Goal: Task Accomplishment & Management: Use online tool/utility

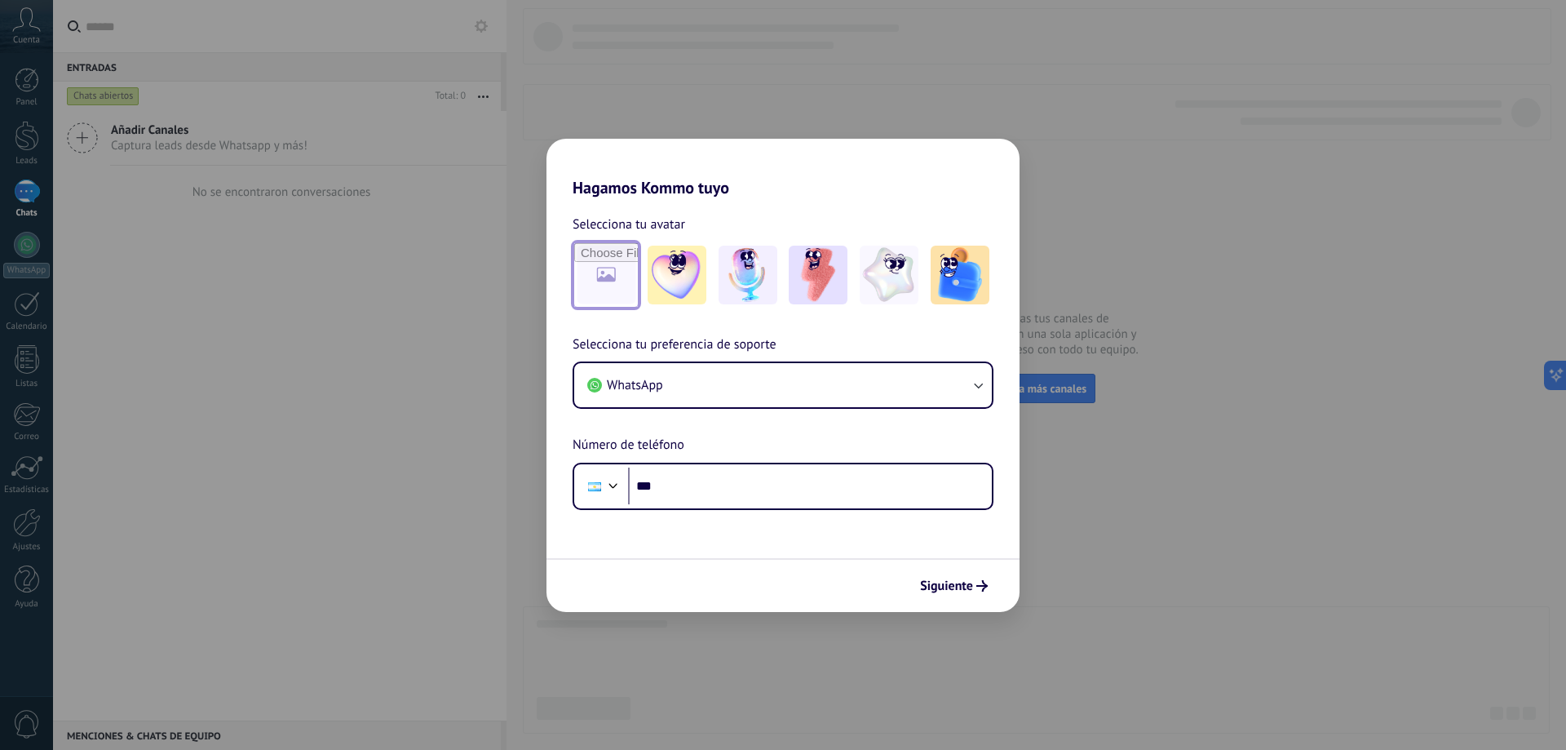
click at [615, 272] on input "file" at bounding box center [606, 275] width 64 height 64
type input "**********"
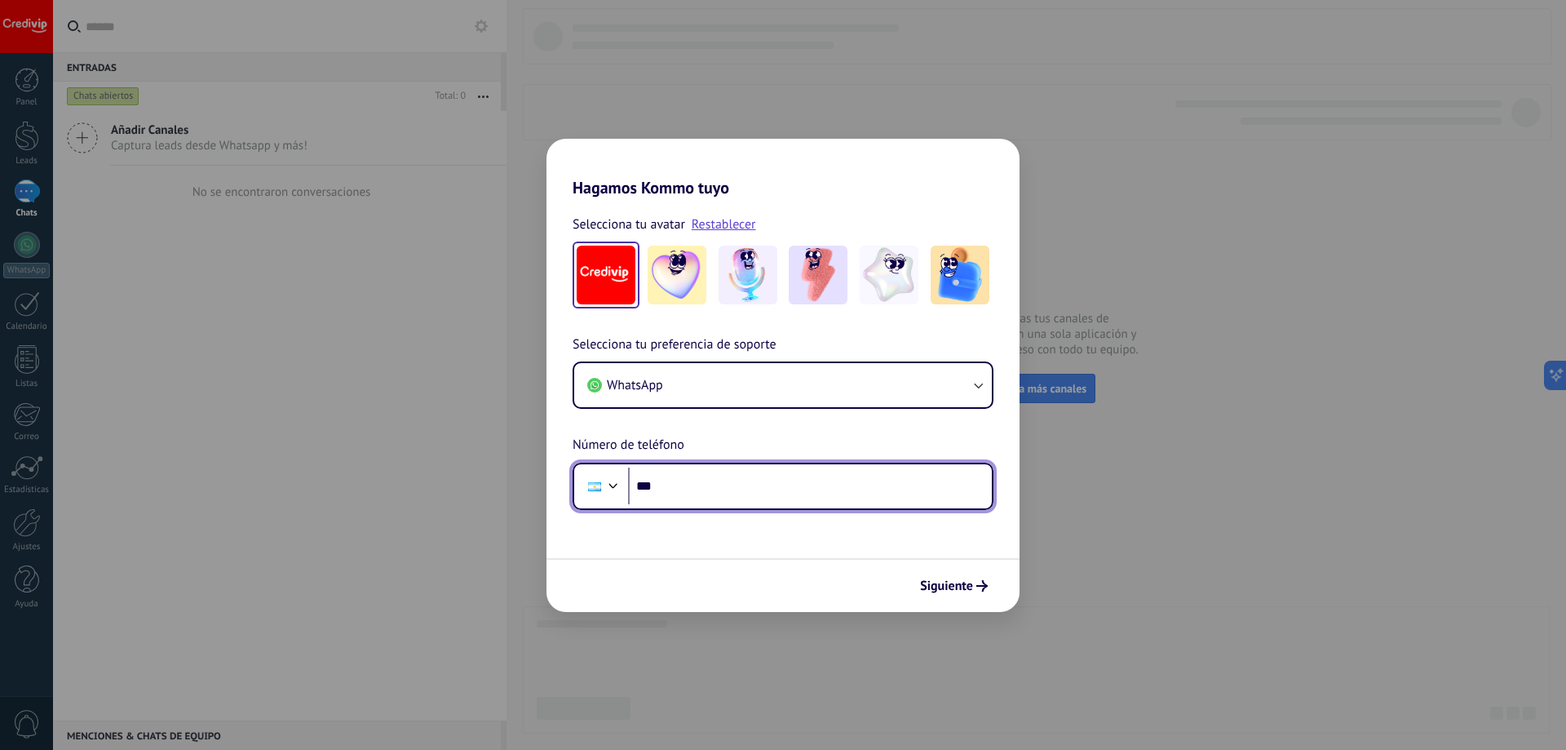
click at [663, 480] on input "***" at bounding box center [810, 486] width 364 height 38
type input "**********"
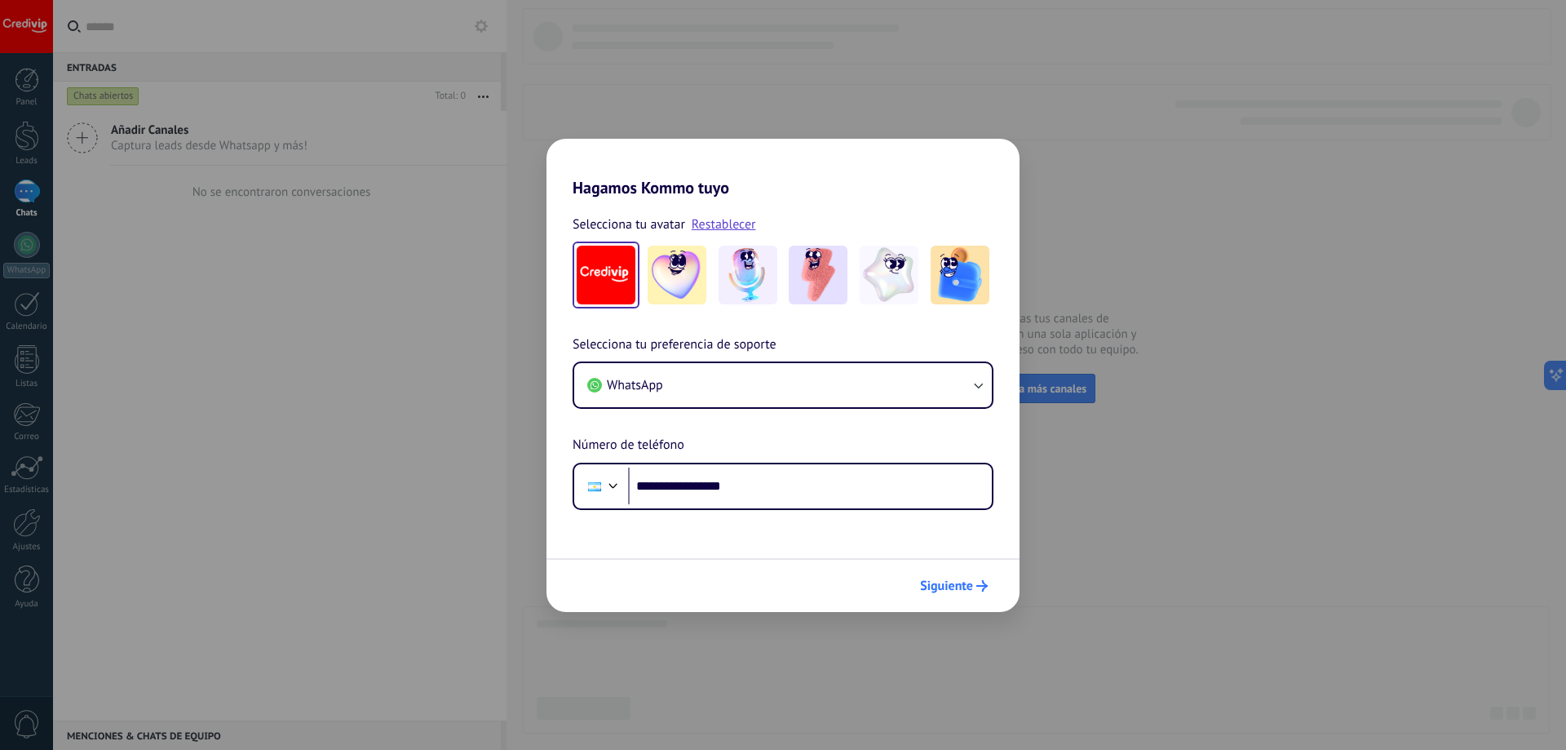
click at [953, 594] on button "Siguiente" at bounding box center [954, 586] width 82 height 28
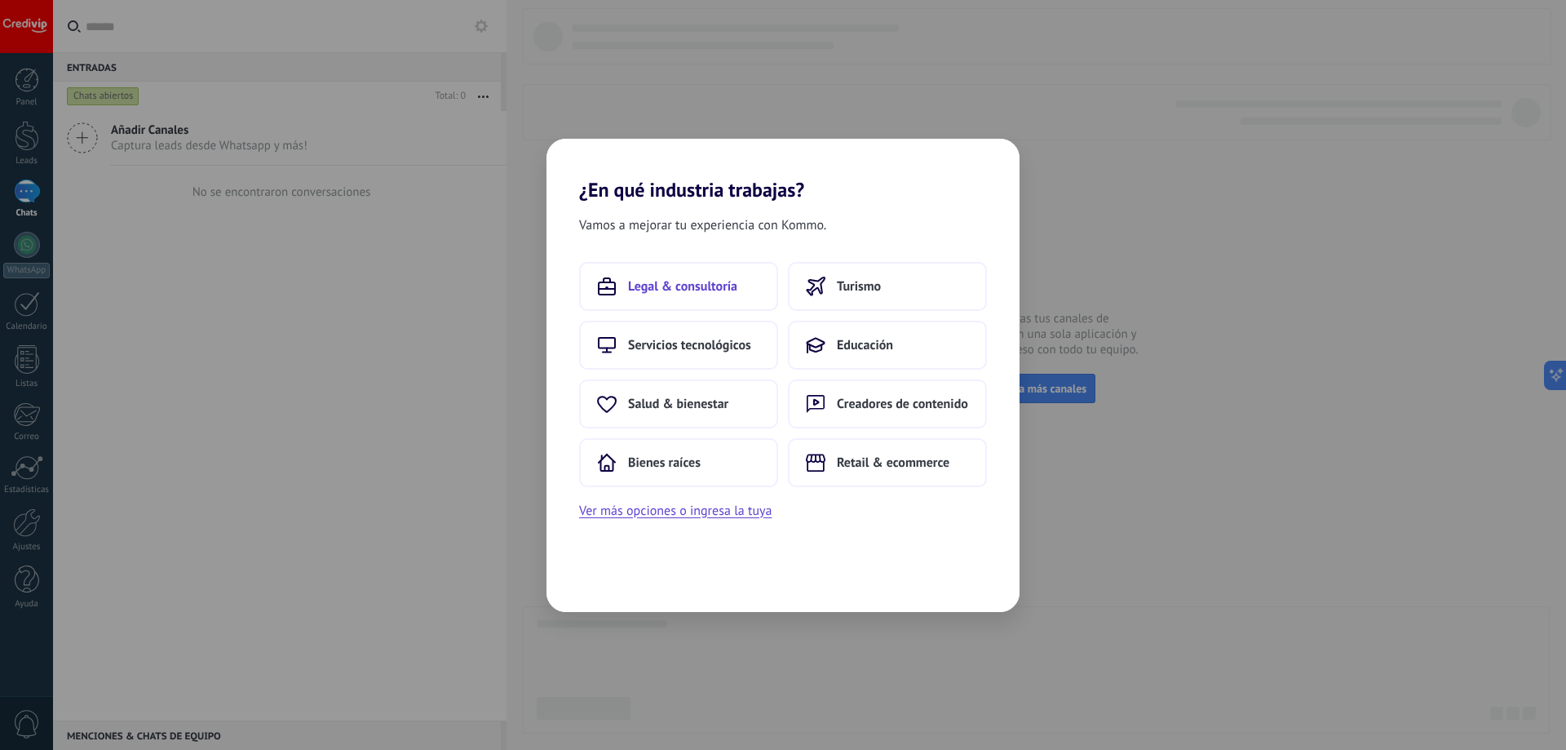
click at [672, 276] on button "Legal & consultoría" at bounding box center [678, 286] width 199 height 49
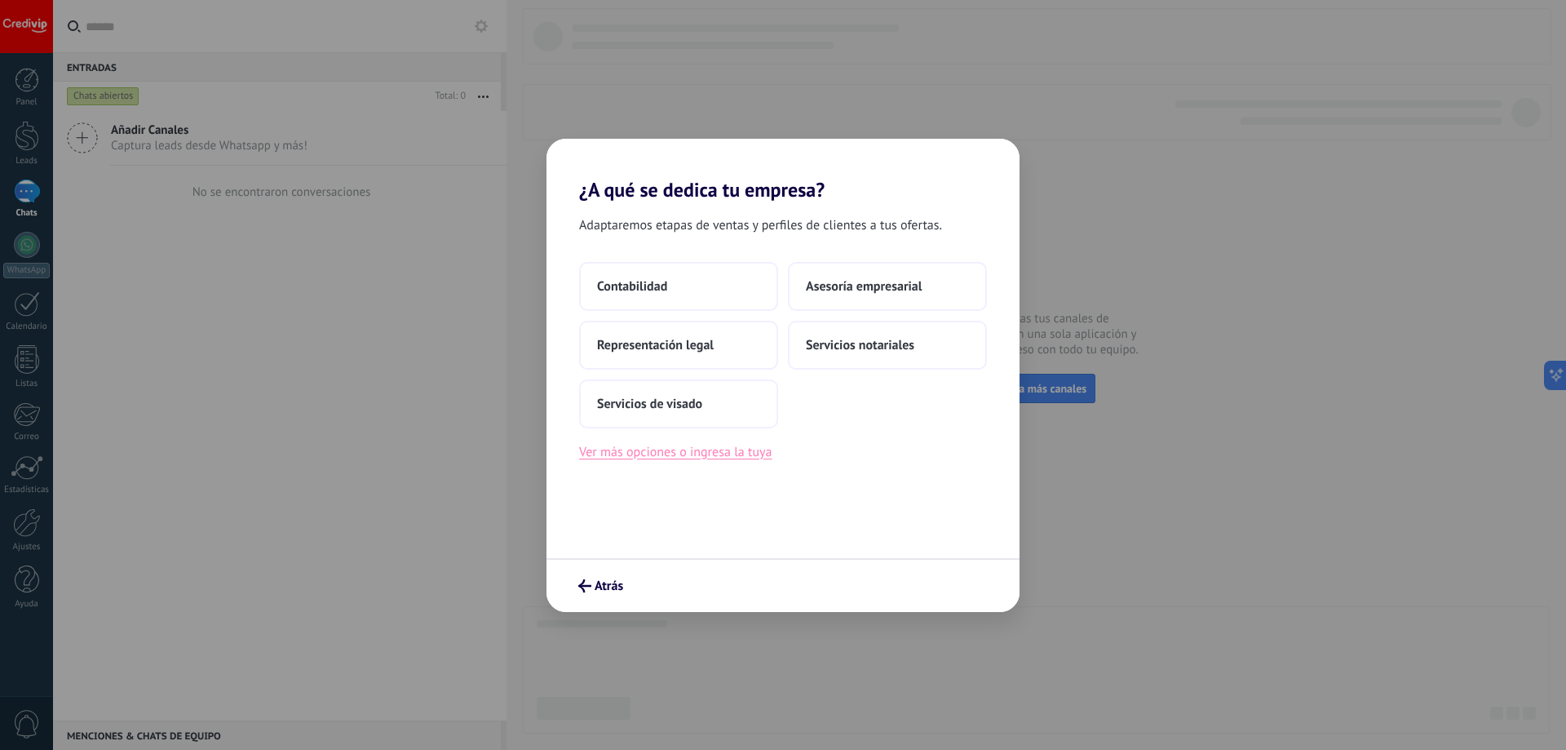
click at [715, 449] on button "Ver más opciones o ingresa la tuya" at bounding box center [675, 451] width 192 height 21
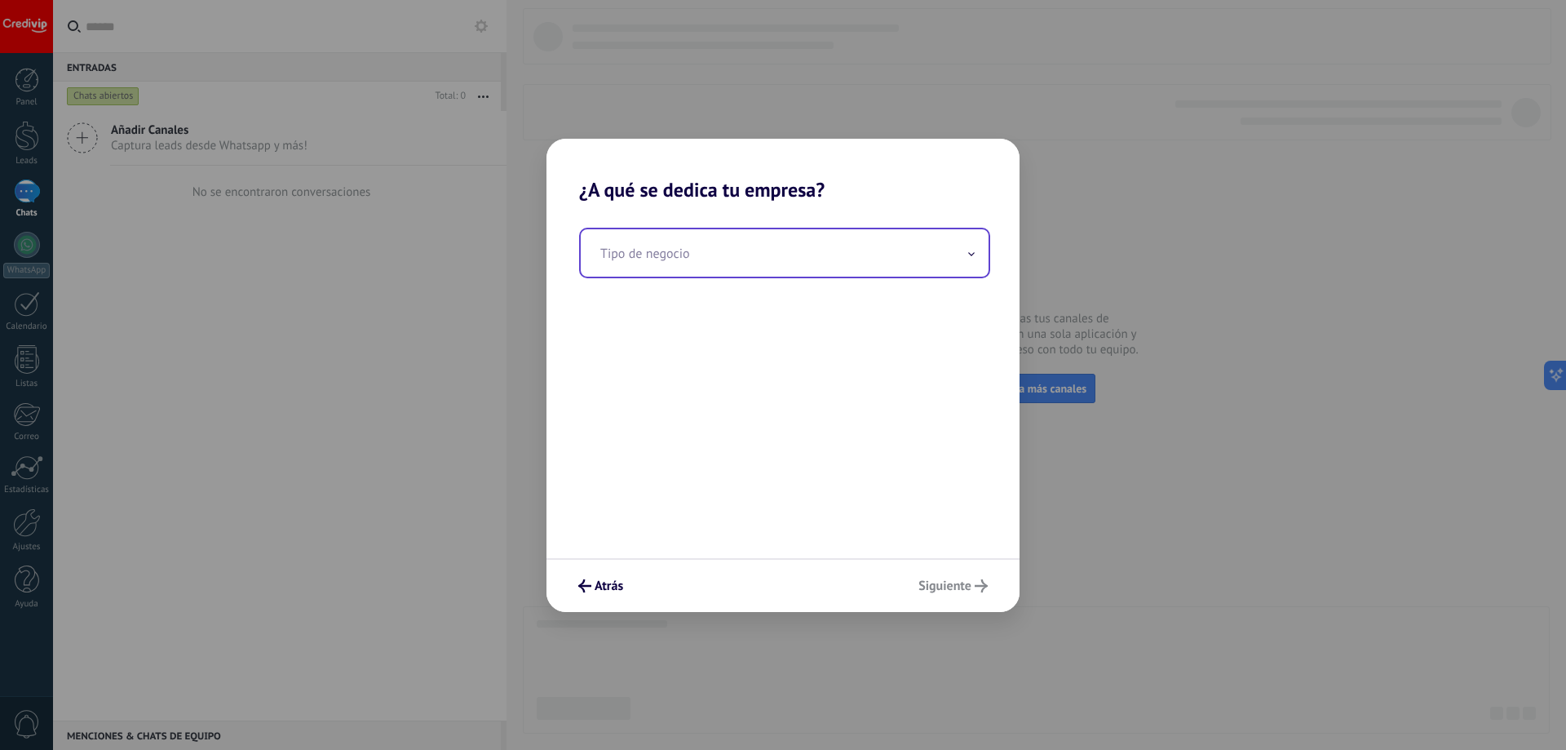
click at [694, 238] on input "text" at bounding box center [785, 252] width 408 height 47
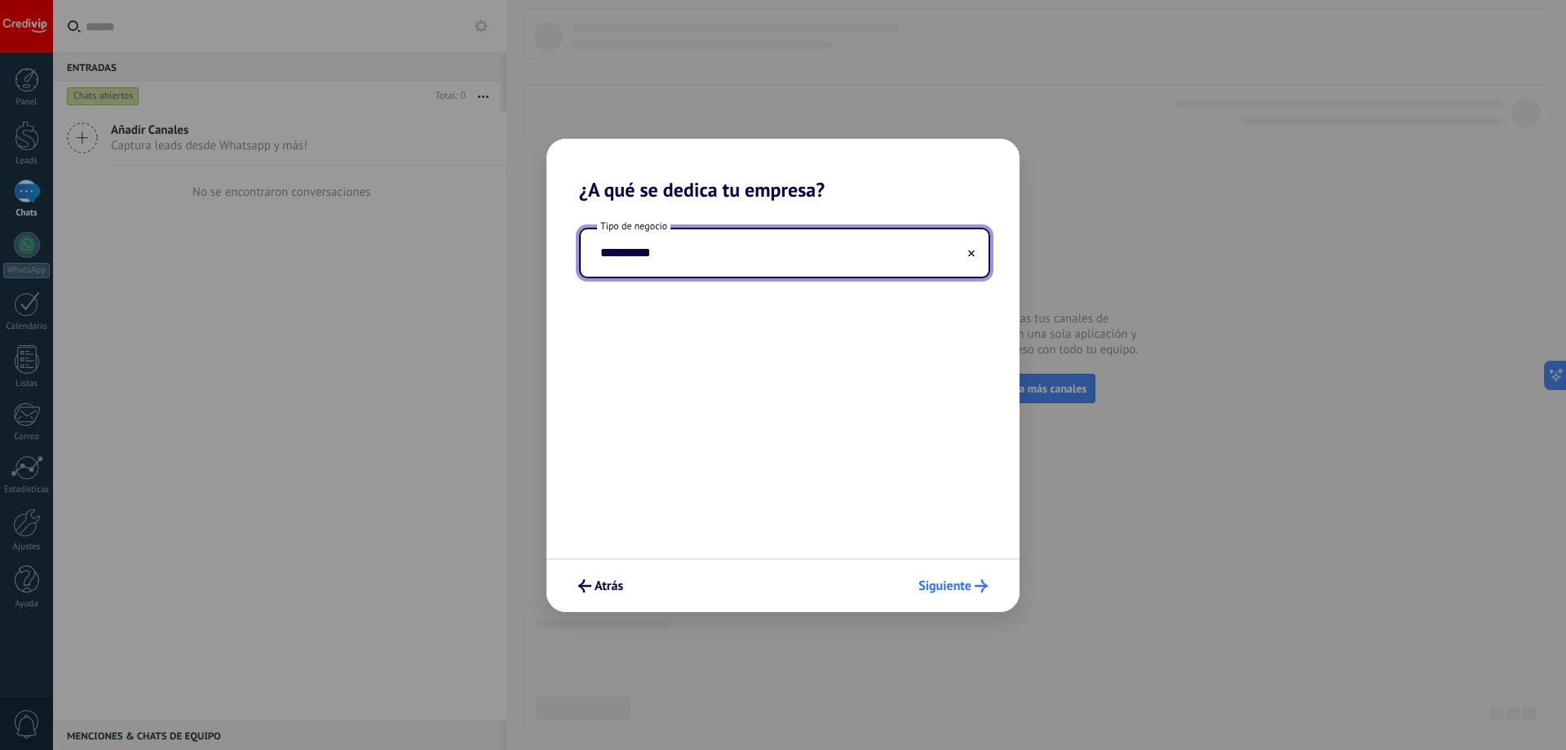
type input "**********"
click at [936, 581] on span "Siguiente" at bounding box center [944, 585] width 53 height 11
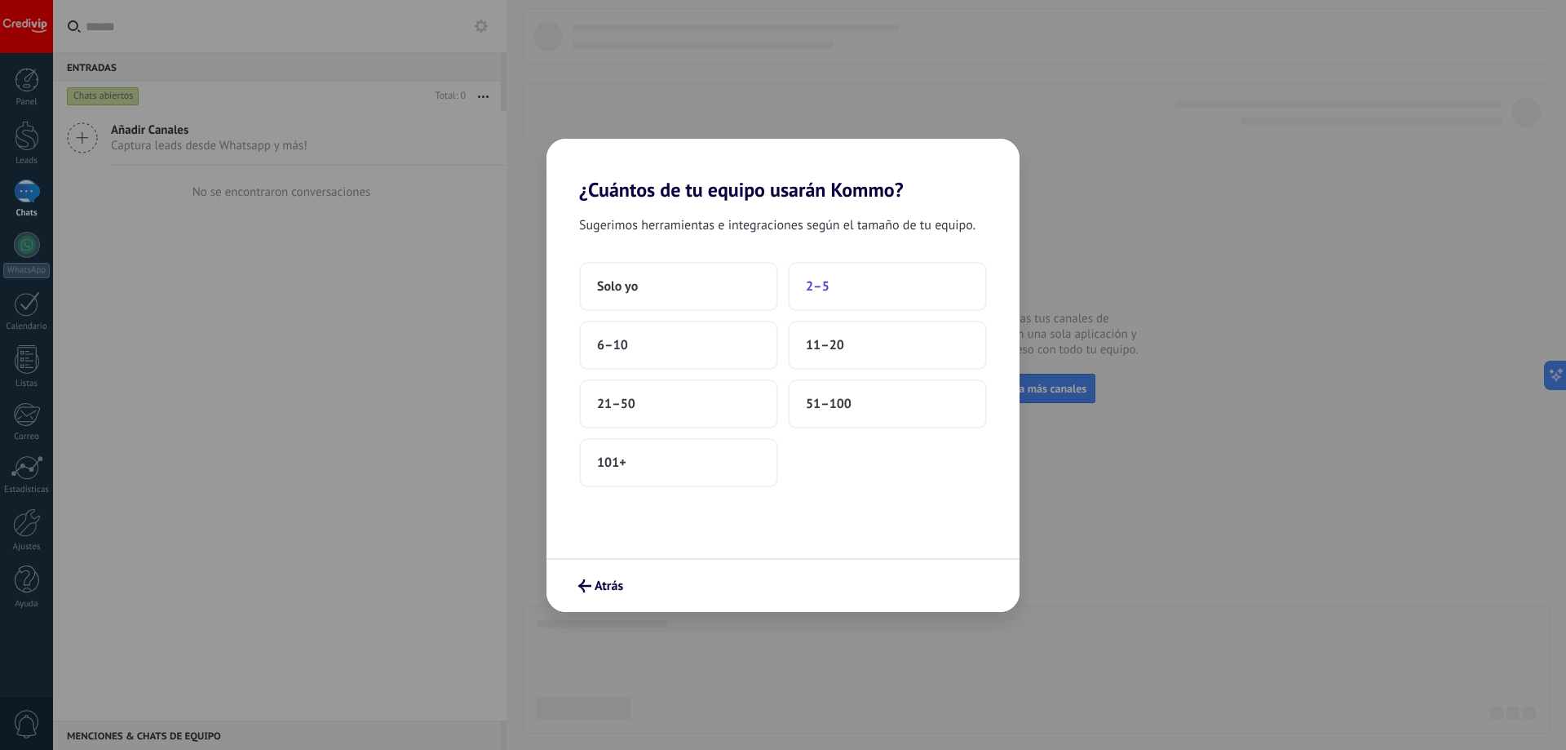
click at [812, 283] on span "2–5" at bounding box center [818, 286] width 24 height 16
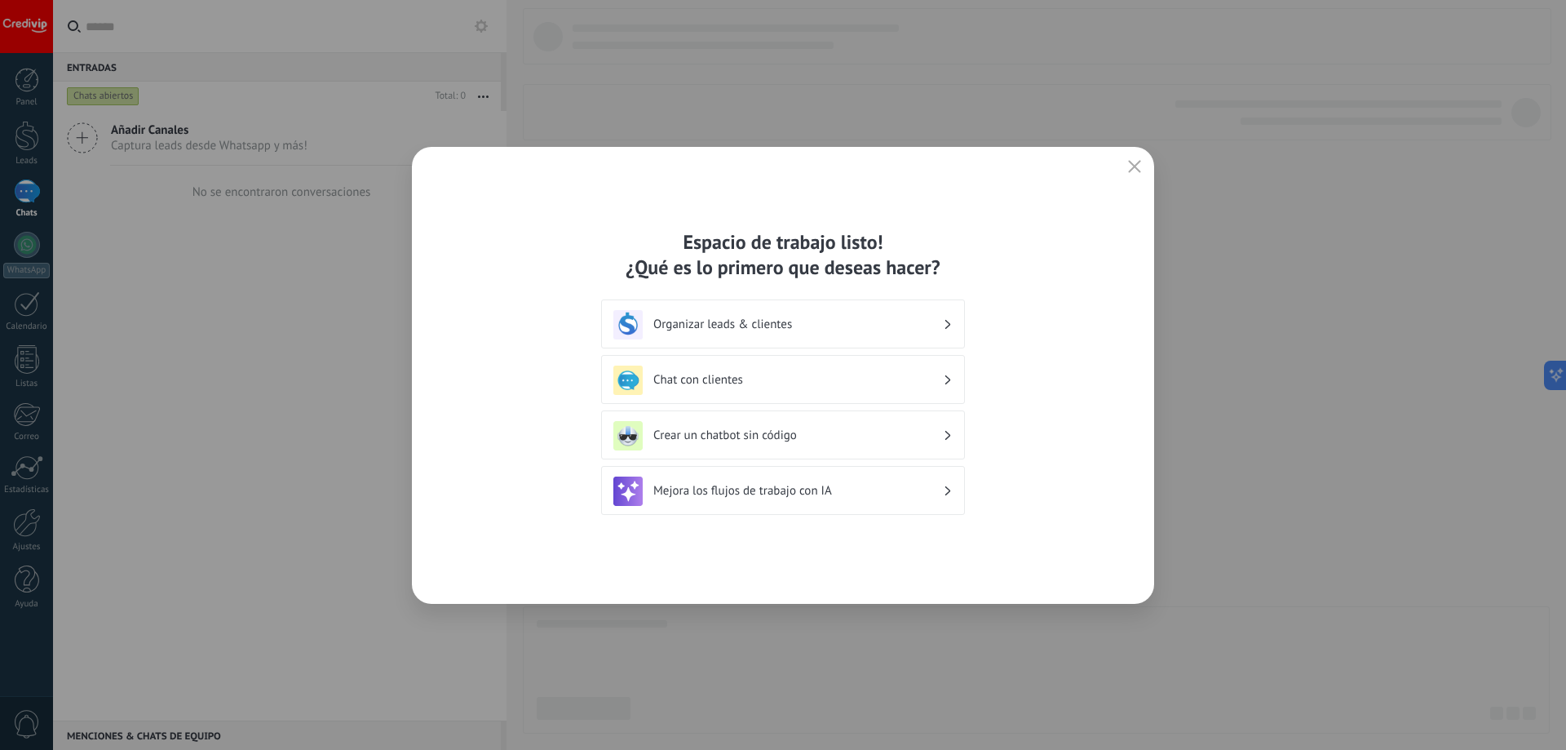
click at [750, 436] on h3 "Crear un chatbot sin código" at bounding box center [798, 434] width 290 height 15
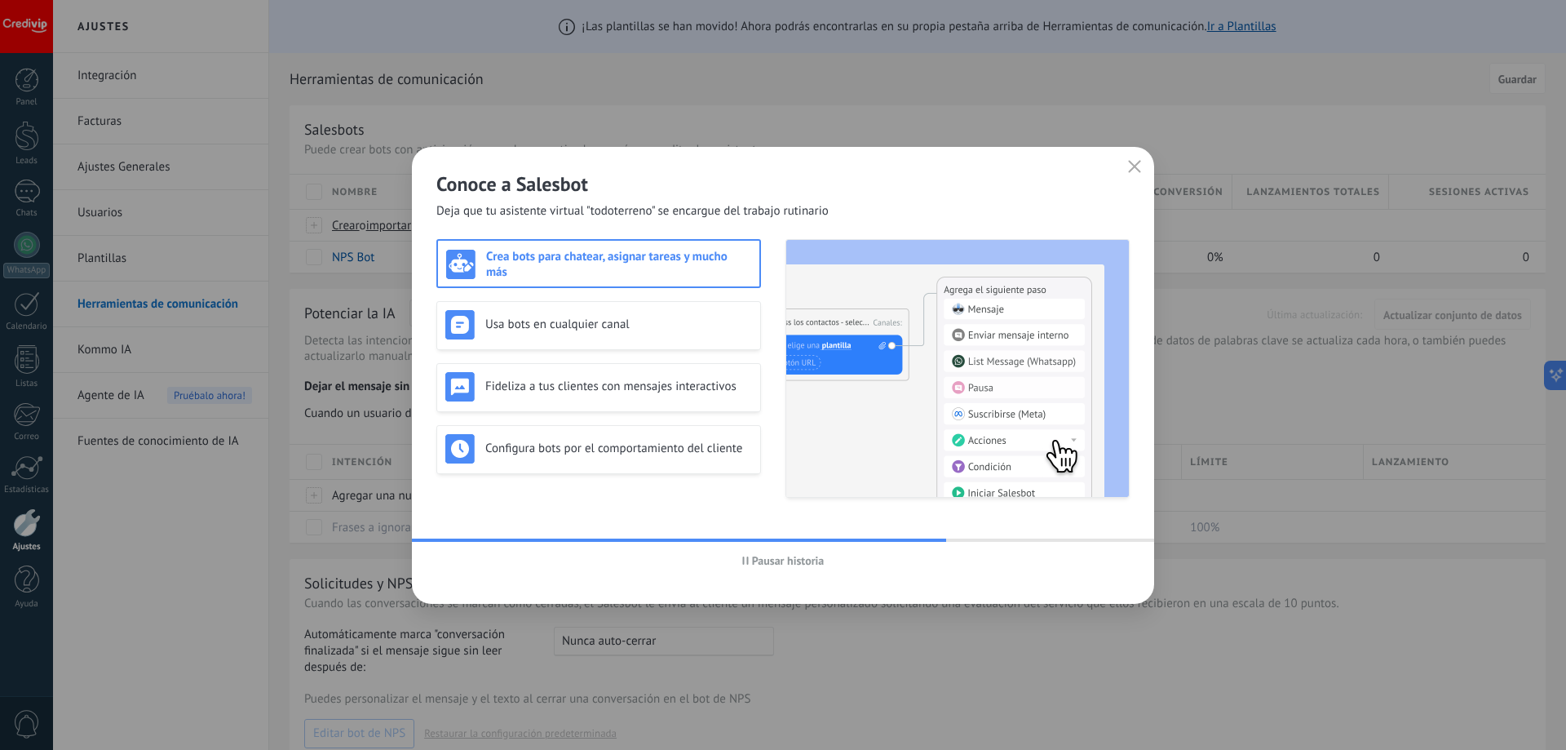
click at [768, 563] on span "Pausar historia" at bounding box center [788, 560] width 73 height 11
click at [546, 336] on div "Usa bots en cualquier canal" at bounding box center [598, 324] width 307 height 29
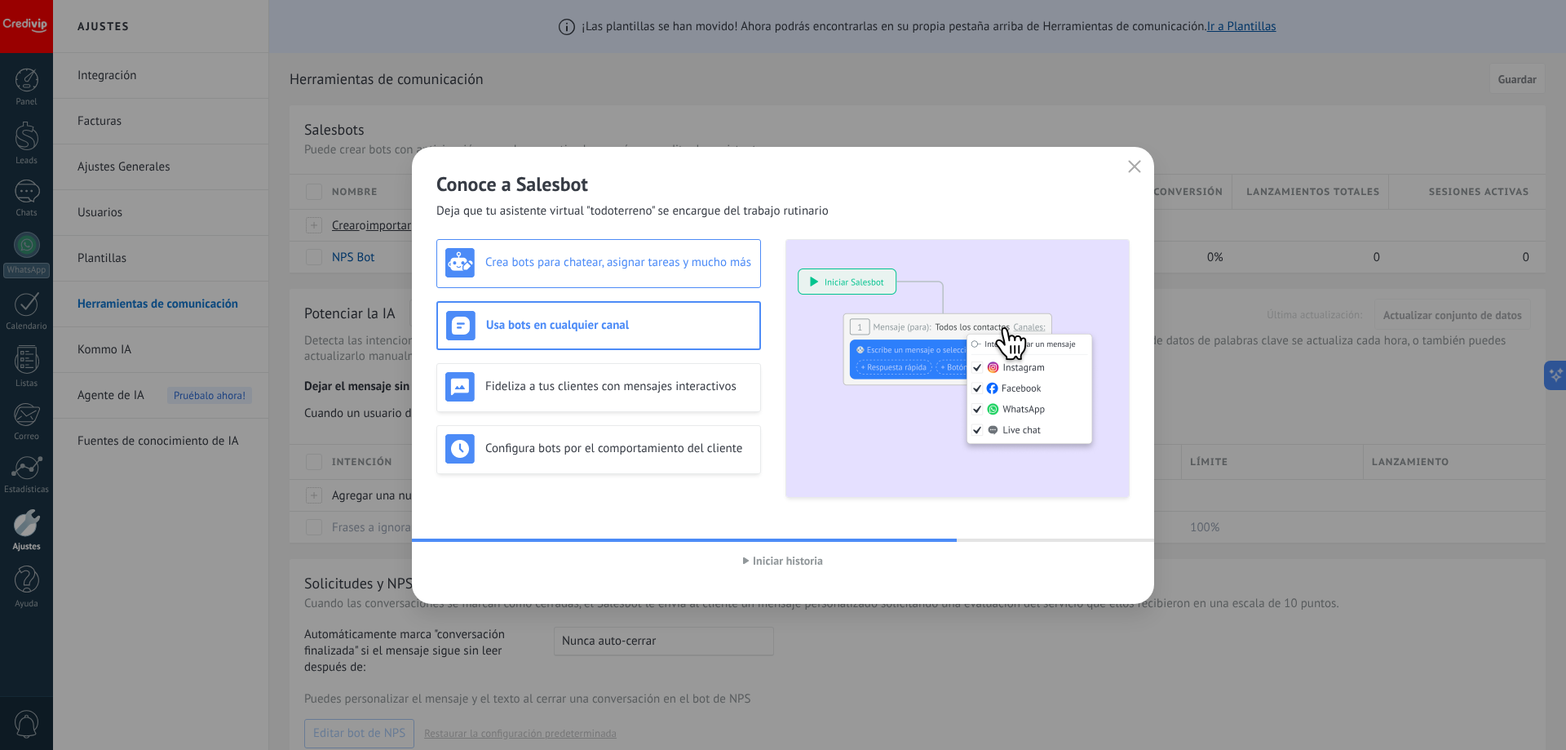
click at [604, 280] on div "Crea bots para chatear, asignar tareas y mucho más" at bounding box center [598, 263] width 325 height 49
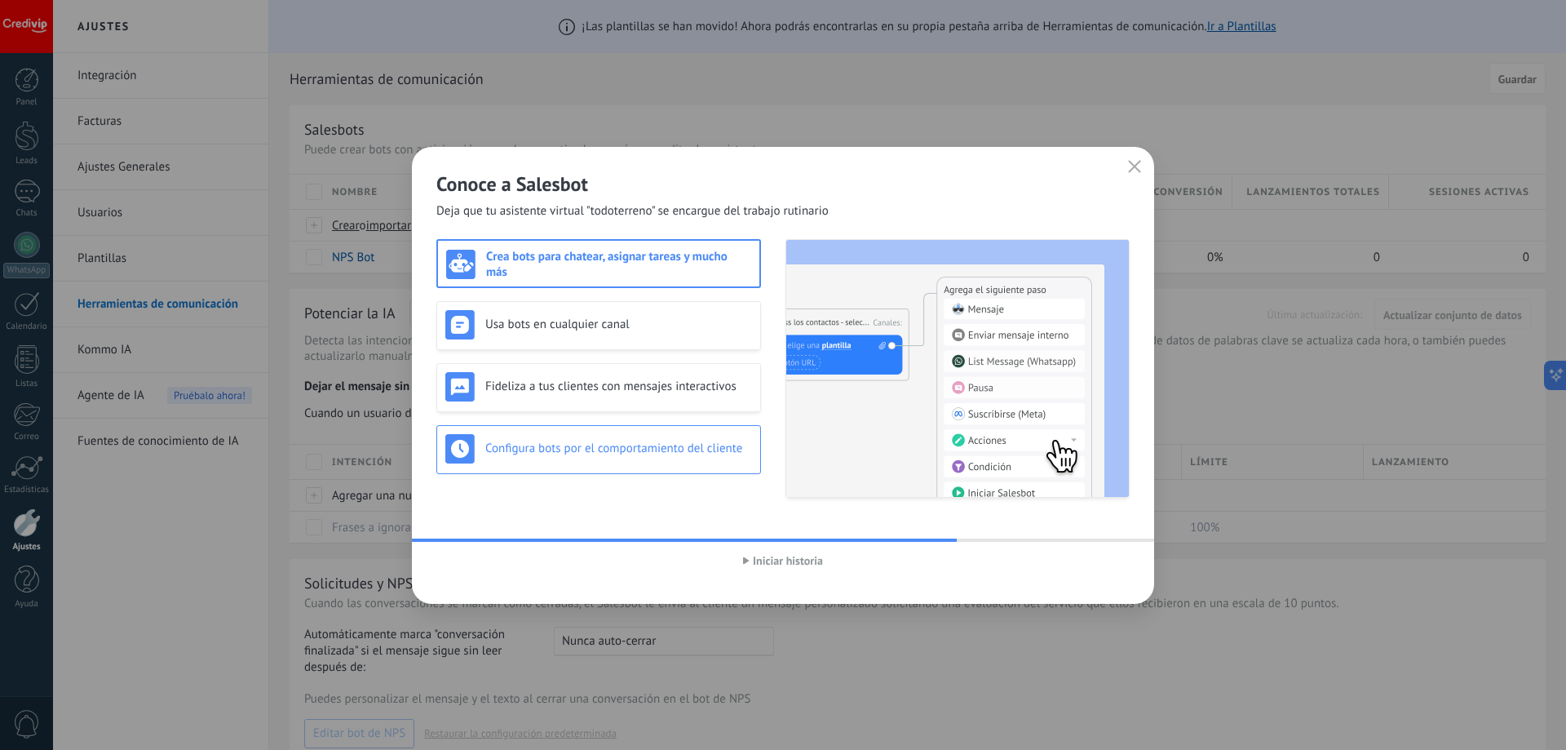
click at [630, 457] on div "Configura bots por el comportamiento del cliente" at bounding box center [598, 448] width 307 height 29
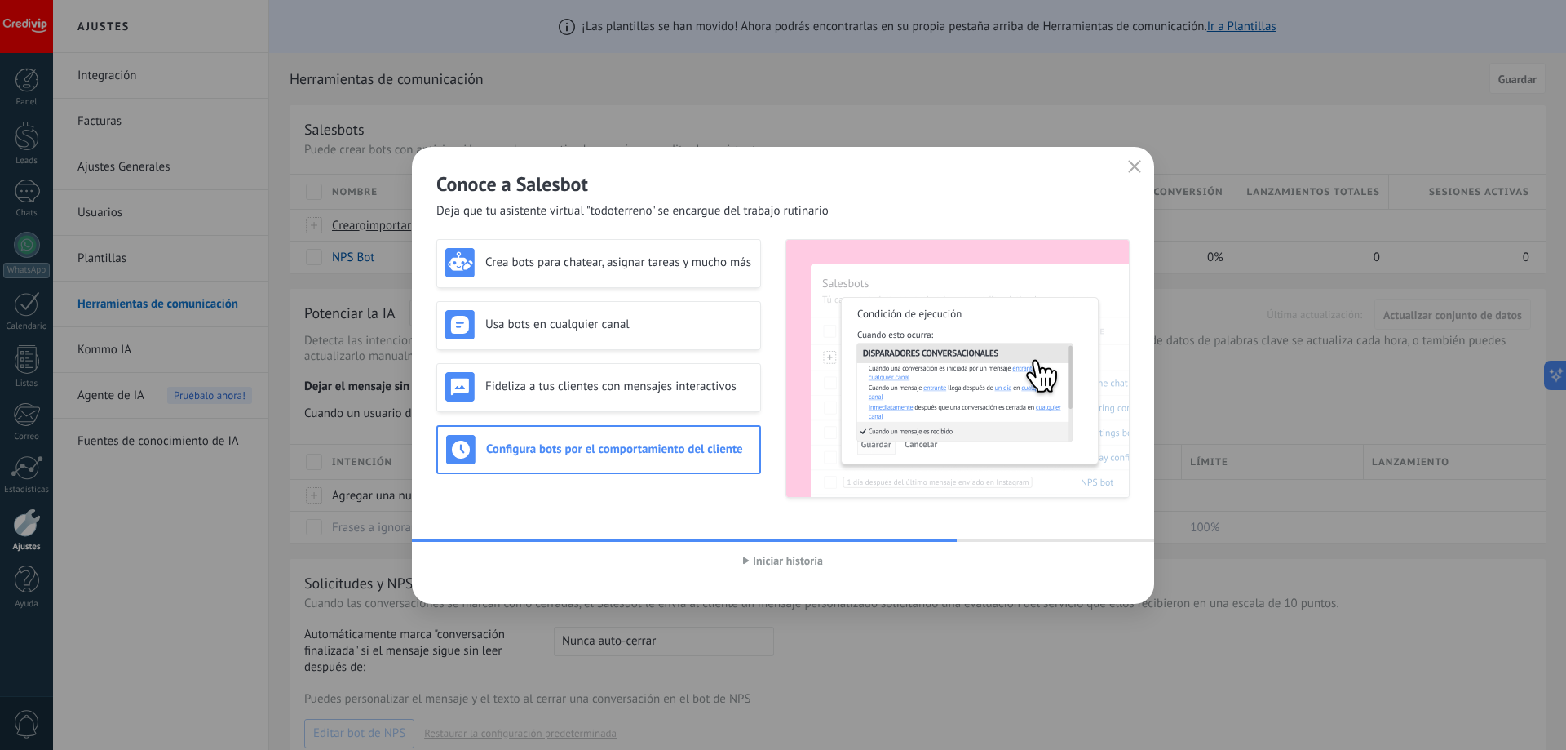
click at [792, 558] on span "Iniciar historia" at bounding box center [788, 560] width 70 height 11
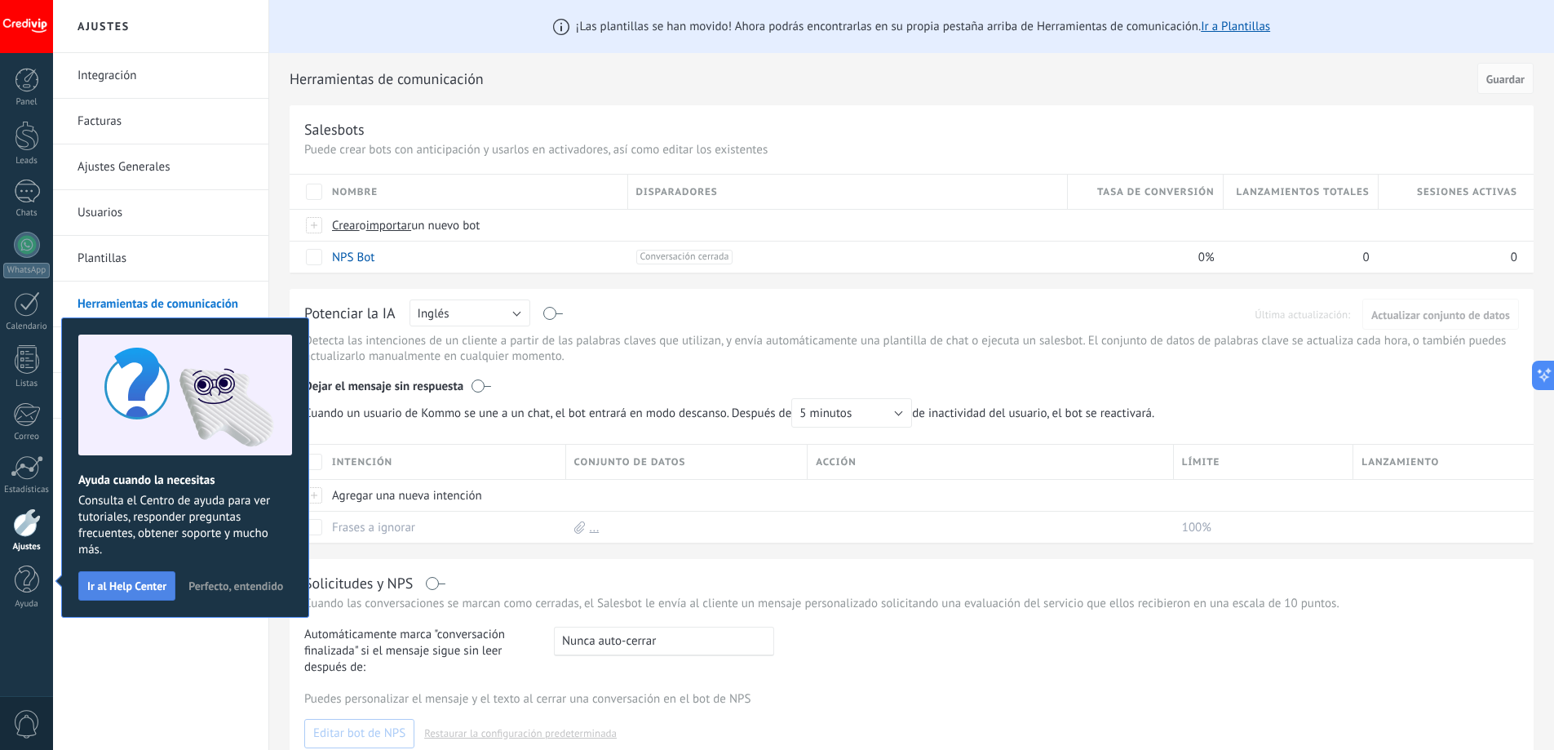
click at [133, 590] on span "Ir al Help Center" at bounding box center [126, 585] width 79 height 11
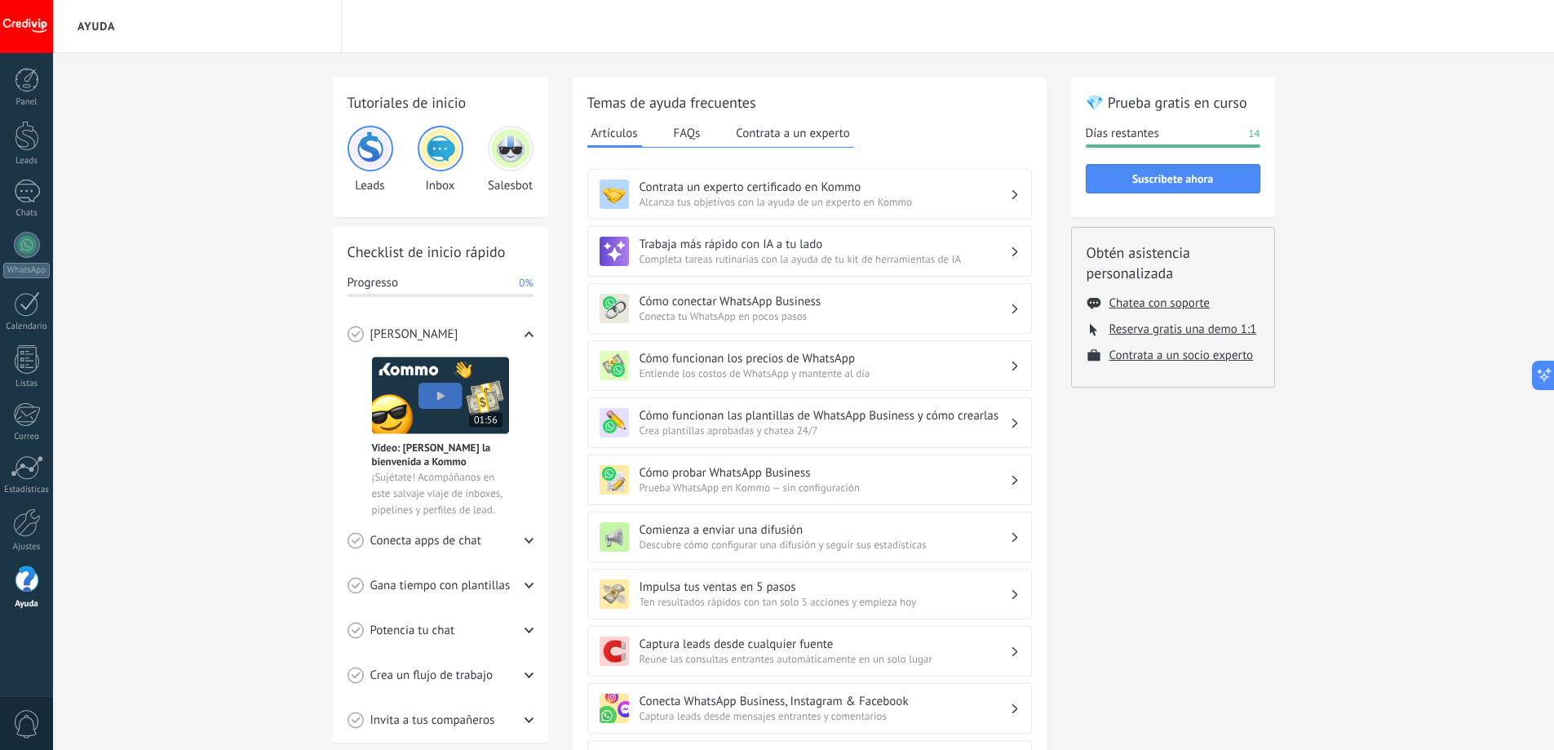
click at [684, 135] on button "FAQs" at bounding box center [687, 133] width 35 height 24
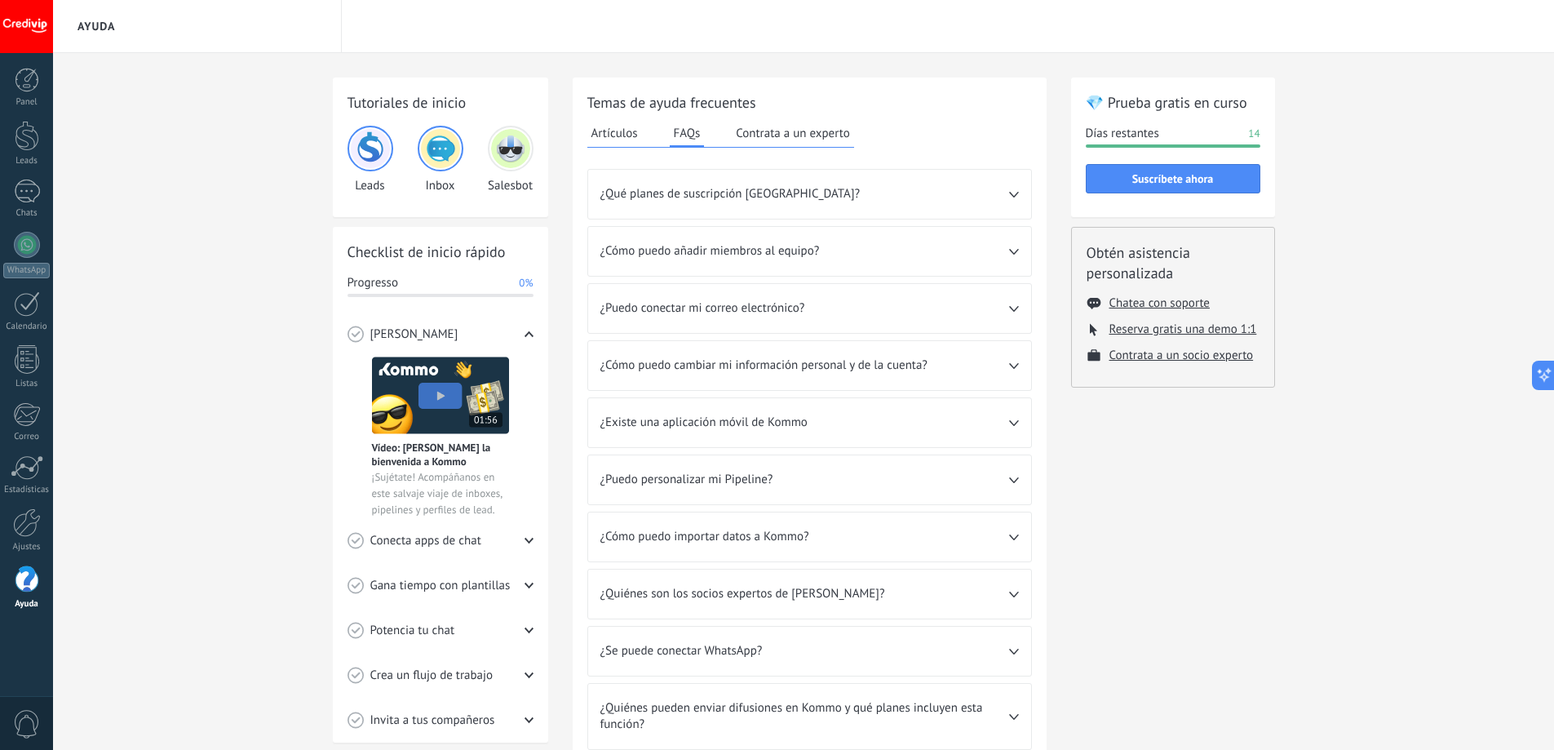
click at [776, 139] on button "Contrata a un experto" at bounding box center [793, 133] width 122 height 24
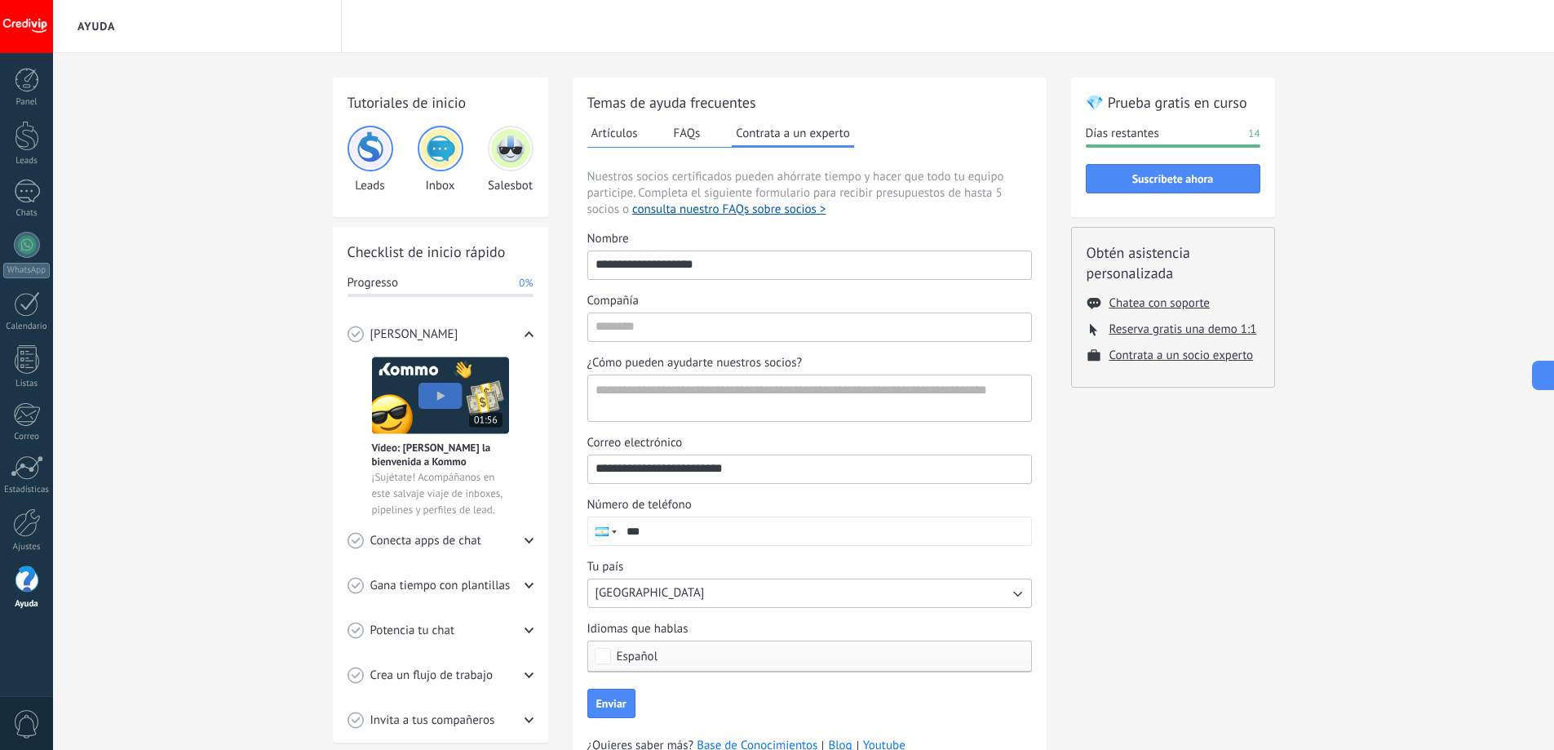
click at [618, 135] on button "Artículos" at bounding box center [614, 133] width 55 height 24
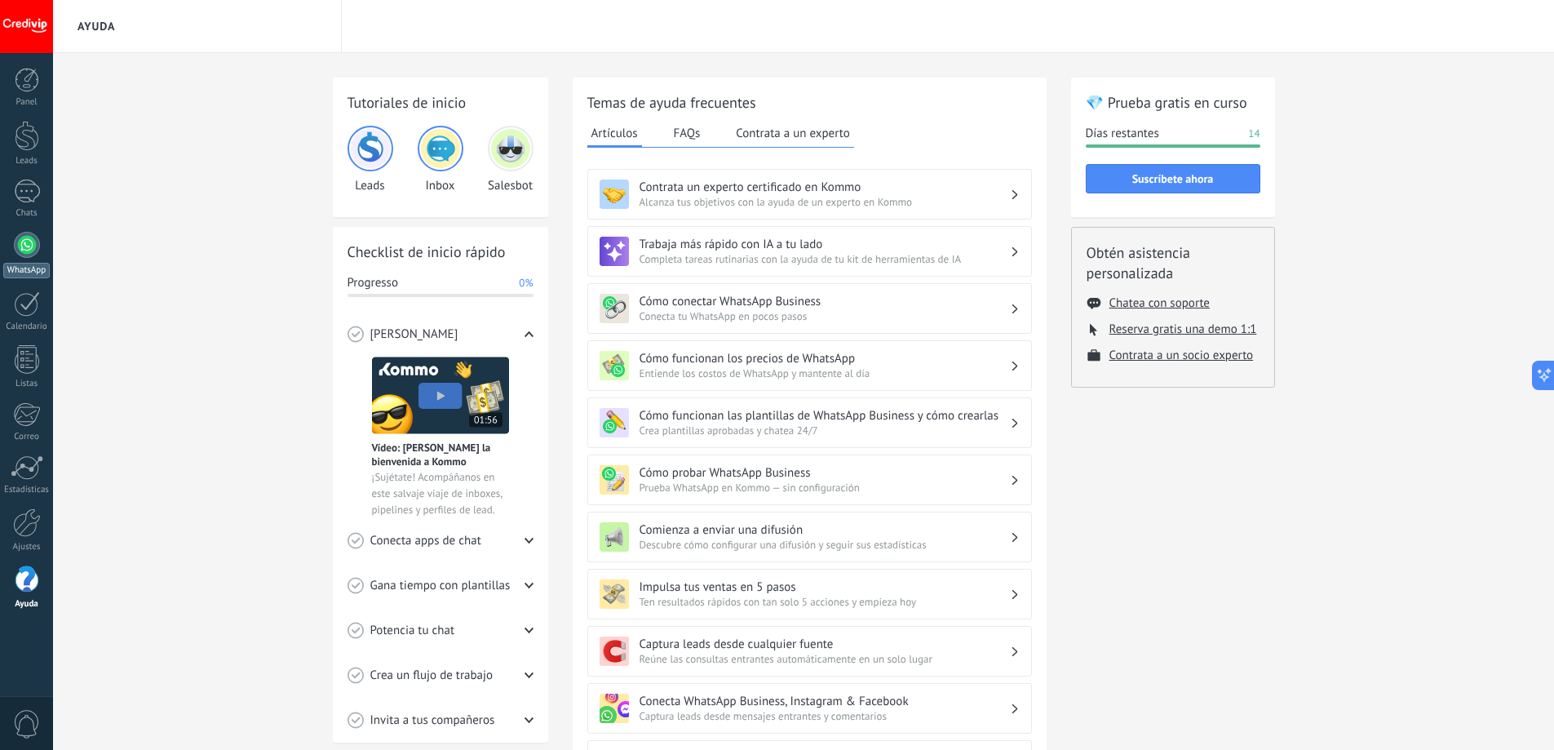
click at [29, 246] on div at bounding box center [27, 245] width 26 height 26
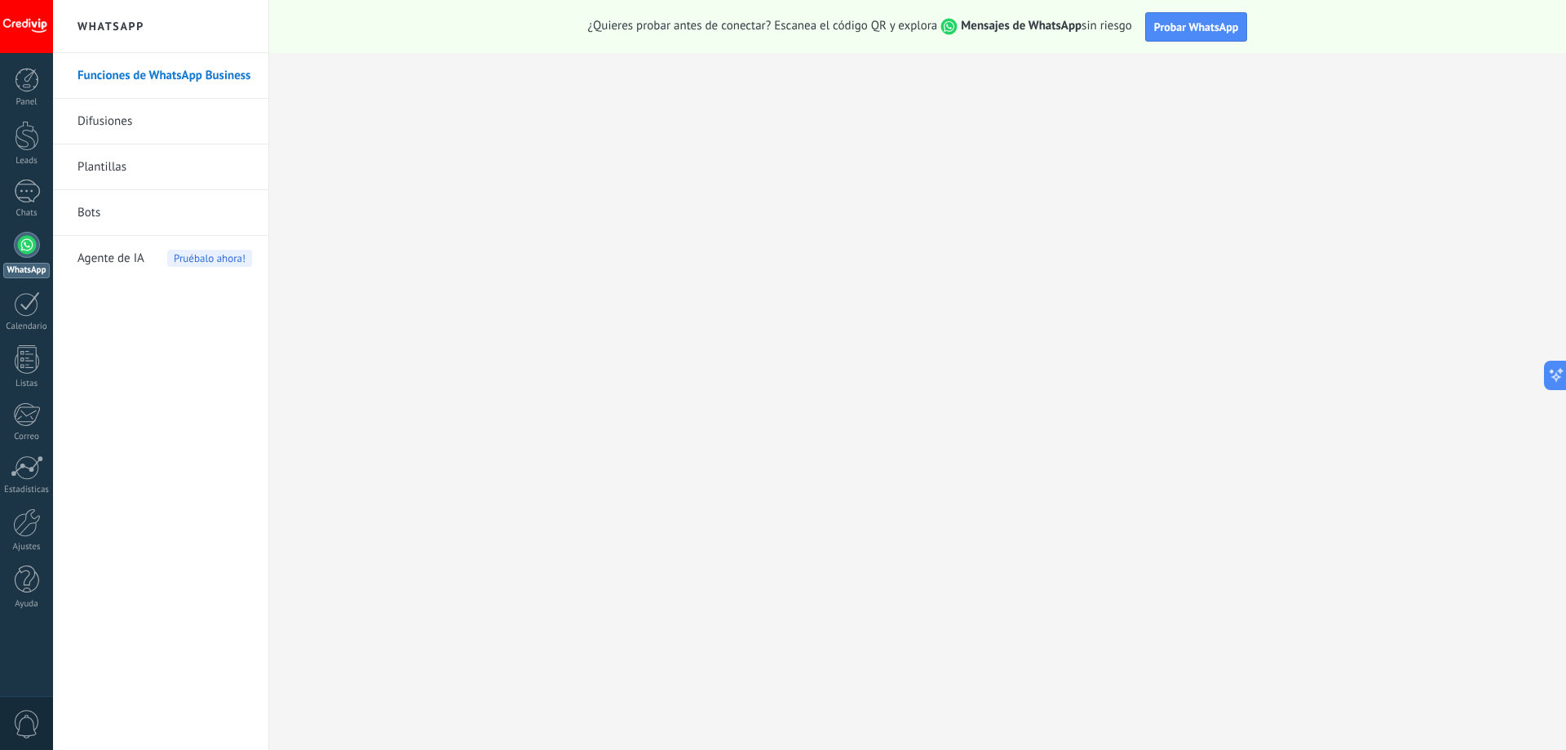
click at [98, 201] on link "Bots" at bounding box center [164, 213] width 175 height 46
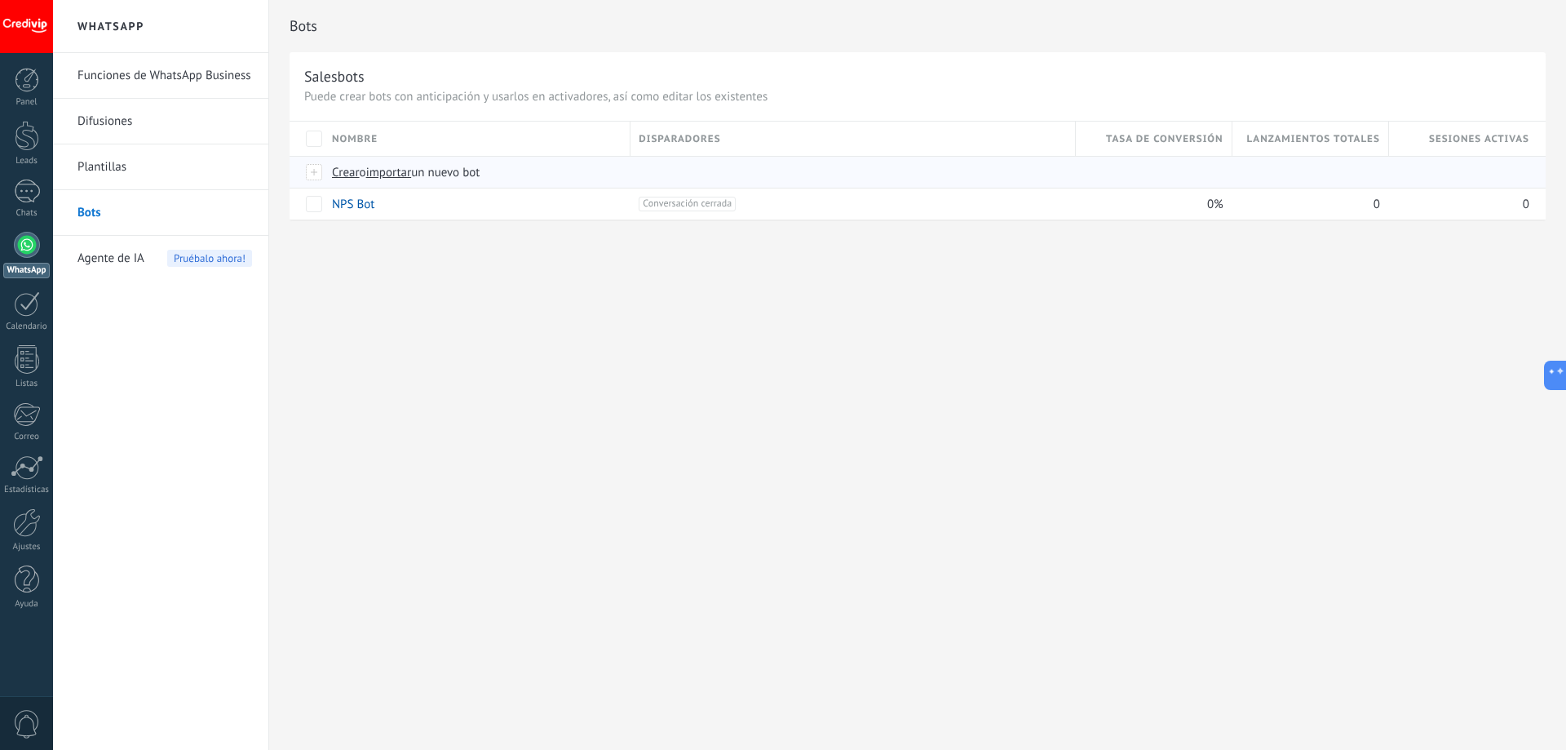
click at [348, 169] on span "Crear" at bounding box center [346, 172] width 28 height 15
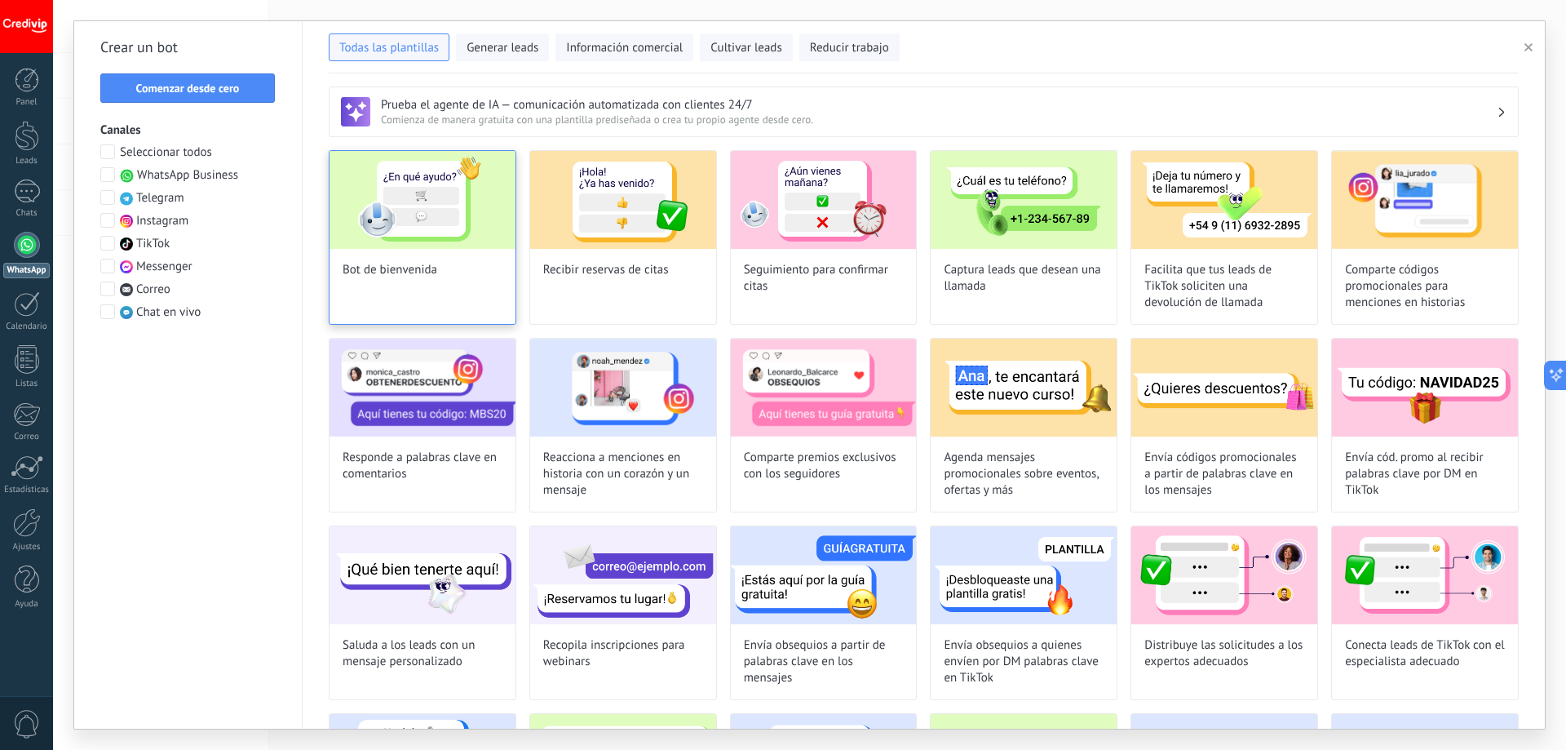
click at [428, 206] on img at bounding box center [423, 200] width 186 height 98
type input "**********"
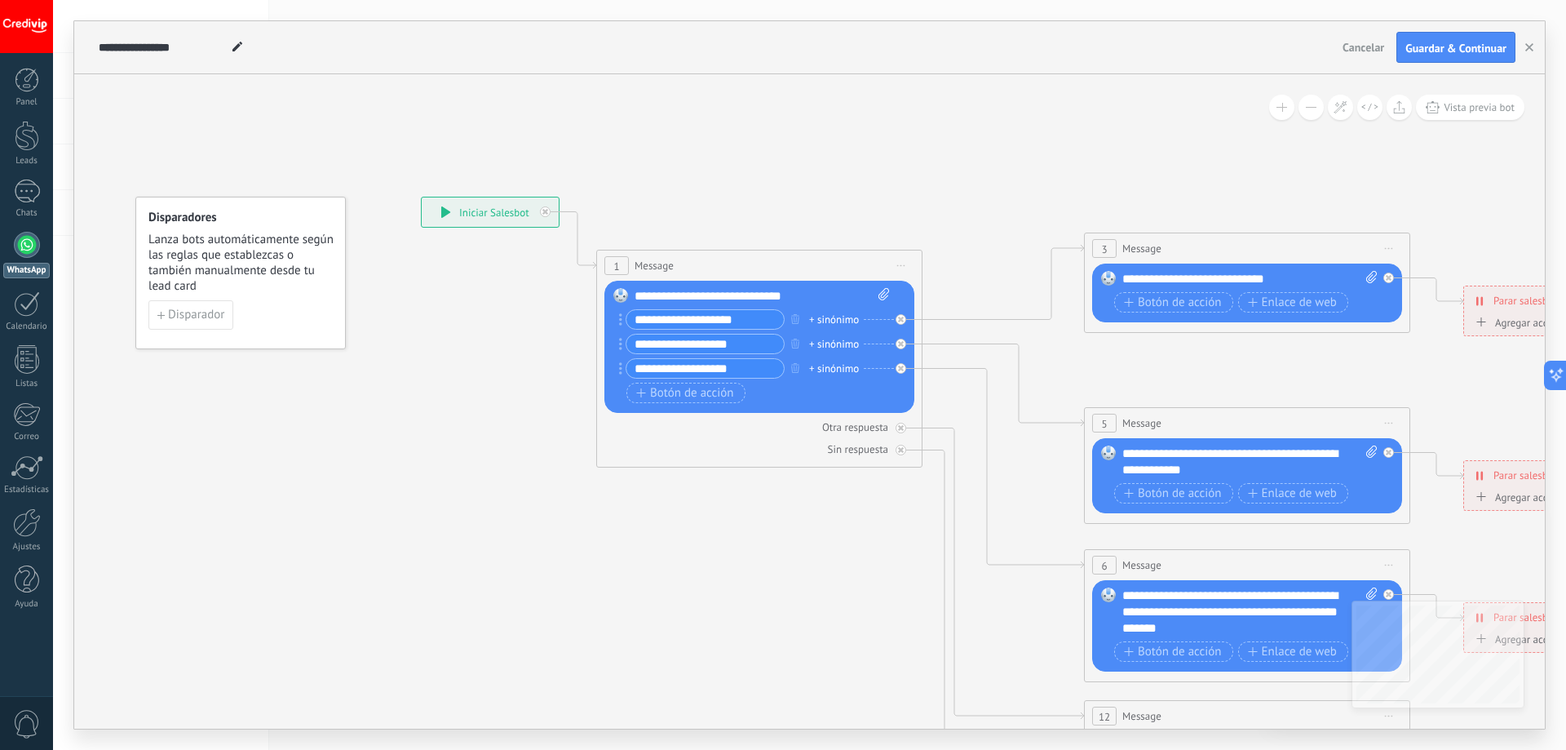
click at [645, 261] on span "Message" at bounding box center [654, 265] width 39 height 15
click at [659, 264] on span "Message" at bounding box center [654, 265] width 39 height 15
click at [617, 268] on span "1" at bounding box center [616, 266] width 6 height 14
click at [666, 298] on div "**********" at bounding box center [762, 296] width 255 height 16
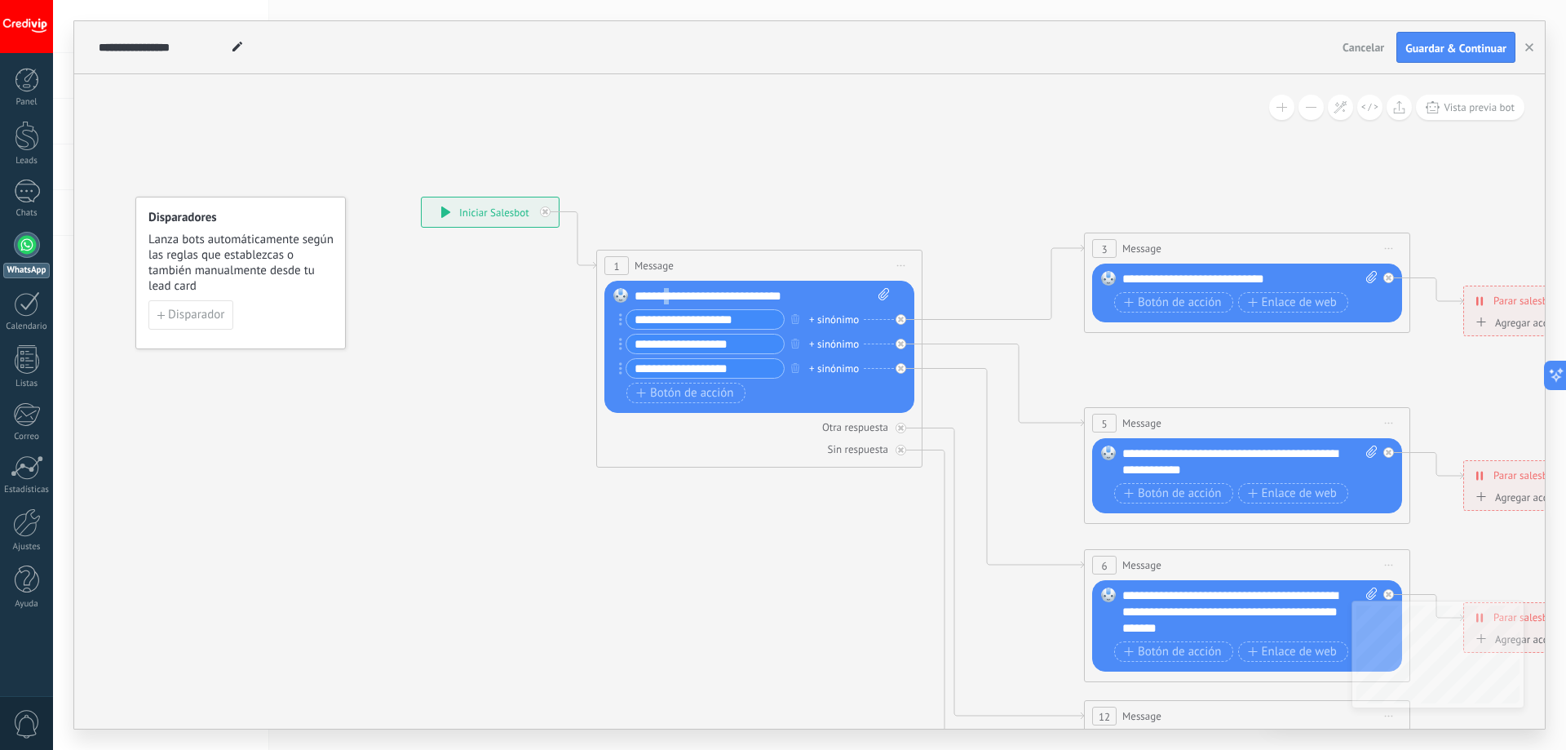
click at [666, 296] on div "**********" at bounding box center [762, 296] width 255 height 16
click at [750, 314] on input "**********" at bounding box center [704, 319] width 157 height 19
click at [852, 319] on div "+ sinónimo" at bounding box center [834, 320] width 50 height 16
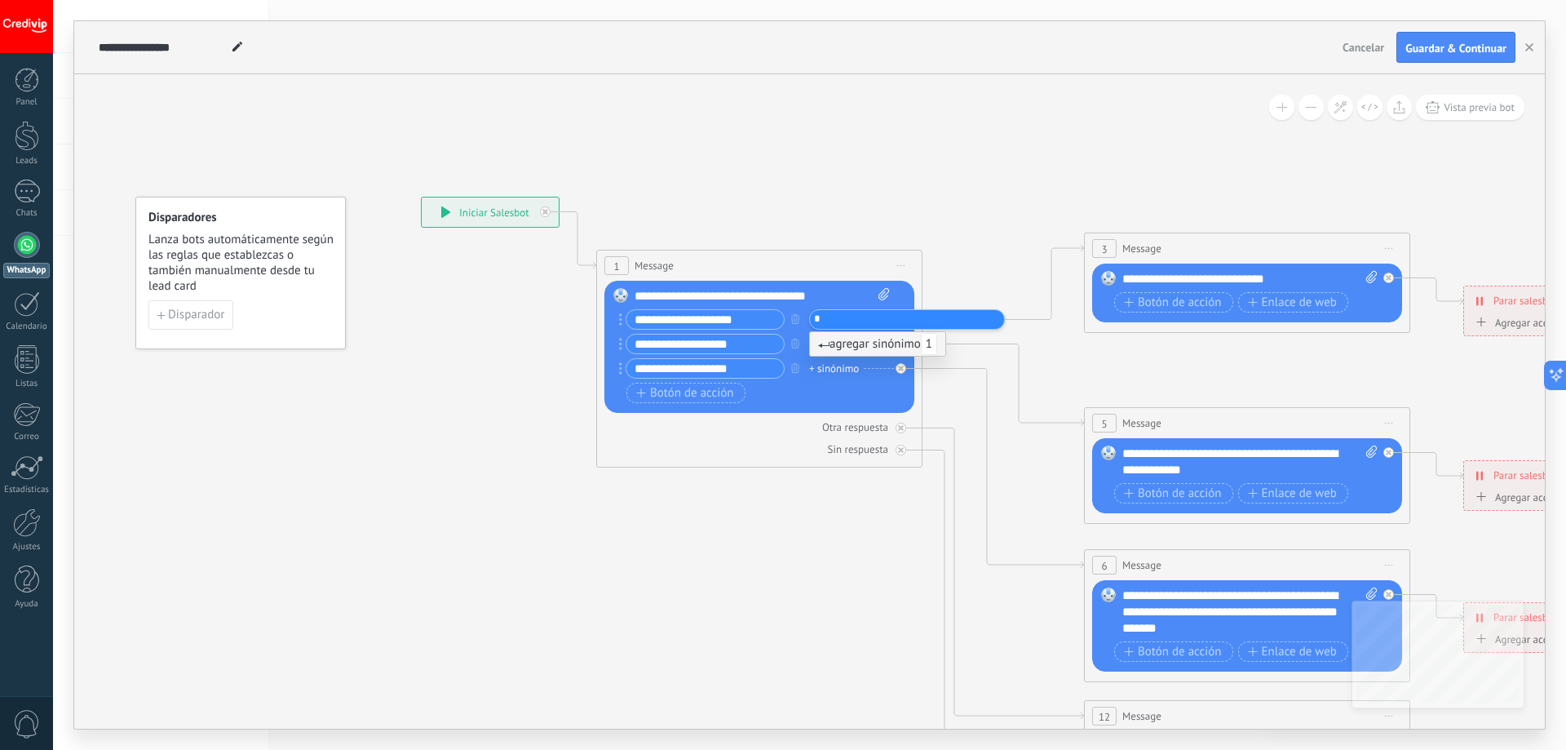
type input "*"
click at [842, 351] on span "agregar sinónimo 1" at bounding box center [877, 343] width 119 height 15
click at [830, 346] on div "+ sinónimo" at bounding box center [834, 344] width 50 height 16
click at [829, 347] on input "*" at bounding box center [855, 343] width 82 height 11
type input "*"
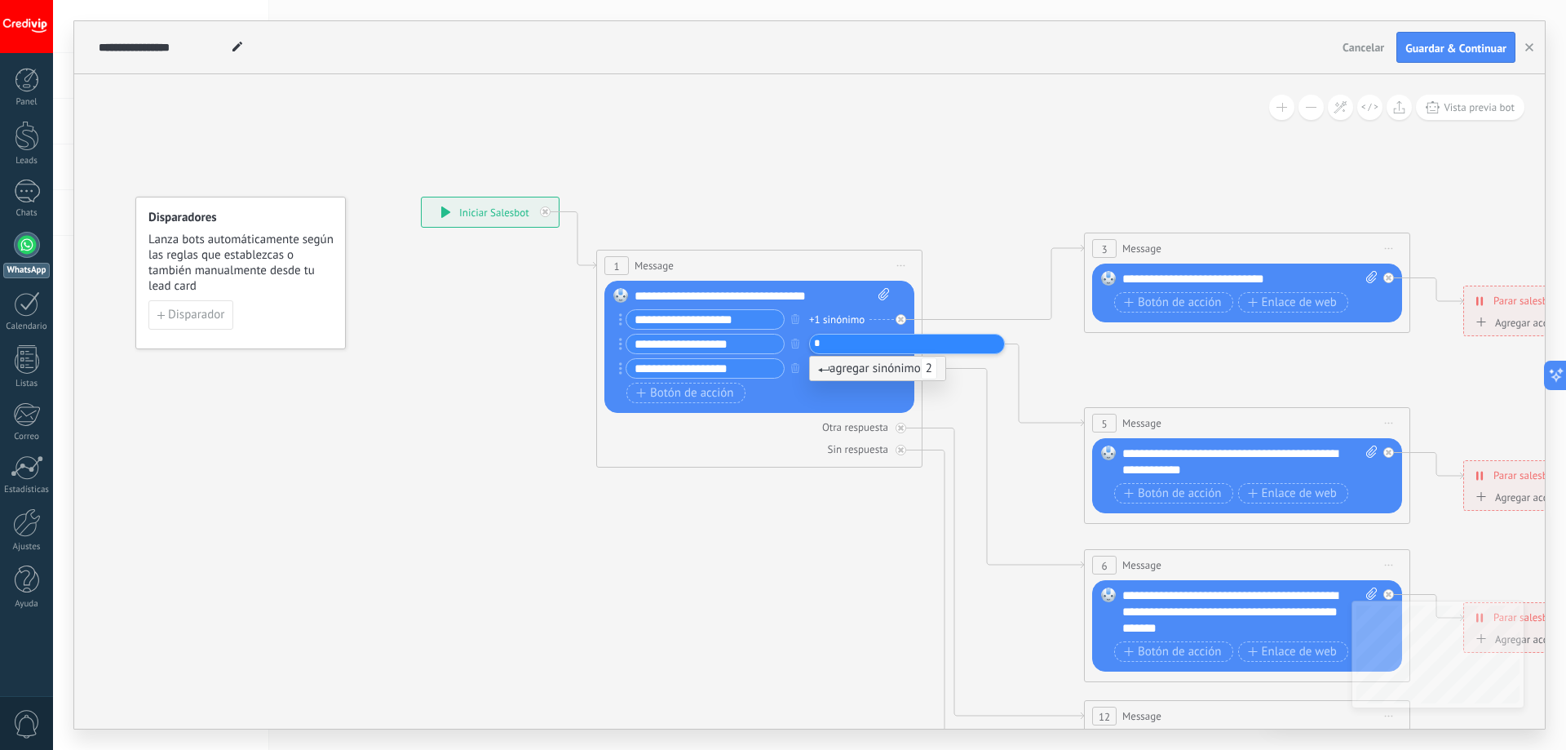
click at [781, 366] on input "**********" at bounding box center [704, 368] width 157 height 19
click at [836, 367] on div "+ sinónimo" at bounding box center [834, 369] width 50 height 16
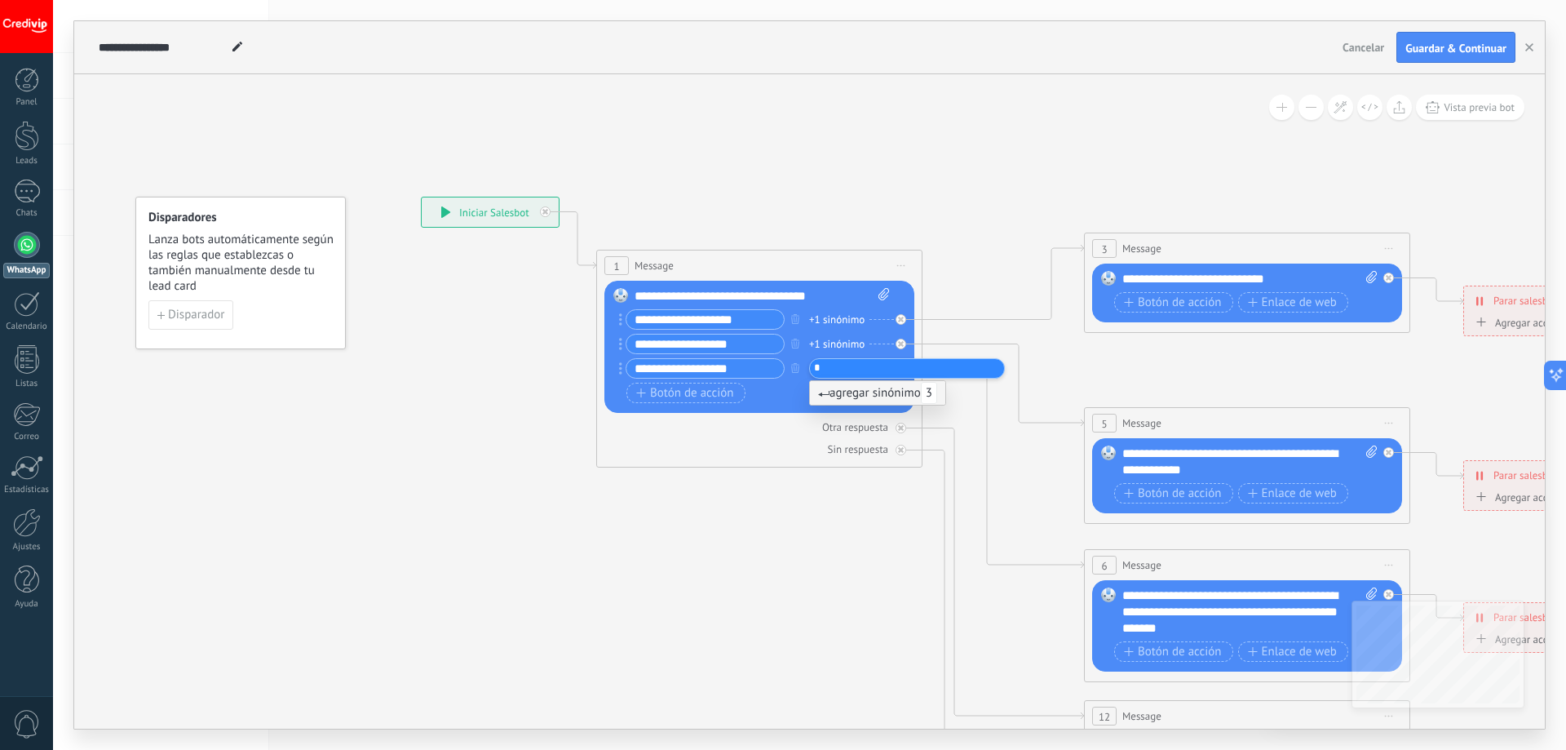
type input "*"
click at [834, 391] on span "agregar sinónimo 3" at bounding box center [877, 392] width 119 height 15
click at [830, 349] on div "+1 sinónimo" at bounding box center [836, 344] width 55 height 16
click at [828, 367] on div "+1 sinónimo" at bounding box center [836, 369] width 55 height 16
click at [795, 383] on div "Botón de acción Enlace de web" at bounding box center [757, 393] width 263 height 20
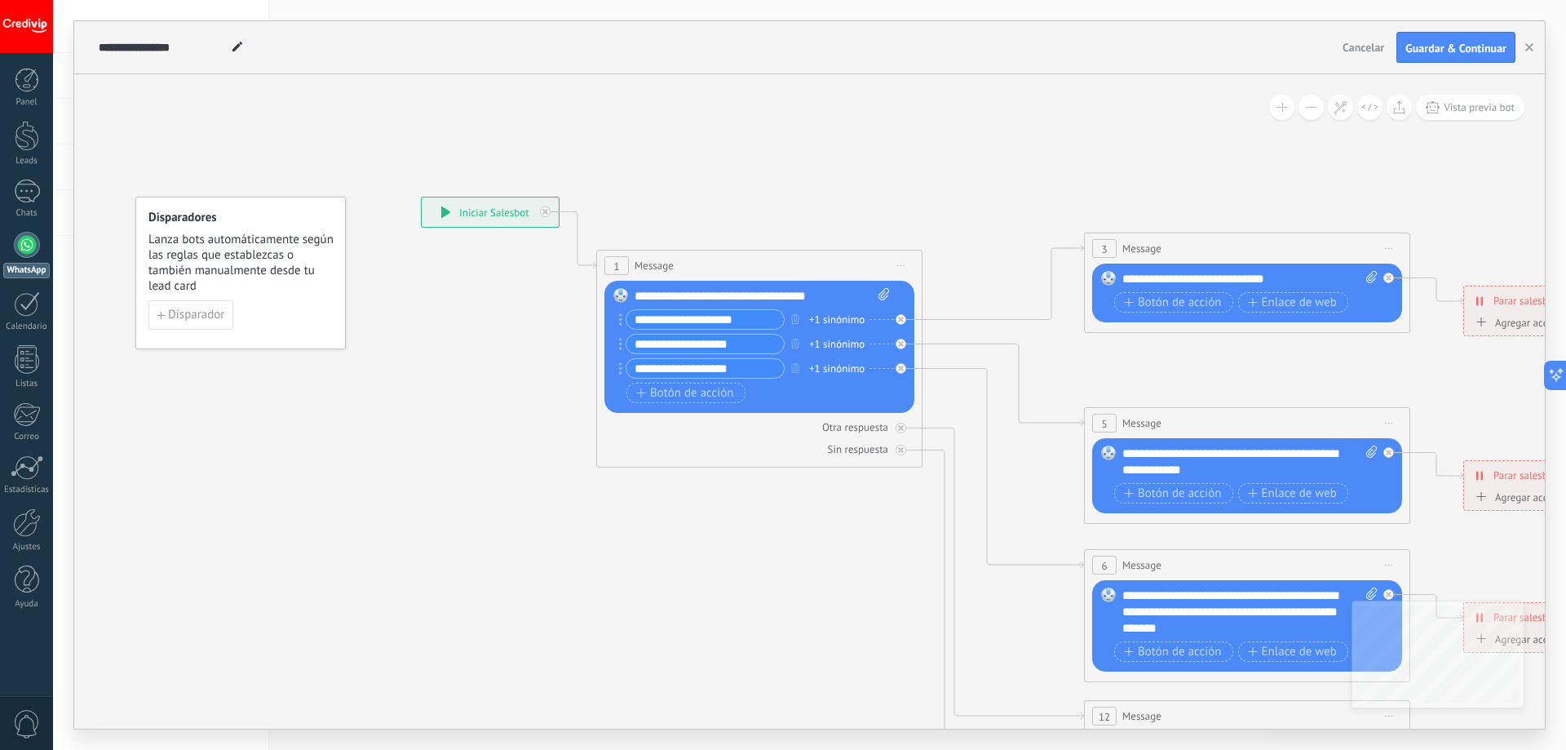
click at [697, 317] on input "**********" at bounding box center [704, 319] width 157 height 19
drag, startPoint x: 752, startPoint y: 318, endPoint x: 630, endPoint y: 316, distance: 121.5
click at [630, 316] on input "**********" at bounding box center [704, 319] width 157 height 19
click at [733, 347] on input "**********" at bounding box center [704, 343] width 157 height 19
drag, startPoint x: 750, startPoint y: 321, endPoint x: 624, endPoint y: 320, distance: 126.4
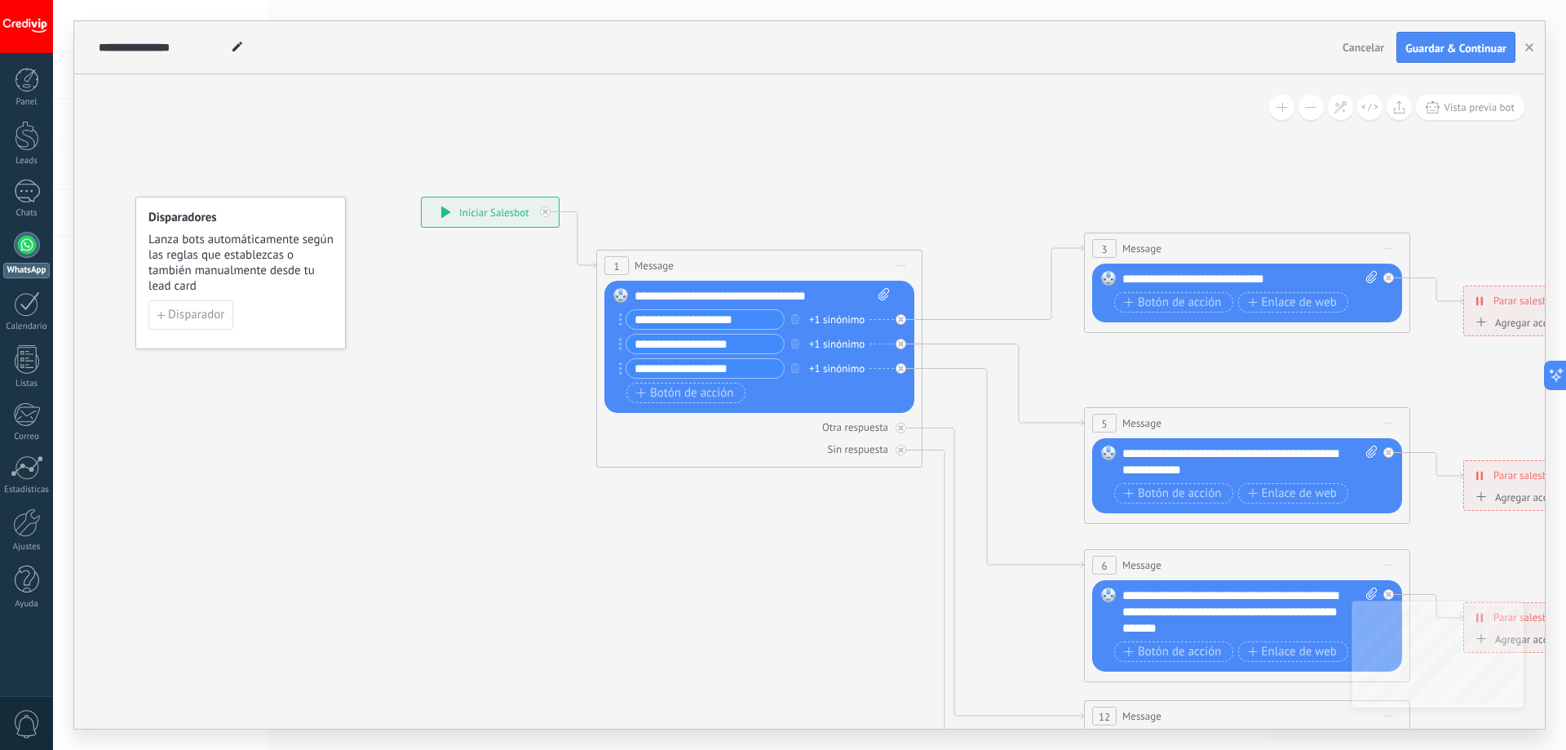
click at [624, 320] on div "**********" at bounding box center [702, 319] width 166 height 20
type input "**********"
drag, startPoint x: 751, startPoint y: 338, endPoint x: 599, endPoint y: 336, distance: 152.5
click at [599, 336] on div "1 Message ******* (a): Todos los contactos - canales seleccionados Todos los co…" at bounding box center [759, 359] width 326 height 218
type input "*********"
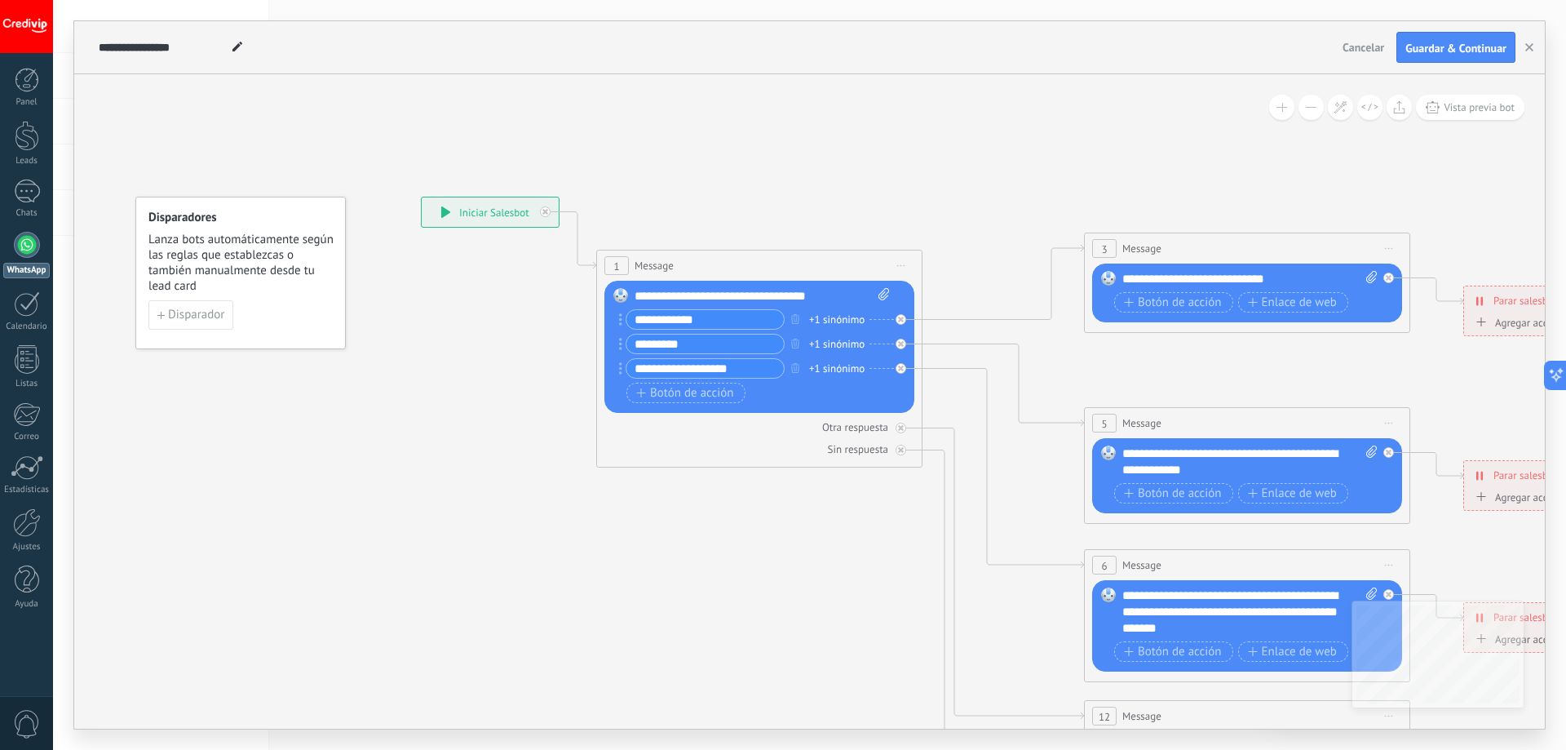
click at [658, 359] on input "**********" at bounding box center [704, 368] width 157 height 19
drag, startPoint x: 745, startPoint y: 367, endPoint x: 629, endPoint y: 381, distance: 116.6
click at [629, 381] on div "**********" at bounding box center [757, 345] width 263 height 73
type input "**********"
click at [1259, 281] on div "**********" at bounding box center [1249, 279] width 255 height 16
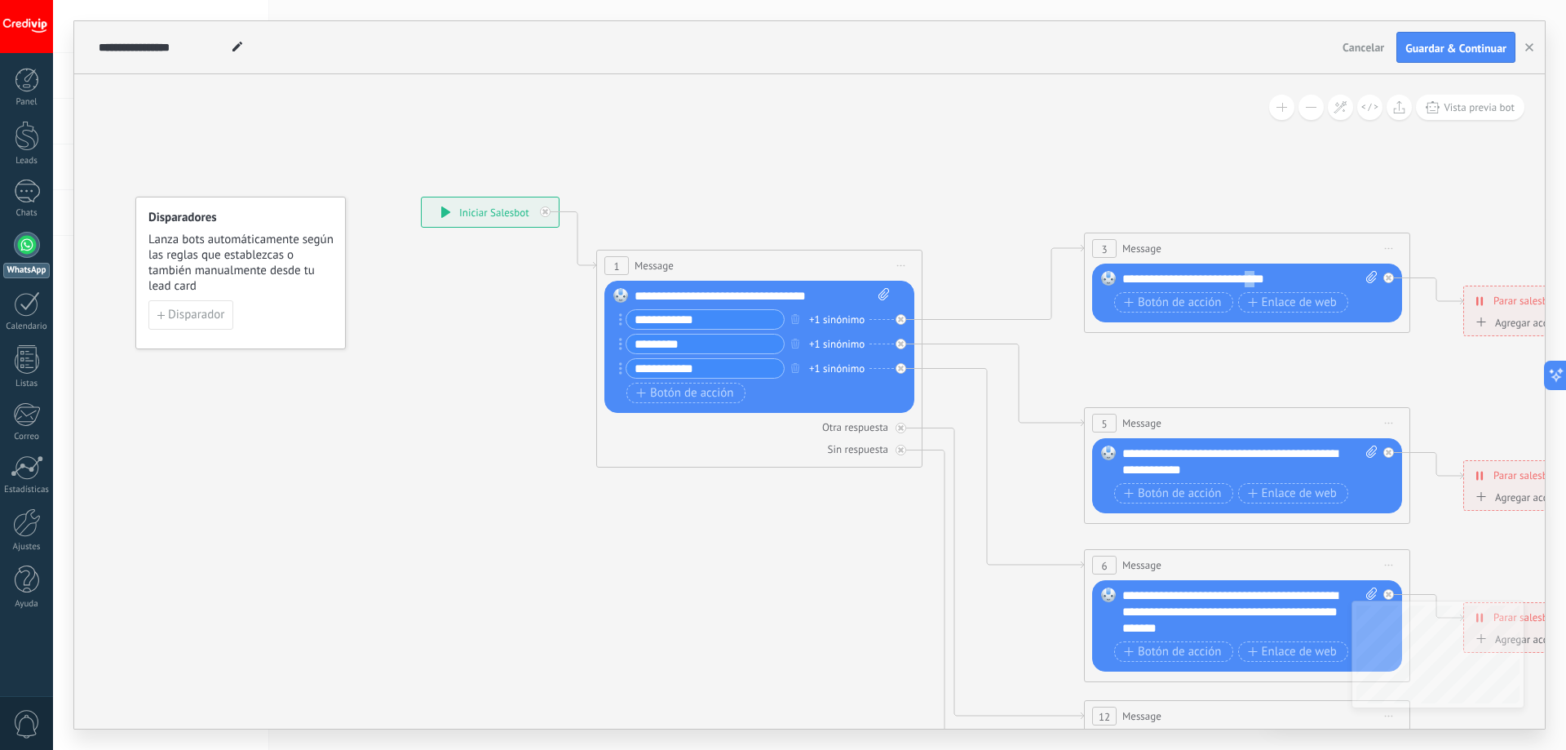
click at [1259, 281] on div "**********" at bounding box center [1249, 279] width 255 height 16
drag, startPoint x: 1221, startPoint y: 469, endPoint x: 1118, endPoint y: 454, distance: 103.8
click at [1118, 454] on div "Reemplazar Quitar Convertir a mensaje de voz Arrastre la imagen aquí para adjun…" at bounding box center [1247, 475] width 310 height 75
click at [1267, 621] on div "**********" at bounding box center [1249, 611] width 255 height 49
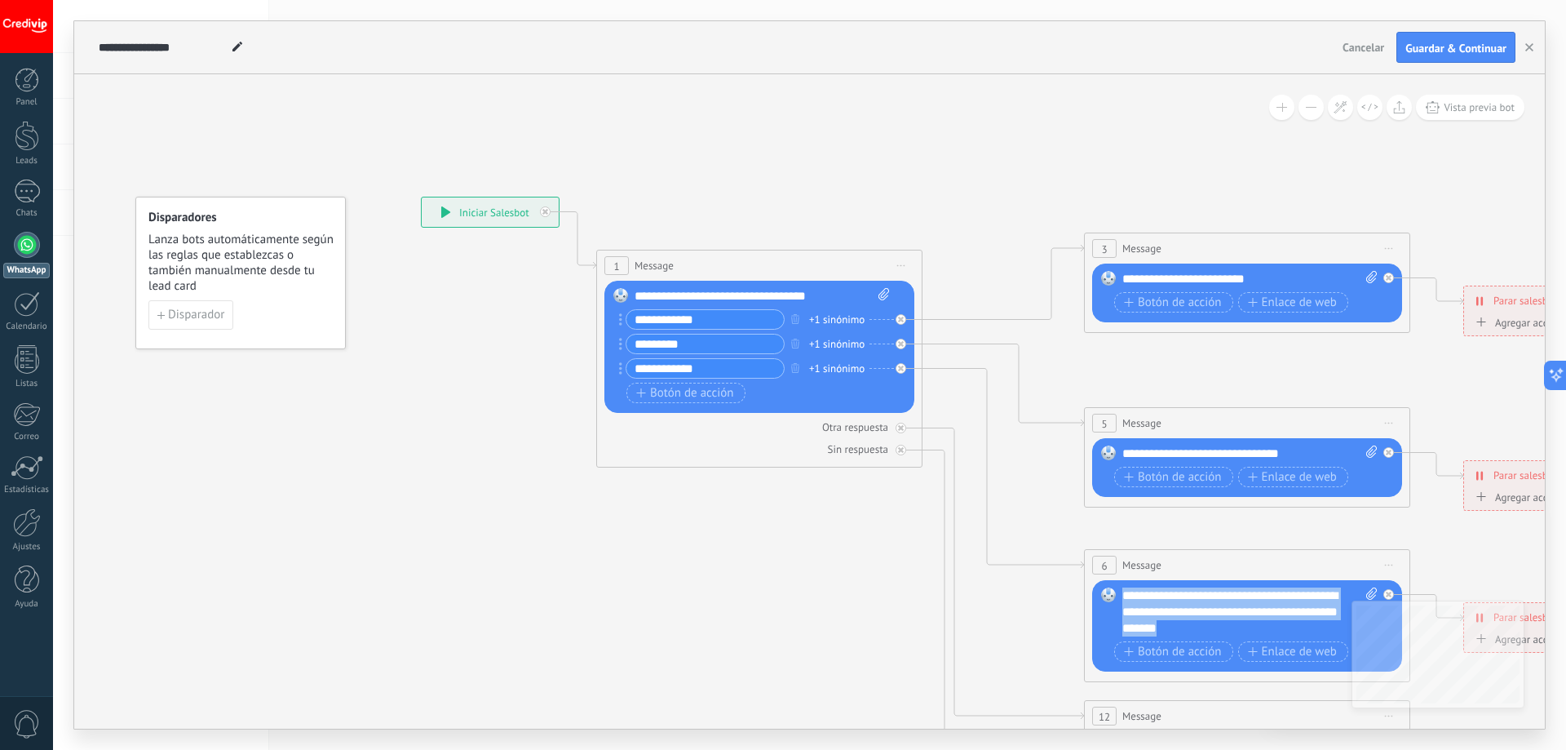
drag, startPoint x: 1266, startPoint y: 631, endPoint x: 1120, endPoint y: 602, distance: 148.9
click at [1102, 595] on div "Reemplazar Quitar Convertir a mensaje de voz Arrastre la imagen aquí para adjun…" at bounding box center [1247, 625] width 310 height 91
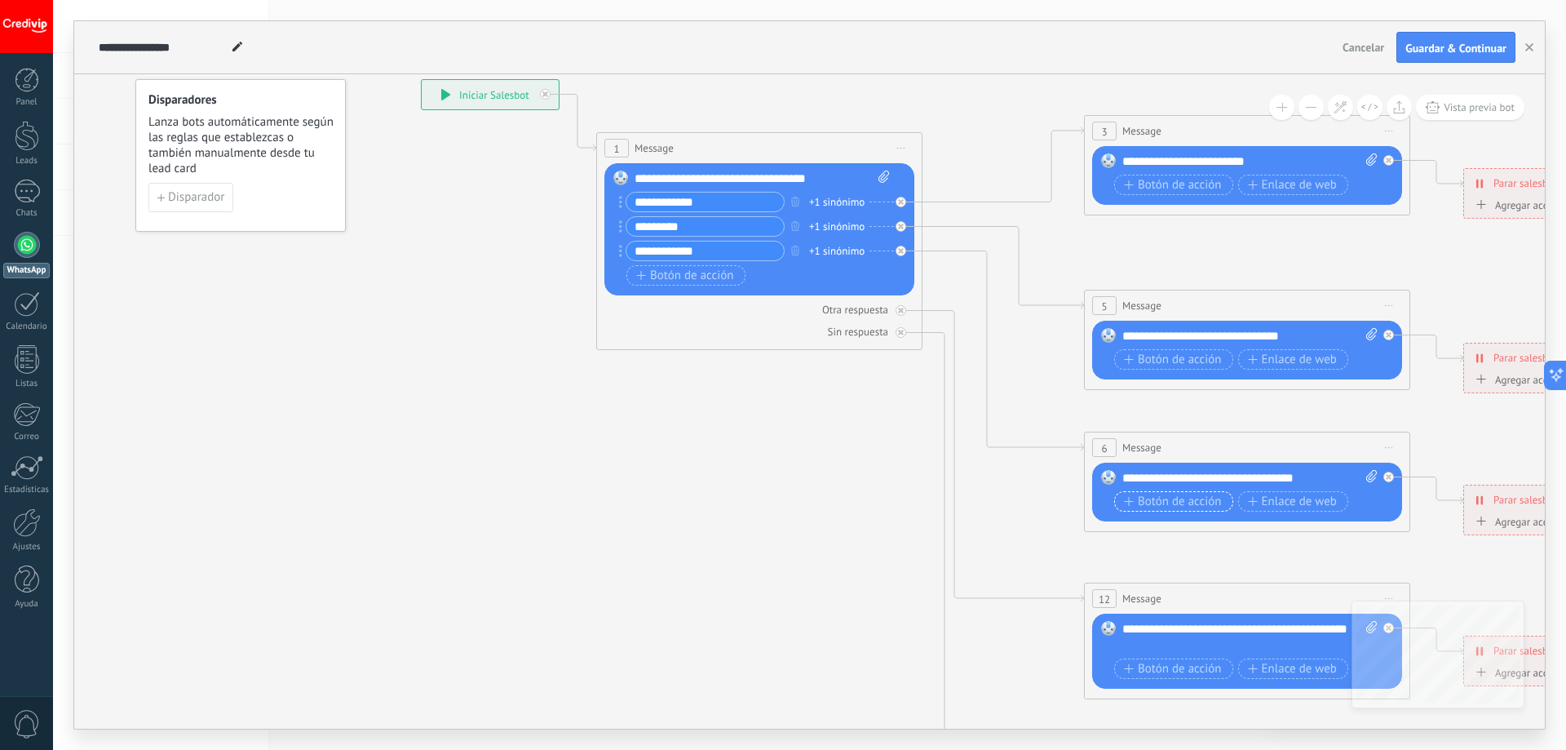
click at [1193, 502] on span "Botón de acción" at bounding box center [1173, 501] width 98 height 13
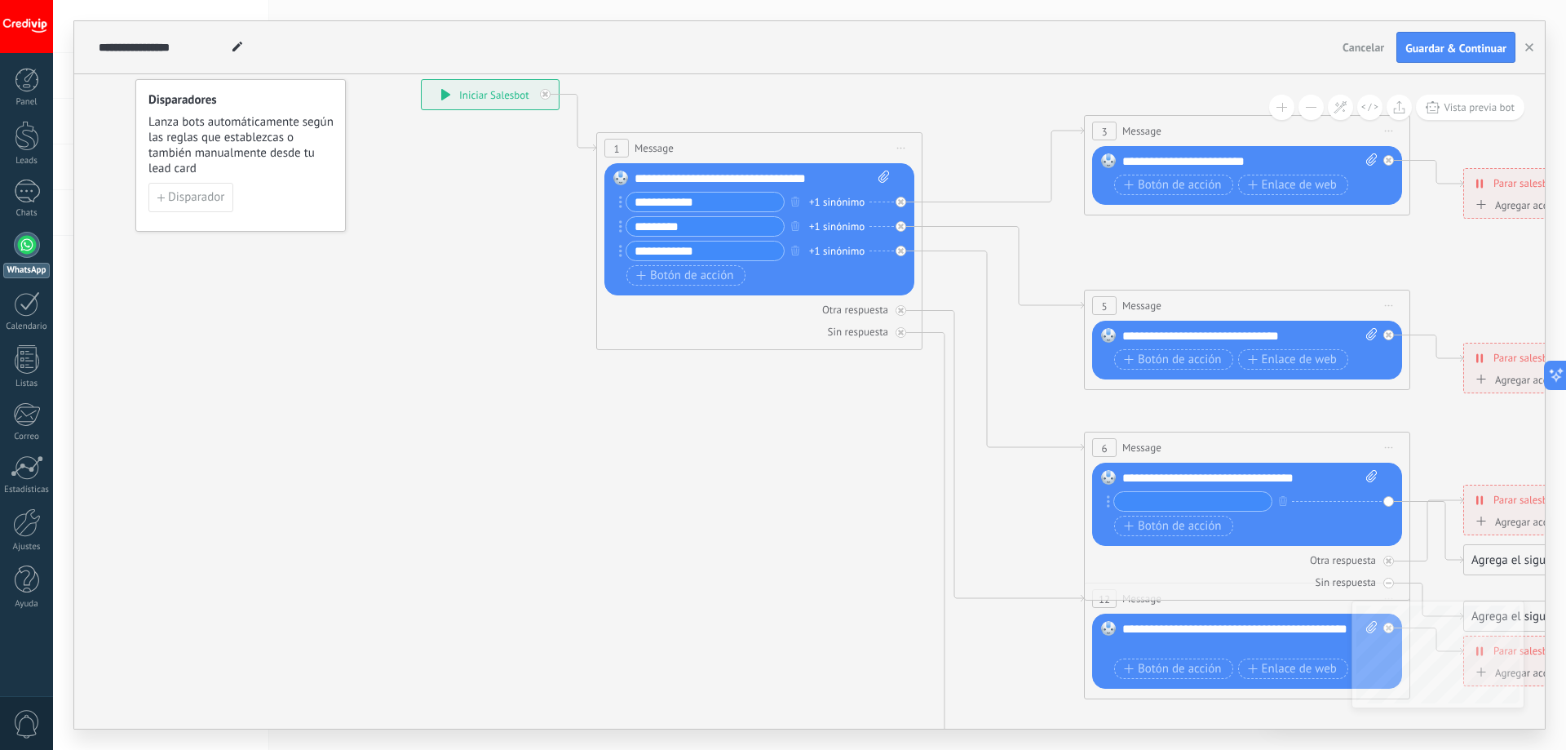
click at [1215, 501] on input "text" at bounding box center [1192, 501] width 157 height 19
type input "**"
click at [1316, 500] on div "+ sinónimo" at bounding box center [1322, 501] width 50 height 16
type input "*"
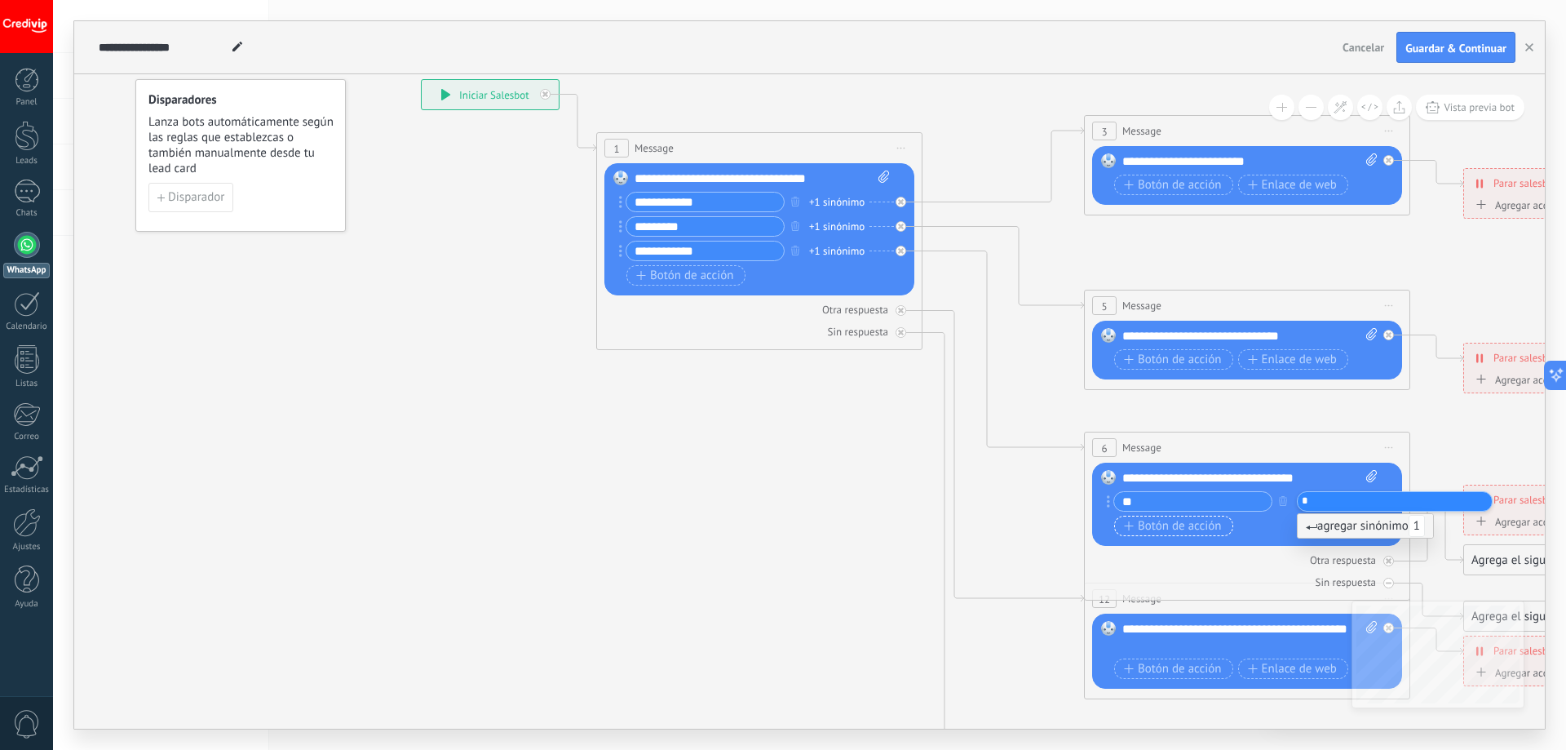
click at [1205, 522] on span "Botón de acción" at bounding box center [1173, 526] width 98 height 13
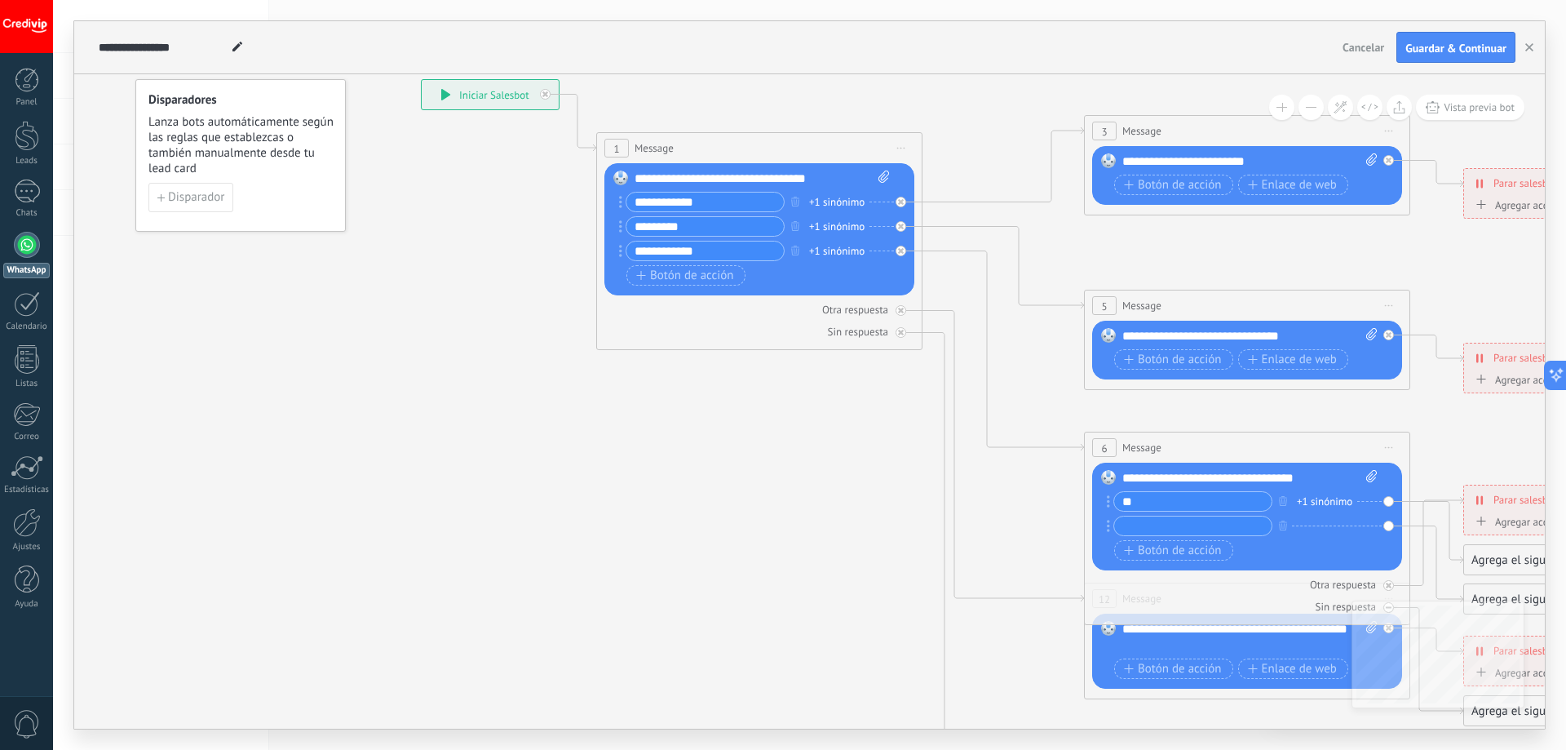
click at [1186, 526] on input "text" at bounding box center [1192, 525] width 157 height 19
type input "**"
click at [1323, 526] on div "+ sinónimo" at bounding box center [1322, 526] width 50 height 16
type input "*"
click at [1232, 577] on div "Otra respuesta" at bounding box center [1247, 584] width 310 height 15
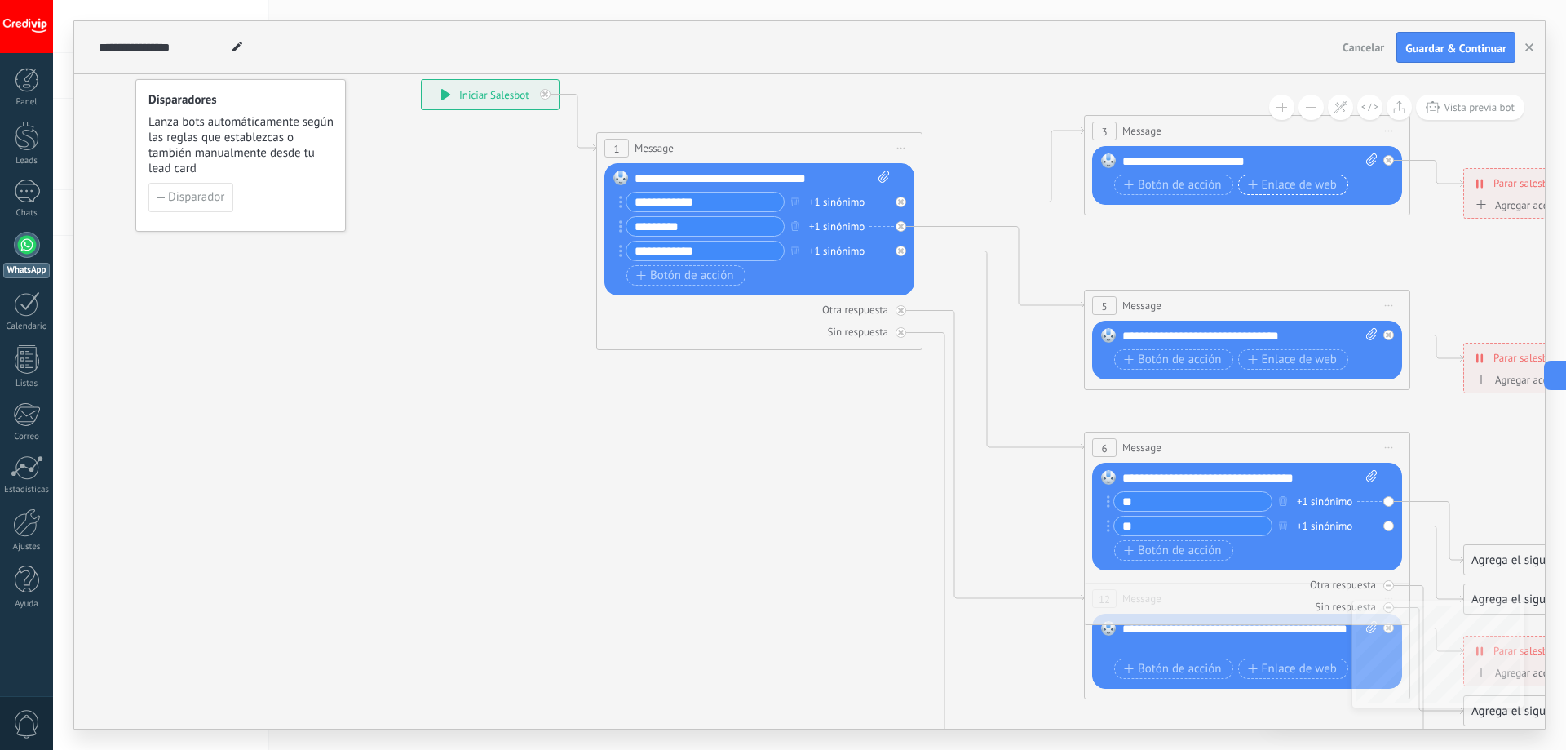
click at [1264, 188] on span "Enlace de web" at bounding box center [1292, 185] width 89 height 13
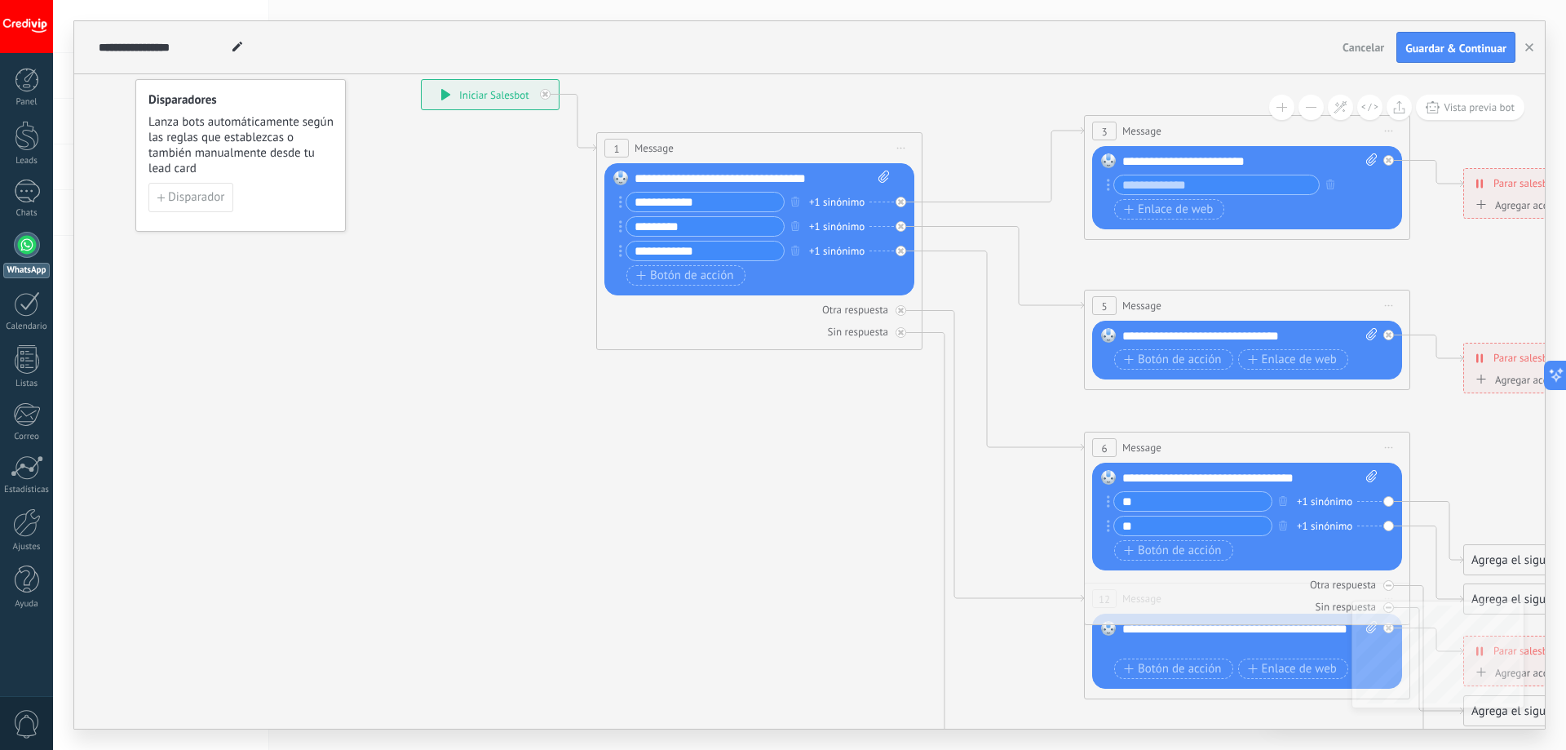
click at [634, 205] on input "**********" at bounding box center [704, 201] width 157 height 19
type input "**********"
click at [634, 227] on input "*********" at bounding box center [704, 226] width 157 height 19
type input "*********"
click at [658, 392] on icon at bounding box center [1284, 484] width 2542 height 1626
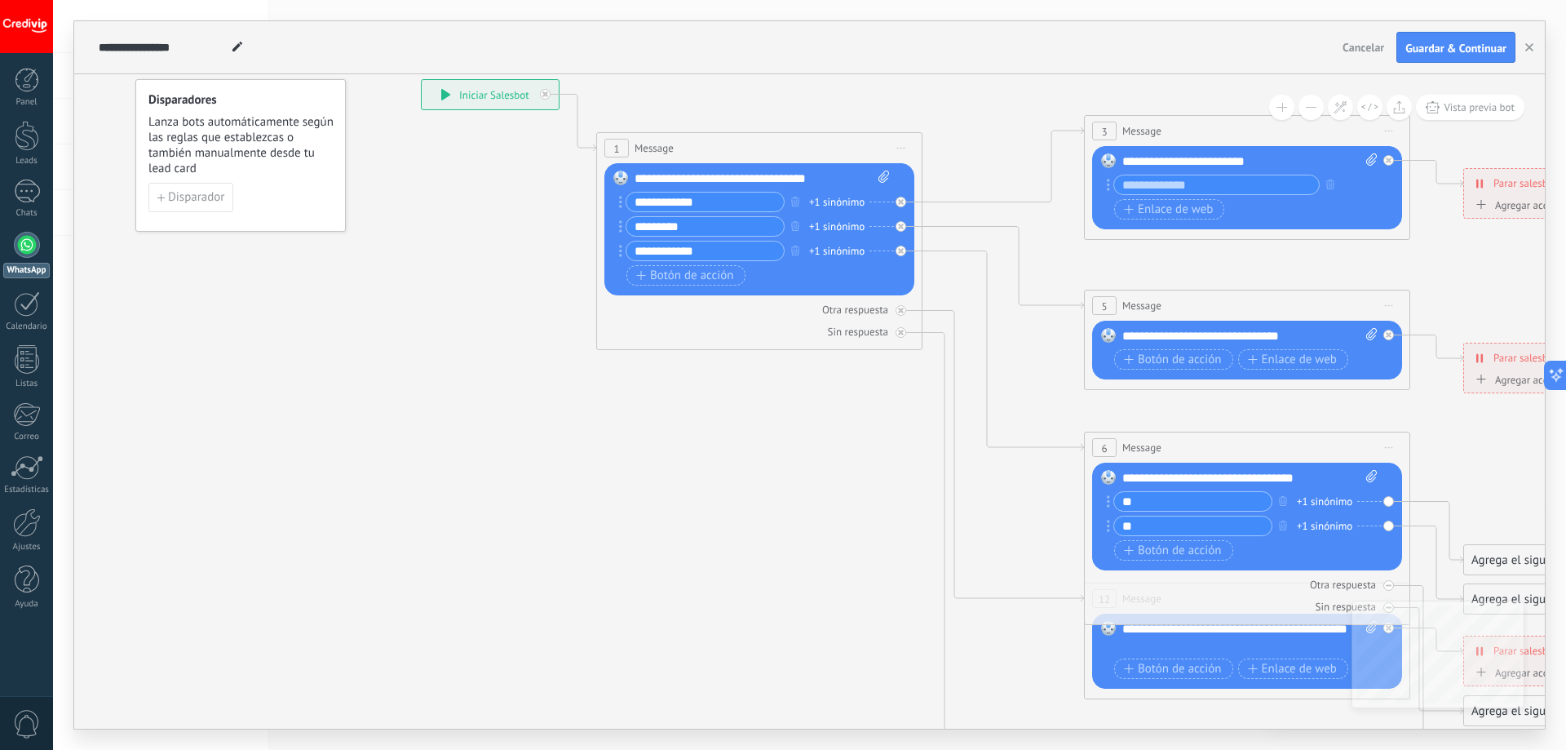
click at [479, 107] on div "**********" at bounding box center [490, 94] width 137 height 29
click at [474, 93] on div "**********" at bounding box center [490, 94] width 137 height 29
click at [1232, 707] on icon at bounding box center [1284, 484] width 2542 height 1626
drag, startPoint x: 1461, startPoint y: 51, endPoint x: 1452, endPoint y: 102, distance: 52.2
click at [1461, 50] on span "Guardar & Continuar" at bounding box center [1455, 47] width 101 height 11
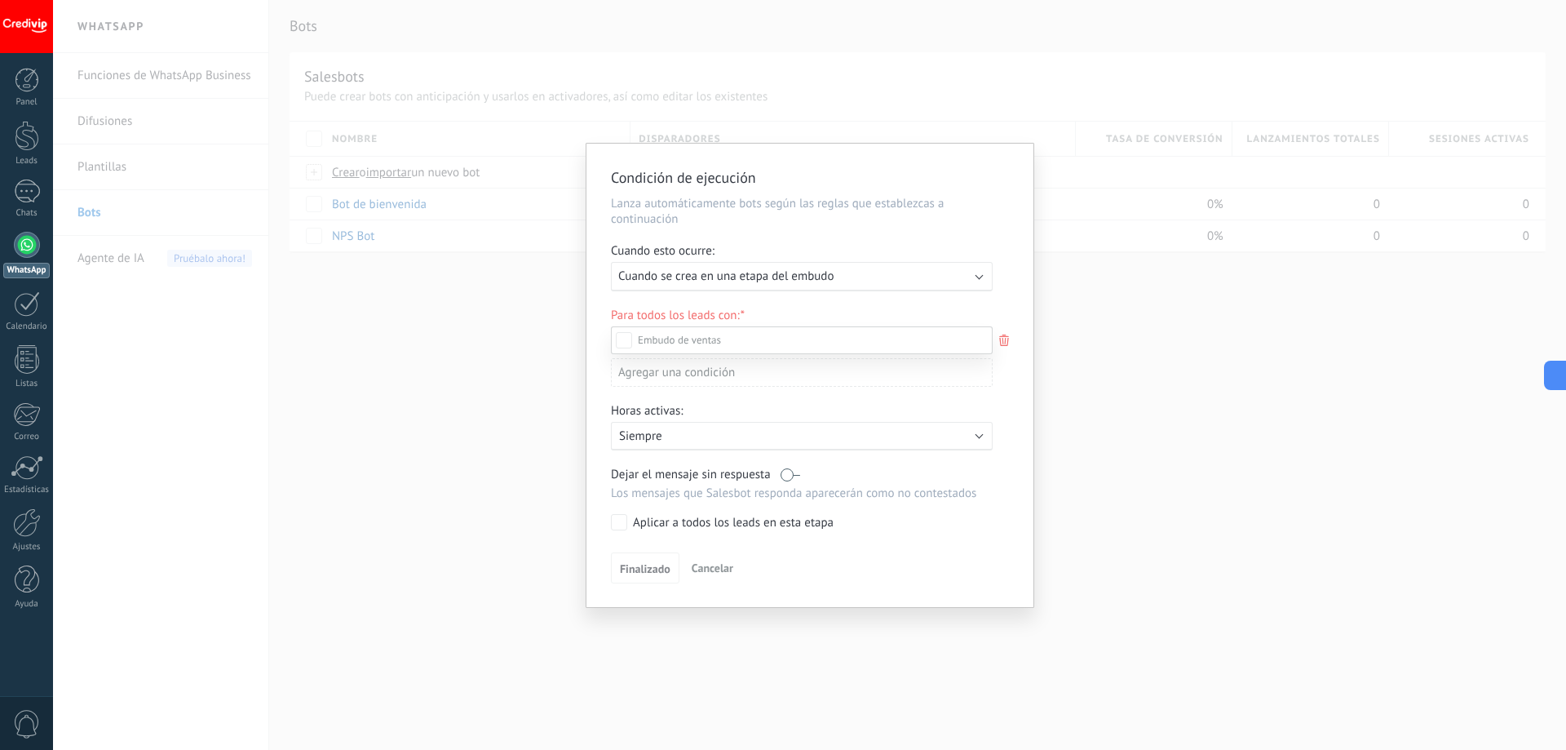
click at [0, 0] on div "Negociación" at bounding box center [0, 0] width 0 height 0
click at [0, 0] on div "Contacto inicial" at bounding box center [0, 0] width 0 height 0
click at [0, 0] on div "Logrado con éxito" at bounding box center [0, 0] width 0 height 0
click at [652, 568] on div "Incoming leads Contacto inicial Negociación Debate contractual Discusión de con…" at bounding box center [802, 536] width 382 height 421
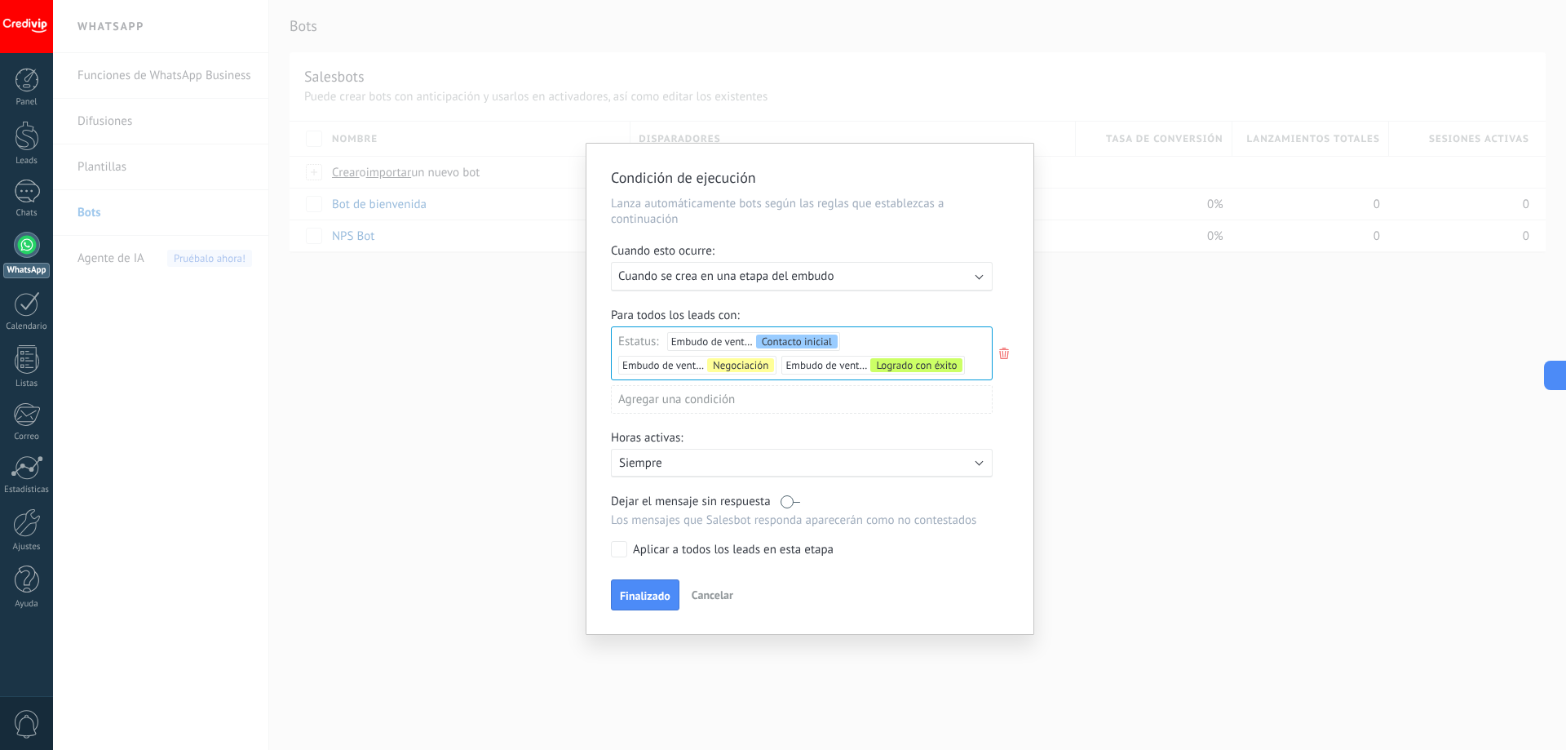
click at [688, 462] on p "Siempre" at bounding box center [761, 462] width 285 height 15
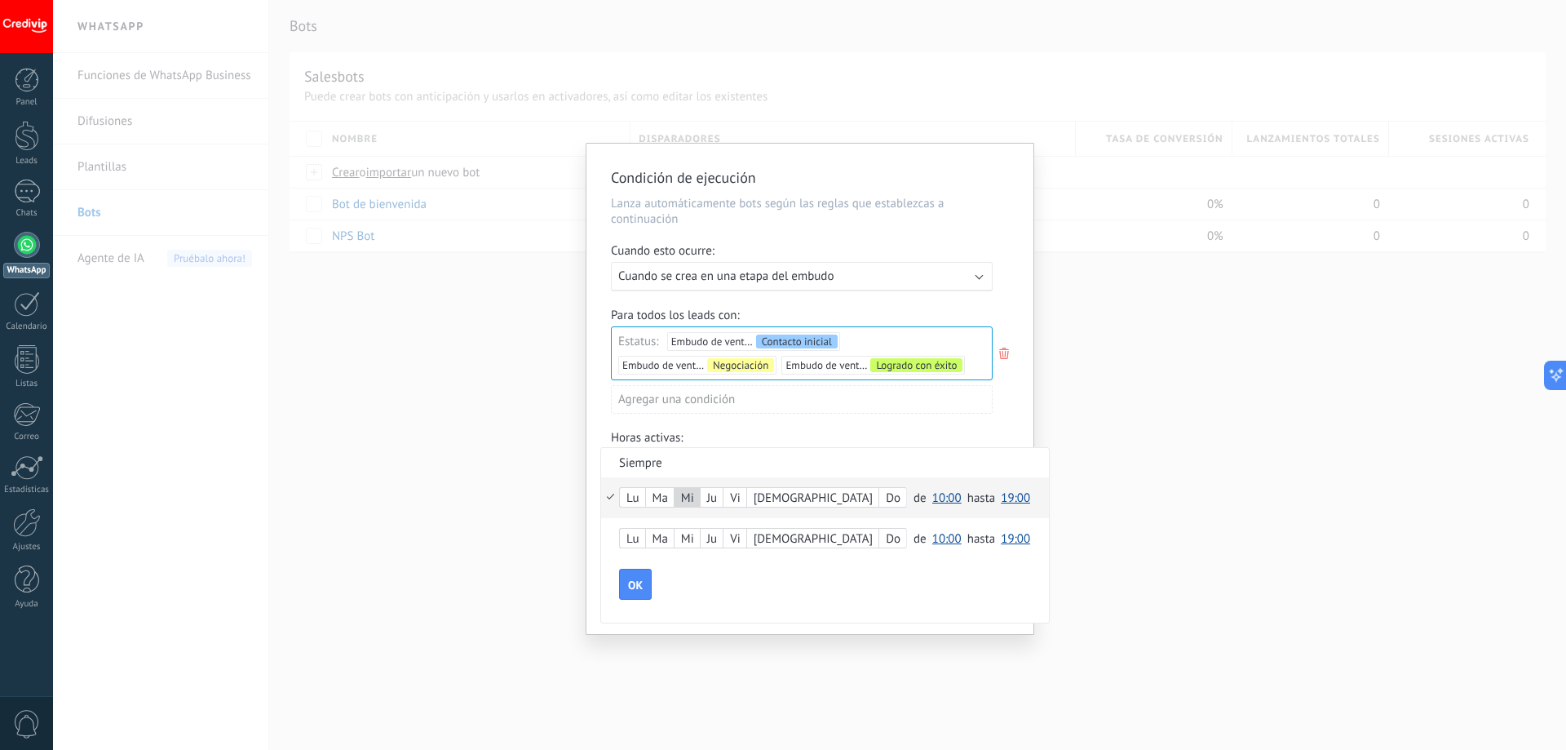
click at [1001, 501] on span "19:00" at bounding box center [1015, 497] width 29 height 15
drag, startPoint x: 922, startPoint y: 621, endPoint x: 890, endPoint y: 608, distance: 34.4
click at [995, 621] on span "20:00" at bounding box center [1018, 623] width 46 height 15
click at [643, 572] on button "OK" at bounding box center [635, 584] width 33 height 31
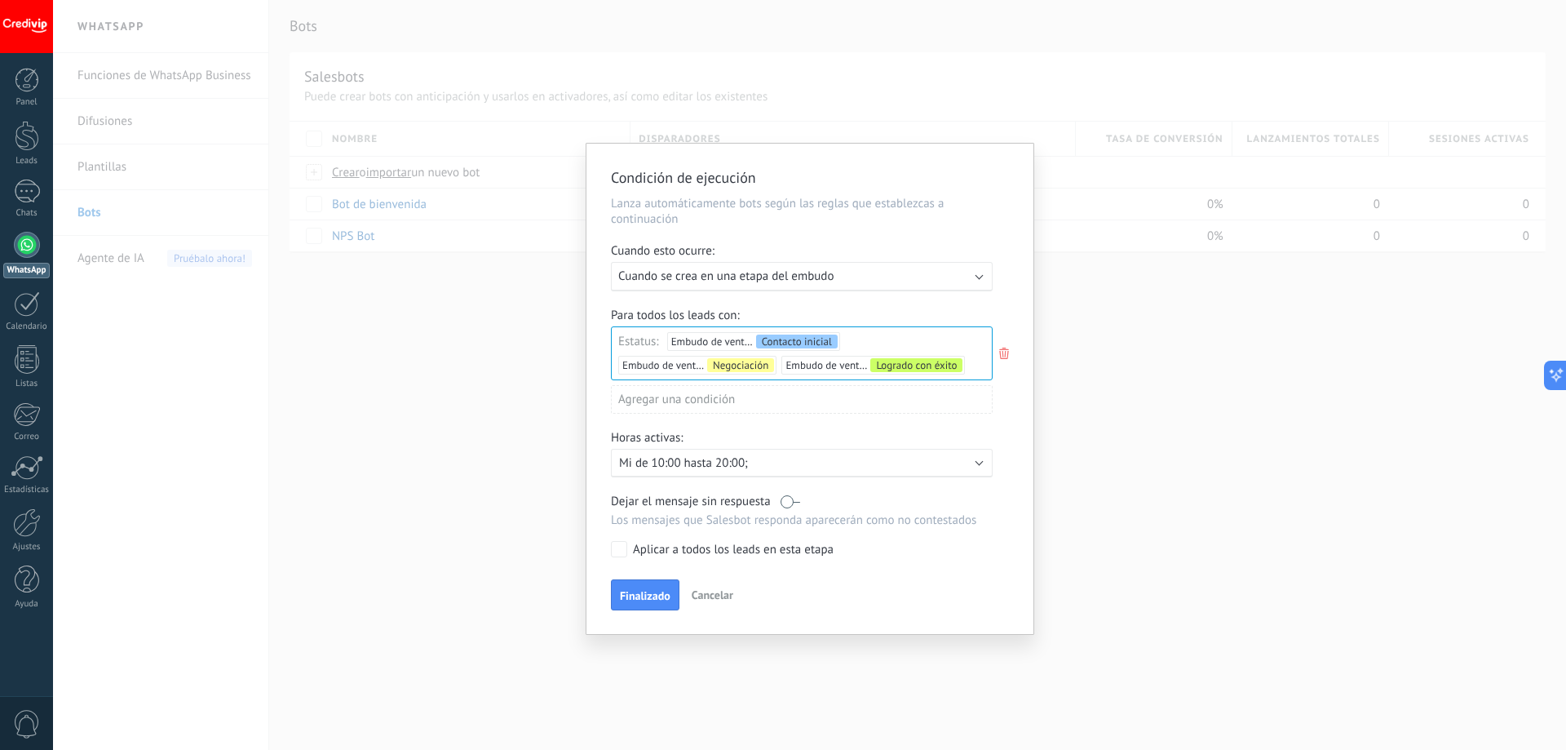
click at [687, 548] on div "Aplicar a todos los leads en esta etapa" at bounding box center [733, 550] width 201 height 16
click at [635, 595] on span "Finalizado" at bounding box center [645, 595] width 51 height 11
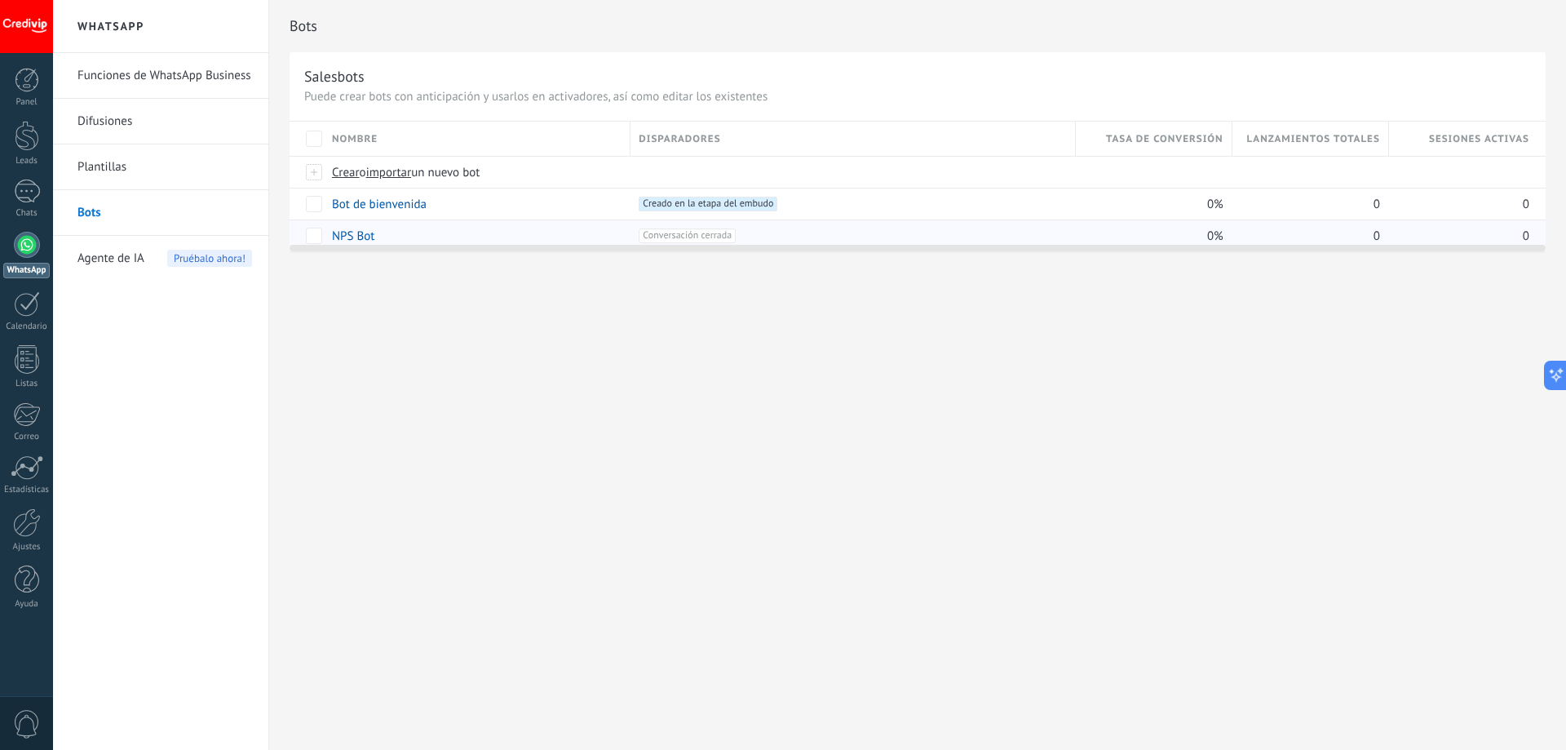
click at [661, 235] on span "Conversación cerrada +0" at bounding box center [687, 235] width 97 height 15
click at [353, 230] on link "NPS Bot" at bounding box center [353, 235] width 42 height 15
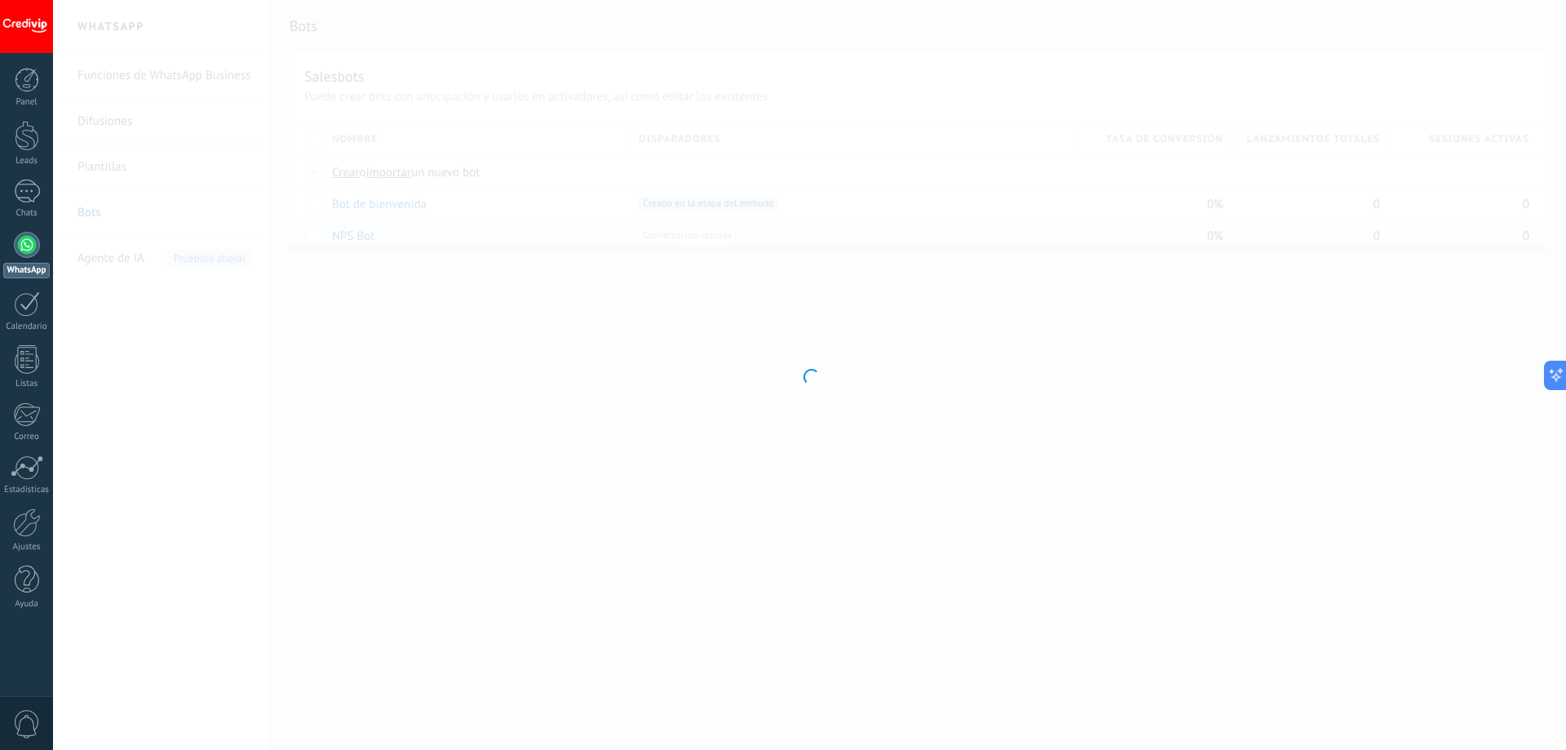
type input "*******"
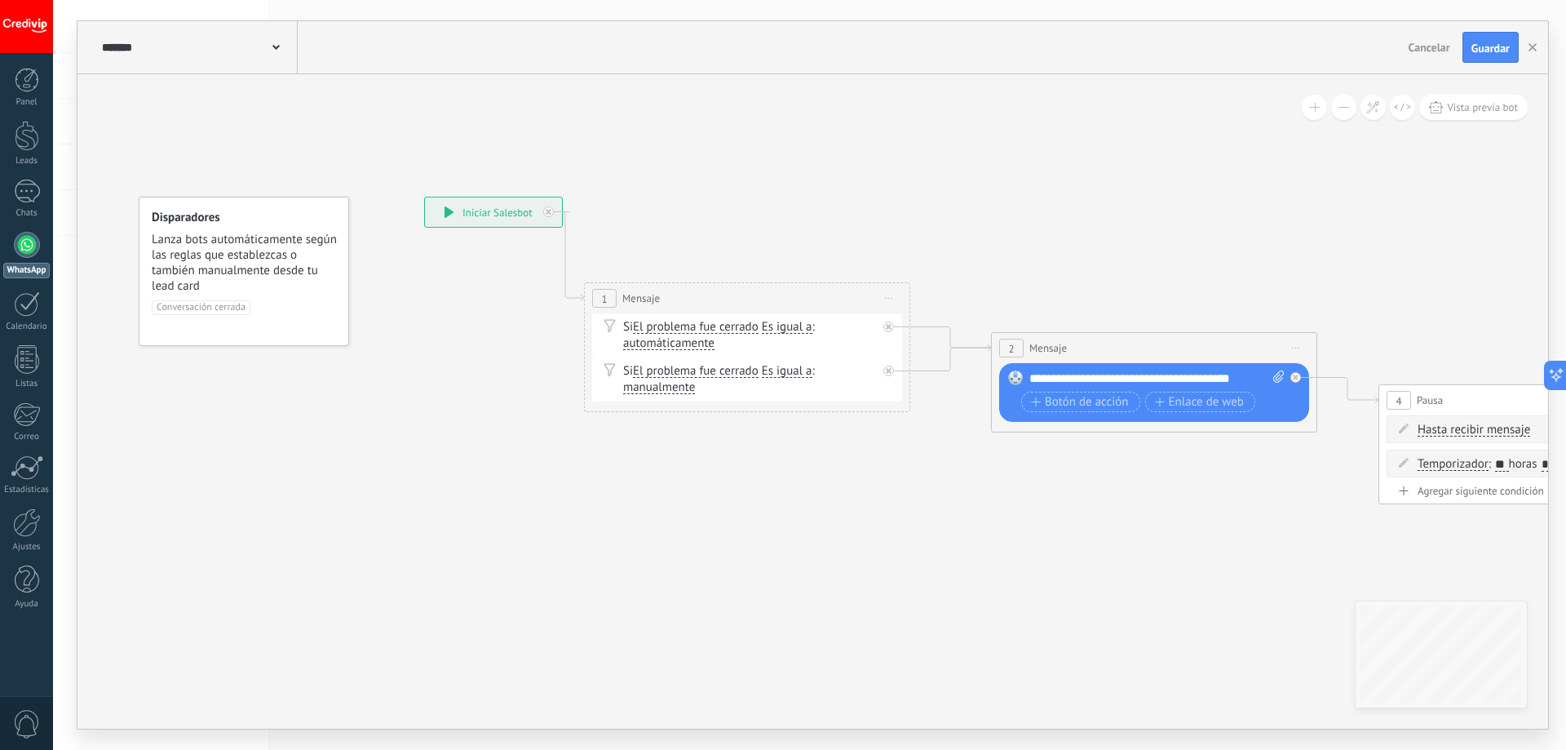
click at [1421, 49] on span "Cancelar" at bounding box center [1430, 47] width 42 height 15
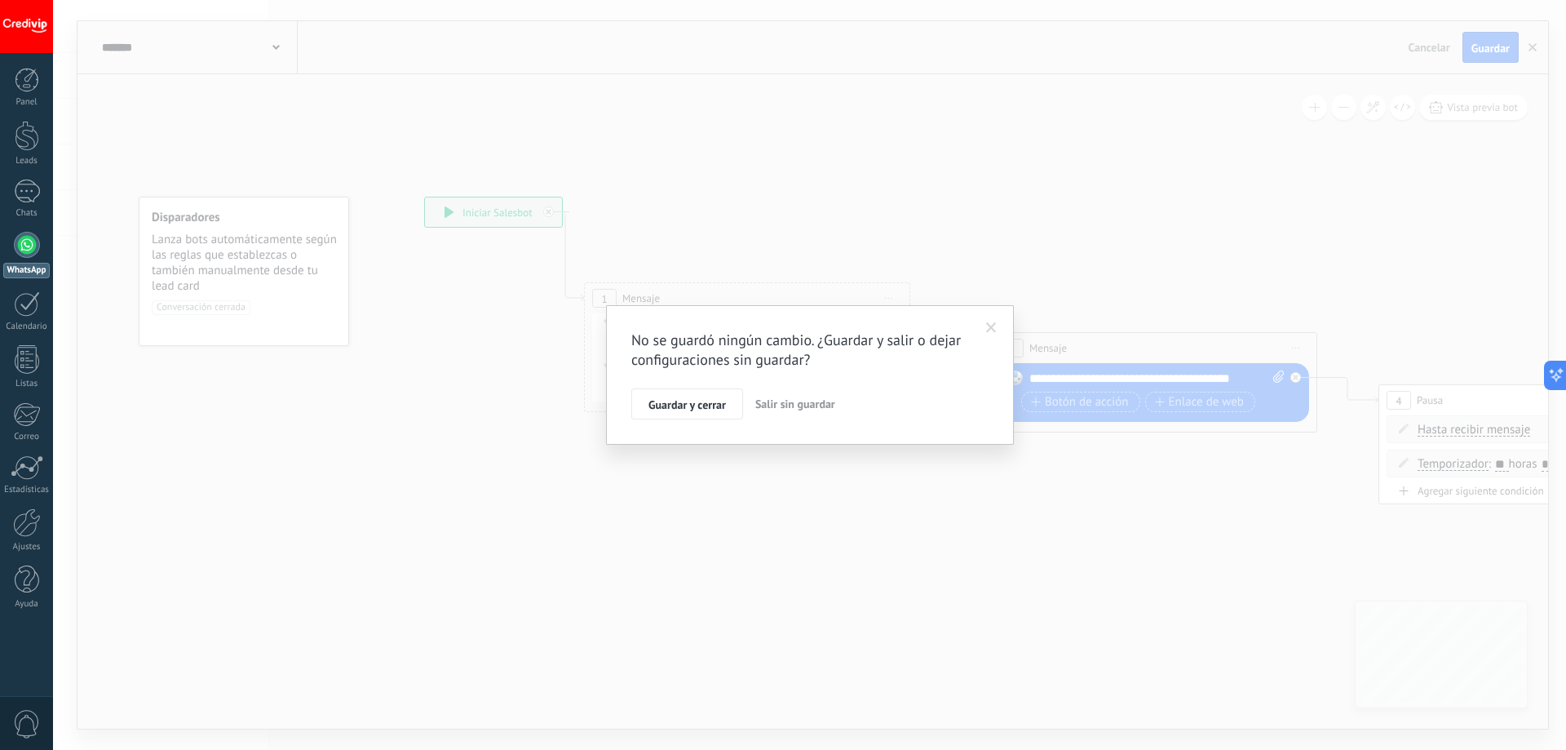
click at [776, 407] on span "Salir sin guardar" at bounding box center [795, 403] width 80 height 15
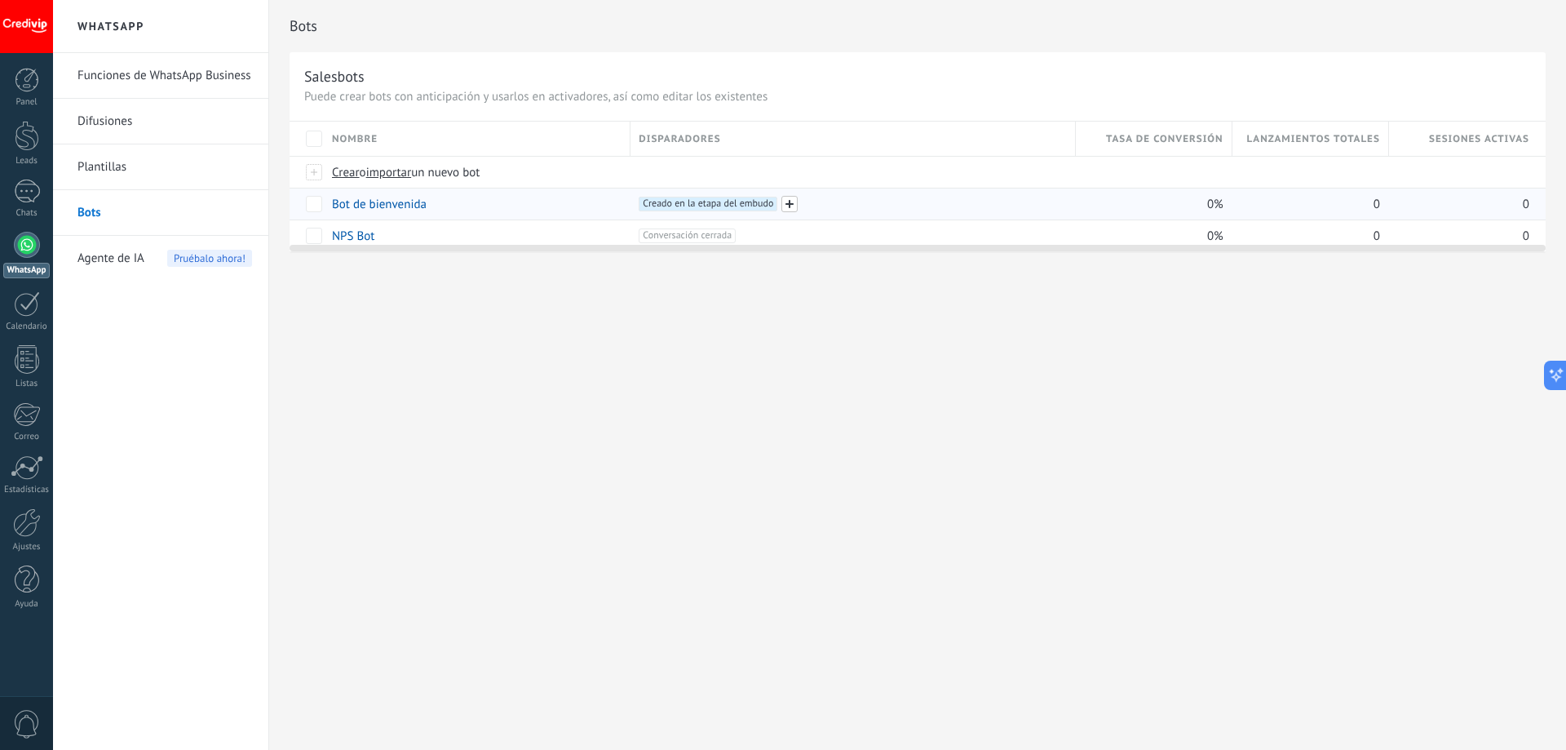
click at [788, 201] on span at bounding box center [789, 204] width 16 height 16
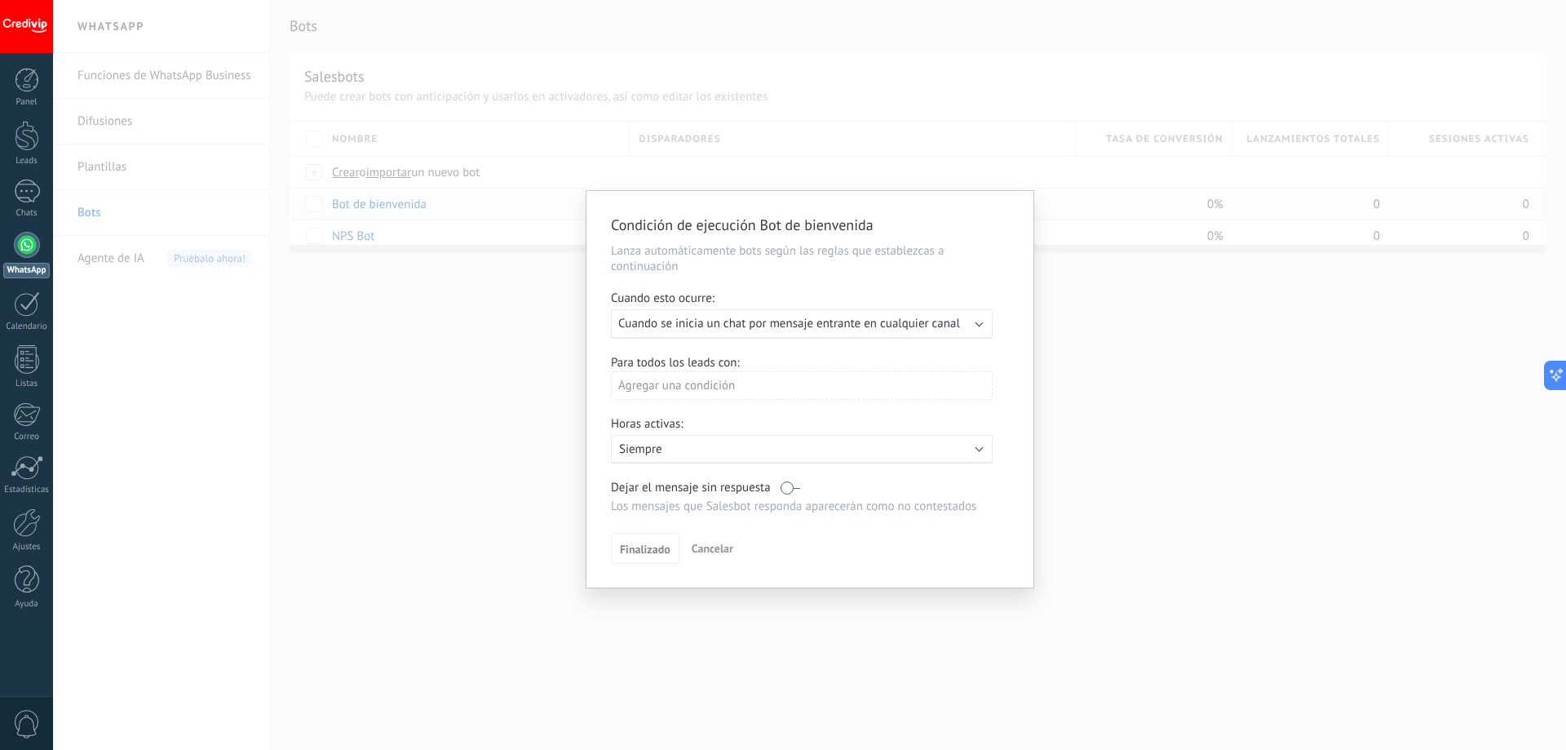
click at [978, 323] on b at bounding box center [980, 322] width 8 height 8
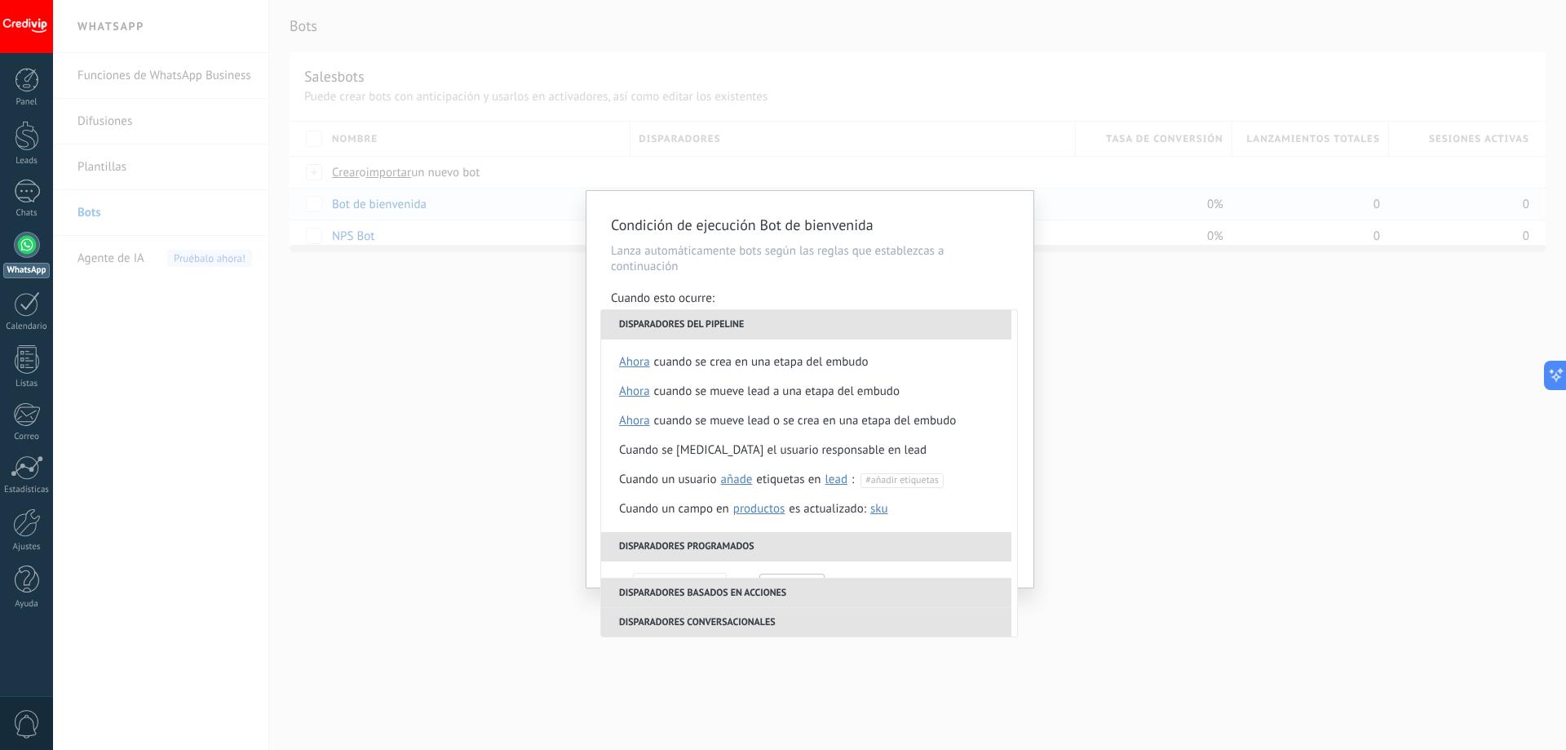
click at [978, 323] on li "Disparadores del pipeline" at bounding box center [806, 324] width 410 height 29
click at [910, 285] on div "**********" at bounding box center [809, 389] width 447 height 396
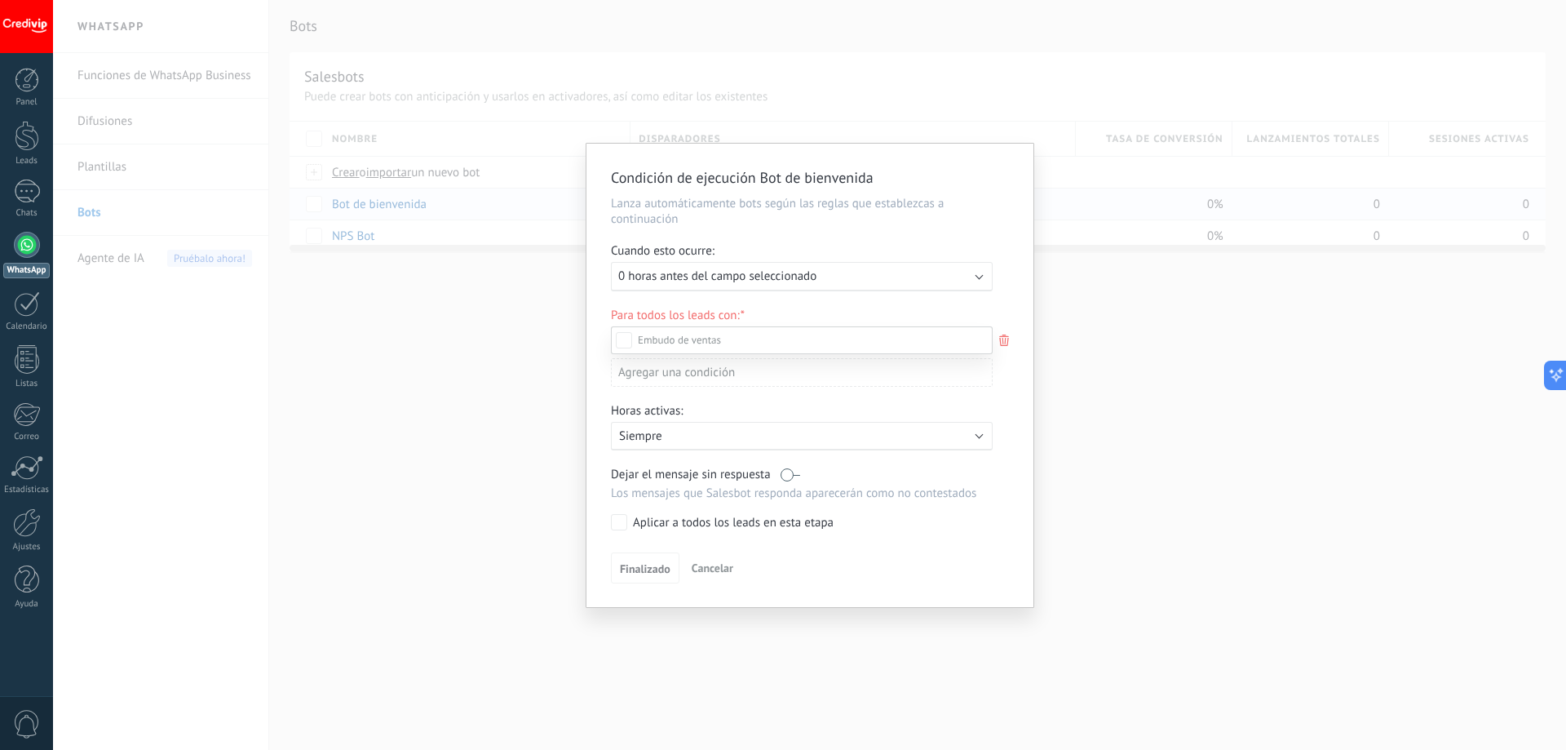
click at [713, 573] on div "Incoming leads Contacto inicial Negociación Debate contractual Discusión de con…" at bounding box center [802, 536] width 382 height 421
click at [971, 276] on div "Ejecutar: 0 horas antes del campo seleccionado" at bounding box center [795, 275] width 354 height 15
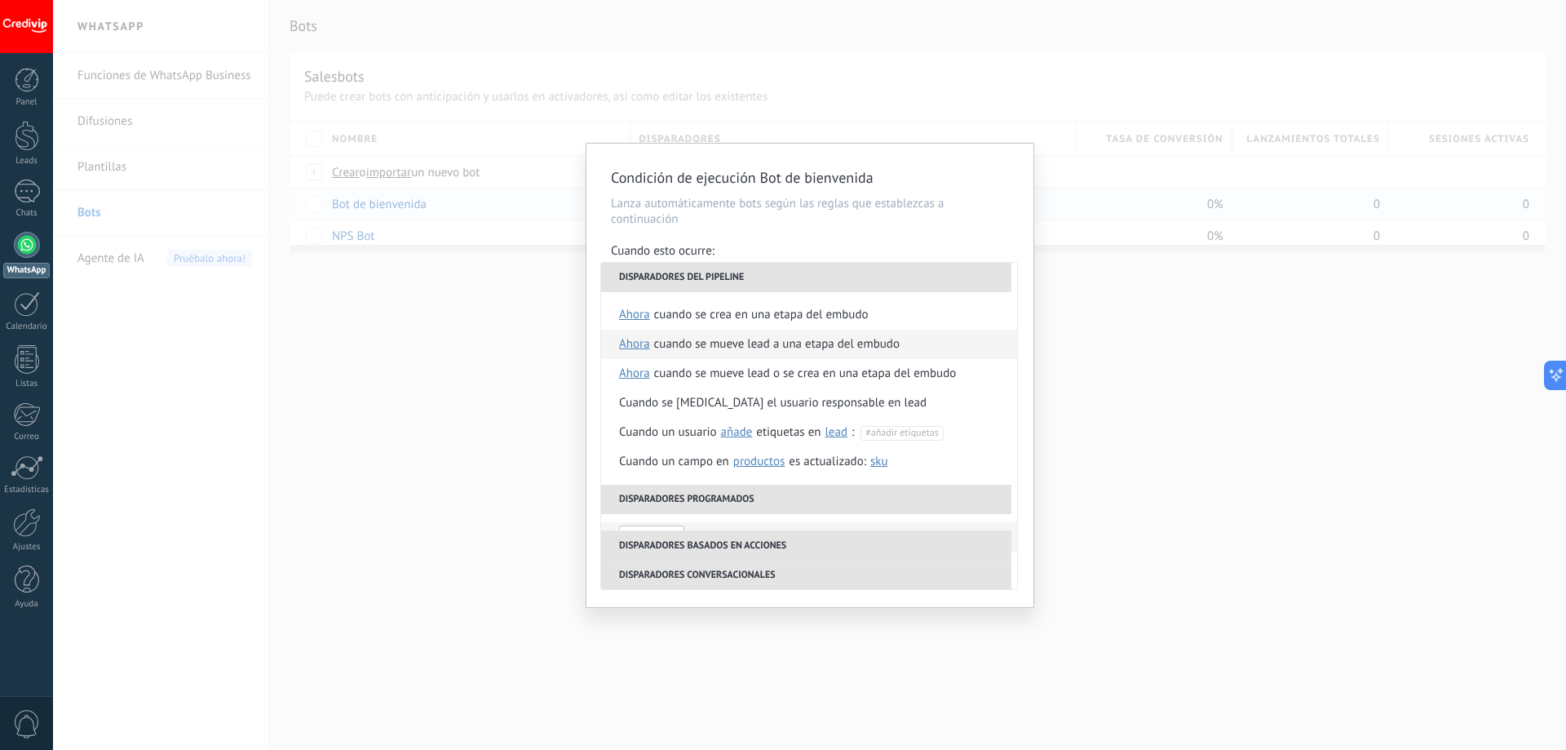
click at [874, 346] on div "Cuando se mueve lead a una etapa del embudo" at bounding box center [777, 344] width 246 height 29
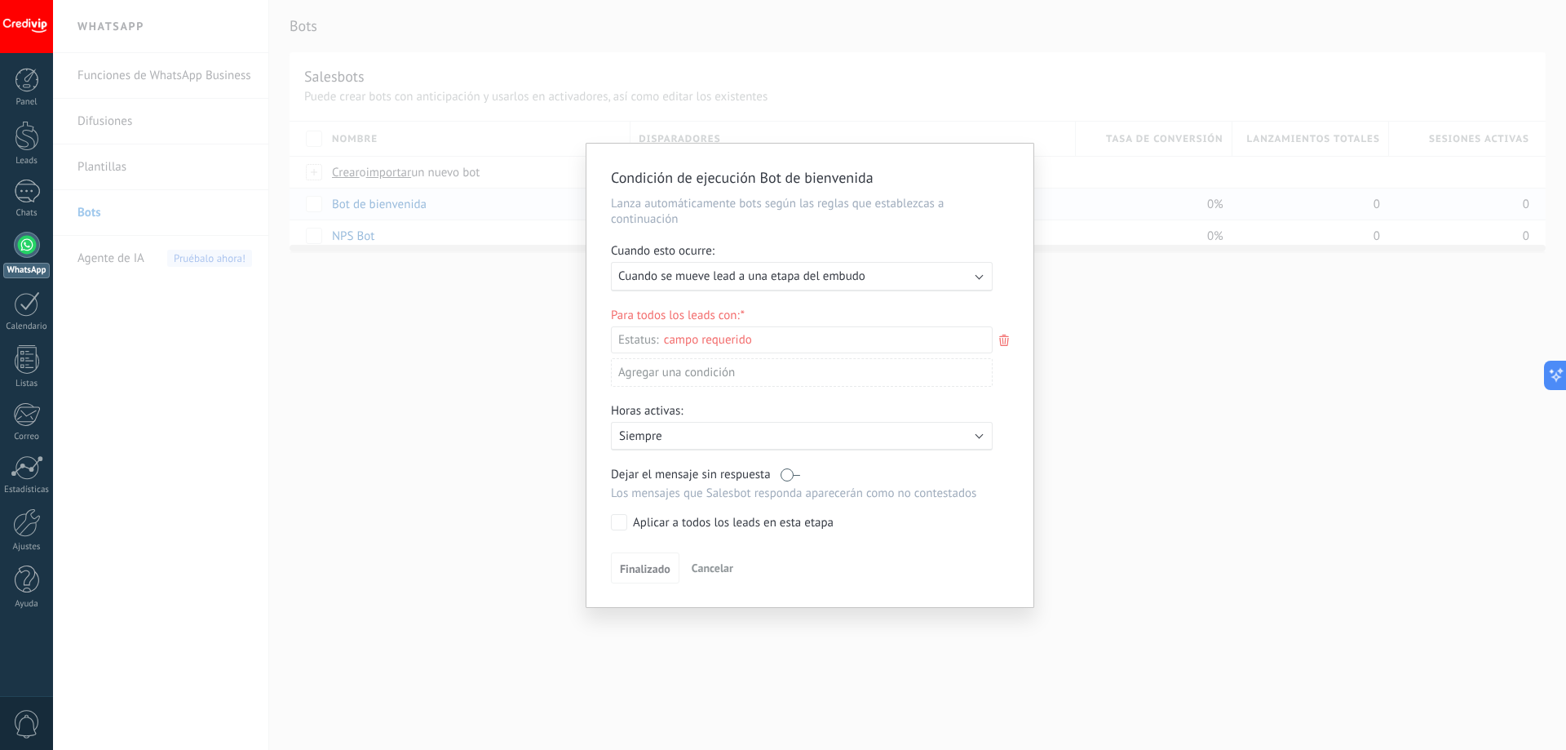
click at [735, 445] on div "Activo: Siempre" at bounding box center [802, 436] width 382 height 29
click at [734, 438] on li "Siempre" at bounding box center [825, 435] width 448 height 29
click at [657, 563] on span "Finalizado" at bounding box center [645, 568] width 51 height 11
click at [770, 453] on div "Condición de ejecución Bot de bienvenida Lanza automáticamente bots según las r…" at bounding box center [809, 375] width 447 height 463
click at [768, 447] on div "Activo: Siempre" at bounding box center [802, 436] width 382 height 29
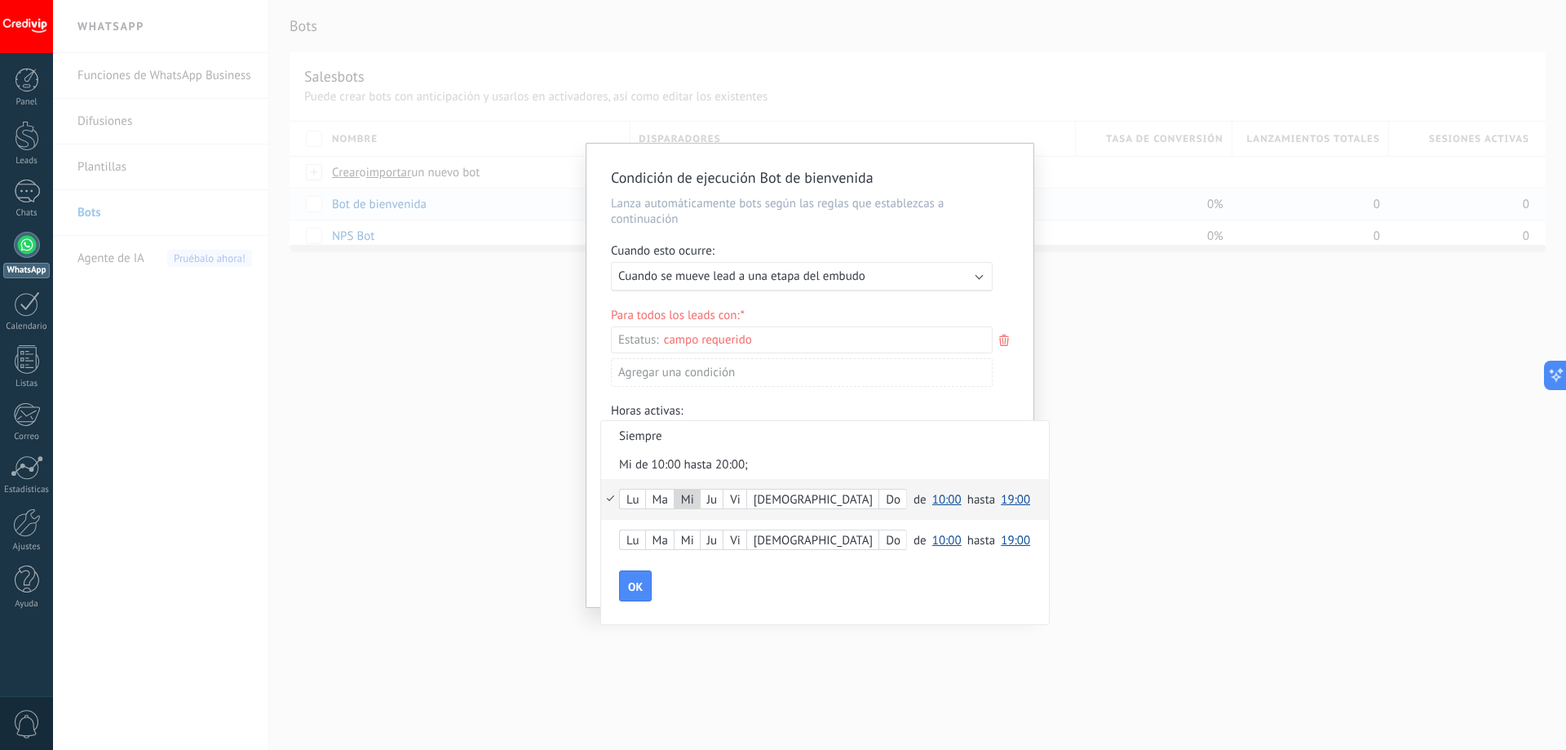
click at [1001, 541] on span "19:00" at bounding box center [1015, 540] width 29 height 15
click at [995, 665] on span "20:00" at bounding box center [1018, 665] width 46 height 15
click at [636, 619] on button "OK" at bounding box center [635, 626] width 33 height 31
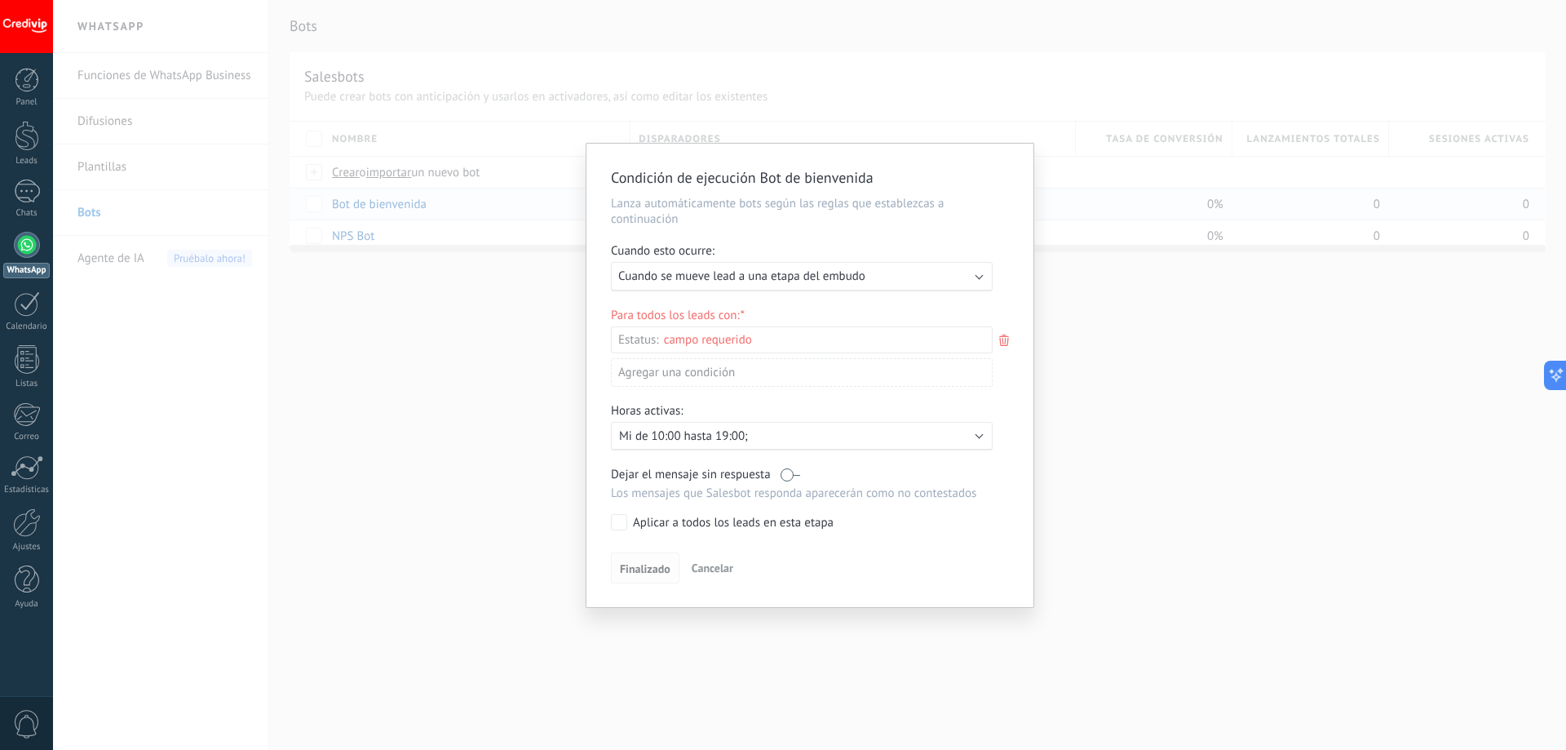
click at [660, 566] on span "Finalizado" at bounding box center [645, 568] width 51 height 11
drag, startPoint x: 638, startPoint y: 571, endPoint x: 653, endPoint y: 568, distance: 15.8
click at [639, 571] on span "Finalizado" at bounding box center [645, 568] width 51 height 11
click at [792, 476] on label at bounding box center [791, 474] width 20 height 15
click at [0, 0] on div "Incoming leads Contacto inicial Negociación Debate contractual Discusión de con…" at bounding box center [0, 0] width 0 height 0
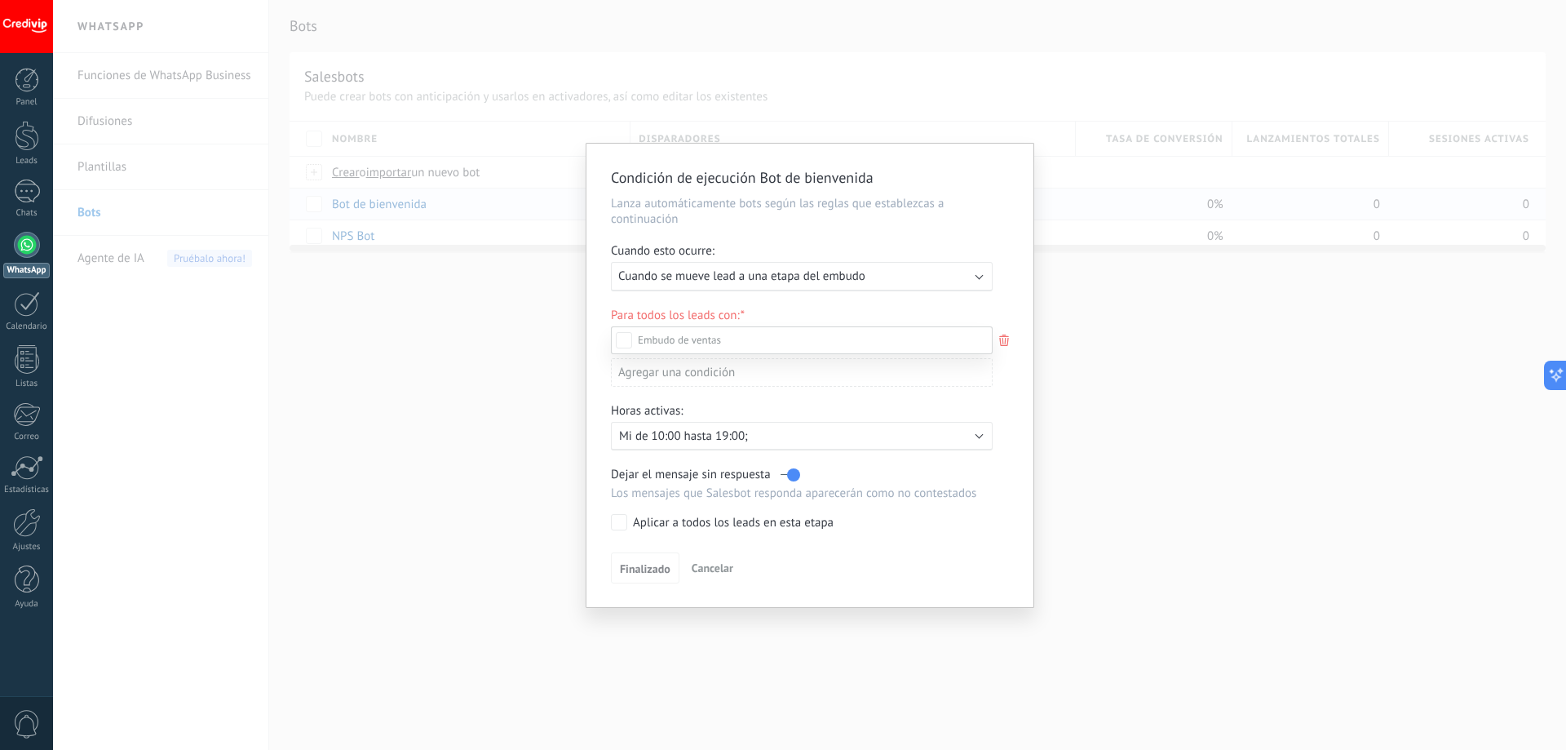
click at [0, 0] on label "Negociación" at bounding box center [0, 0] width 0 height 0
click at [657, 572] on div "Incoming leads Contacto inicial Negociación Debate contractual Discusión de con…" at bounding box center [802, 536] width 382 height 421
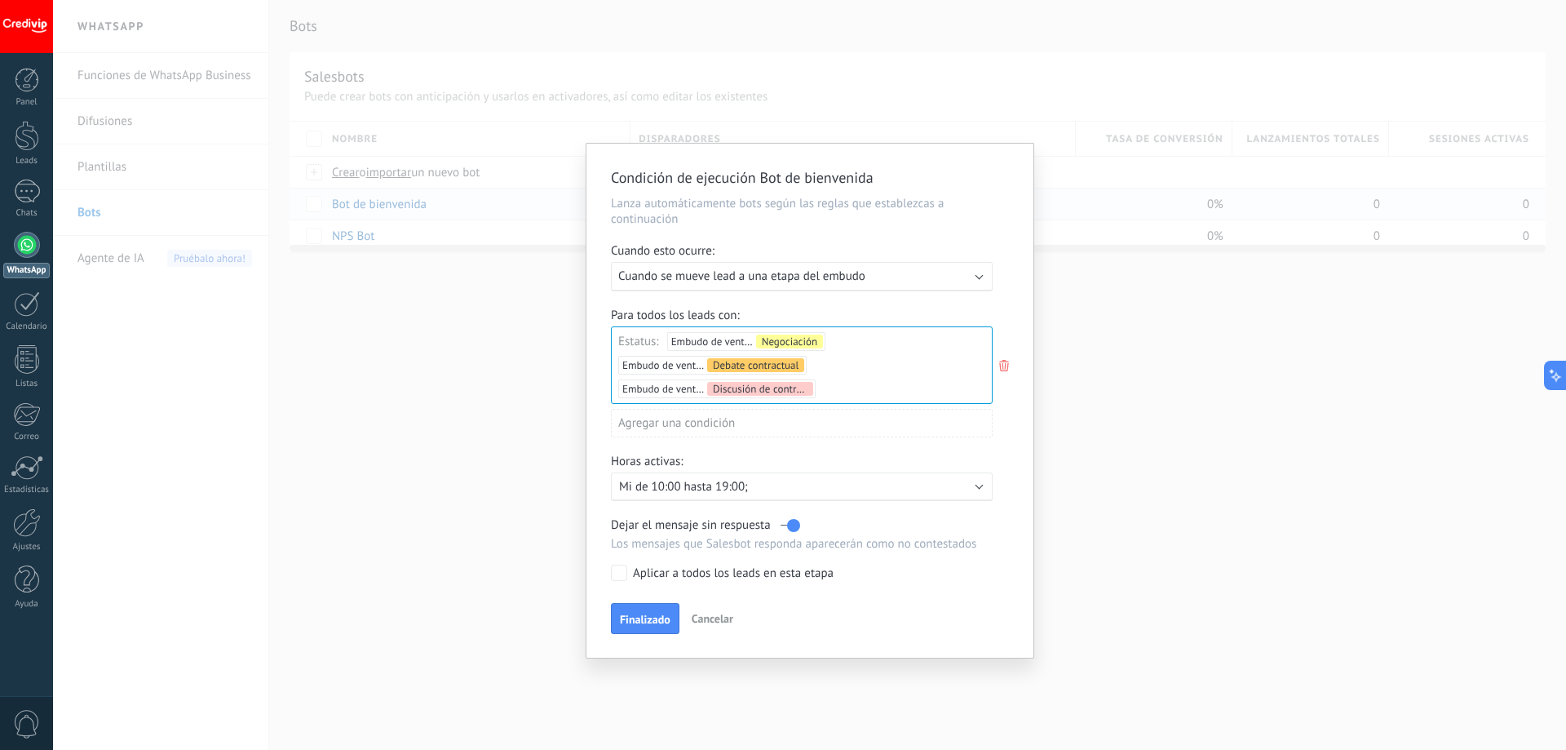
click at [646, 618] on span "Finalizado" at bounding box center [645, 618] width 51 height 11
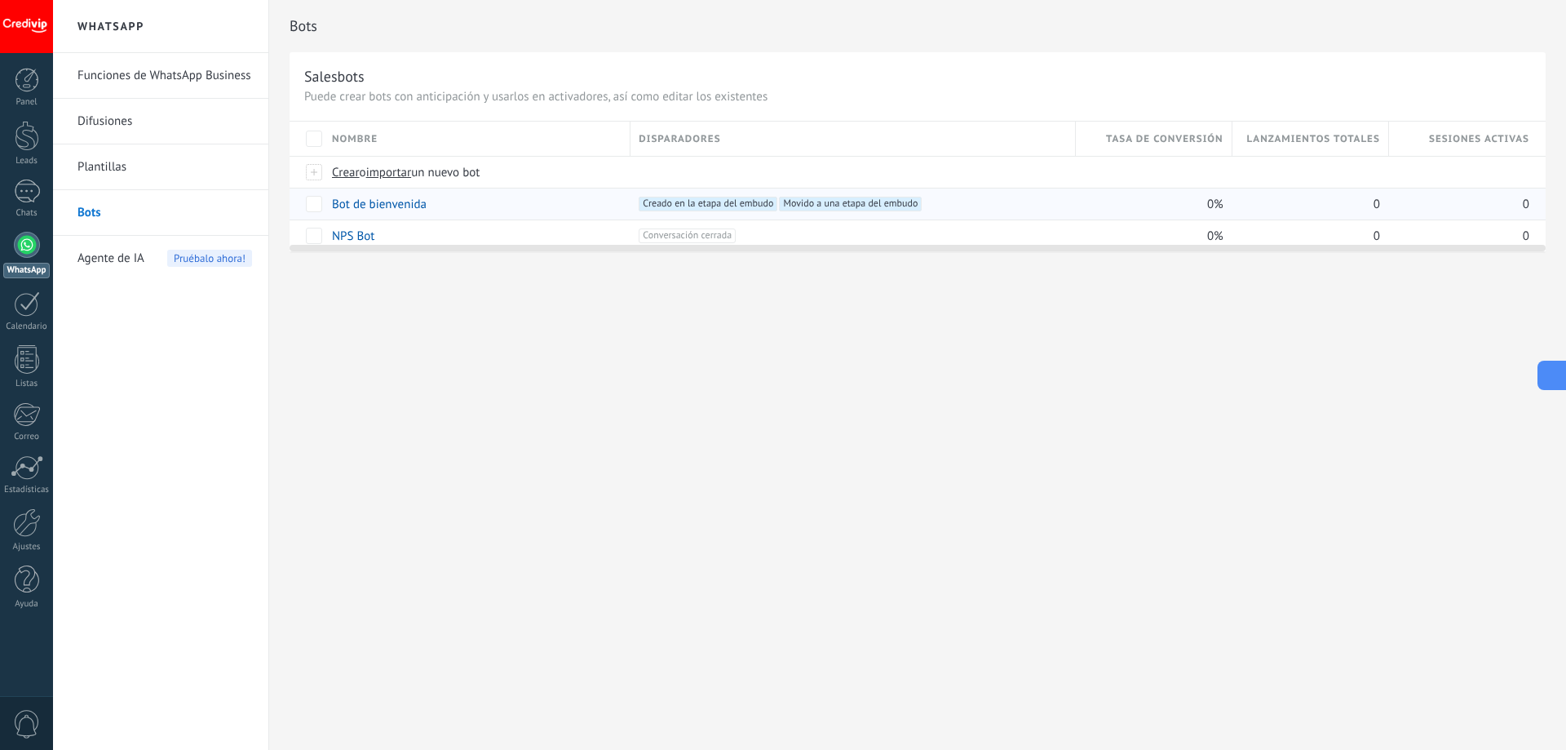
click at [1550, 369] on icon at bounding box center [1550, 374] width 17 height 17
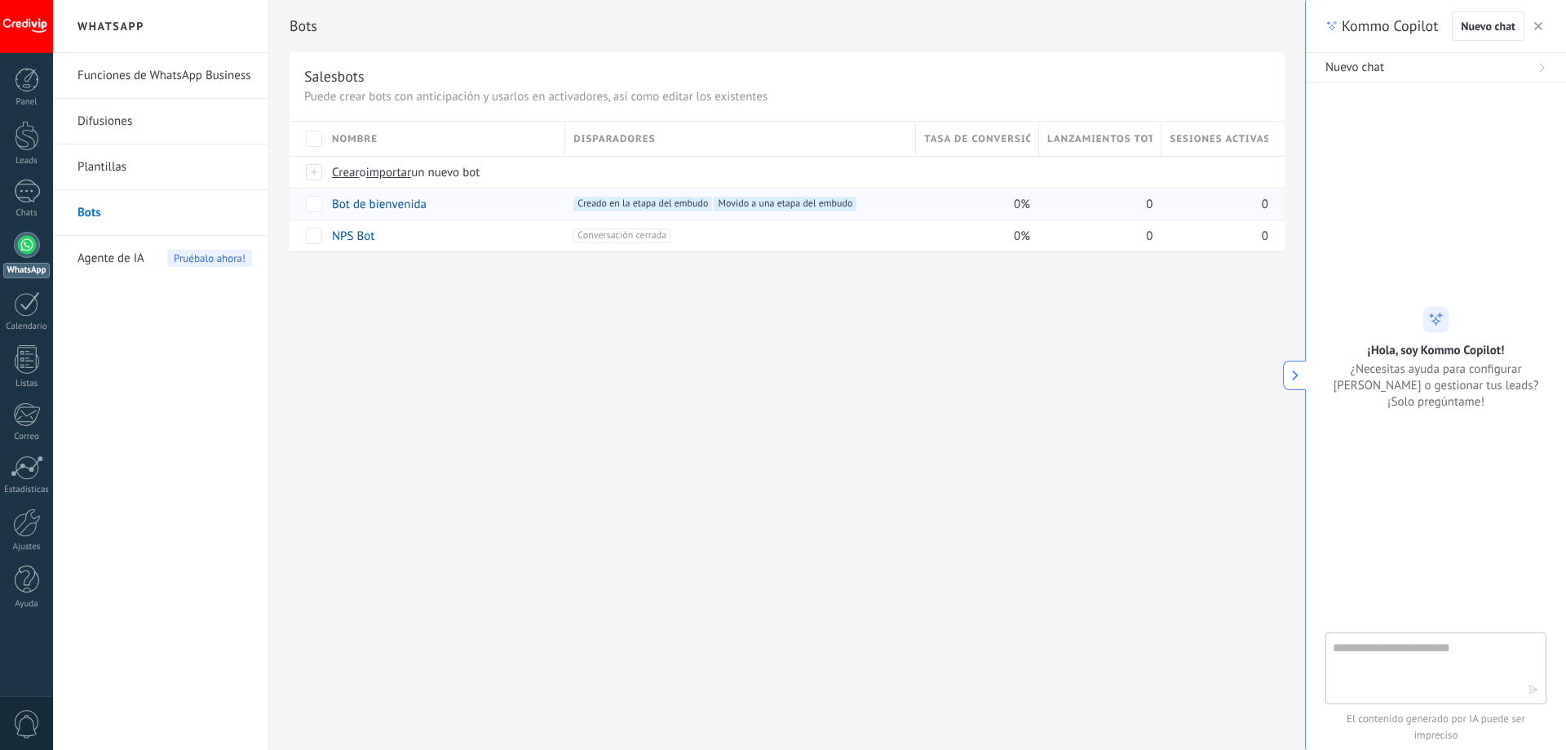
click at [106, 80] on link "Funciones de WhatsApp Business" at bounding box center [164, 76] width 175 height 46
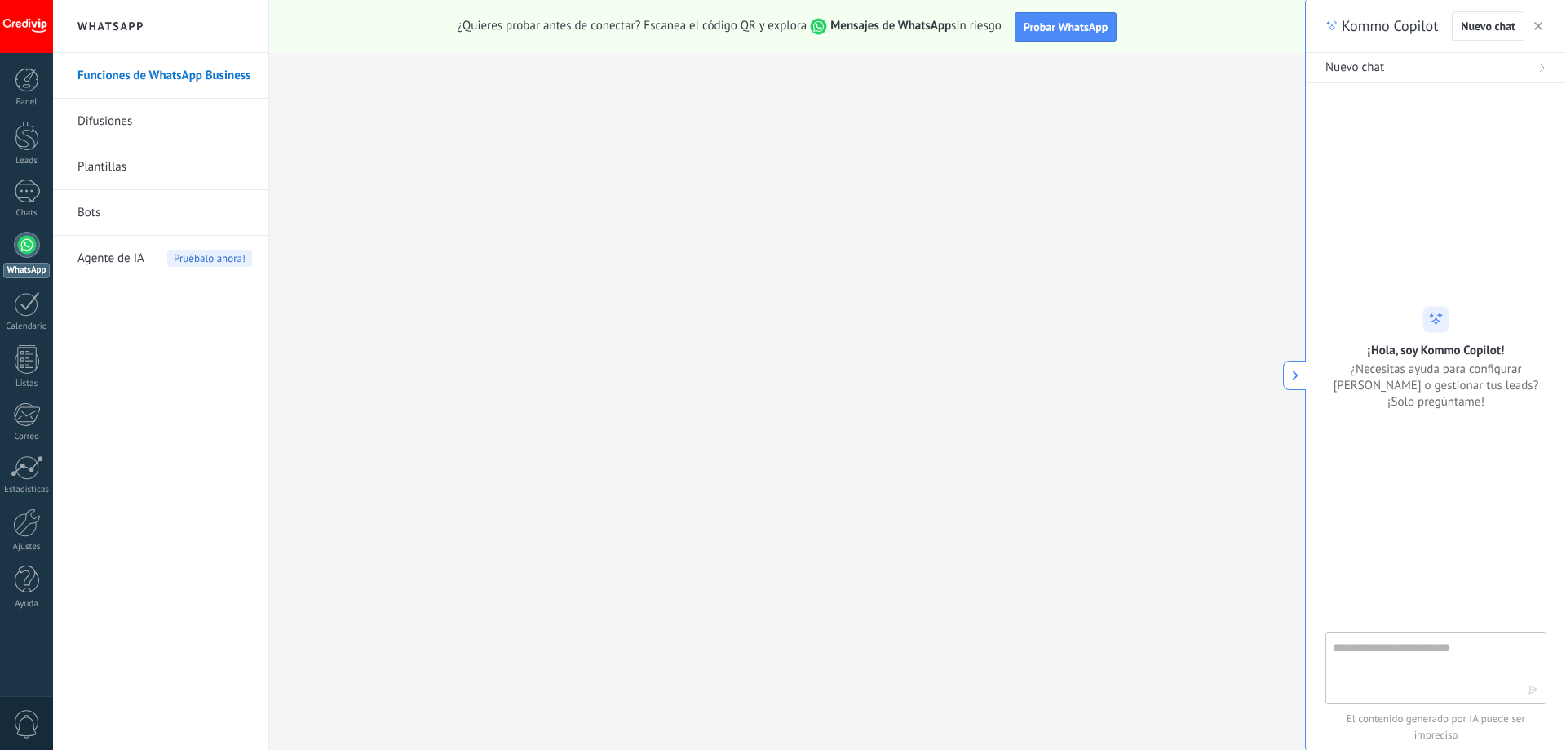
drag, startPoint x: 1473, startPoint y: 32, endPoint x: 1462, endPoint y: 58, distance: 28.5
click at [1473, 30] on span "Nuevo chat" at bounding box center [1488, 25] width 55 height 11
click at [85, 111] on link "Difusiones" at bounding box center [164, 122] width 175 height 46
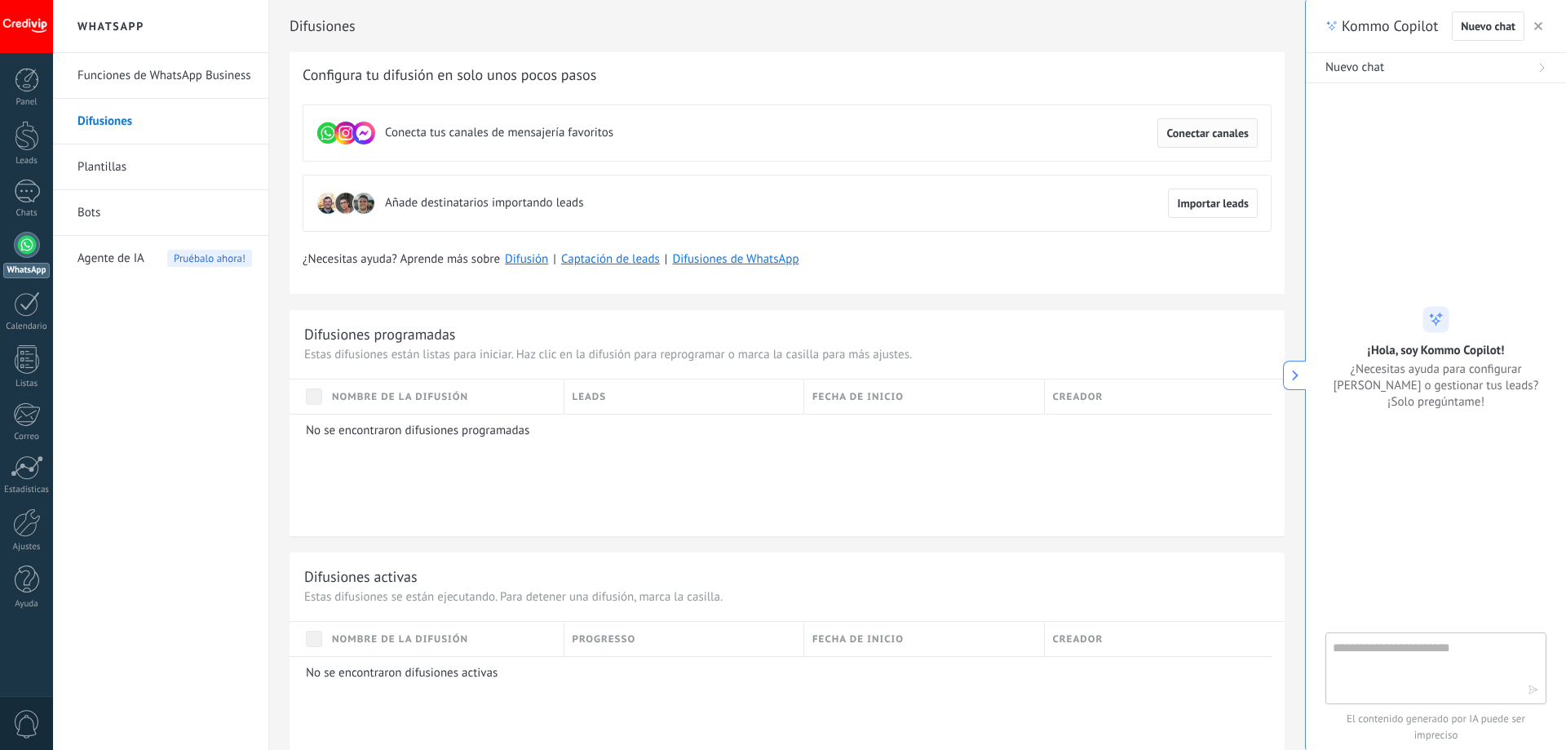
click at [1197, 128] on span "Conectar canales" at bounding box center [1207, 132] width 82 height 11
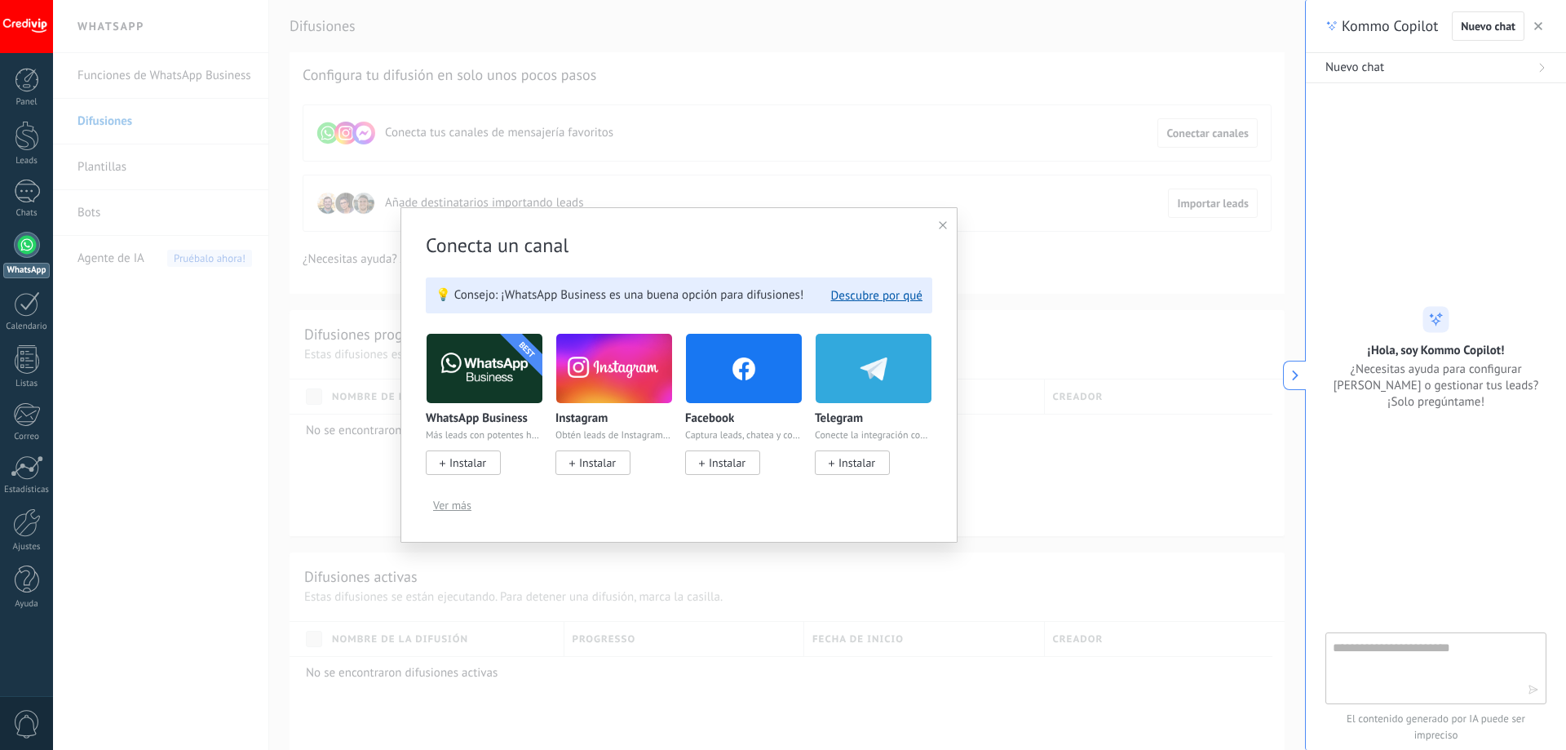
click at [489, 366] on img at bounding box center [485, 368] width 116 height 79
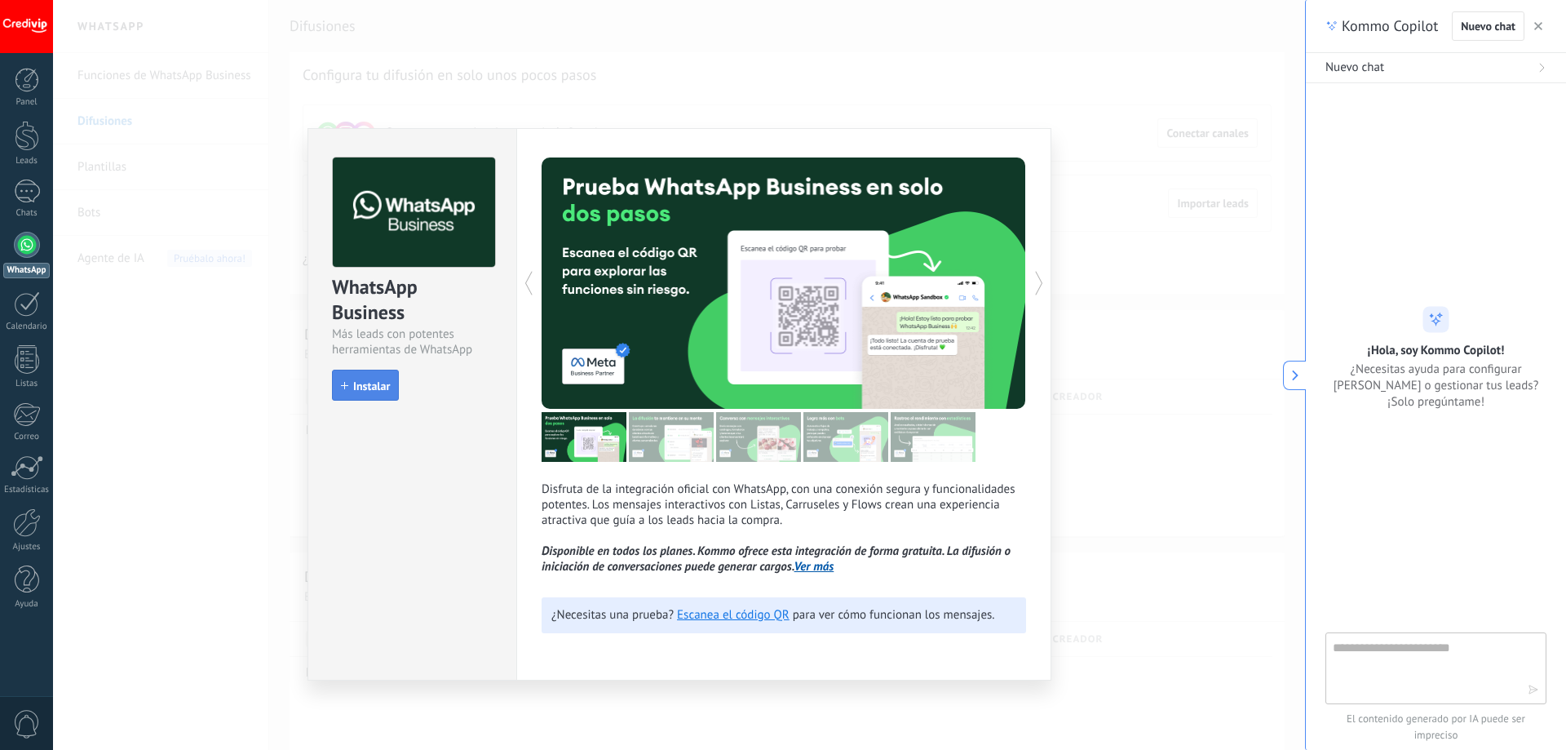
click at [366, 392] on span "Instalar" at bounding box center [371, 385] width 37 height 11
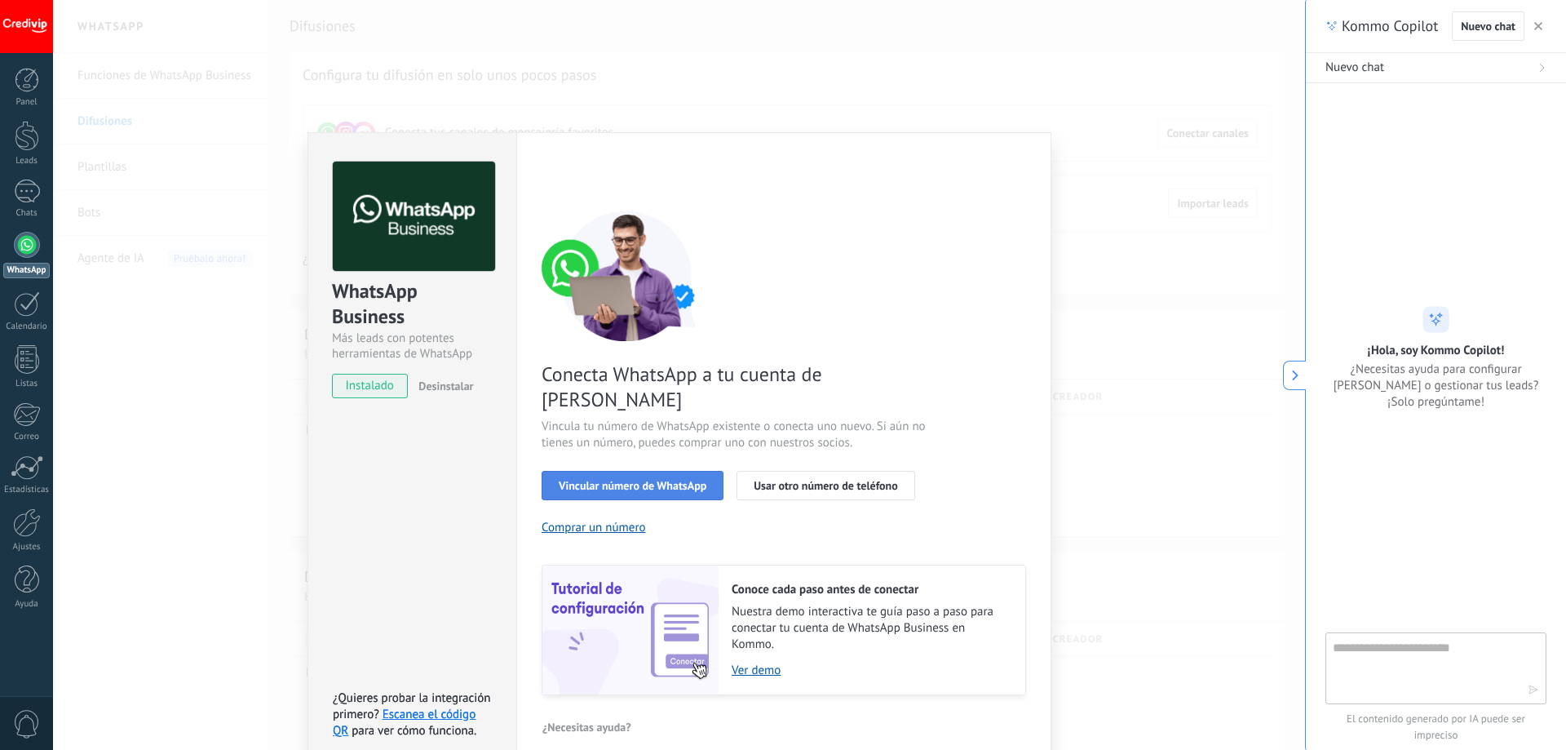
click at [630, 480] on span "Vincular número de WhatsApp" at bounding box center [633, 485] width 148 height 11
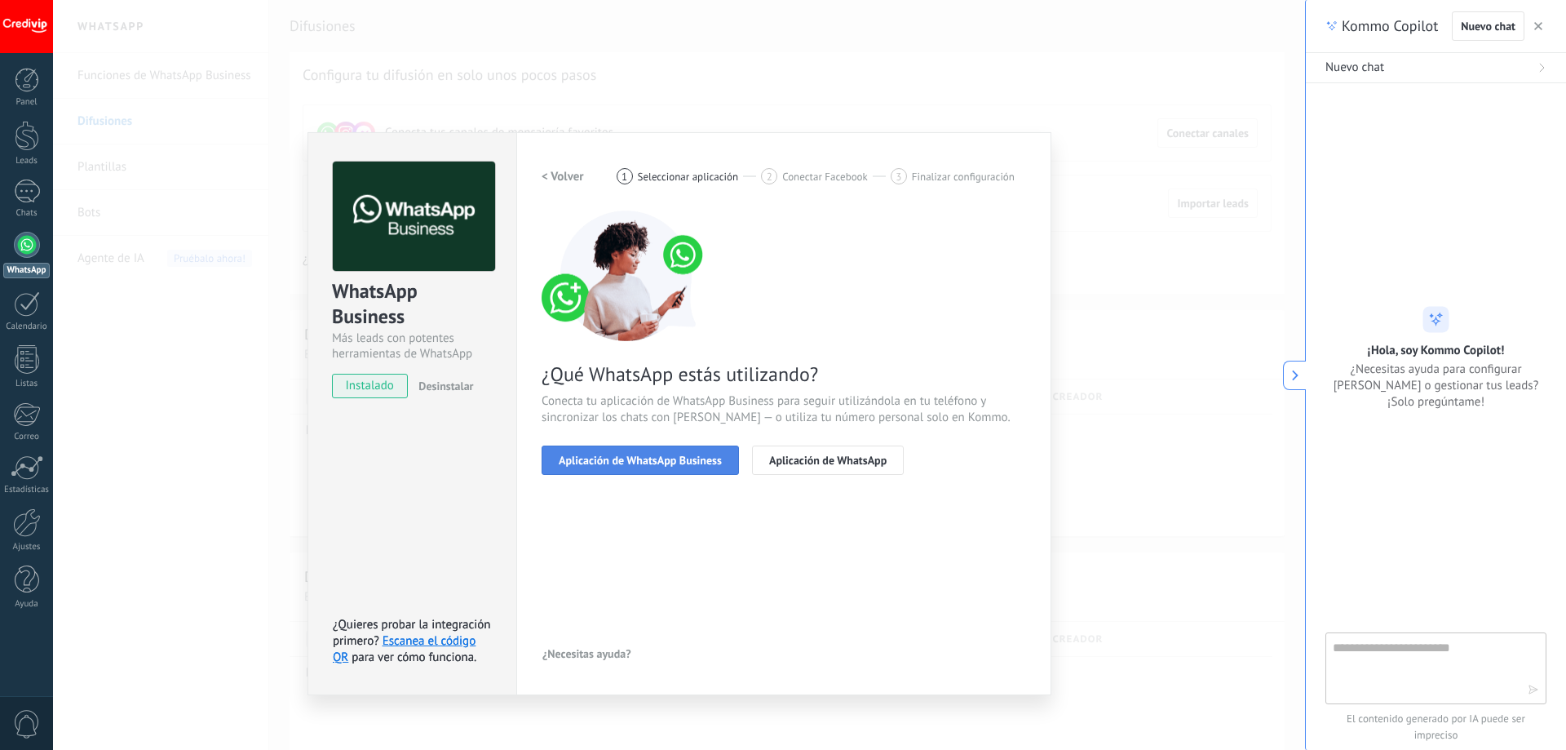
click at [628, 462] on span "Aplicación de WhatsApp Business" at bounding box center [640, 459] width 163 height 11
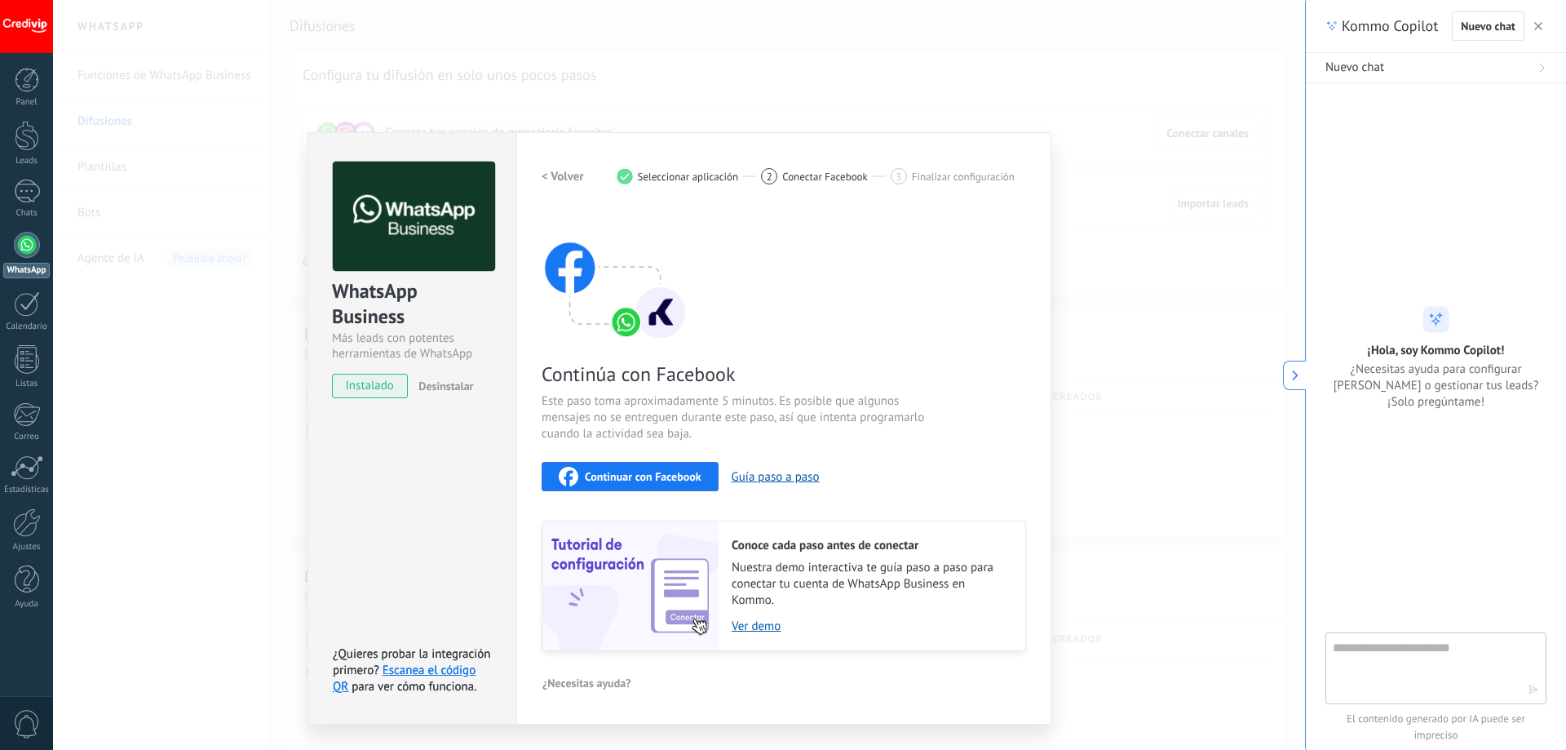
click at [772, 177] on span "2" at bounding box center [770, 177] width 6 height 14
click at [188, 338] on div "WhatsApp Business Más leads con potentes herramientas de WhatsApp instalado Des…" at bounding box center [679, 375] width 1252 height 750
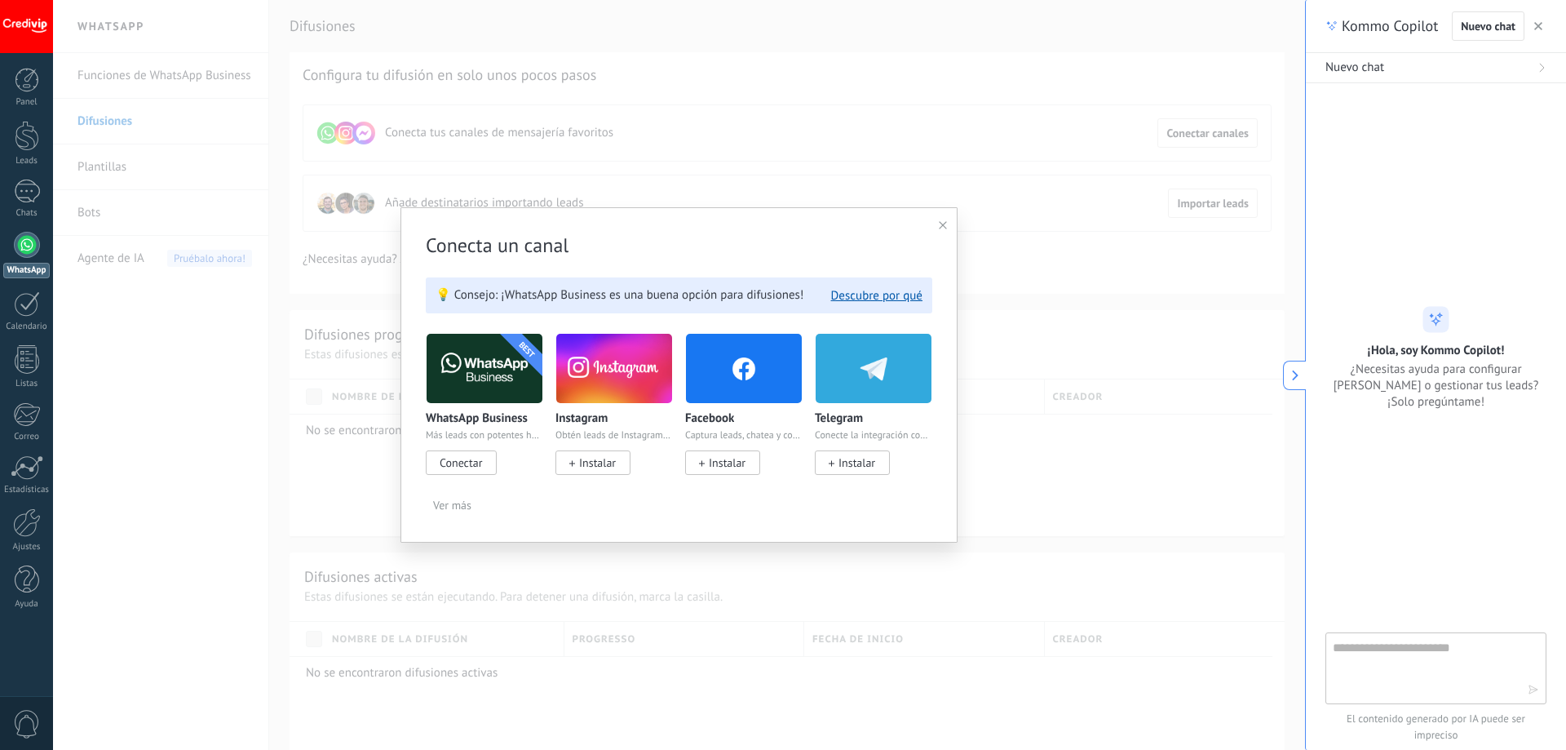
click at [456, 462] on span "Conectar" at bounding box center [461, 462] width 42 height 15
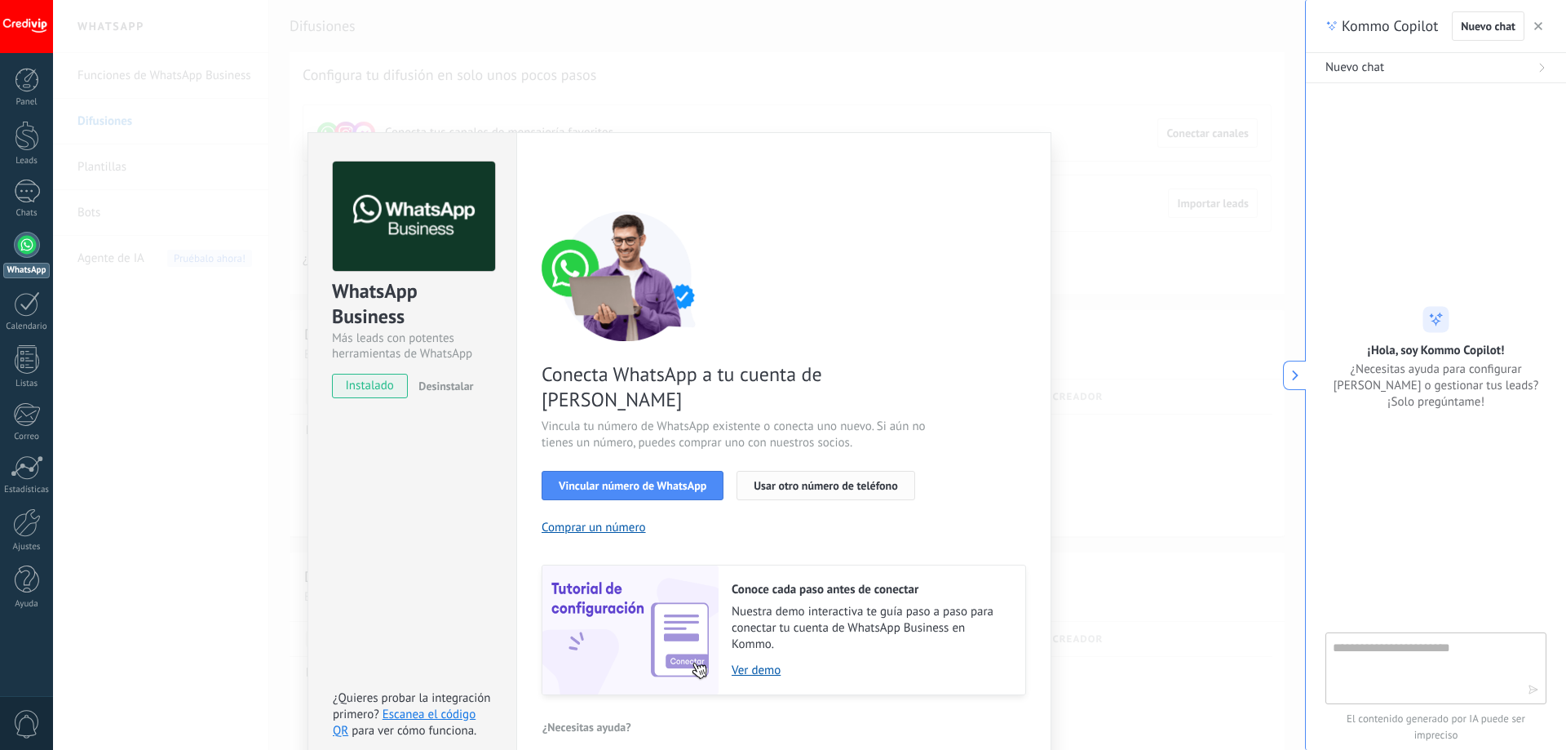
click at [781, 471] on button "Usar otro número de teléfono" at bounding box center [826, 485] width 178 height 29
click at [944, 104] on div "WhatsApp Business Más leads con potentes herramientas de WhatsApp instalado Des…" at bounding box center [679, 375] width 1252 height 750
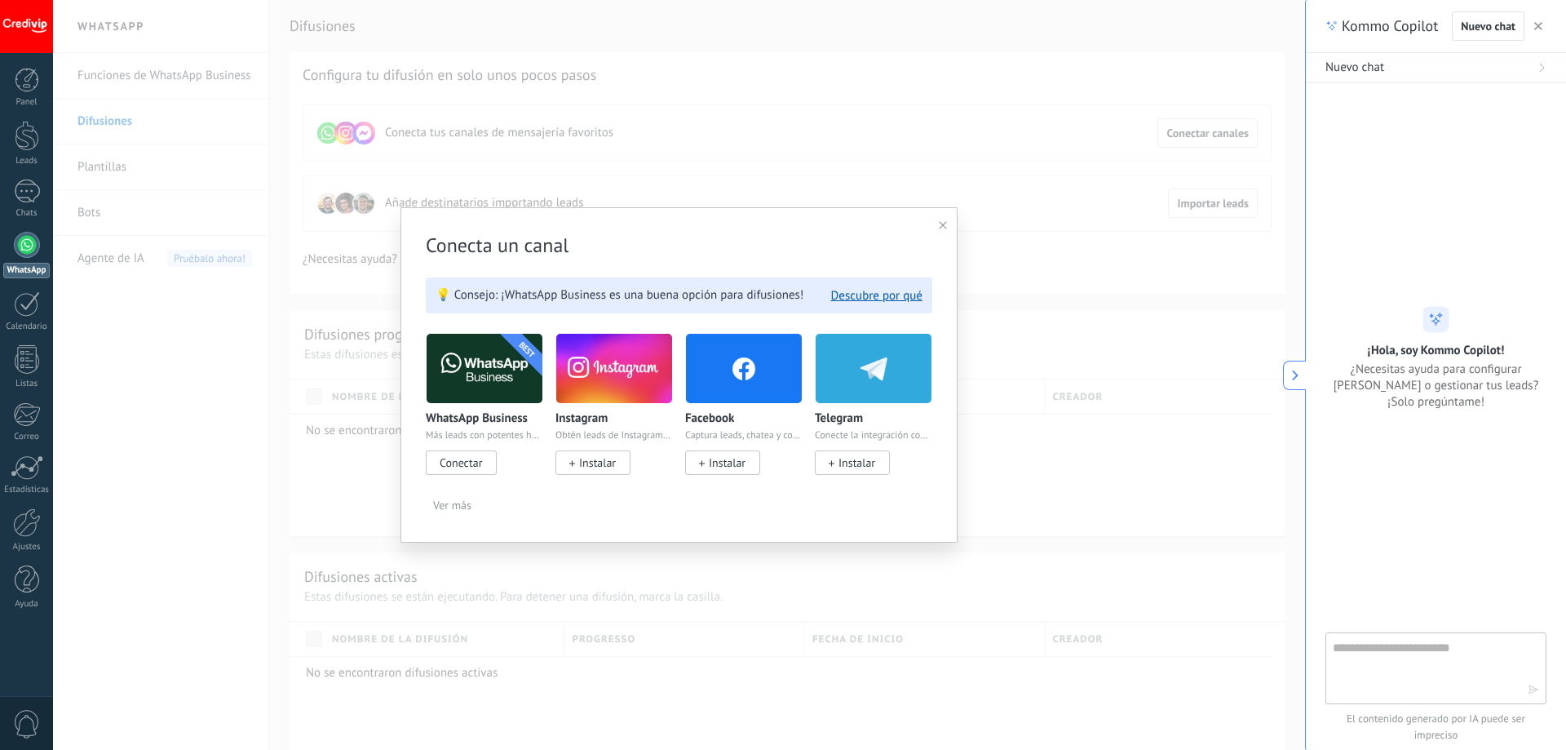
click at [938, 219] on div "Conecta un canal 💡 Consejo: ¡WhatsApp Business es una buena opción para difusio…" at bounding box center [678, 374] width 557 height 335
click at [937, 223] on div "Conecta un canal 💡 Consejo: ¡WhatsApp Business es una buena opción para difusio…" at bounding box center [678, 374] width 557 height 335
click at [451, 499] on span "Ver más" at bounding box center [452, 504] width 38 height 11
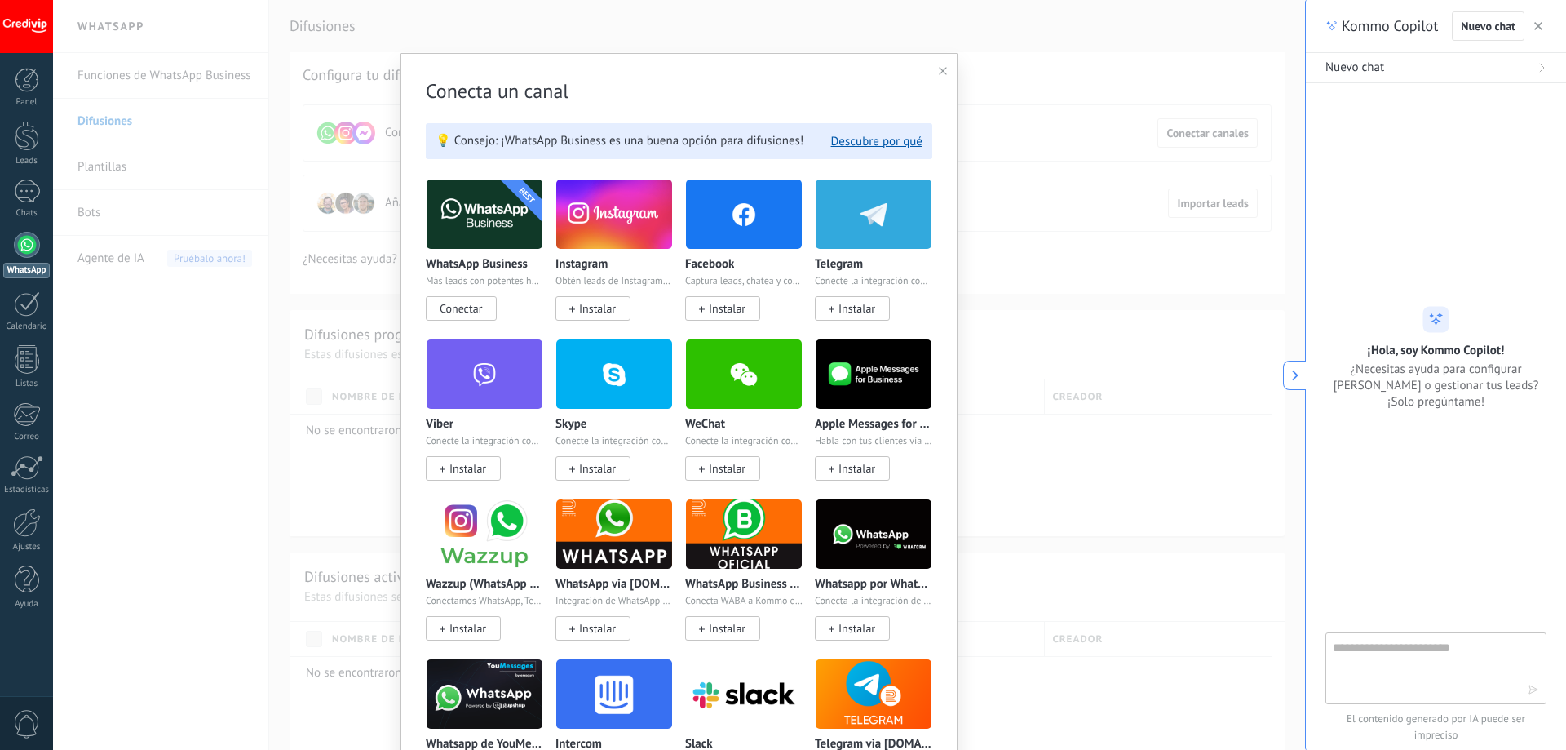
click at [856, 520] on img at bounding box center [874, 533] width 116 height 79
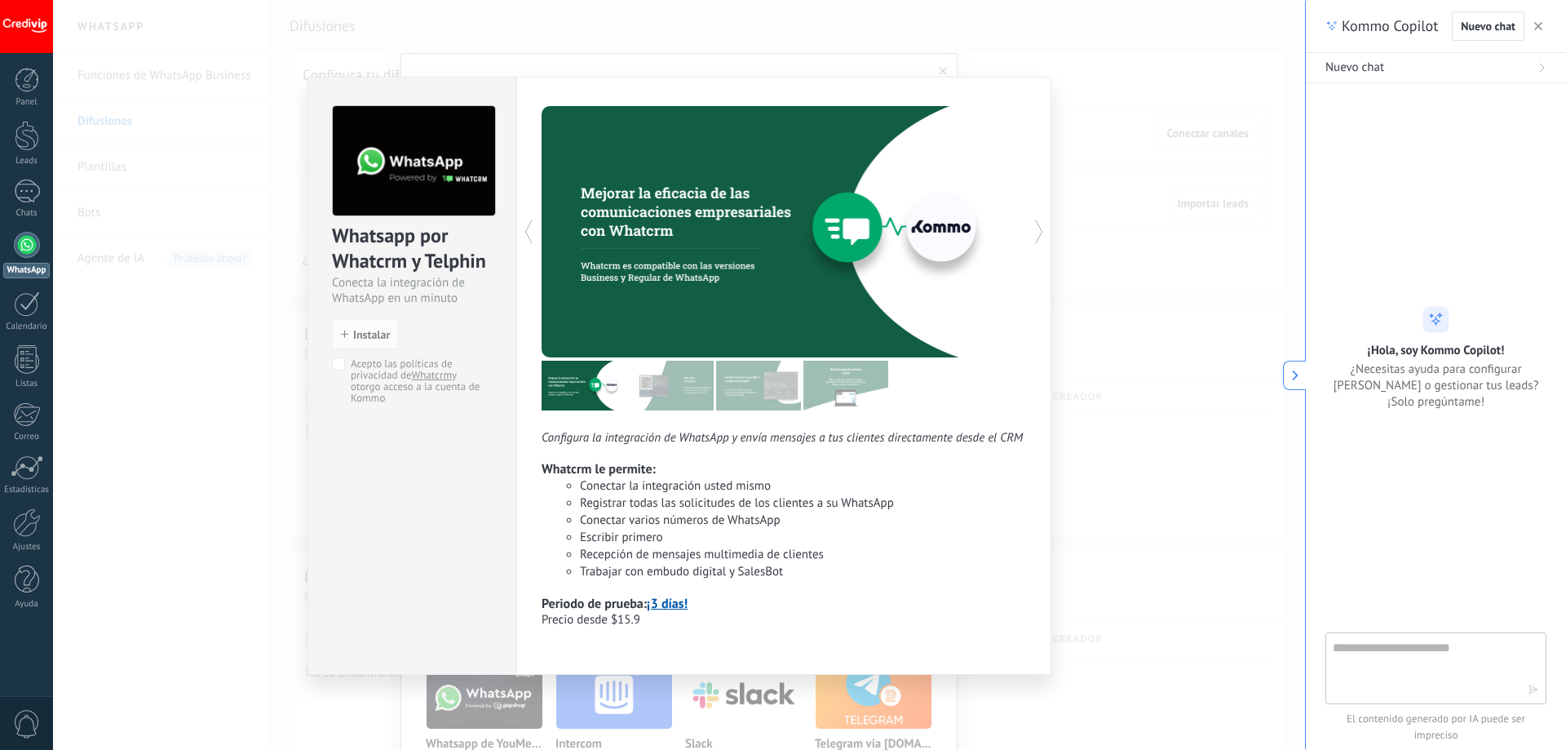
click at [1081, 341] on div "Whatsapp por Whatcrm y Telphin Conecta la integración de WhatsApp en un minuto …" at bounding box center [679, 375] width 1252 height 750
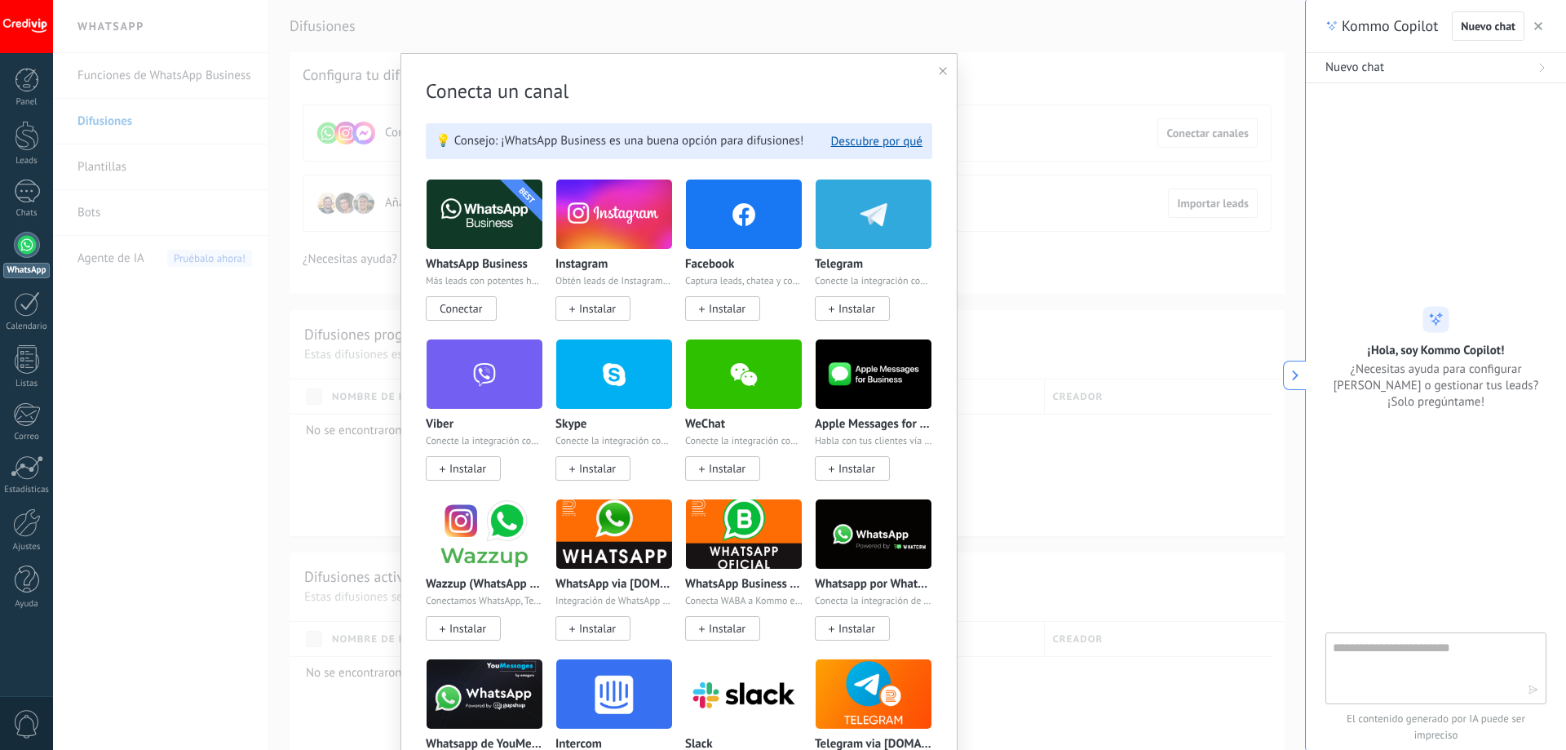
click at [939, 71] on icon at bounding box center [943, 71] width 8 height 8
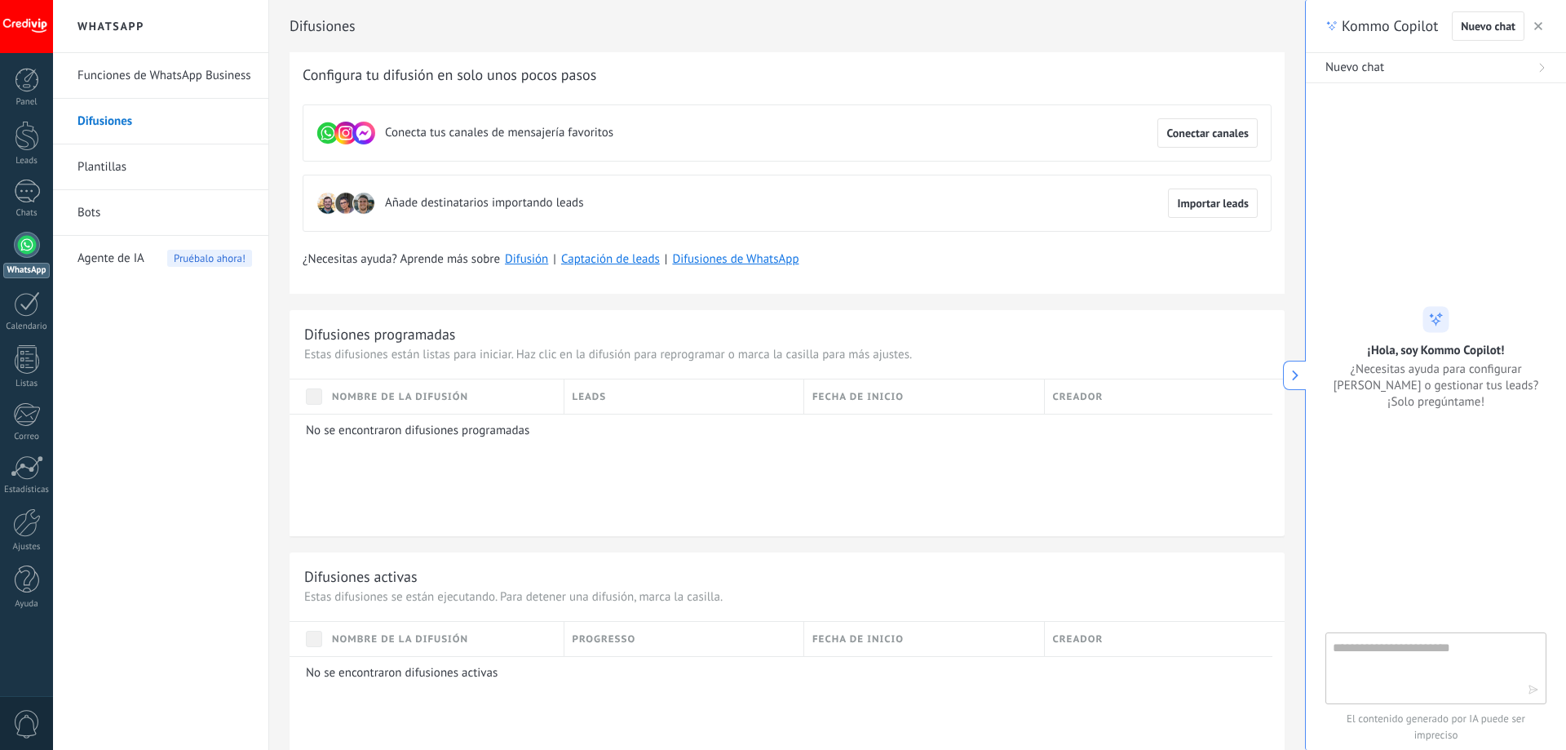
click at [206, 252] on span "Pruébalo ahora!" at bounding box center [209, 258] width 85 height 17
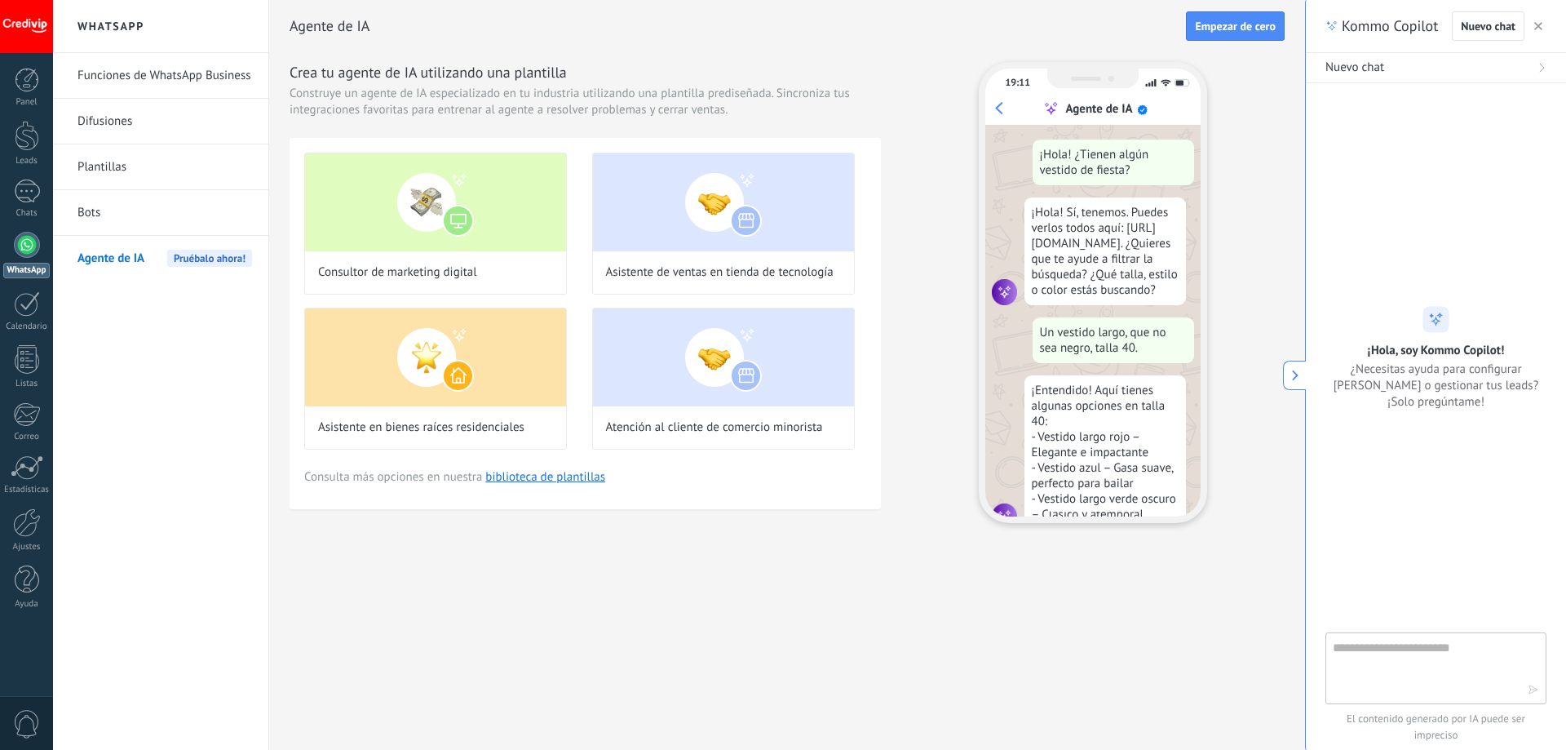
scroll to position [49, 0]
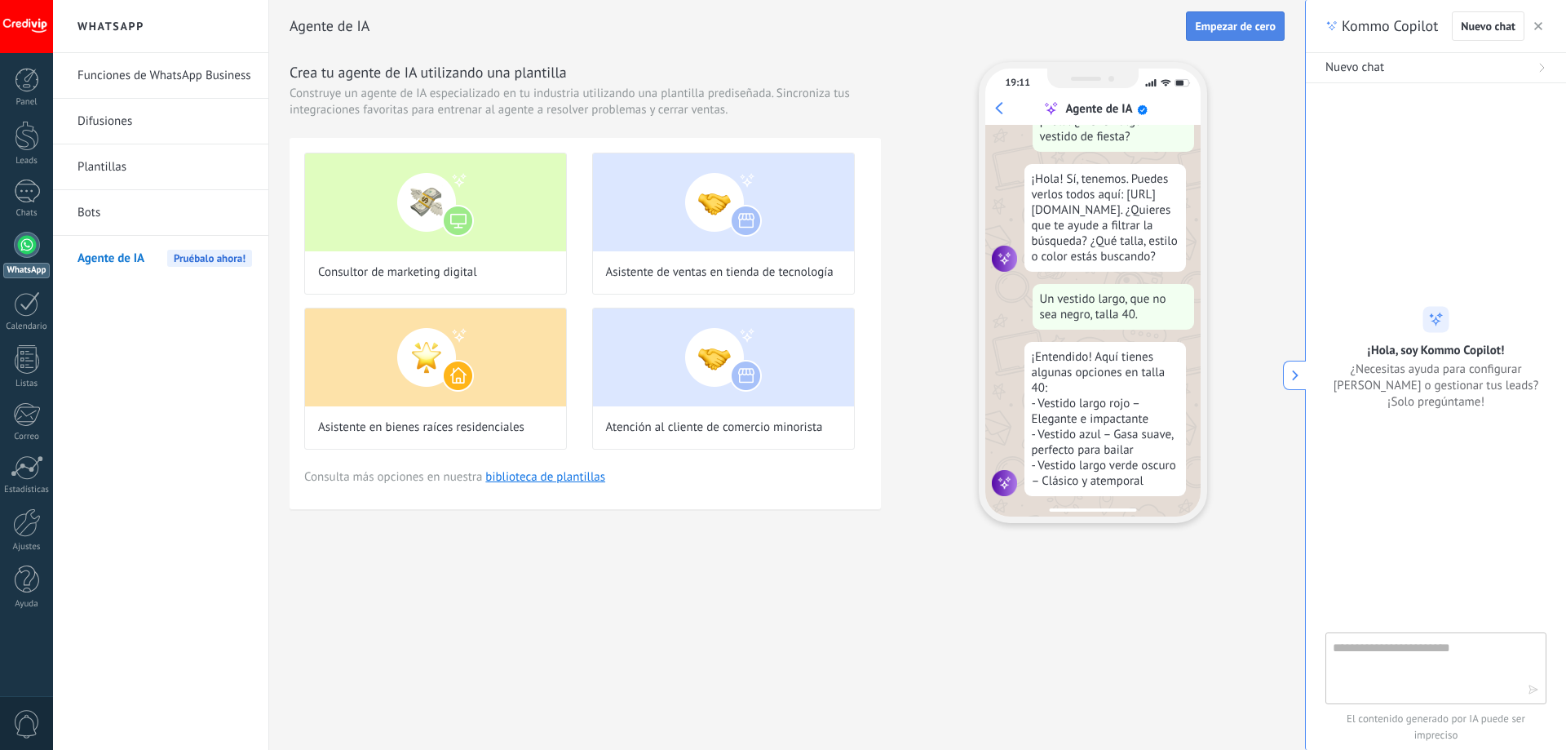
click at [1218, 27] on span "Empezar de cero" at bounding box center [1235, 25] width 81 height 11
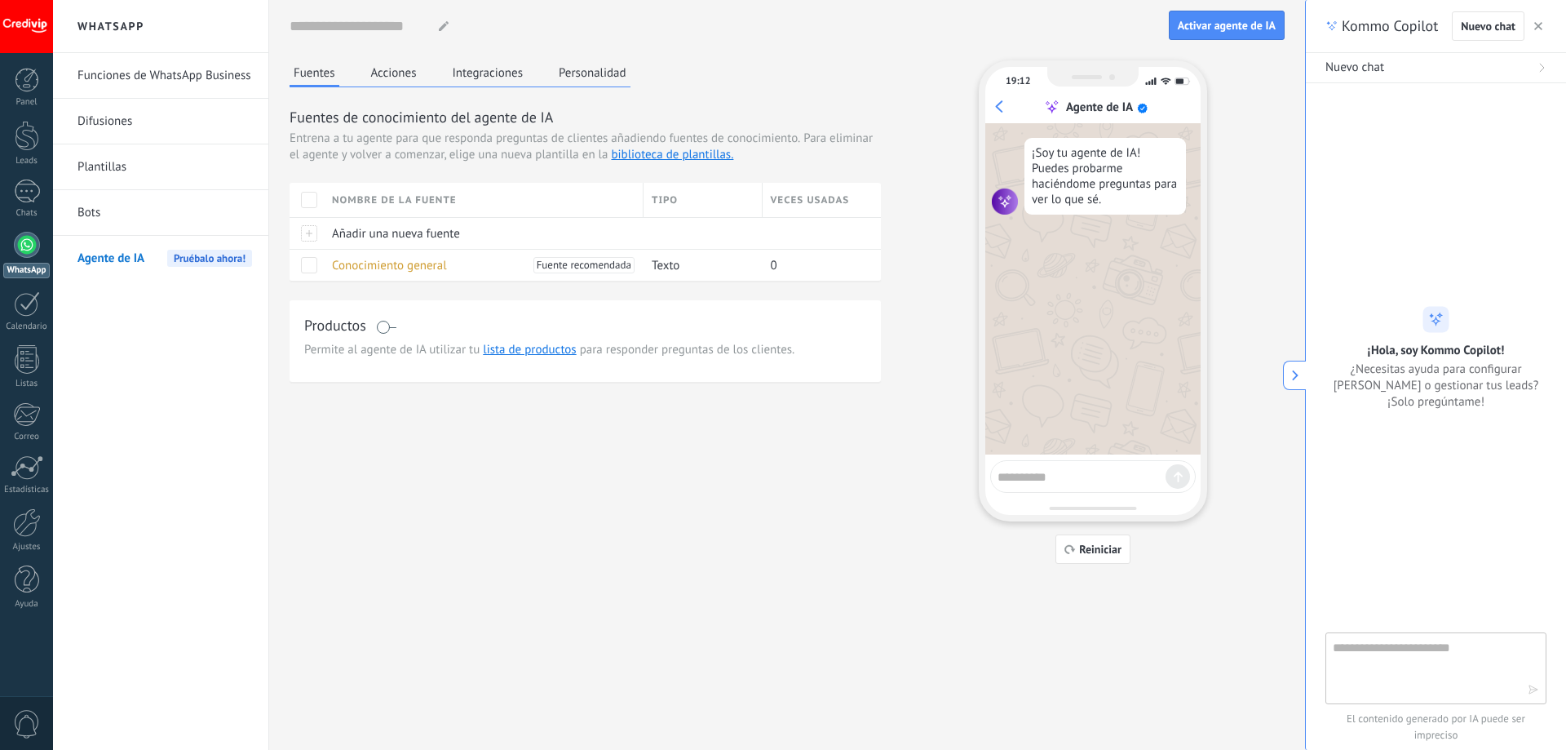
click at [1039, 476] on textarea at bounding box center [1082, 474] width 168 height 20
type textarea "****"
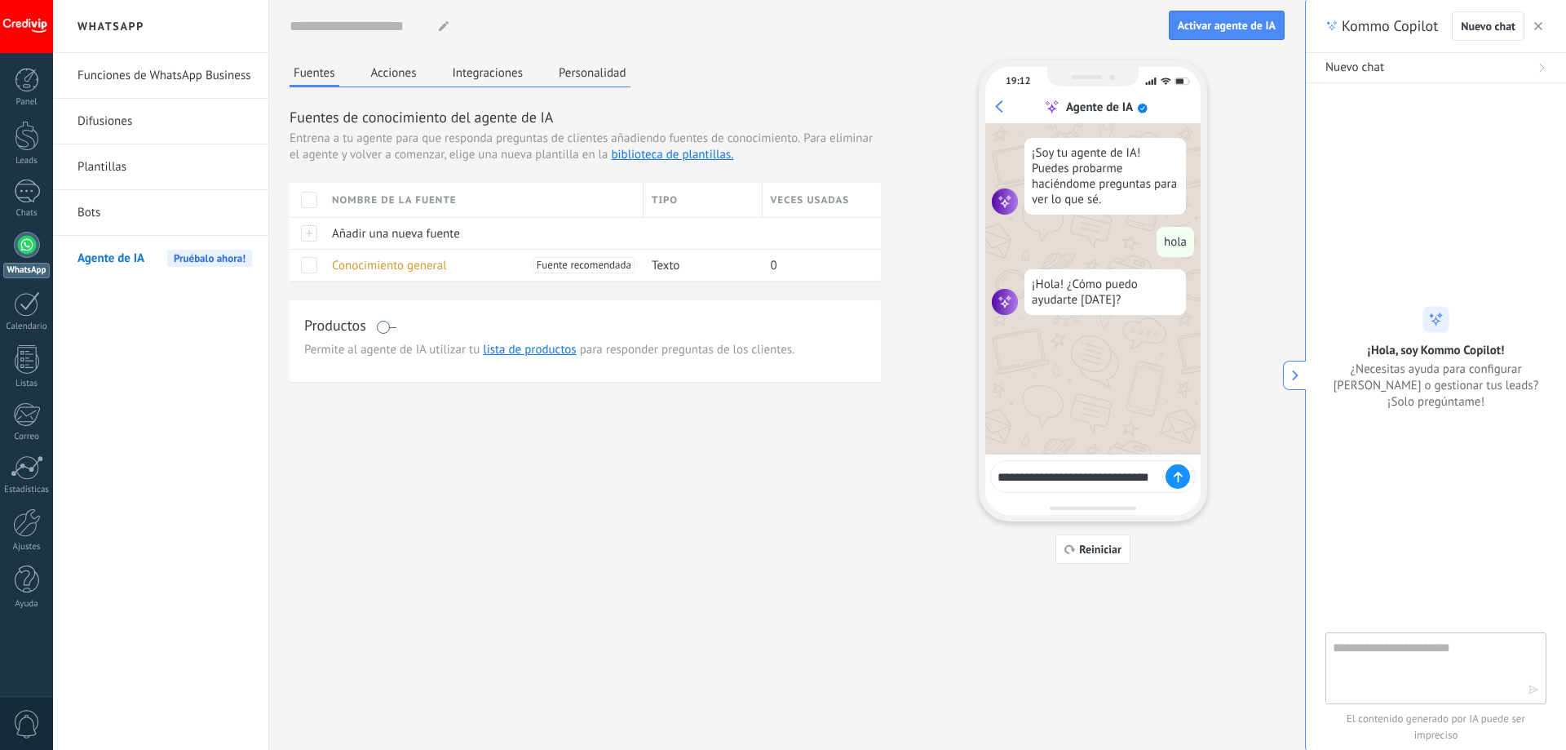
type textarea "**********"
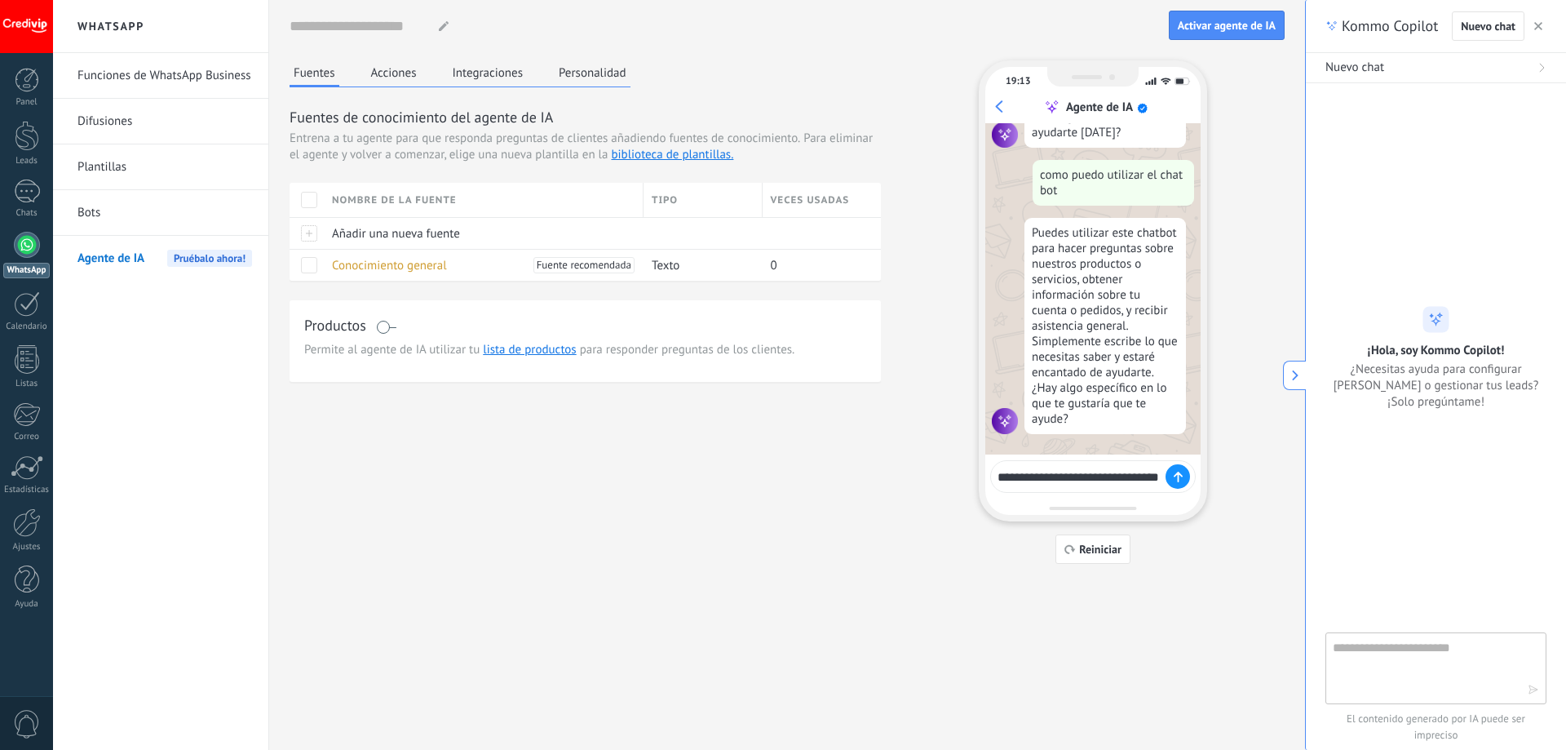
scroll to position [179, 0]
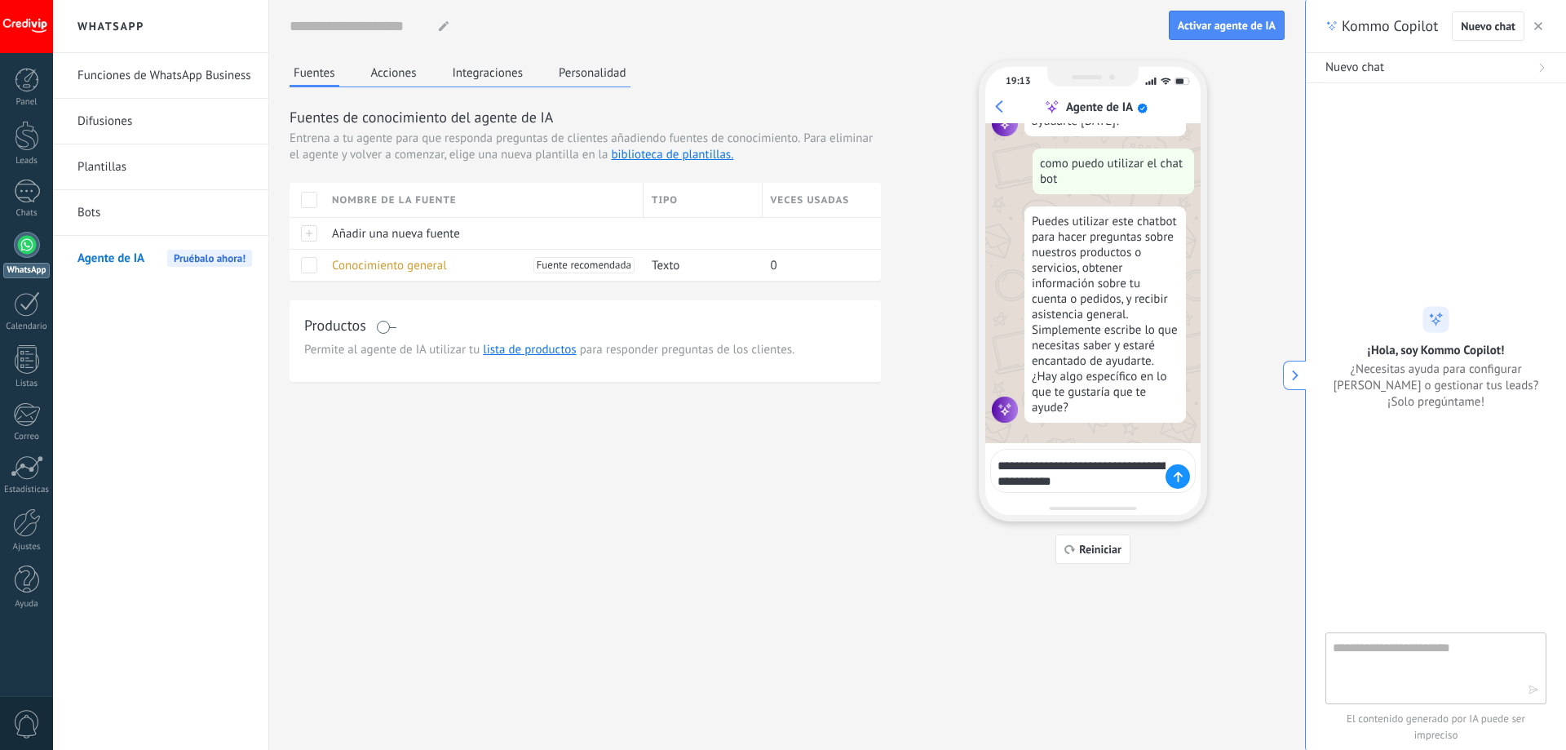
type textarea "**********"
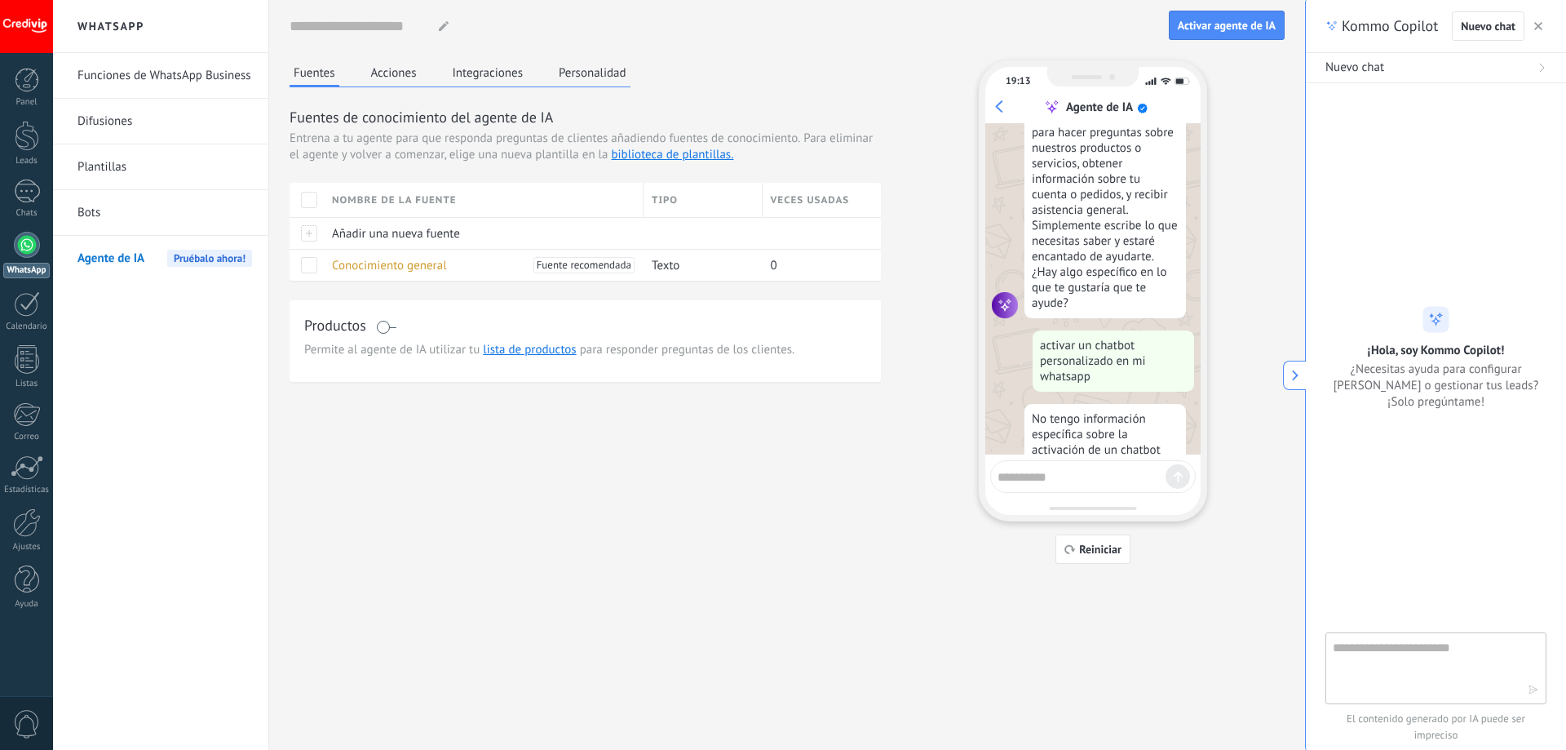
scroll to position [407, 0]
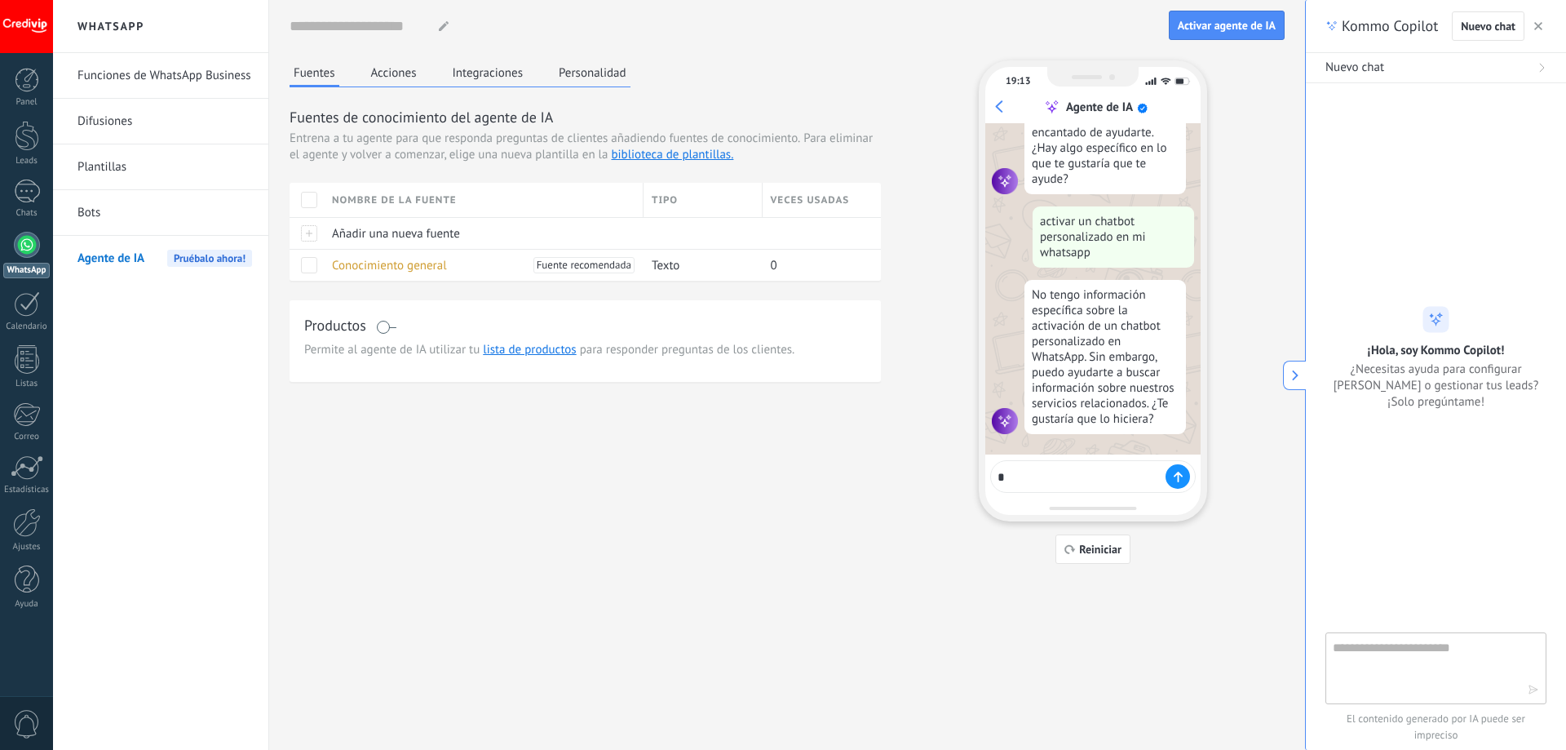
type textarea "**"
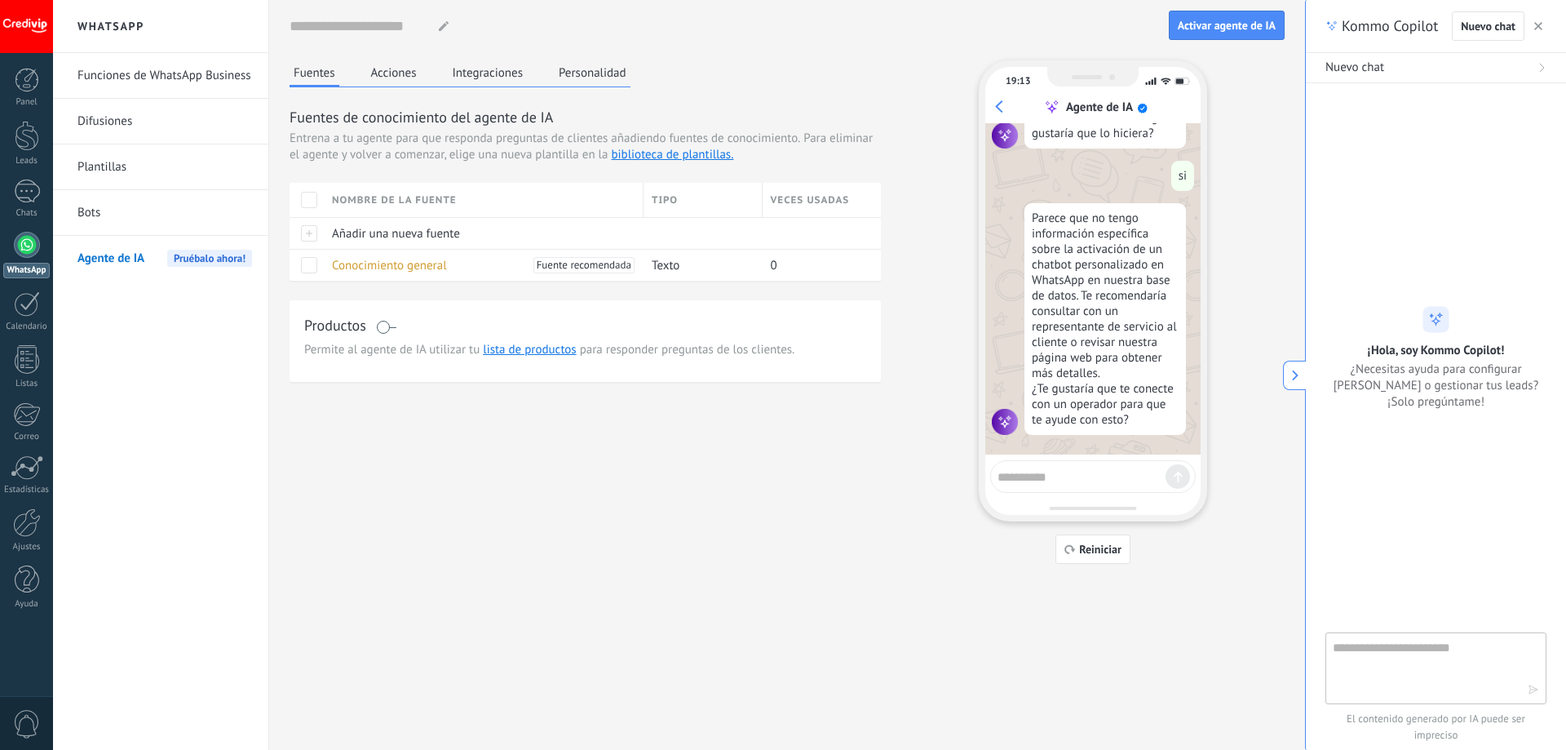
scroll to position [693, 0]
click at [877, 419] on div "Fuentes Acciones Integraciones Personalidad Fuentes de conocimiento del agente …" at bounding box center [787, 311] width 995 height 503
click at [996, 95] on div "19:13" at bounding box center [1092, 87] width 215 height 24
click at [998, 101] on div "Agente de IA" at bounding box center [1096, 107] width 210 height 16
click at [997, 108] on div "Agente de IA" at bounding box center [1096, 107] width 210 height 16
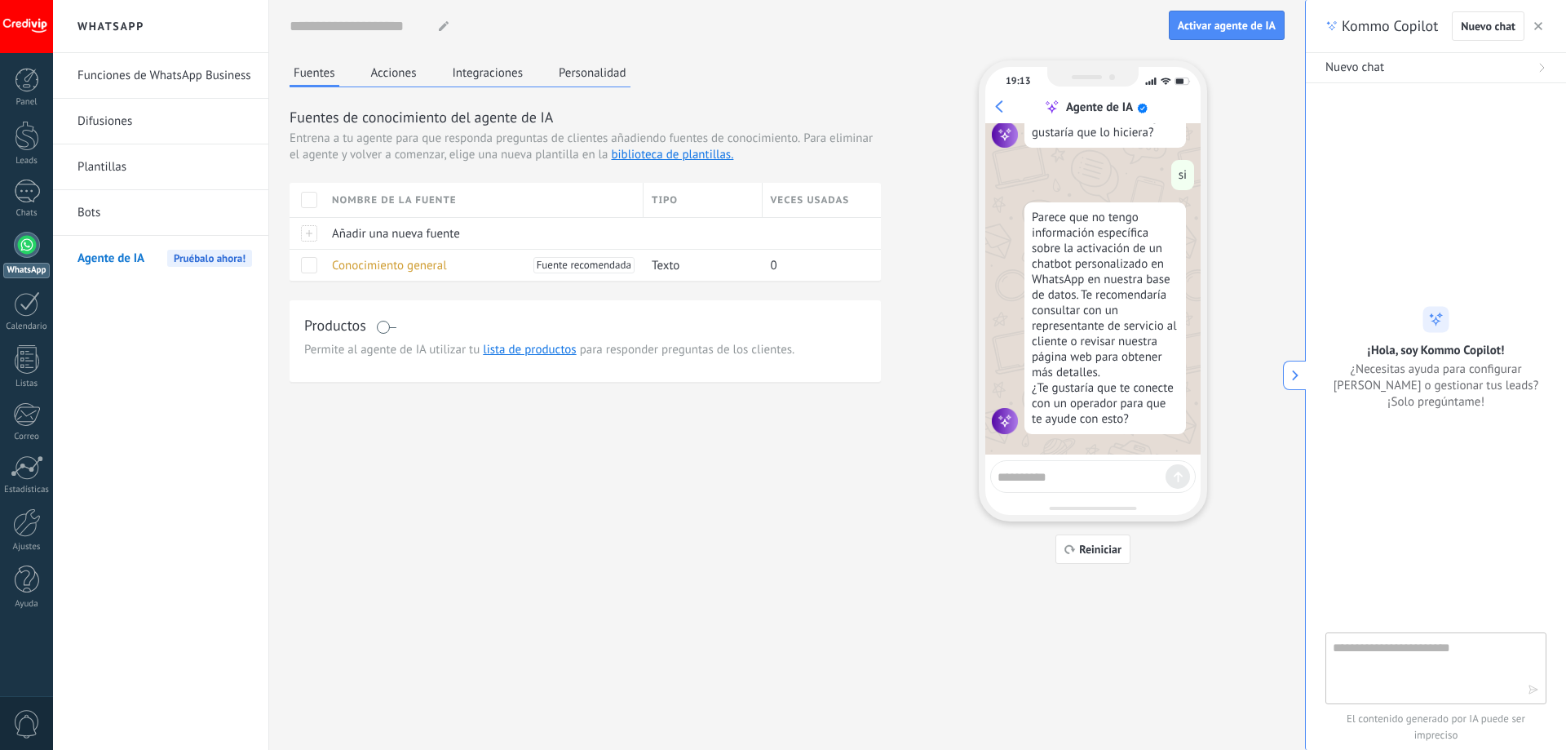
click at [88, 223] on link "Bots" at bounding box center [164, 213] width 175 height 46
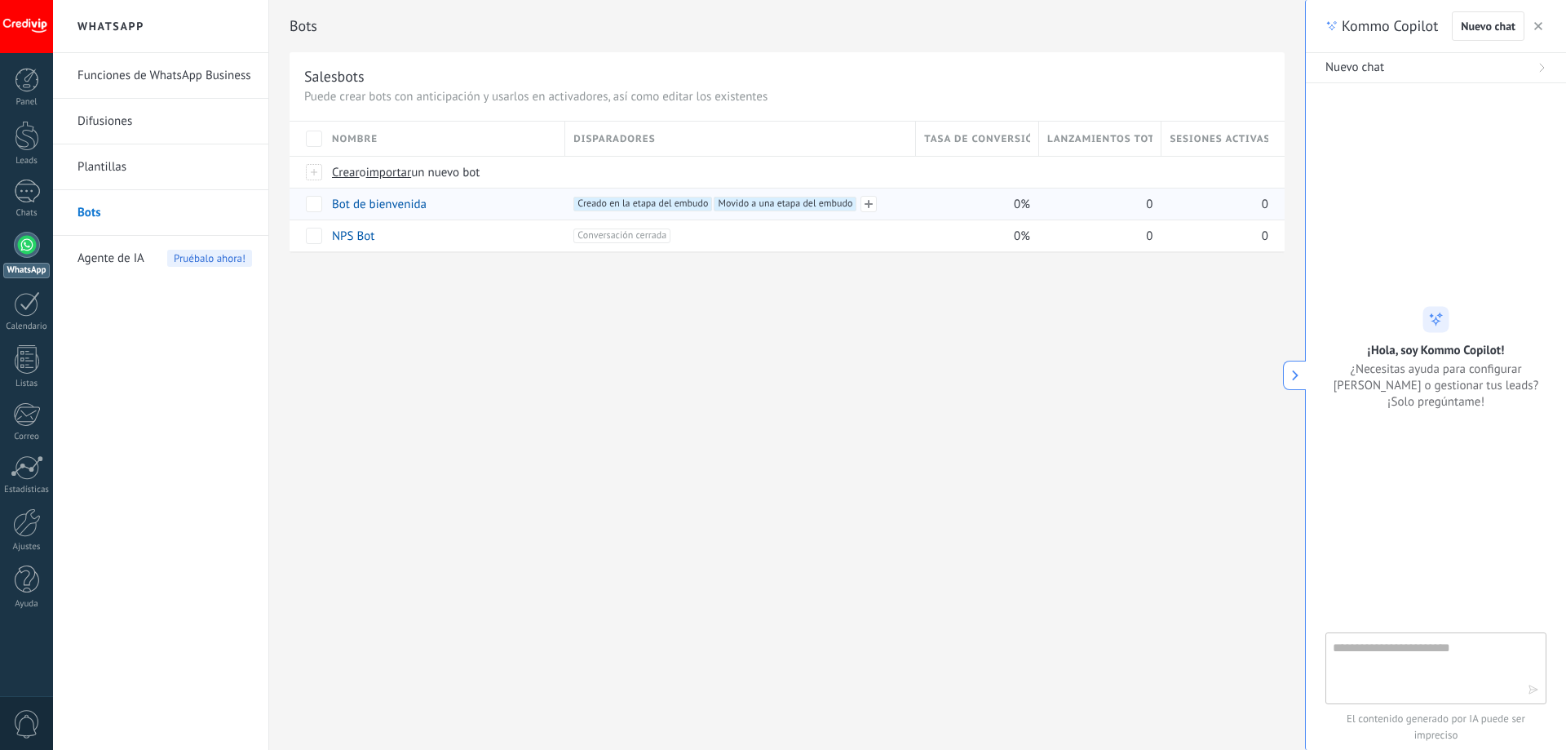
click at [599, 204] on span "Creado en la etapa del embudo +1" at bounding box center [642, 204] width 139 height 15
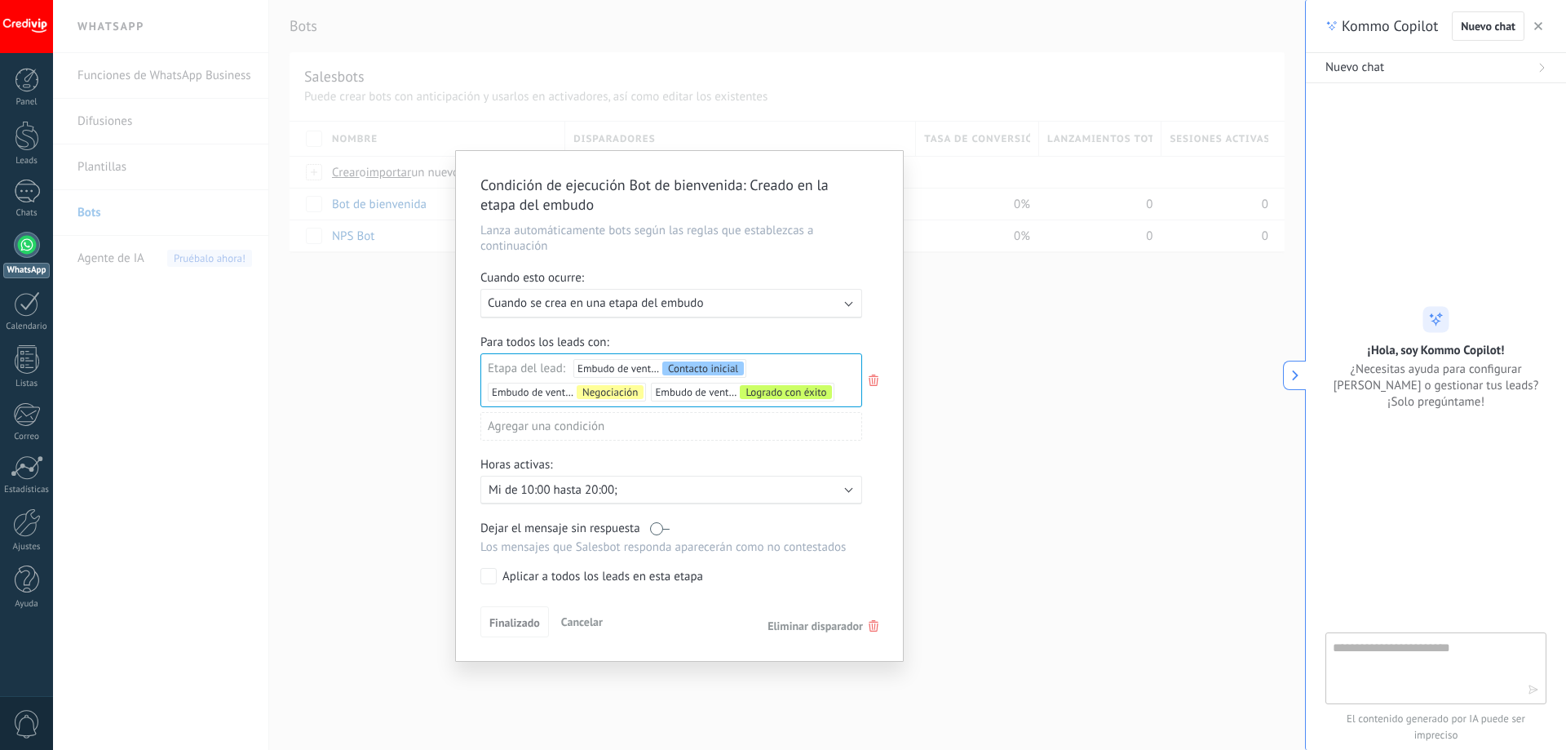
click at [980, 431] on div "Condición de ejecución Bot de bienvenida : Creado en la etapa del embudo Lanza …" at bounding box center [679, 375] width 1252 height 750
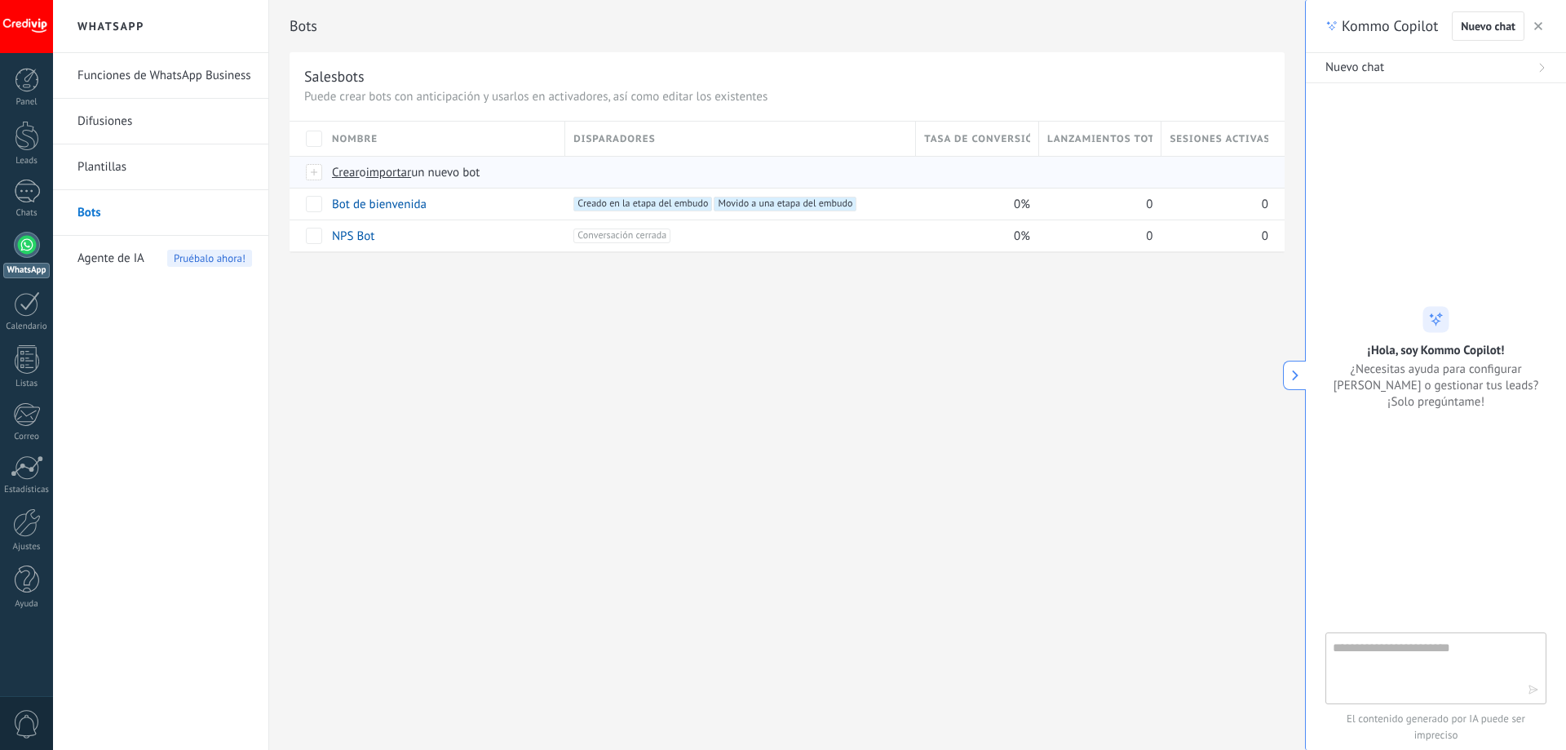
click at [391, 170] on span "importar" at bounding box center [389, 172] width 46 height 15
click at [0, 0] on input "importar un nuevo bot" at bounding box center [0, 0] width 0 height 0
click at [338, 232] on link "NPS Bot" at bounding box center [353, 235] width 42 height 15
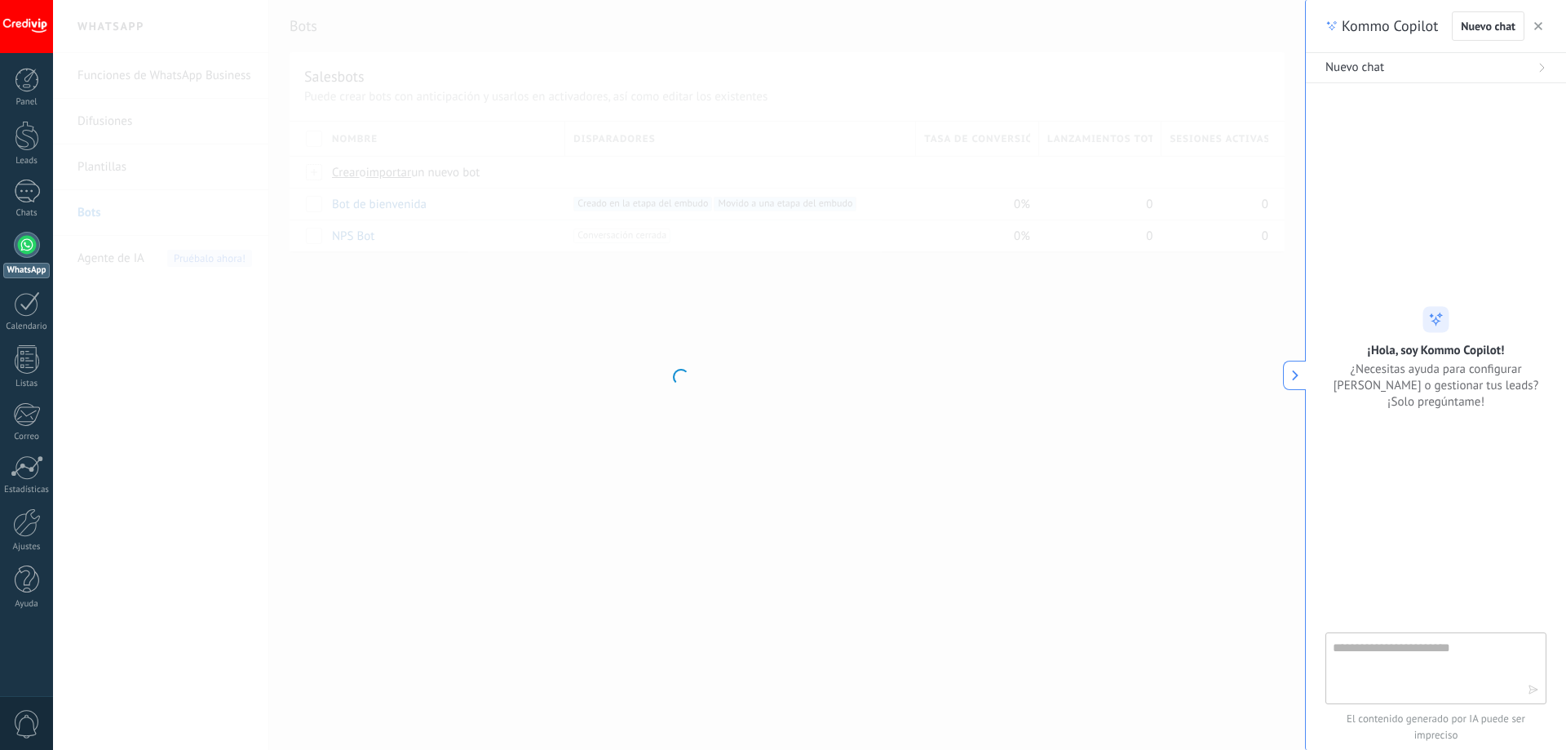
type input "*******"
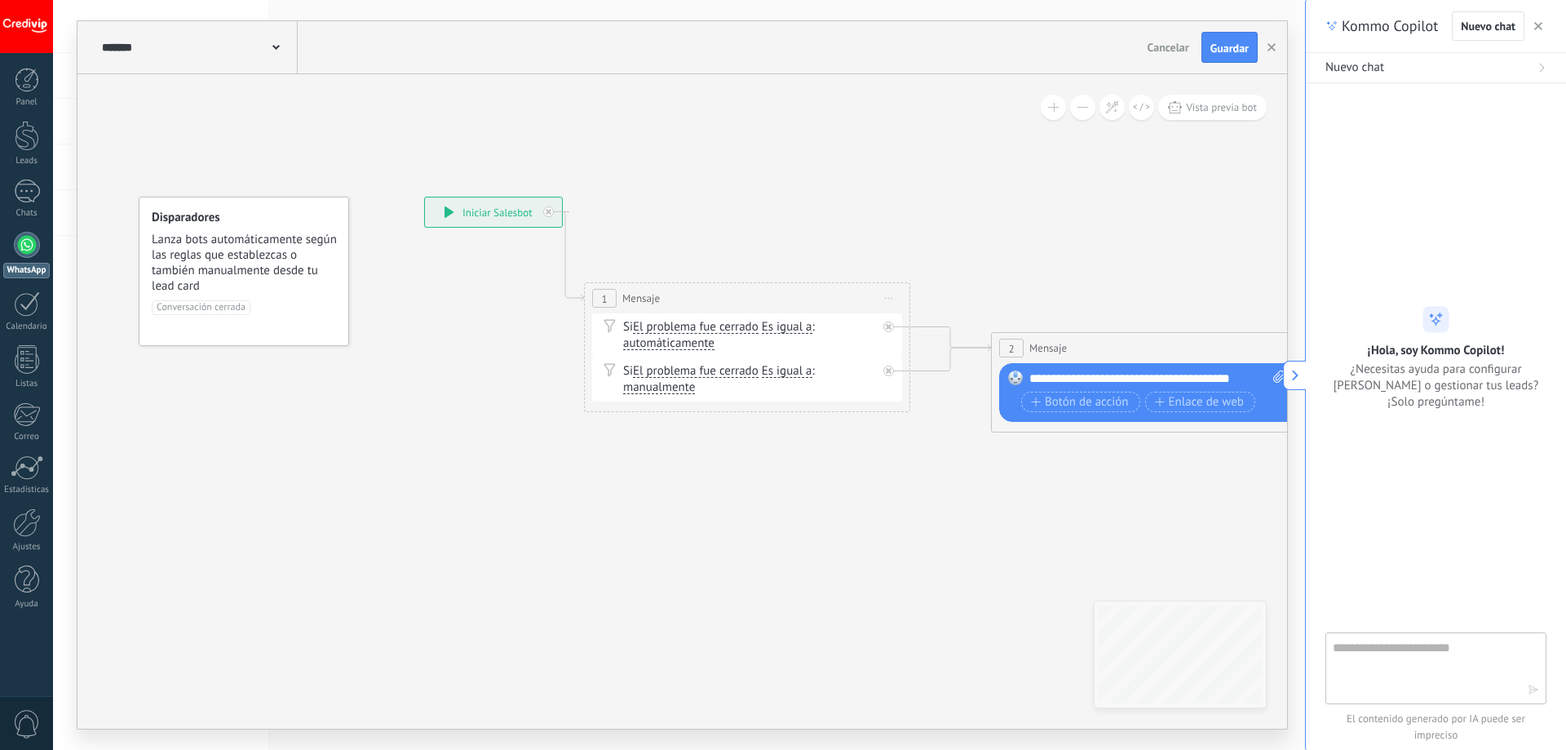
click at [477, 206] on div "**********" at bounding box center [493, 211] width 137 height 29
click at [549, 213] on icon at bounding box center [549, 212] width 6 height 6
click at [210, 308] on span "Conversación cerrada" at bounding box center [201, 307] width 99 height 15
click at [447, 211] on icon at bounding box center [449, 211] width 9 height 11
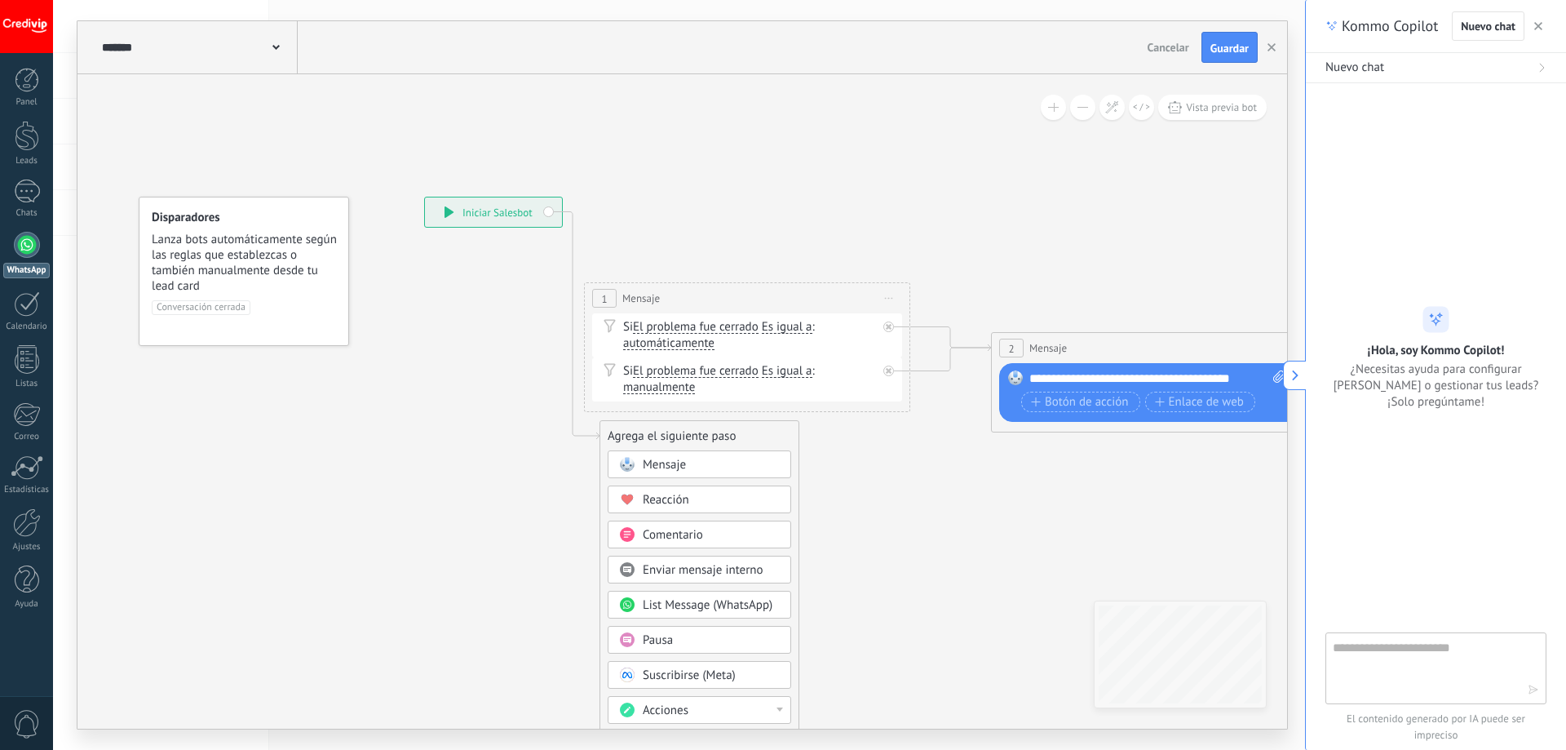
drag, startPoint x: 447, startPoint y: 209, endPoint x: 518, endPoint y: 217, distance: 71.4
click at [450, 209] on icon at bounding box center [449, 211] width 9 height 11
drag, startPoint x: 497, startPoint y: 211, endPoint x: 463, endPoint y: 324, distance: 117.4
click at [463, 324] on div "**********" at bounding box center [463, 324] width 137 height 29
click at [520, 326] on div "**********" at bounding box center [463, 324] width 137 height 29
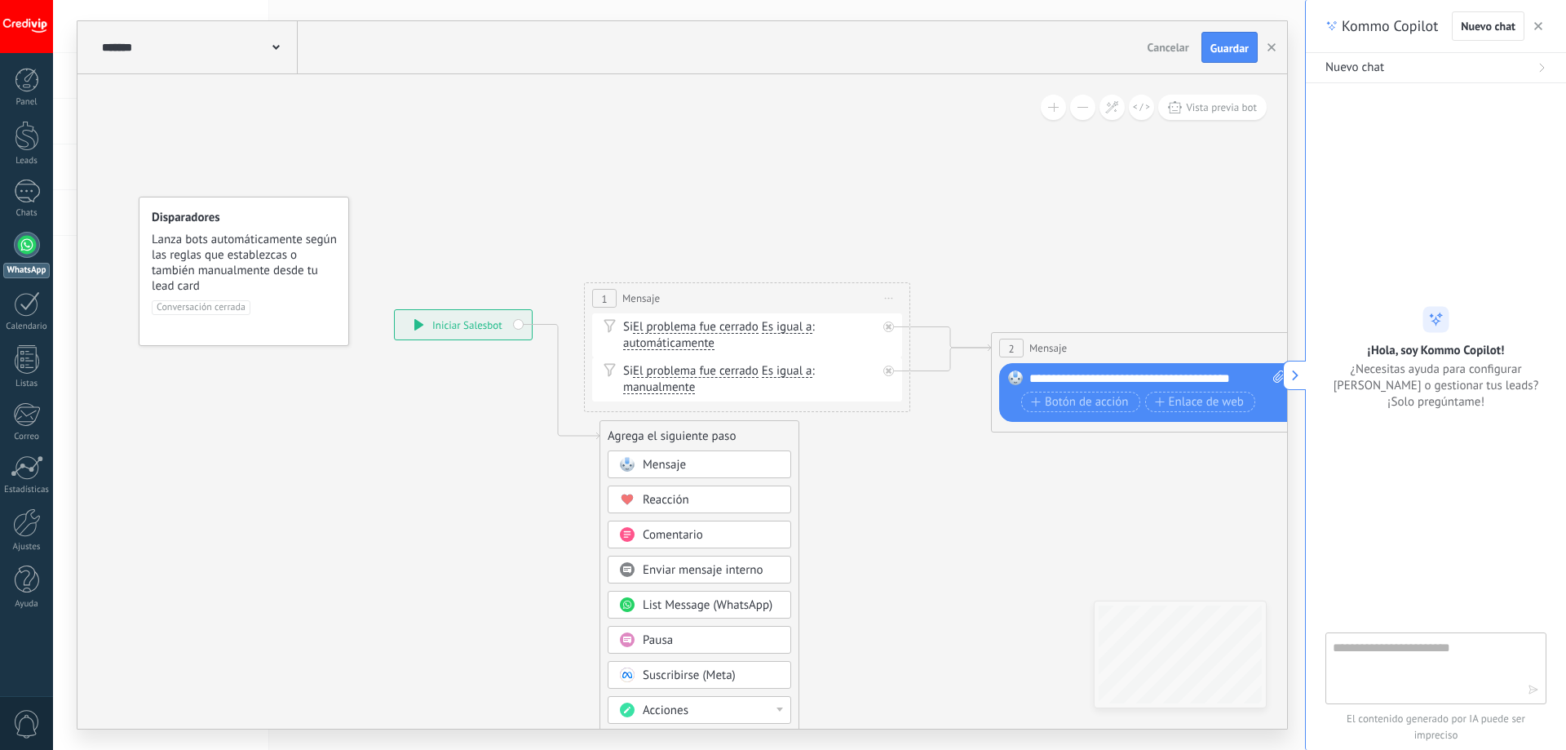
click at [646, 437] on div "Agrega el siguiente paso" at bounding box center [699, 436] width 198 height 27
click at [649, 462] on span "Mensaje" at bounding box center [664, 464] width 43 height 15
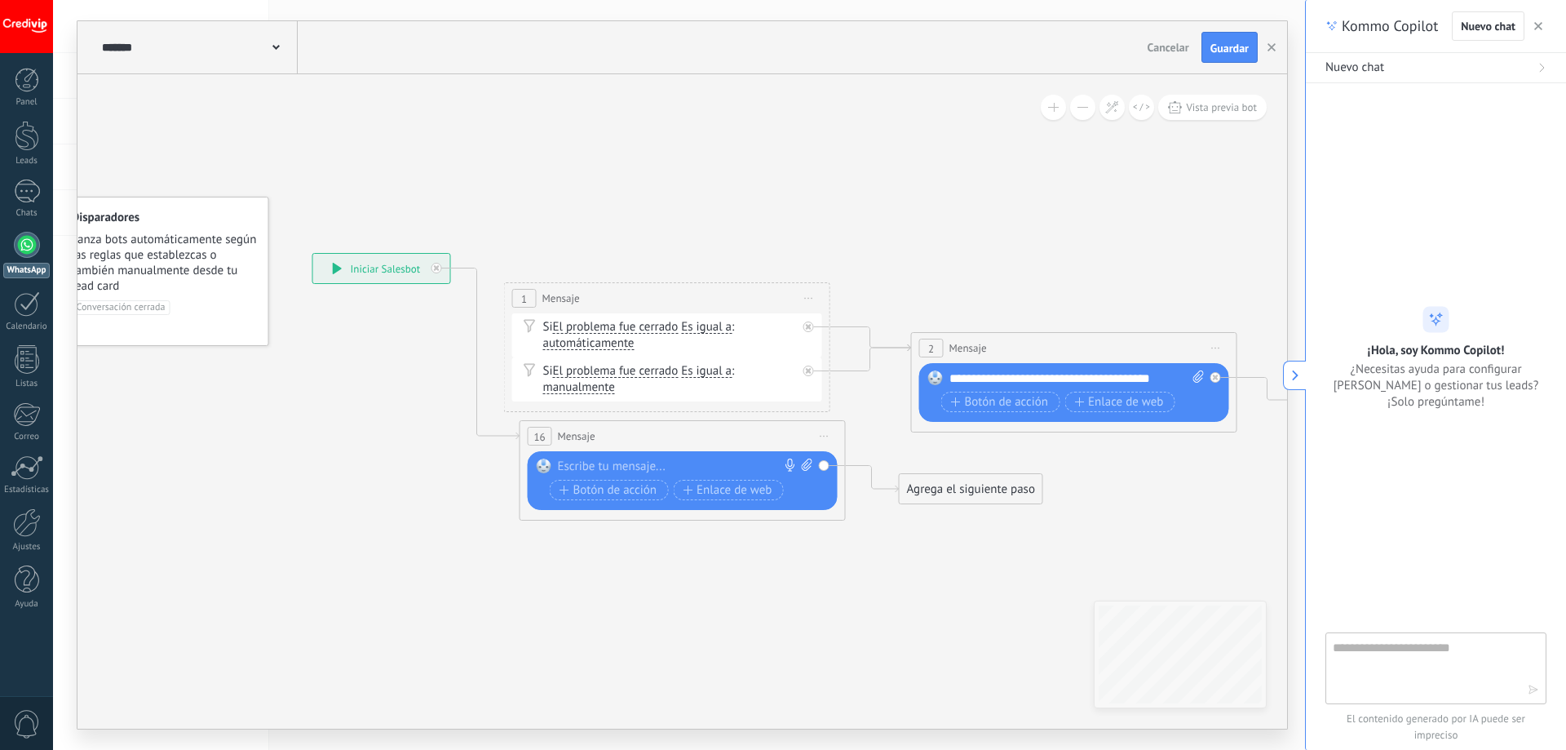
drag, startPoint x: 394, startPoint y: 326, endPoint x: 392, endPoint y: 270, distance: 56.3
click at [392, 270] on div "**********" at bounding box center [381, 268] width 137 height 29
drag, startPoint x: 392, startPoint y: 270, endPoint x: 403, endPoint y: 270, distance: 10.6
click at [403, 270] on div "**********" at bounding box center [392, 268] width 137 height 29
click at [1193, 112] on span "Vista previa bot" at bounding box center [1221, 107] width 71 height 14
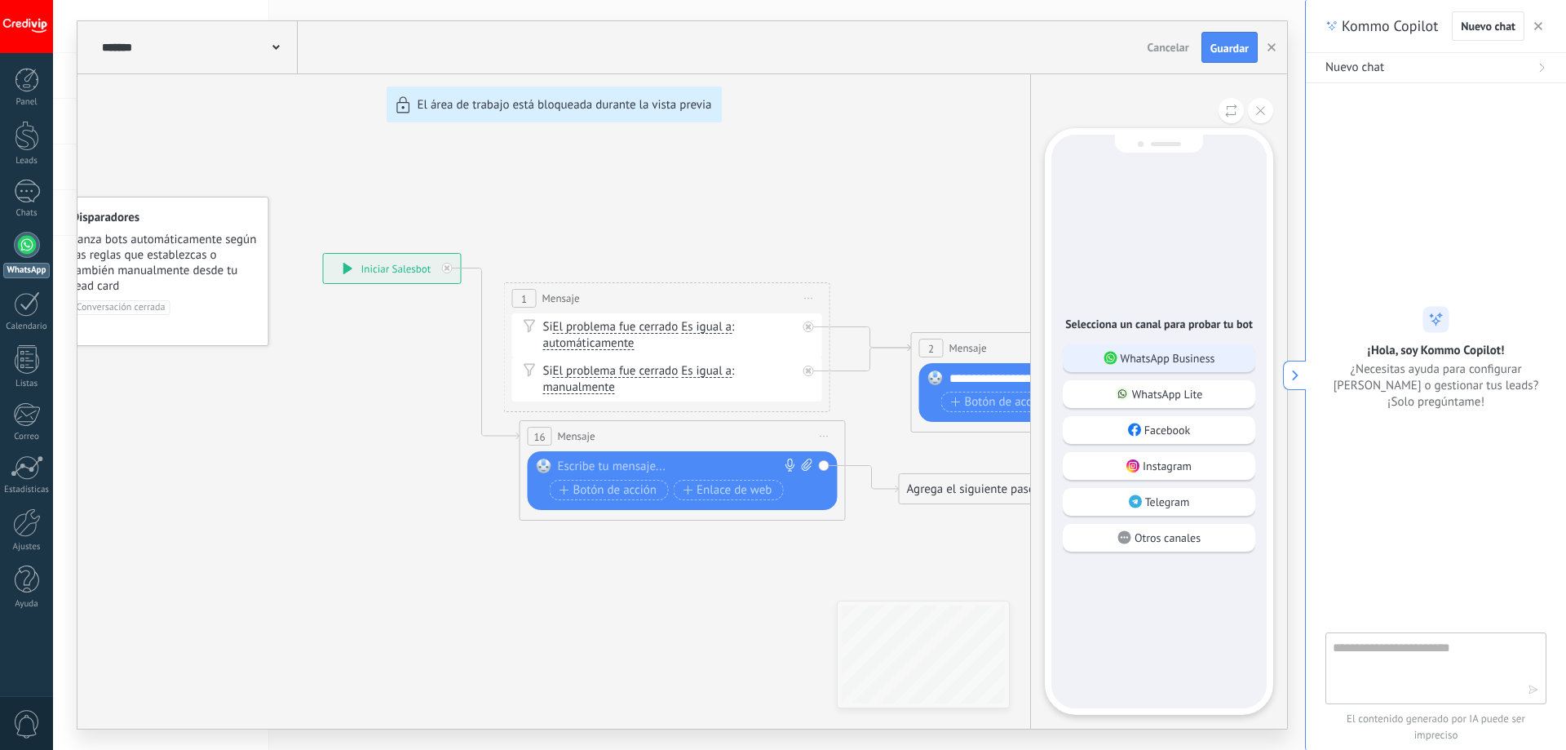
click at [1140, 355] on p "WhatsApp Business" at bounding box center [1168, 358] width 95 height 15
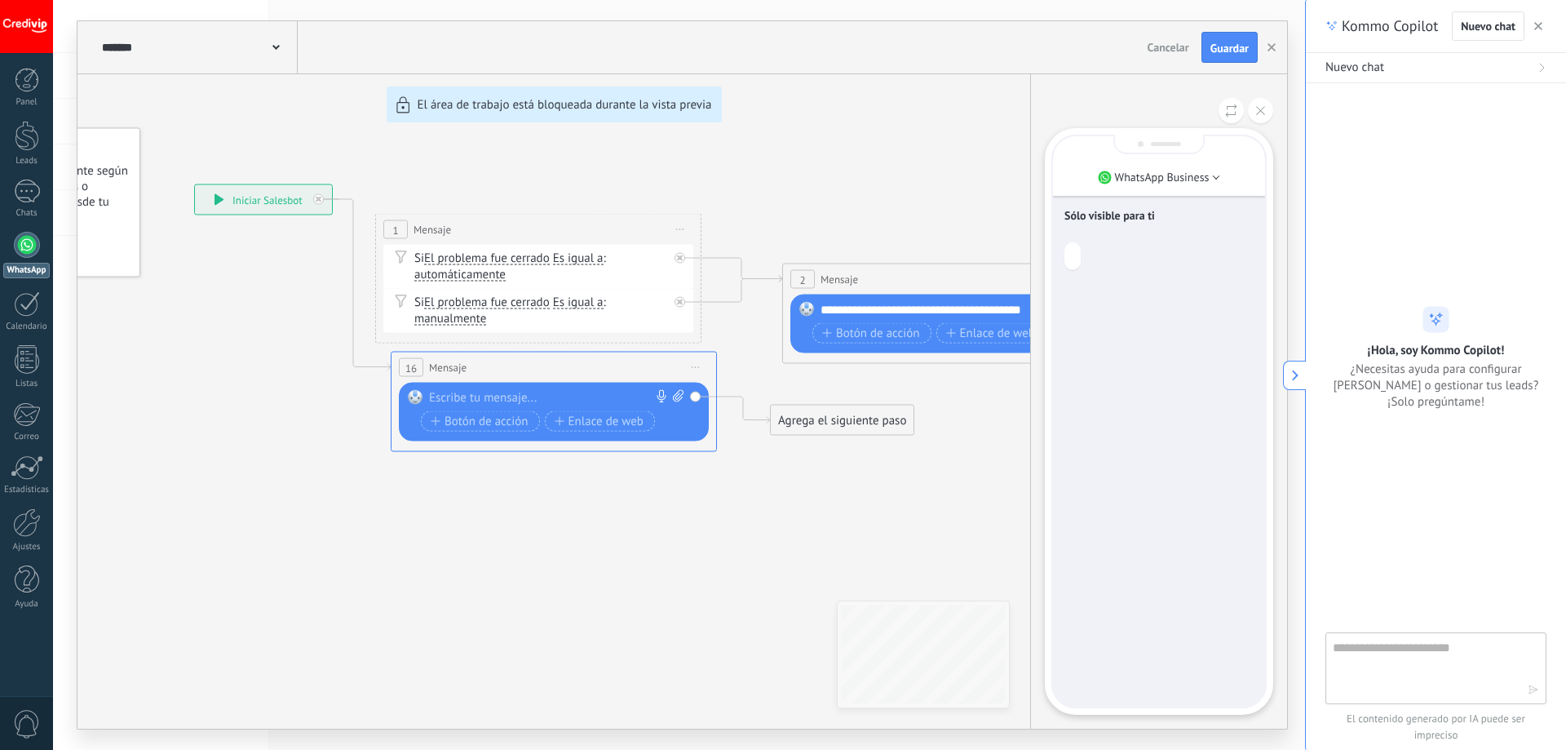
click at [1158, 54] on span "Cancelar" at bounding box center [1169, 47] width 42 height 15
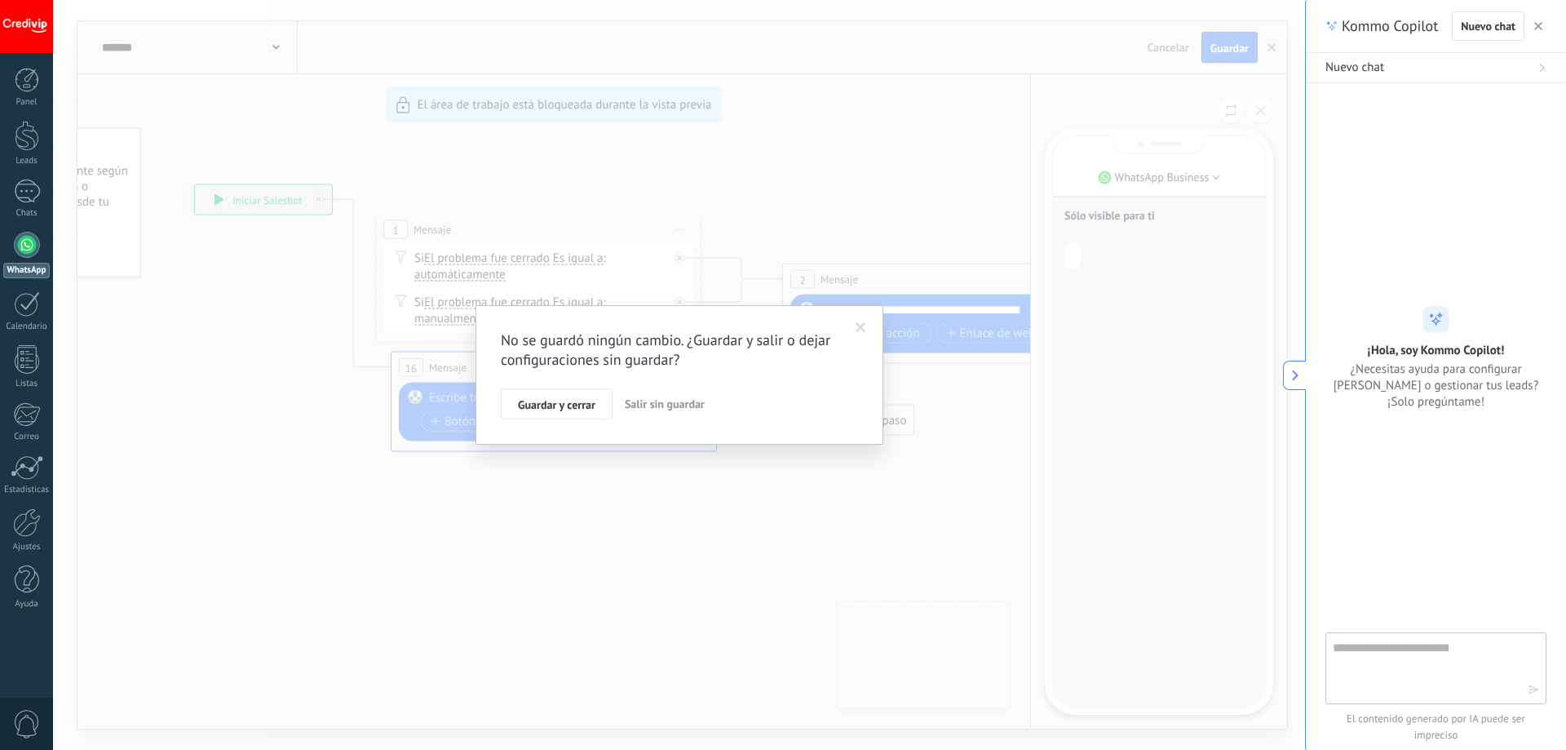
drag, startPoint x: 563, startPoint y: 403, endPoint x: 635, endPoint y: 403, distance: 71.8
click at [630, 409] on div "Guardar y cerrar Salir sin guardar" at bounding box center [679, 403] width 357 height 31
click at [635, 401] on span "Salir sin guardar" at bounding box center [665, 403] width 80 height 15
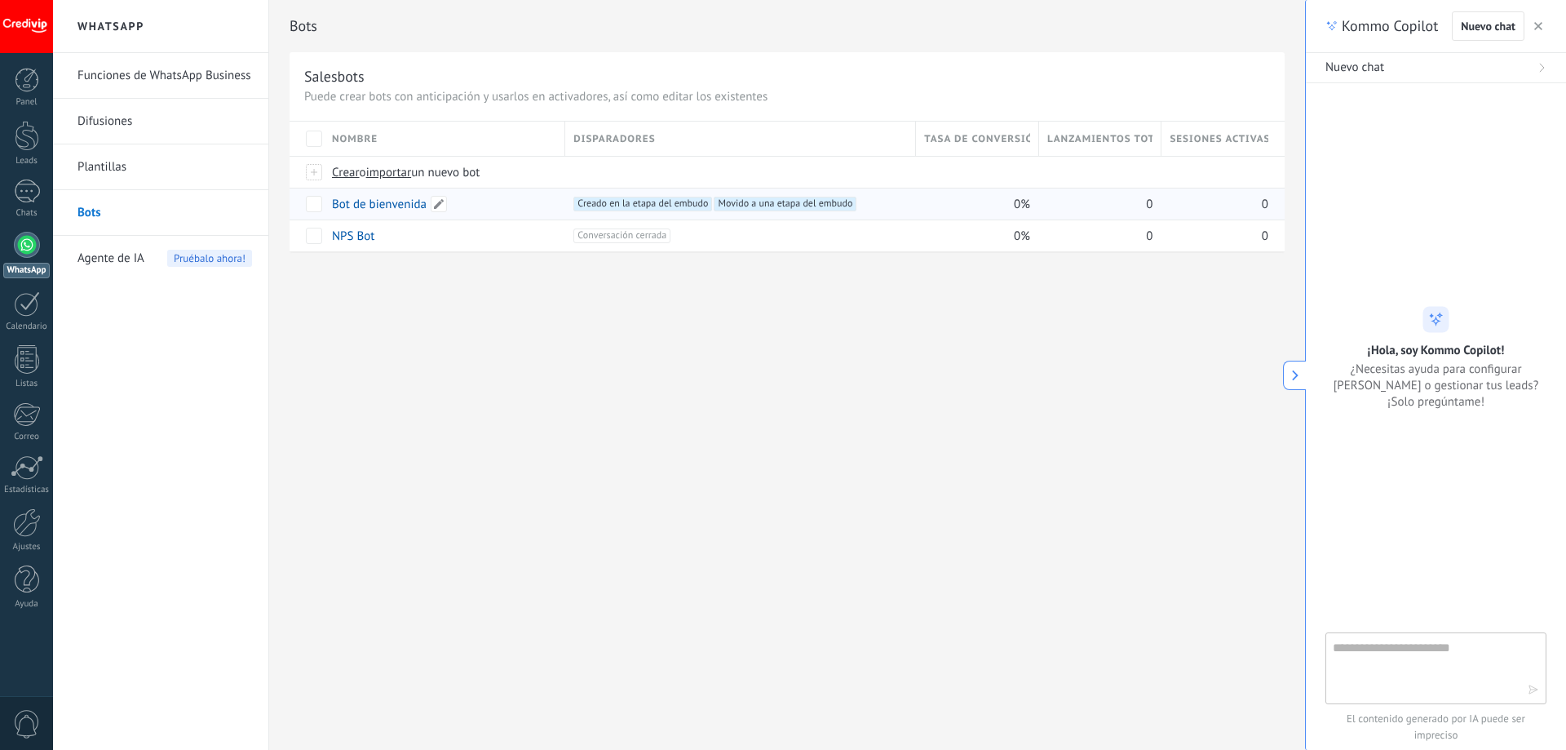
click at [393, 203] on link "Bot de bienvenida" at bounding box center [379, 204] width 95 height 15
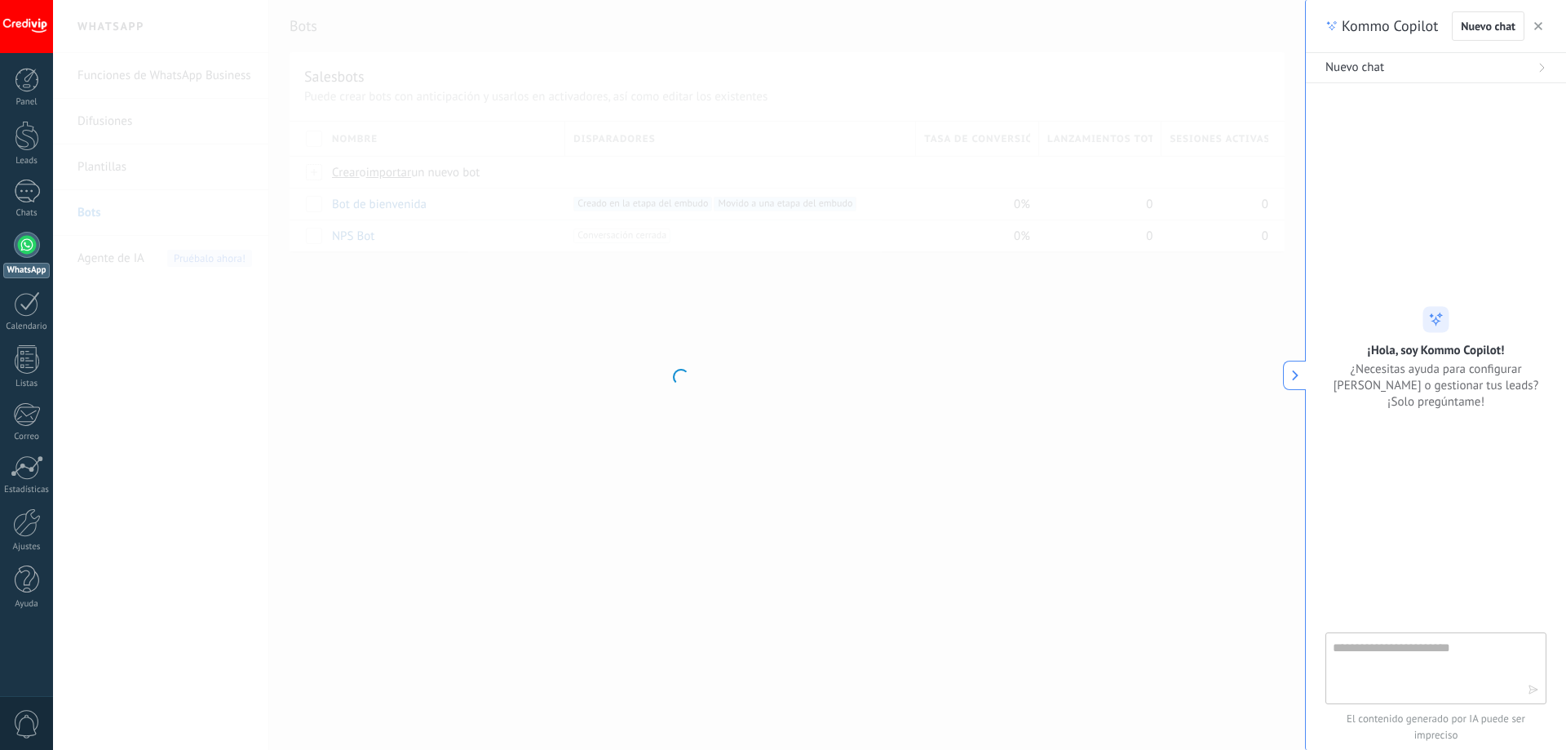
type input "**********"
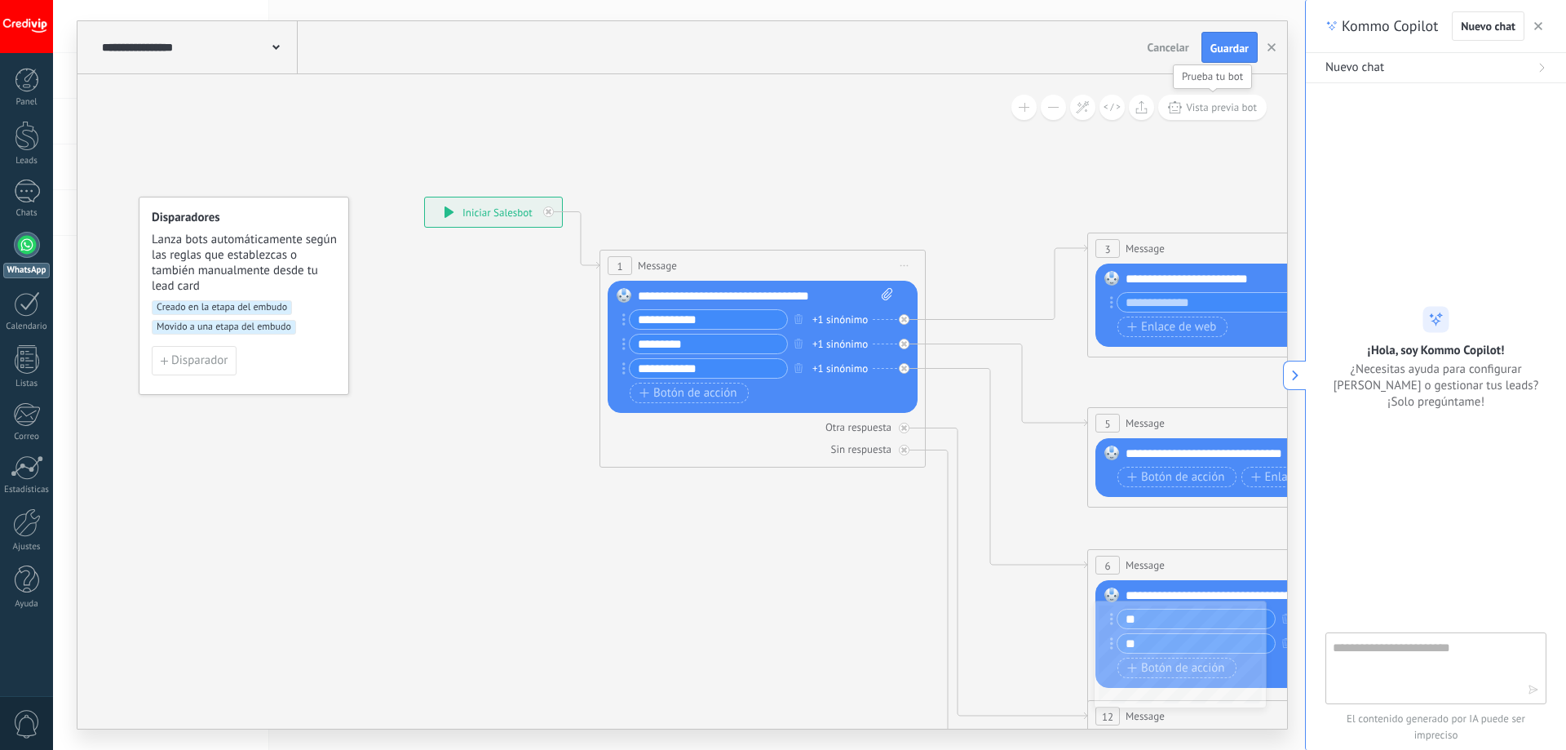
click at [1230, 113] on span "Vista previa bot" at bounding box center [1221, 107] width 71 height 14
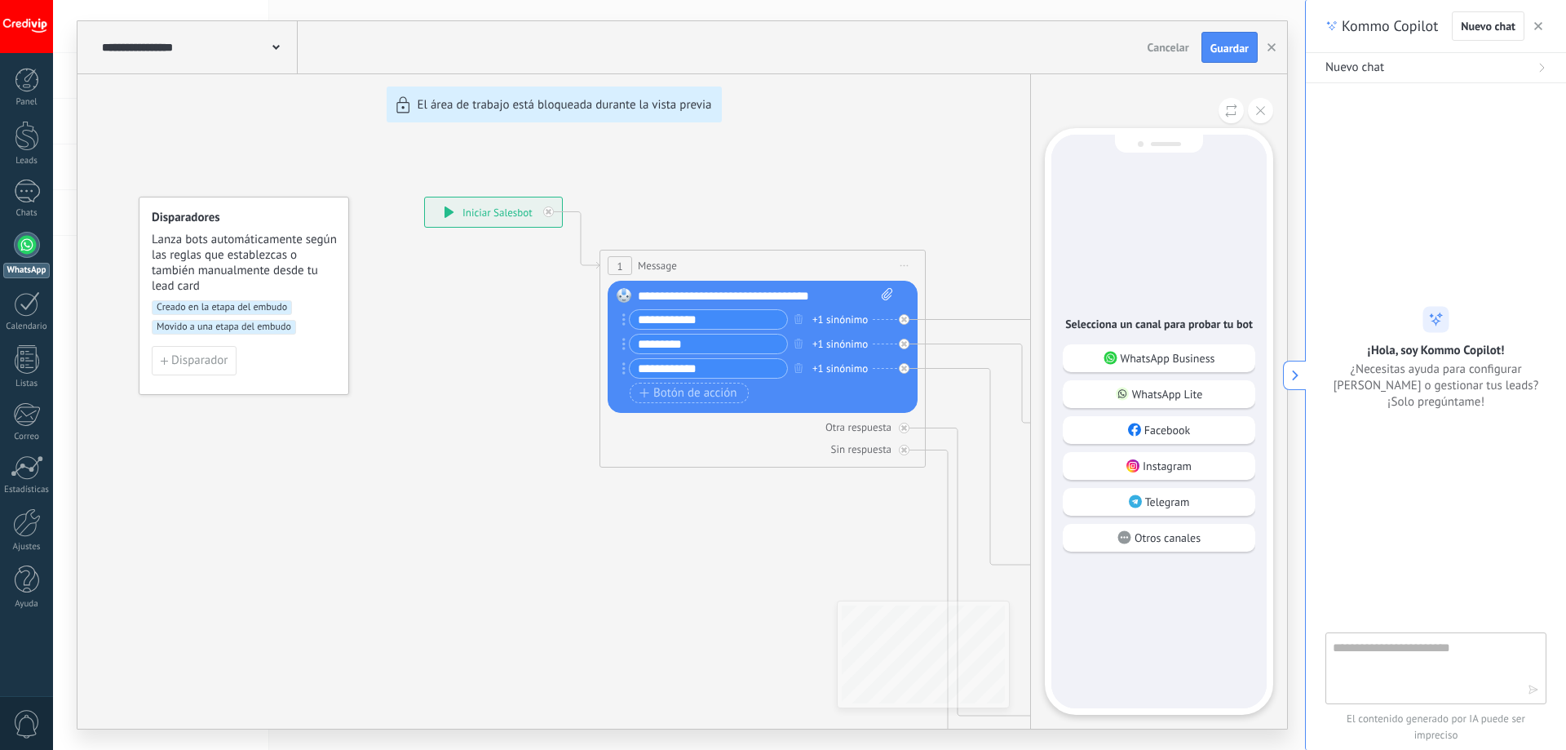
click at [1153, 356] on p "WhatsApp Business" at bounding box center [1168, 358] width 95 height 15
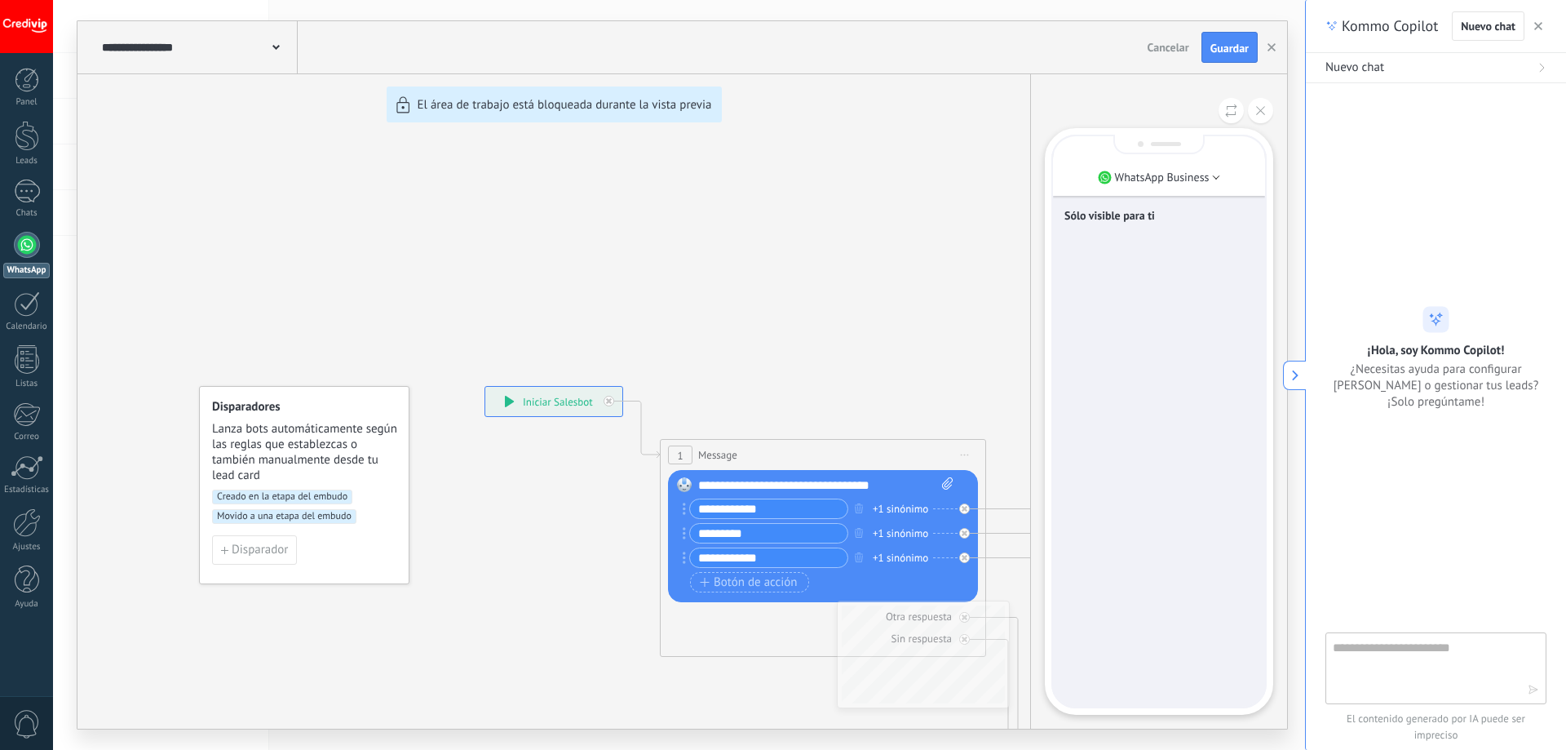
click at [1103, 653] on div "Sólo visible para ti" at bounding box center [1159, 421] width 212 height 570
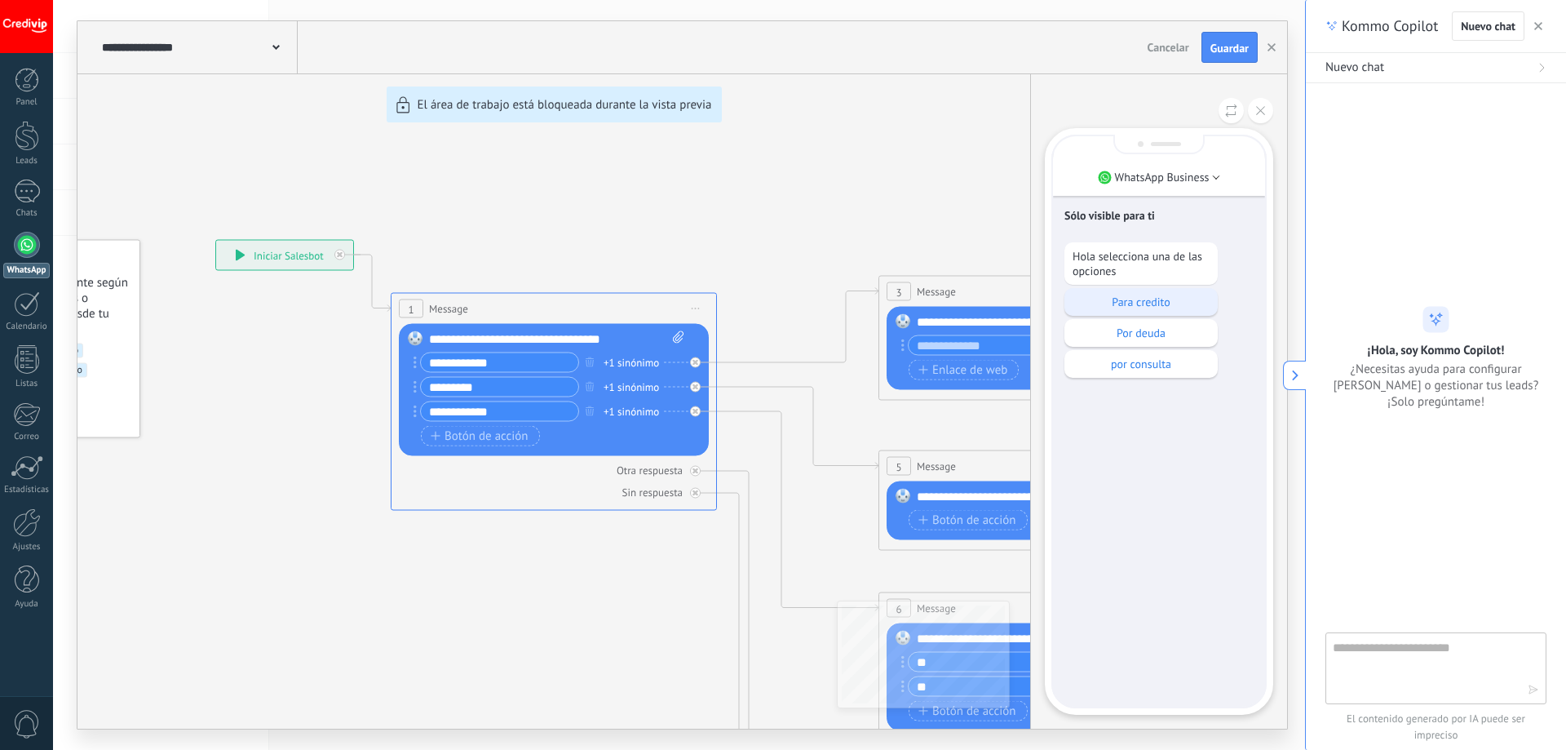
click at [1168, 298] on p "Para credito" at bounding box center [1141, 301] width 137 height 15
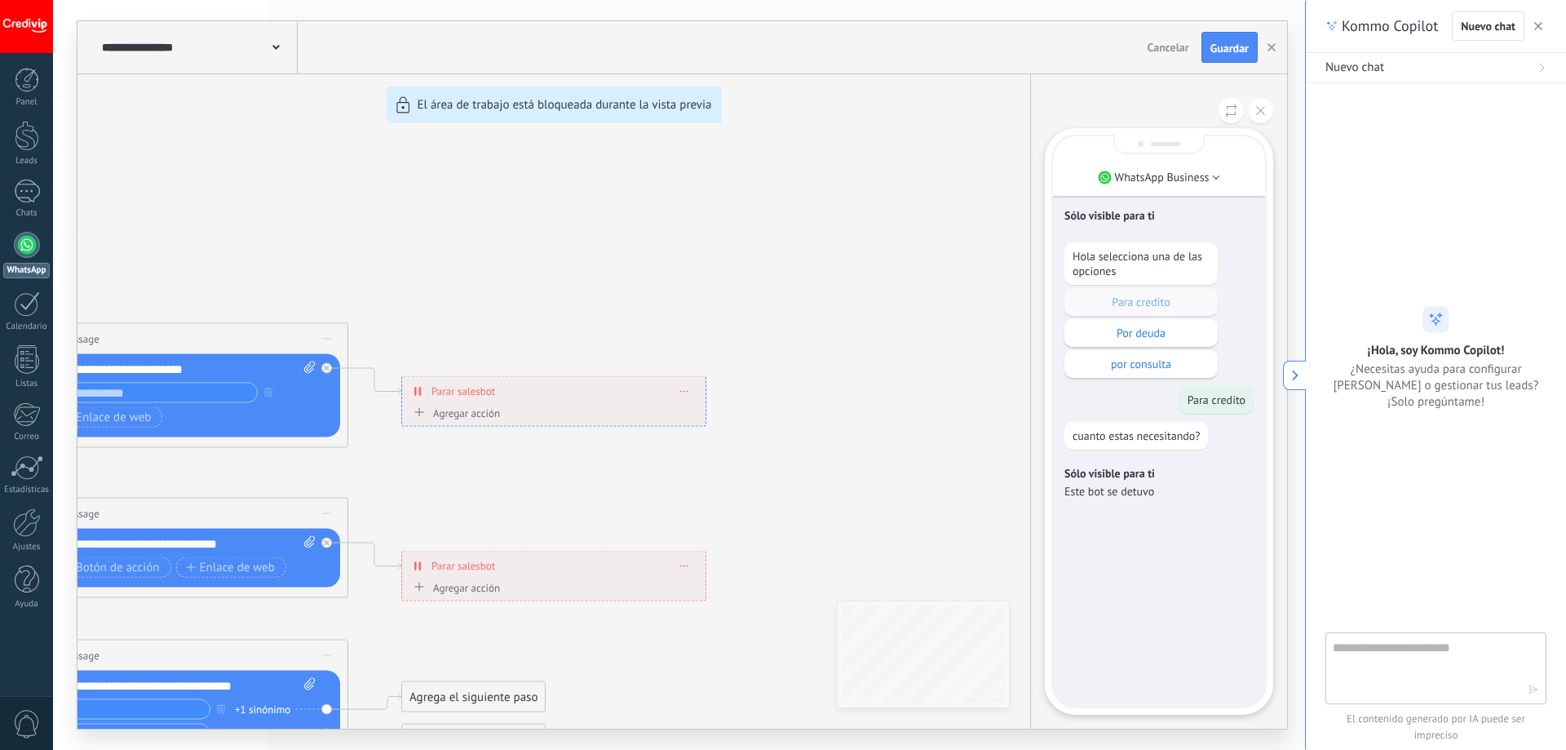
click at [1167, 43] on span "Cancelar" at bounding box center [1169, 47] width 42 height 15
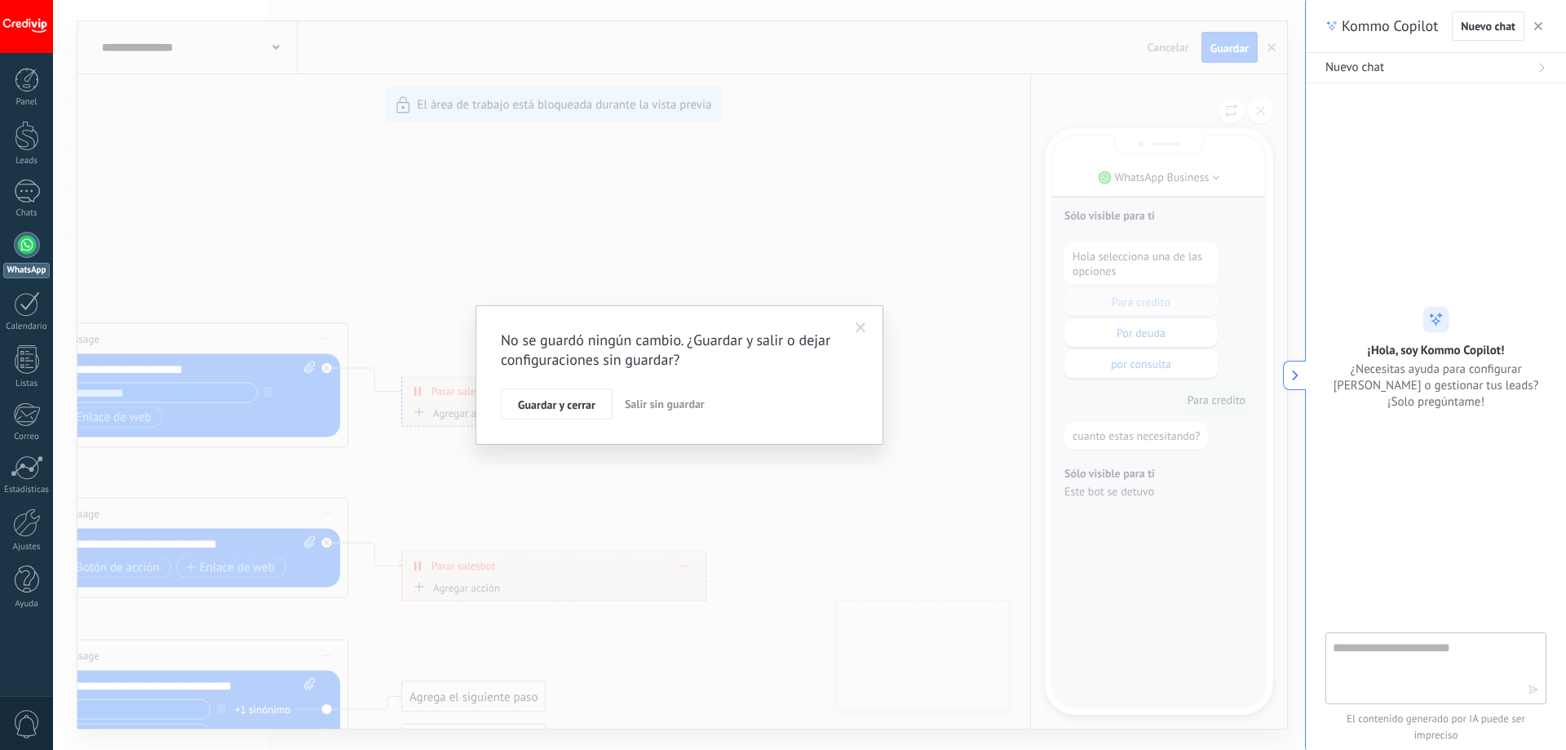
click at [653, 404] on span "Salir sin guardar" at bounding box center [665, 403] width 80 height 15
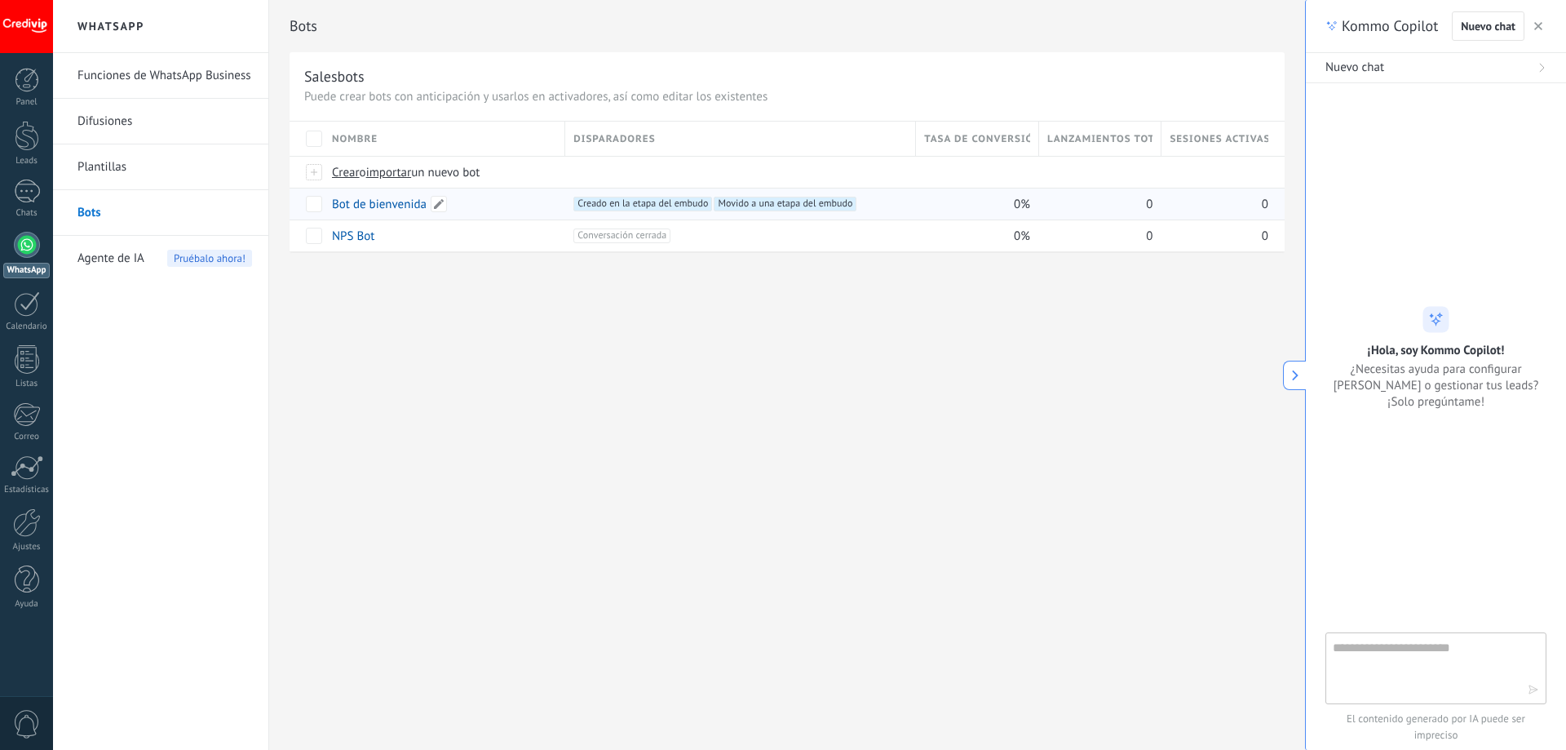
click at [389, 206] on link "Bot de bienvenida" at bounding box center [379, 204] width 95 height 15
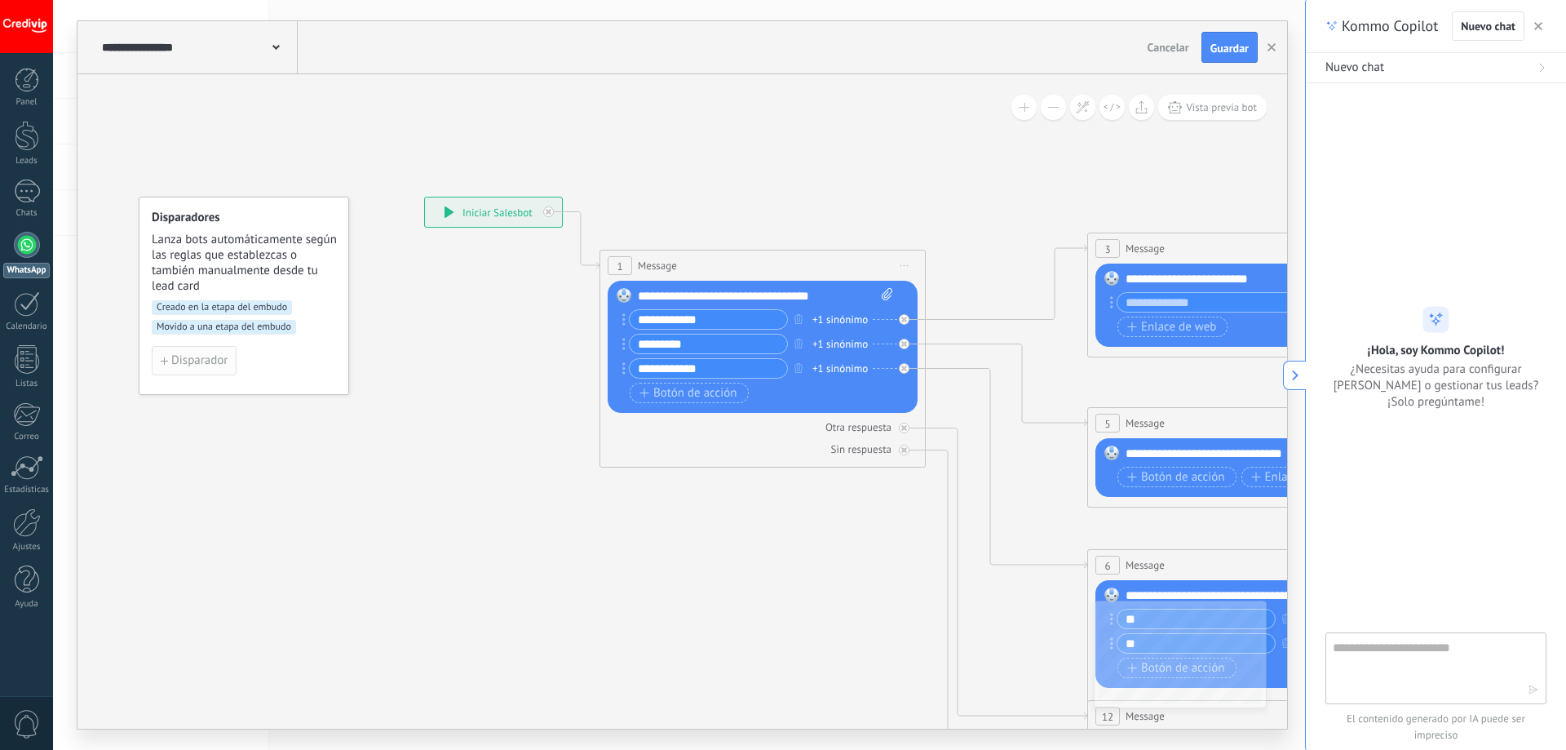
click at [175, 365] on span "Disparador" at bounding box center [199, 360] width 56 height 11
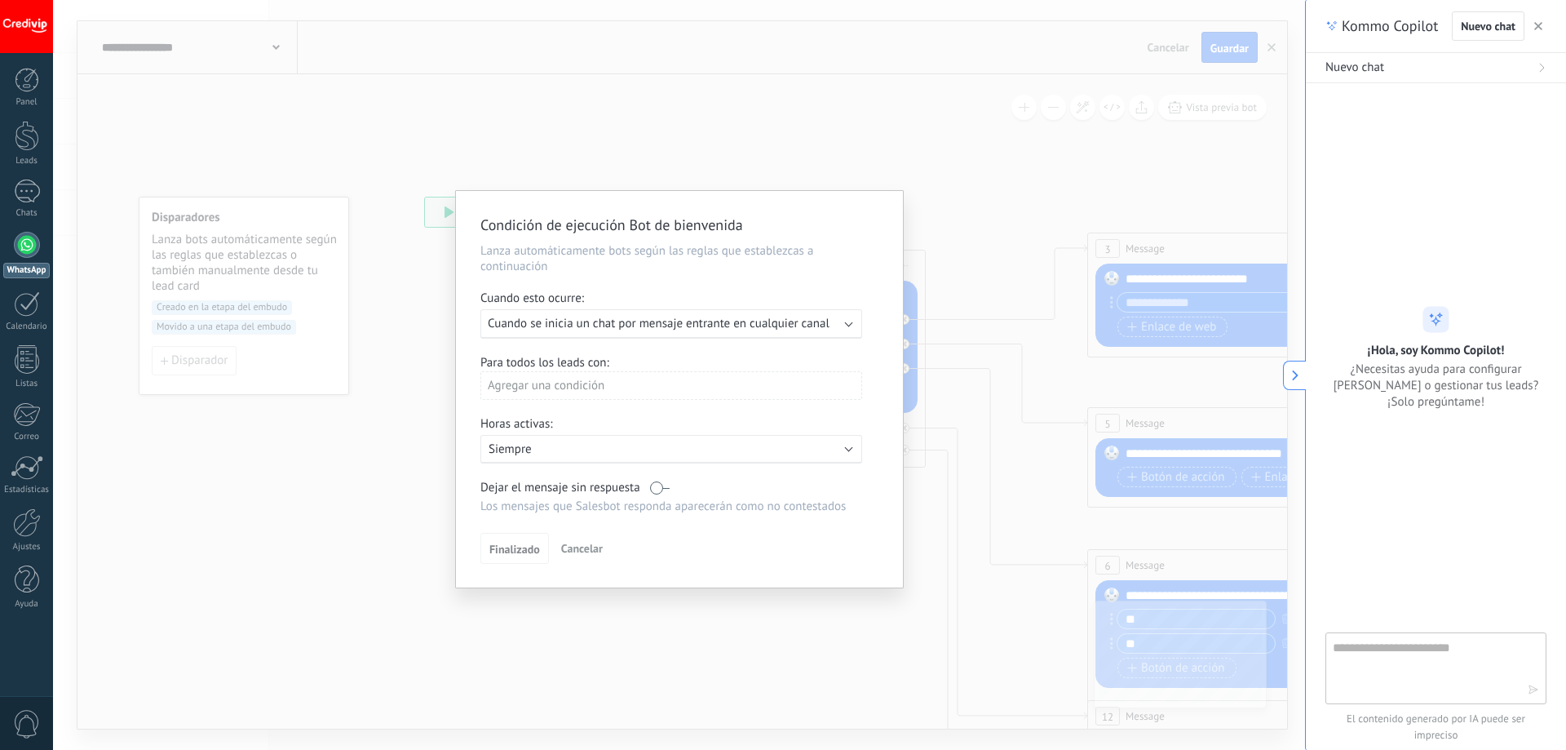
click at [533, 450] on p "Siempre" at bounding box center [631, 448] width 285 height 15
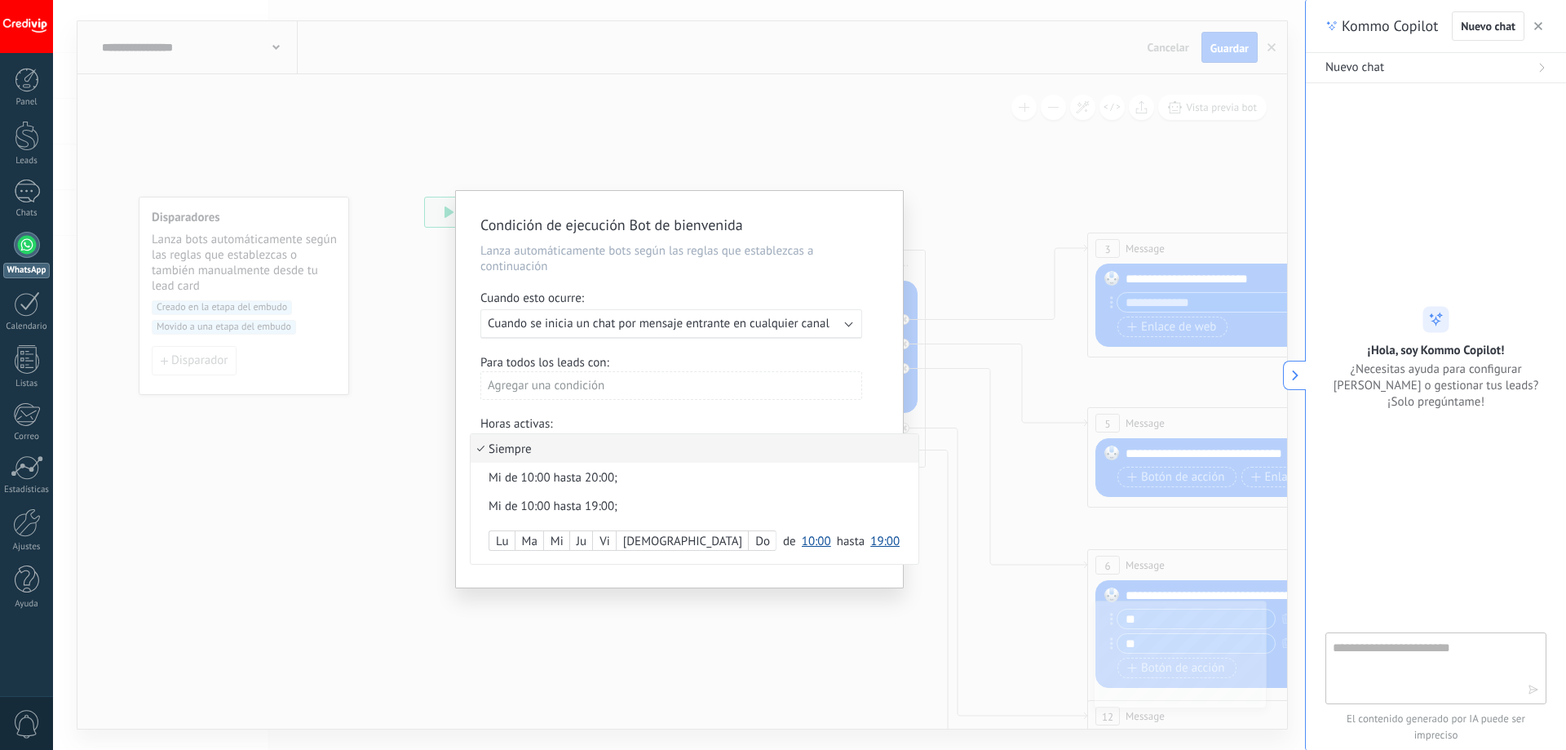
click at [533, 449] on li "Siempre" at bounding box center [695, 448] width 448 height 29
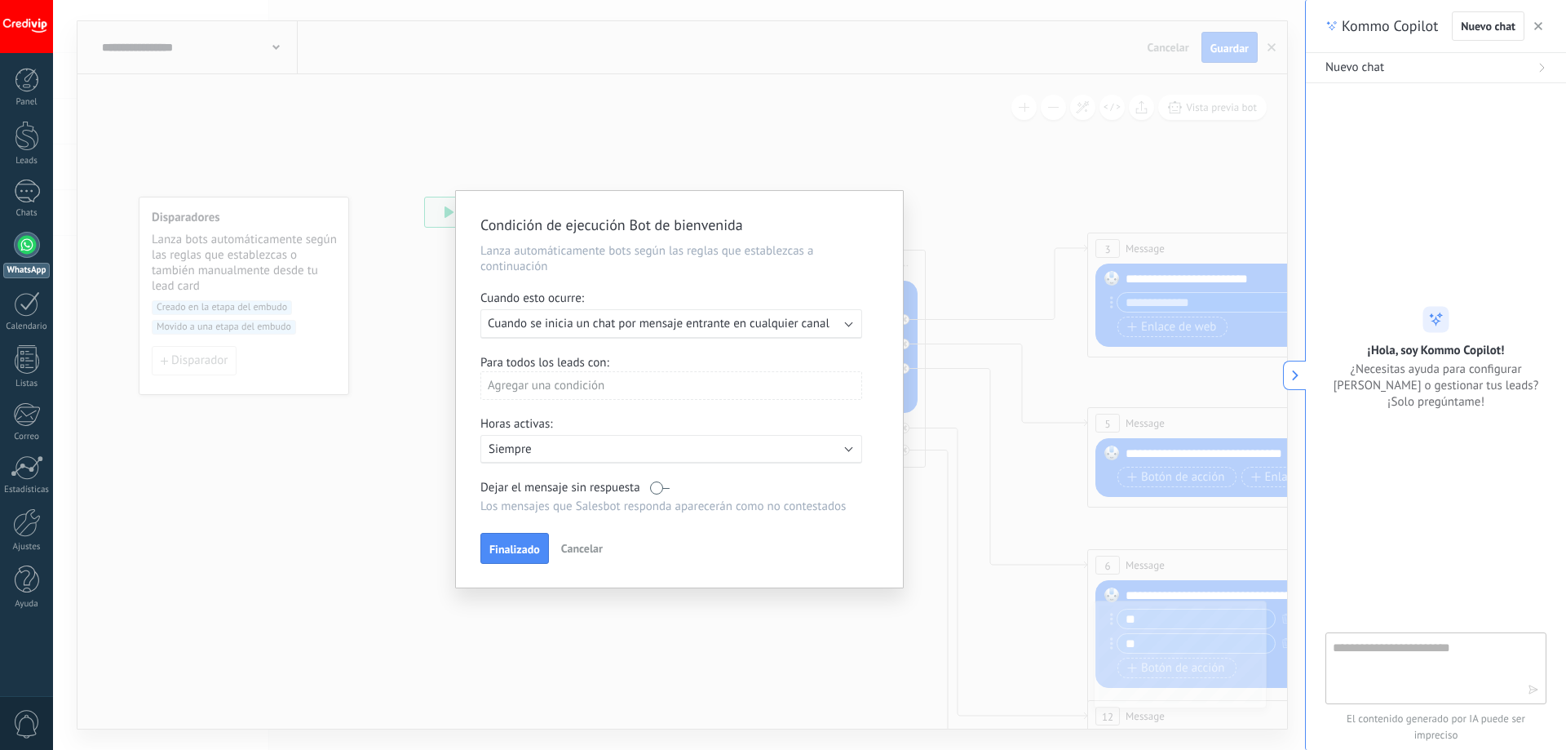
click at [789, 140] on div "Condición de ejecución Bot de bienvenida Lanza automáticamente bots según las r…" at bounding box center [679, 375] width 1252 height 750
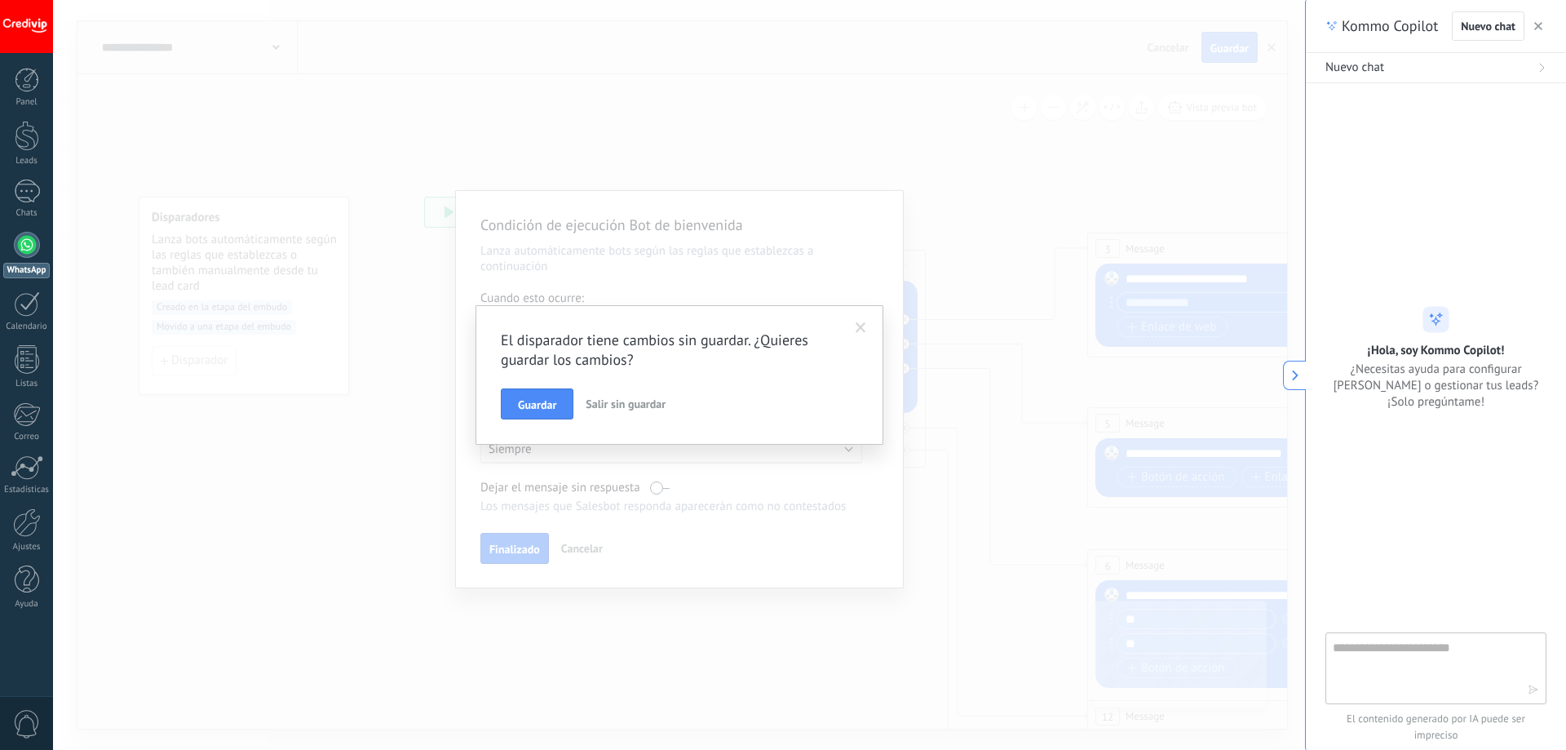
click at [624, 405] on span "Salir sin guardar" at bounding box center [626, 403] width 80 height 15
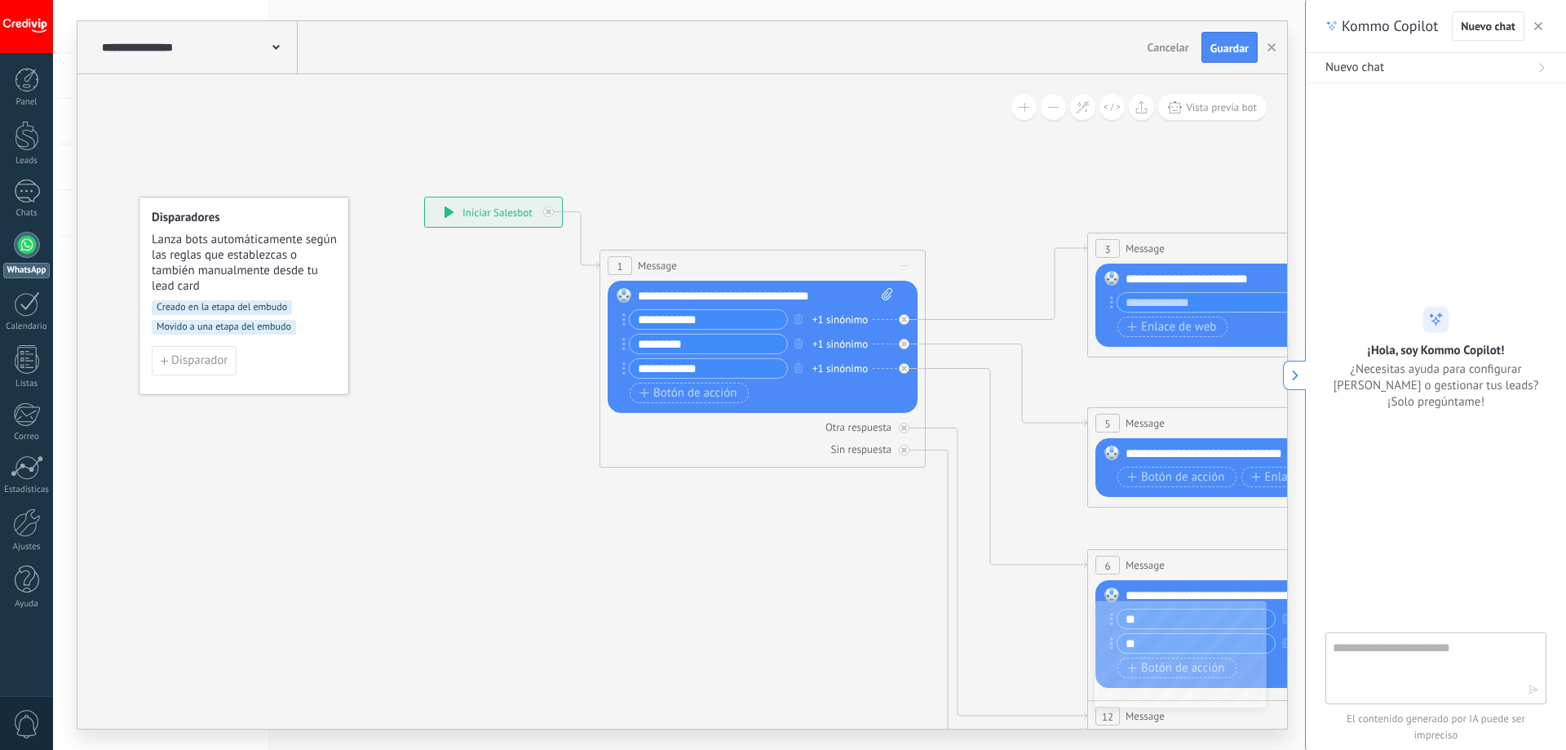
click at [15, 243] on div at bounding box center [27, 245] width 26 height 26
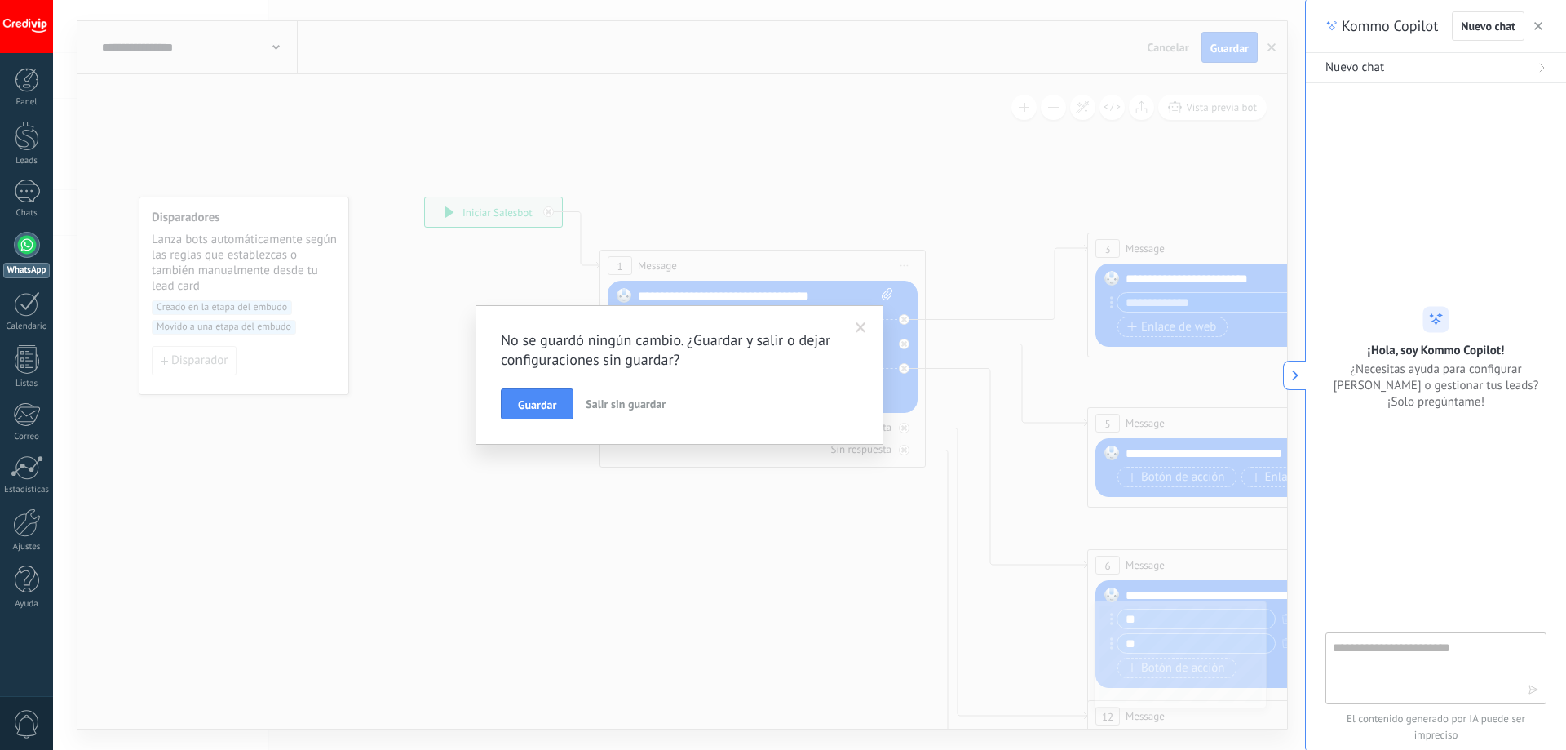
click at [601, 401] on span "Salir sin guardar" at bounding box center [626, 403] width 80 height 15
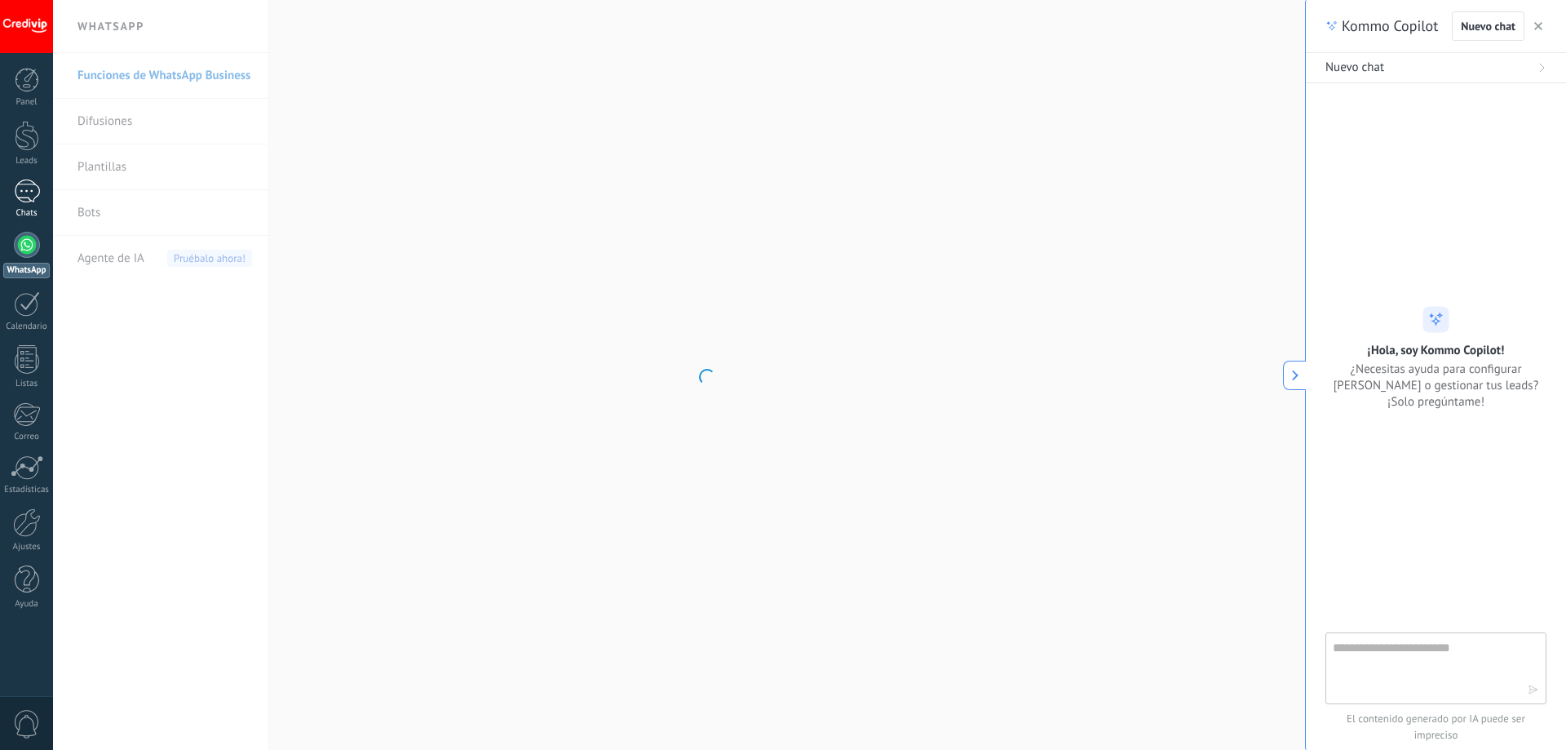
click at [21, 194] on div at bounding box center [27, 191] width 26 height 24
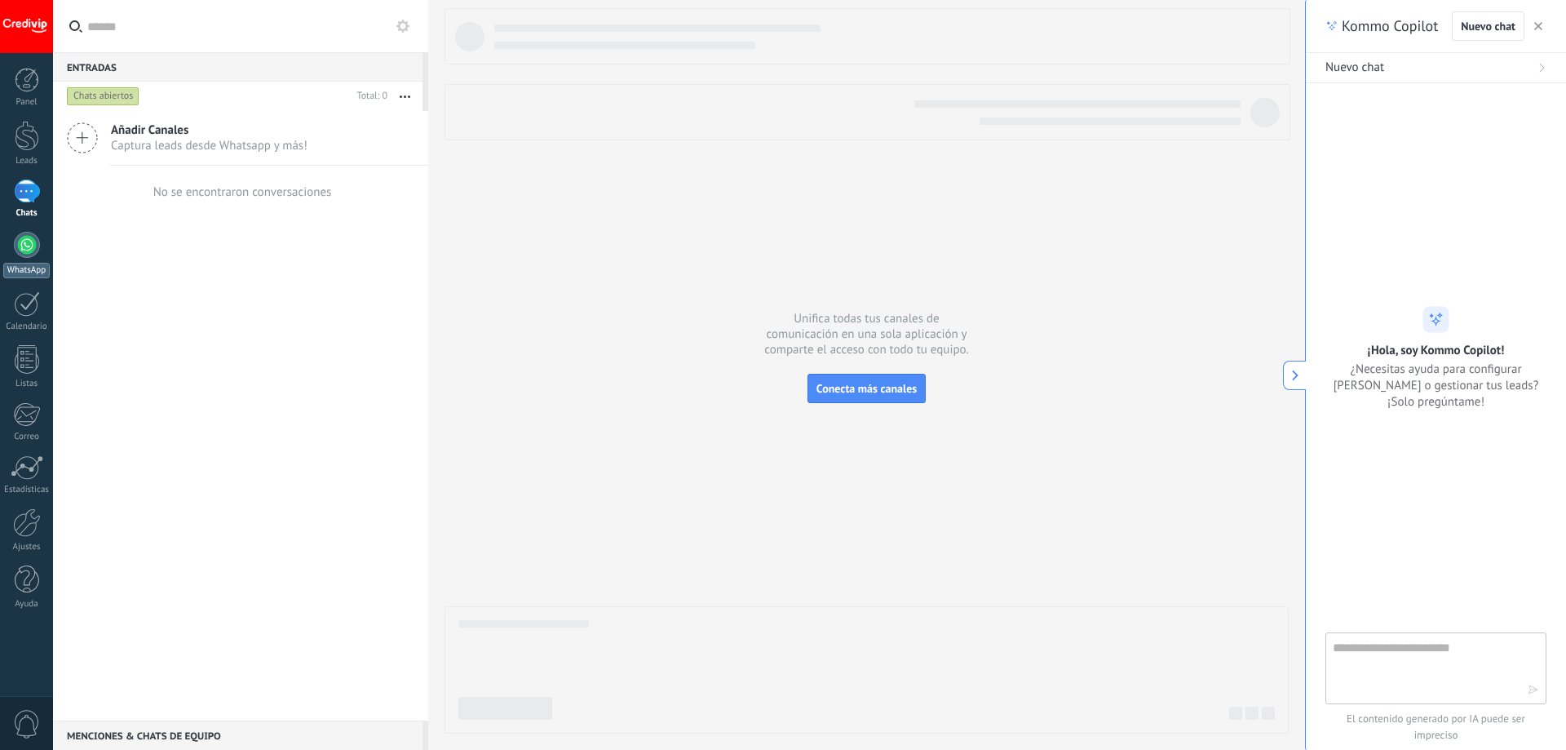
click at [29, 259] on link "WhatsApp" at bounding box center [26, 255] width 53 height 46
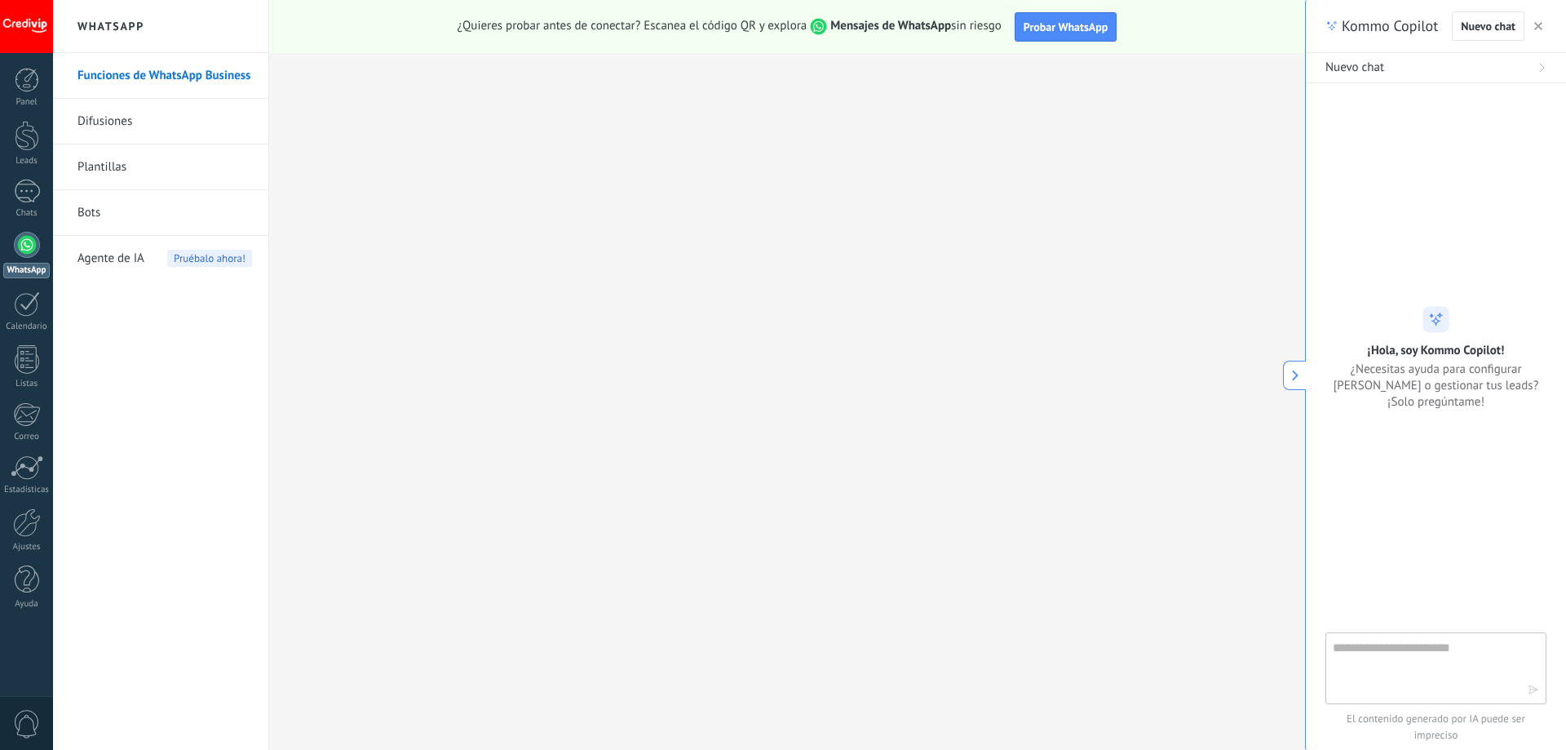
click at [134, 205] on link "Bots" at bounding box center [164, 213] width 175 height 46
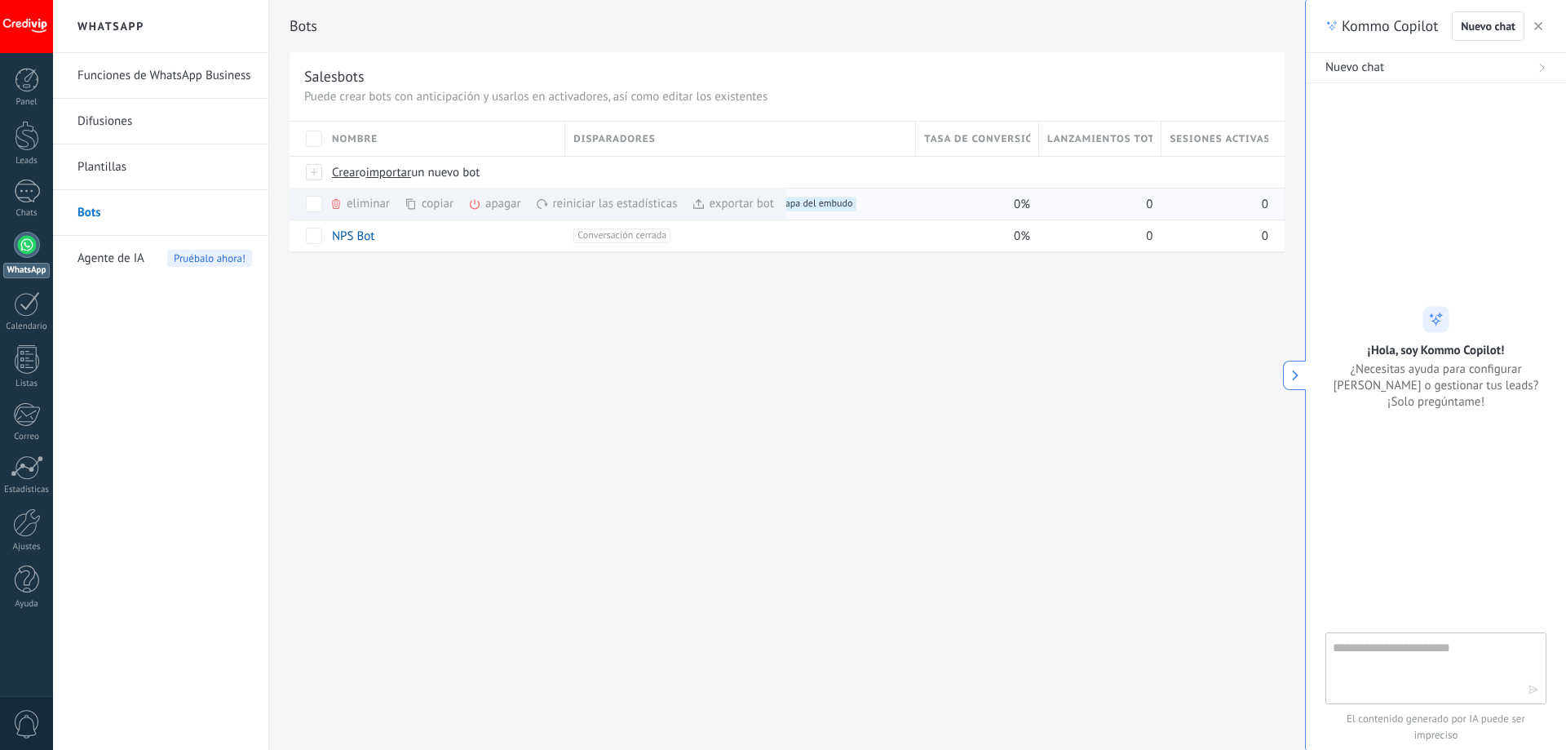
click at [350, 201] on div "eliminar màs" at bounding box center [388, 204] width 116 height 32
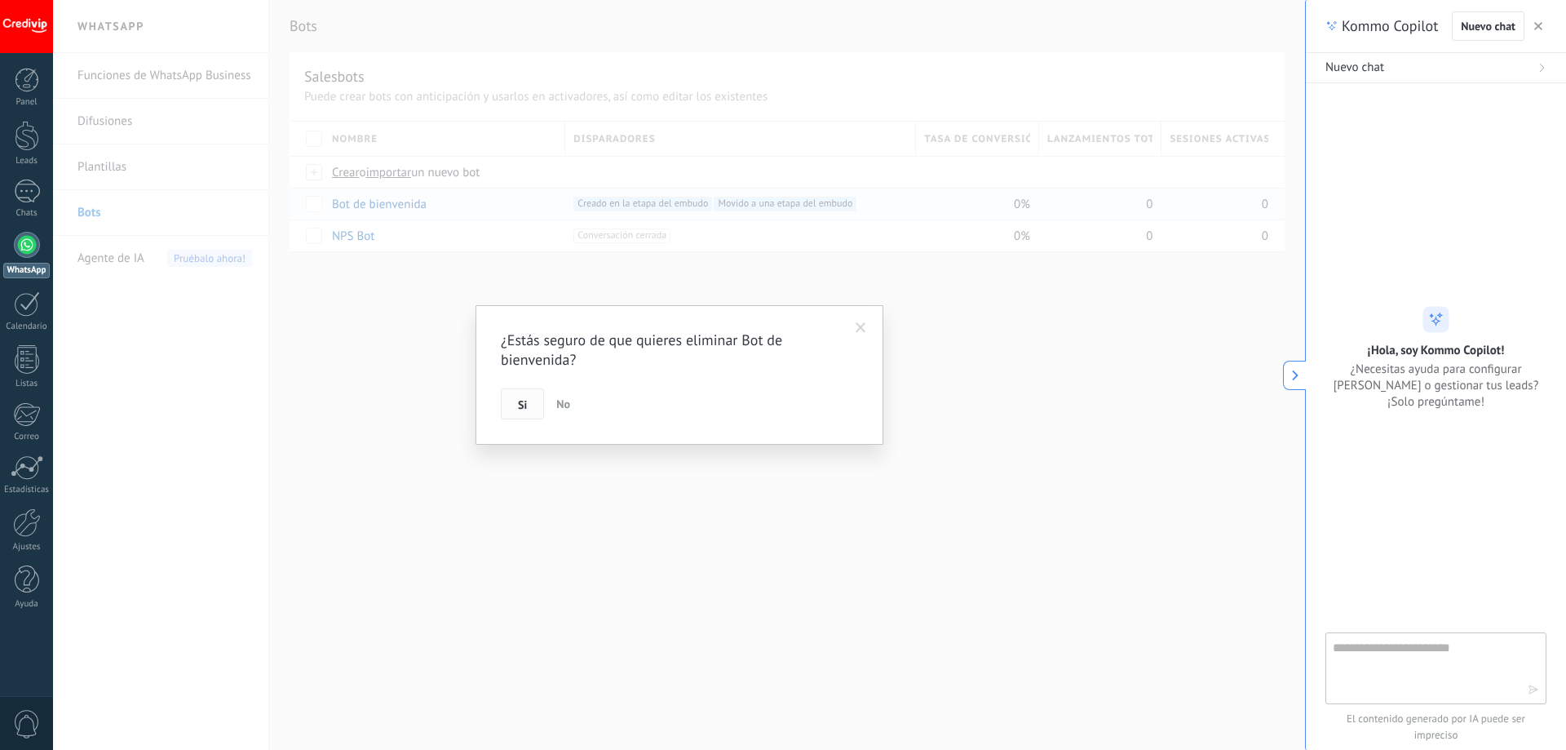
click at [520, 399] on span "Si" at bounding box center [522, 404] width 9 height 11
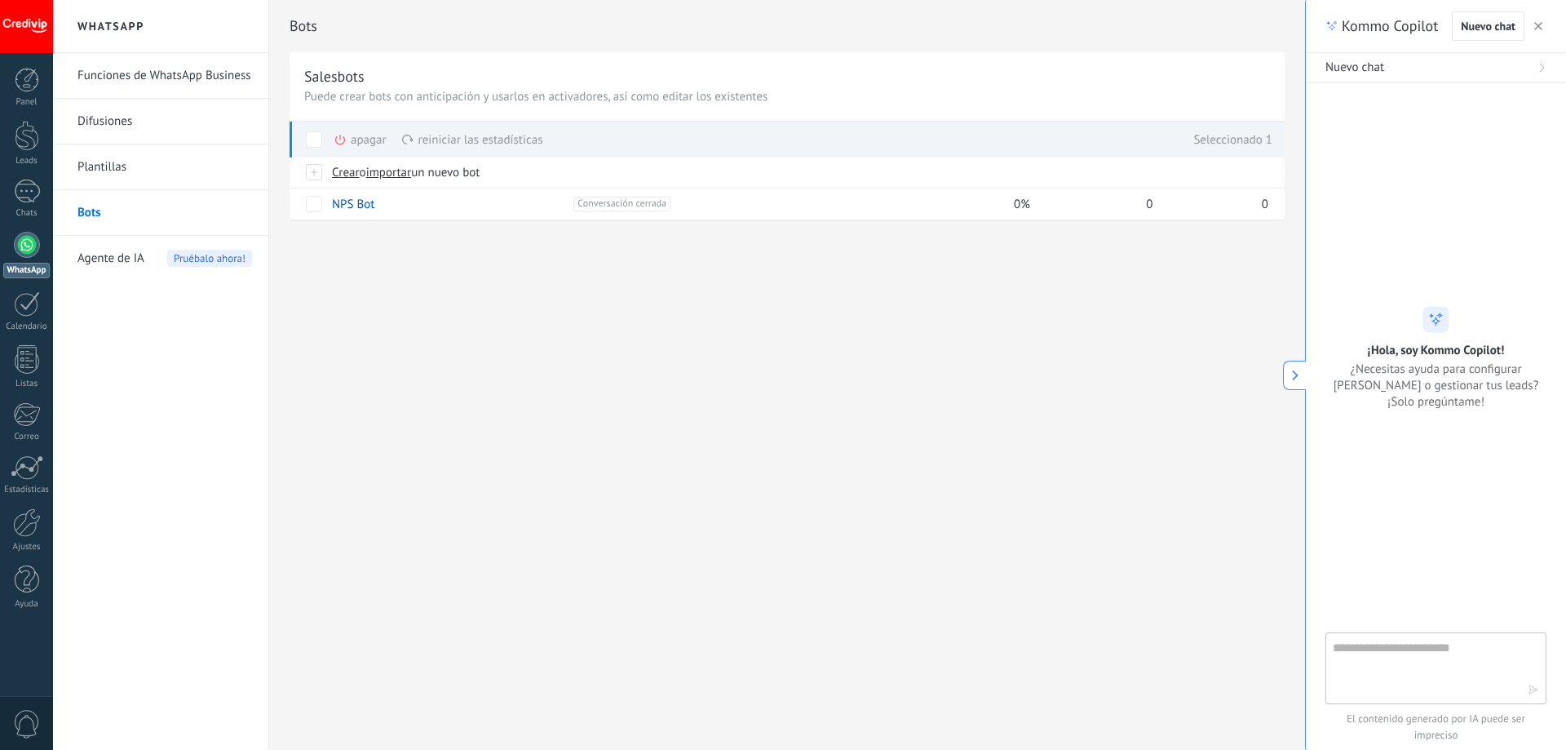
click at [434, 143] on div "reiniciar las estadísticas màs" at bounding box center [472, 140] width 142 height 36
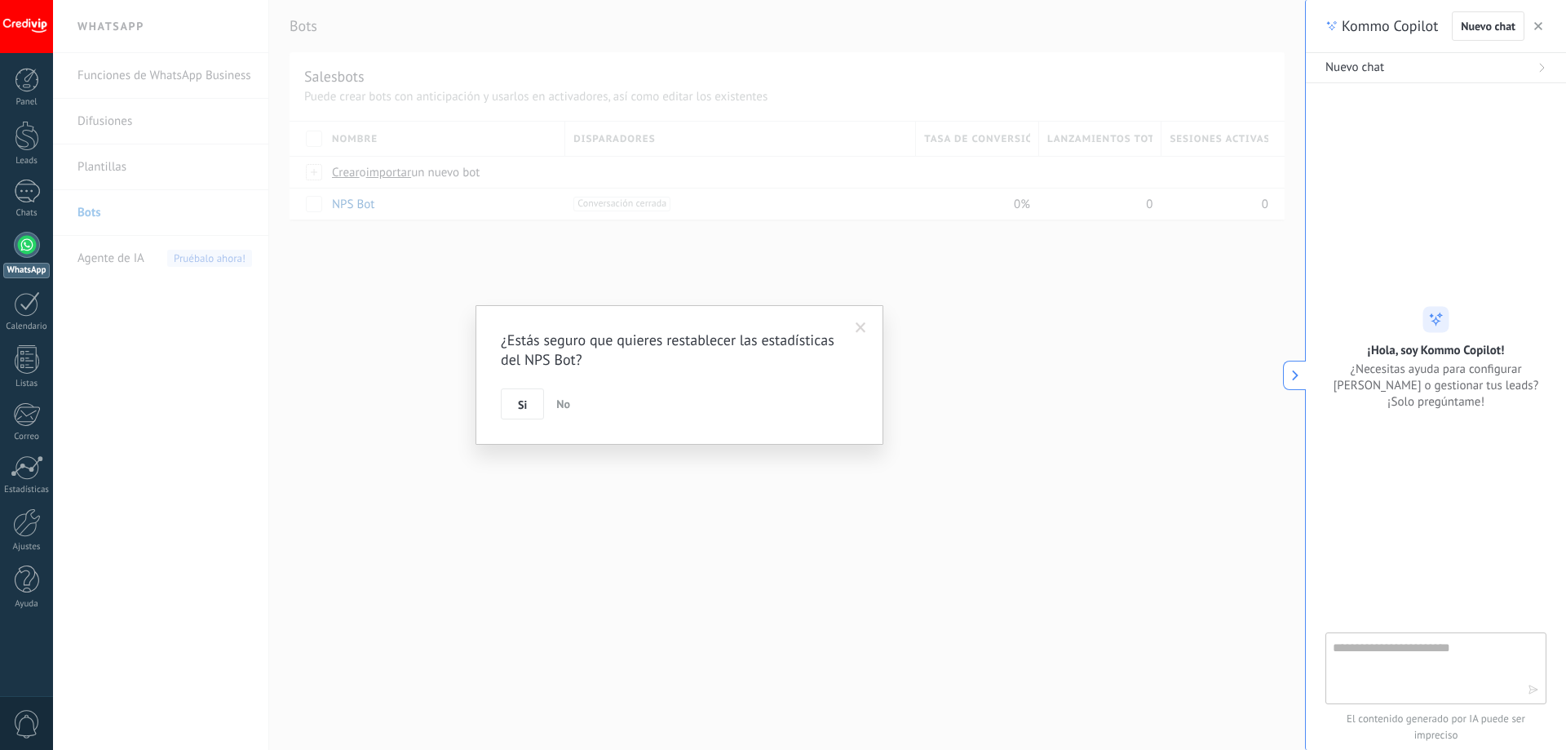
click at [861, 328] on span at bounding box center [861, 327] width 11 height 11
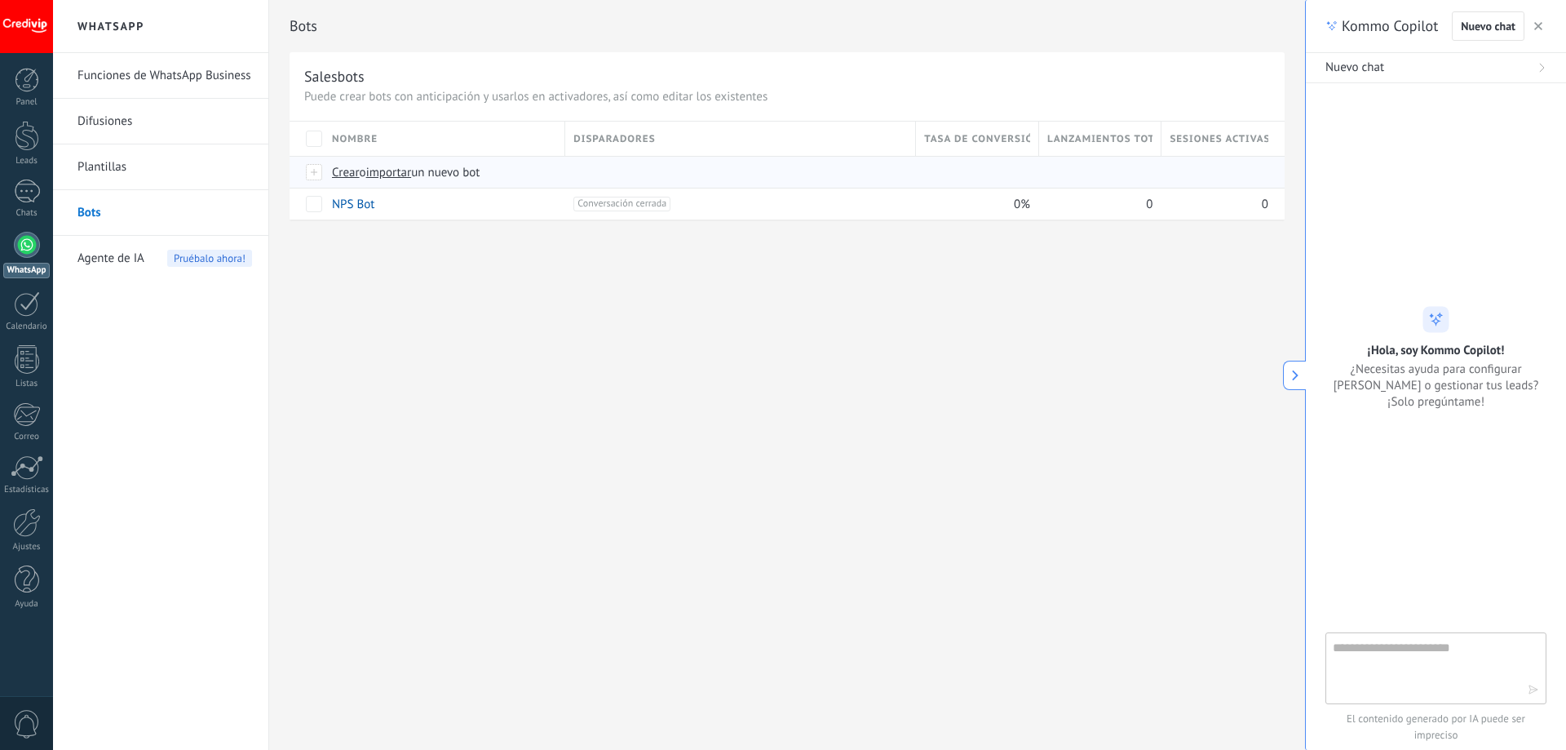
click at [356, 174] on span "Crear" at bounding box center [346, 172] width 28 height 15
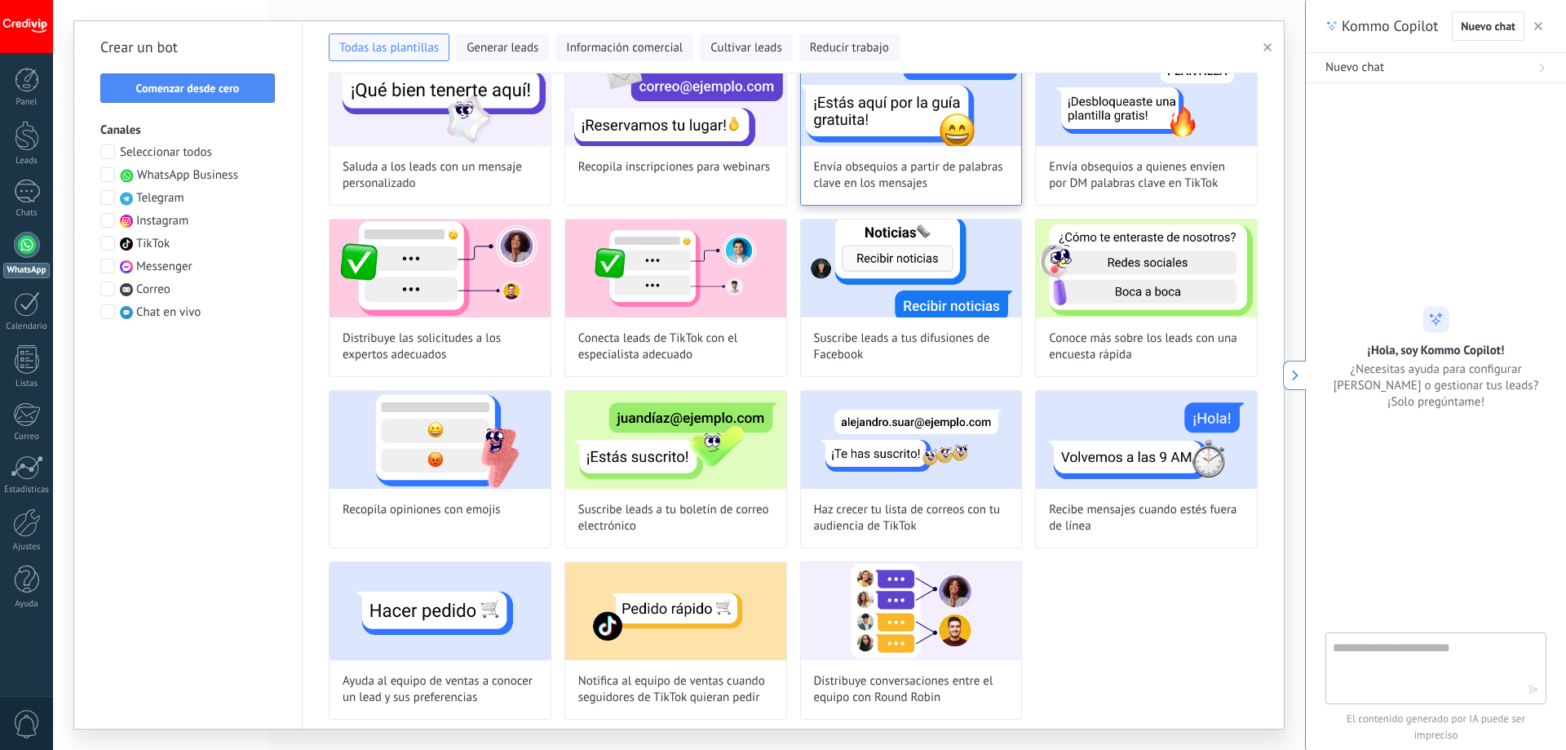
scroll to position [623, 0]
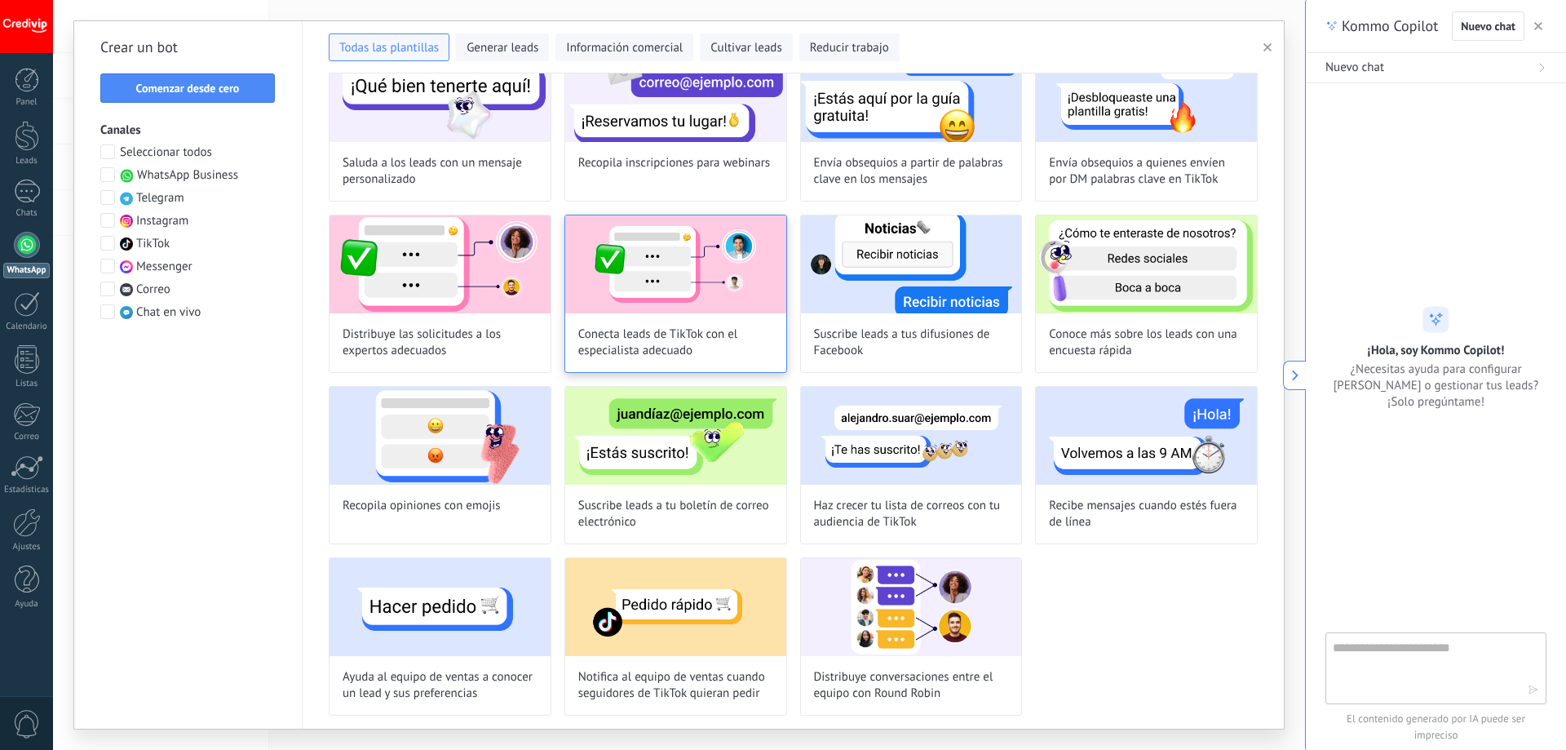
click at [623, 283] on img at bounding box center [675, 264] width 221 height 98
type input "**********"
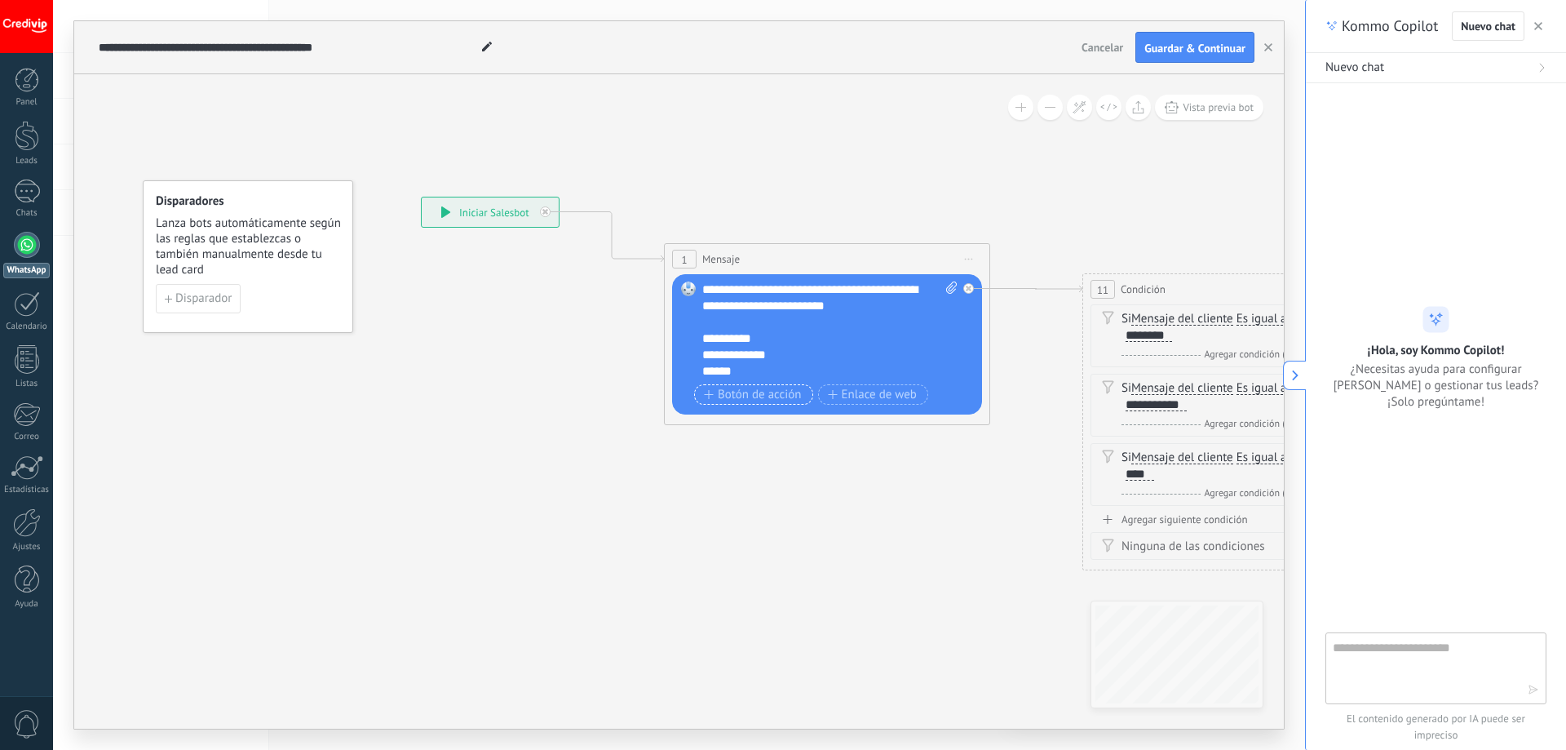
click at [745, 396] on span "Botón de acción" at bounding box center [753, 394] width 98 height 13
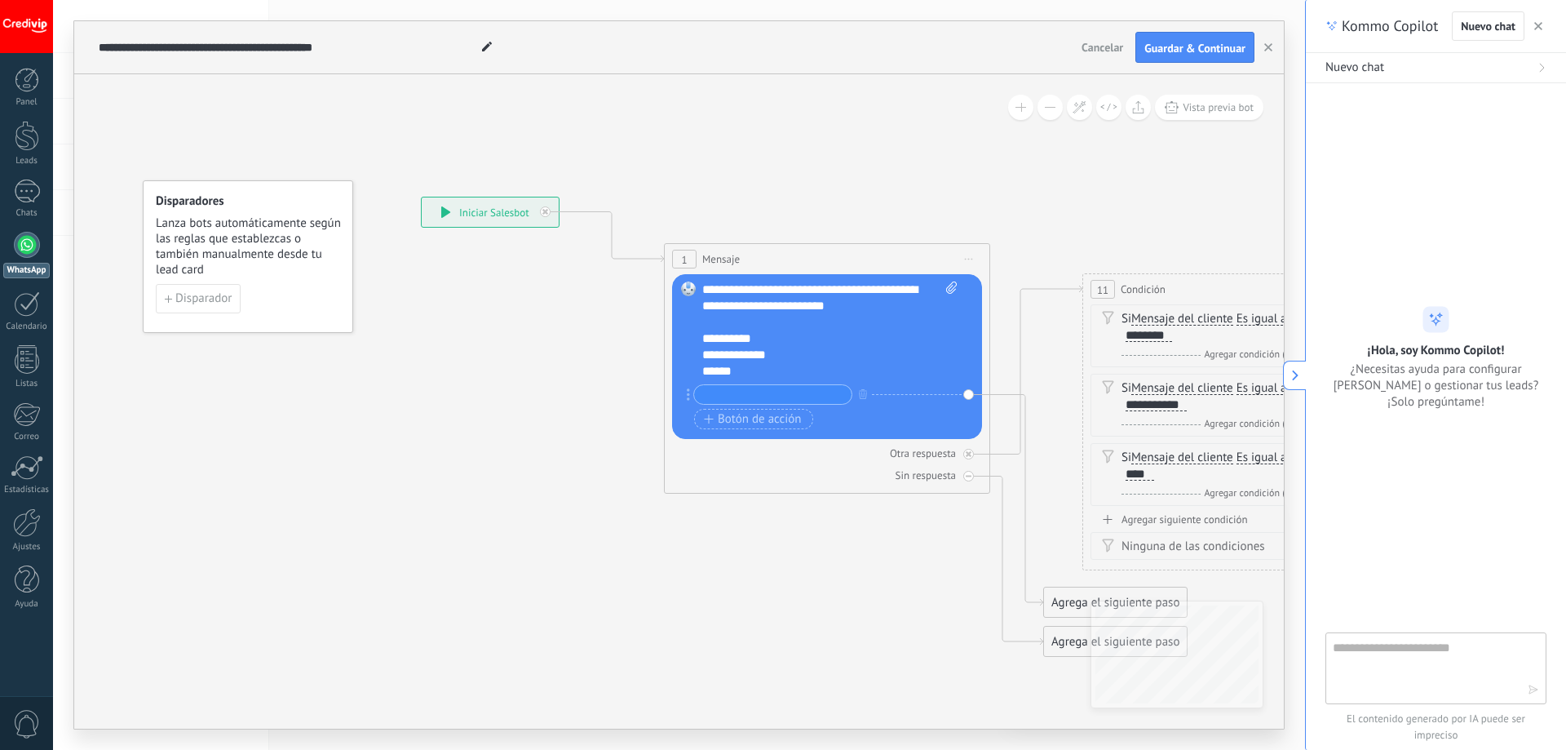
click at [642, 369] on icon at bounding box center [1559, 427] width 3093 height 1276
click at [1091, 42] on span "Cancelar" at bounding box center [1103, 47] width 42 height 15
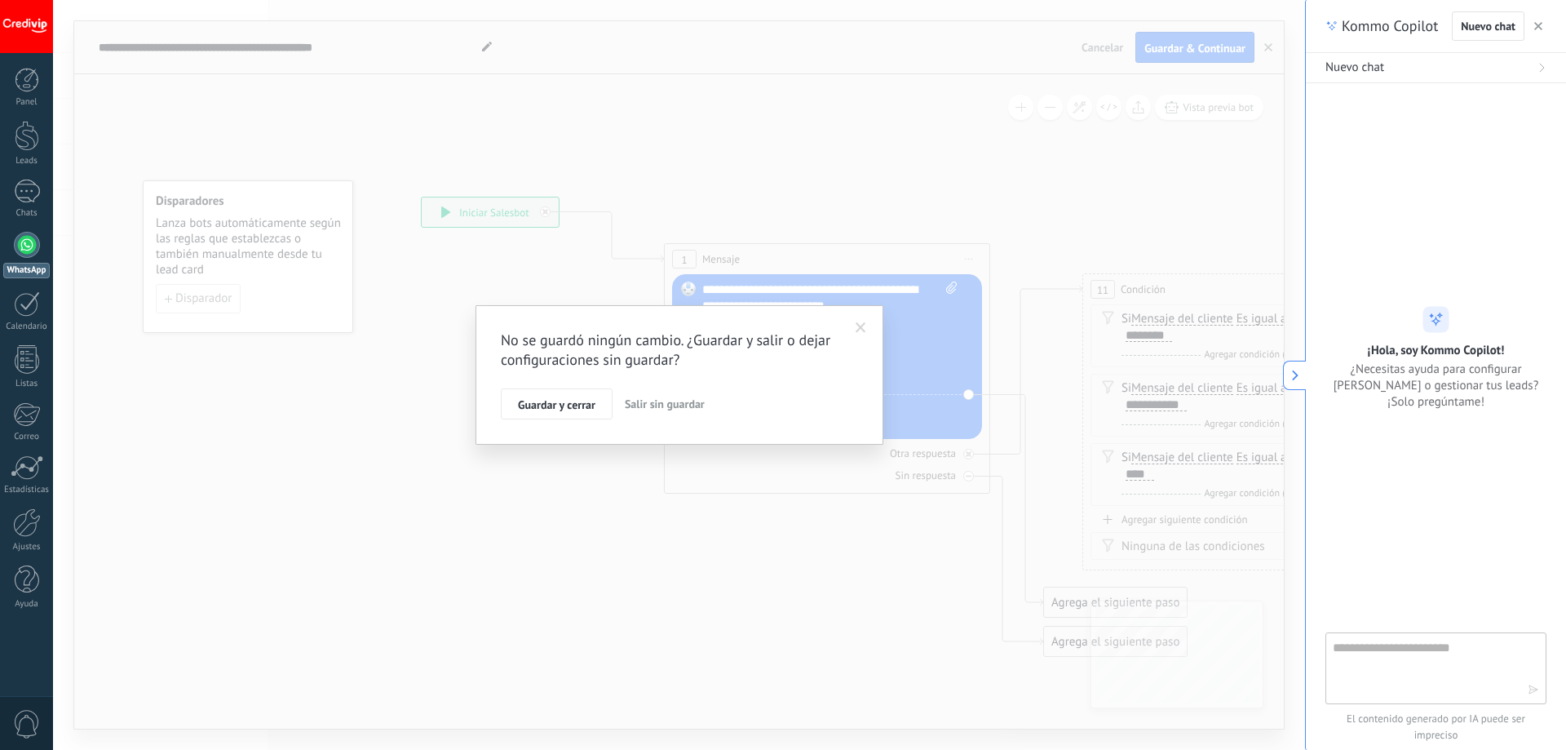
click at [646, 403] on span "Salir sin guardar" at bounding box center [665, 403] width 80 height 15
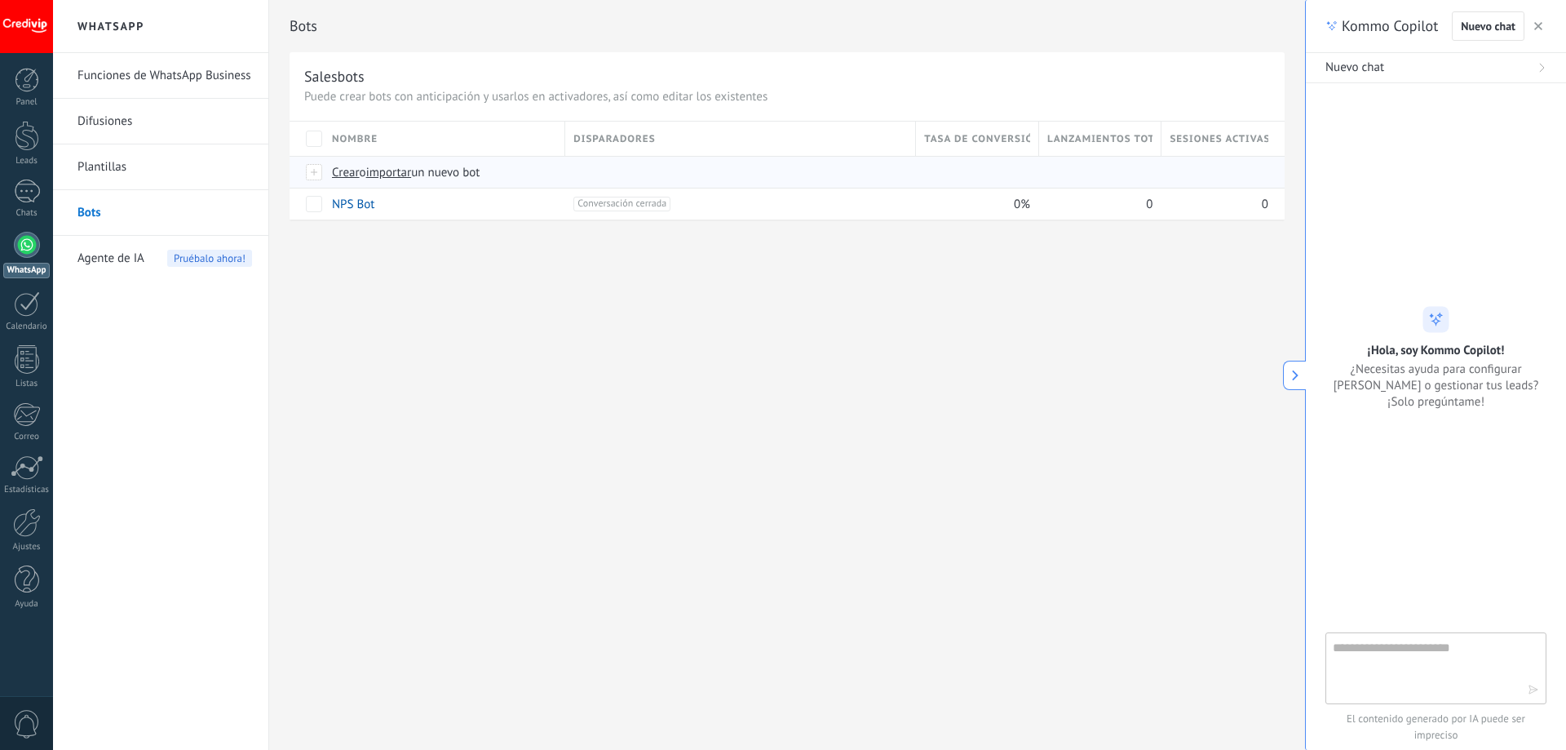
click at [338, 175] on span "Crear" at bounding box center [346, 172] width 28 height 15
